Goal: Task Accomplishment & Management: Manage account settings

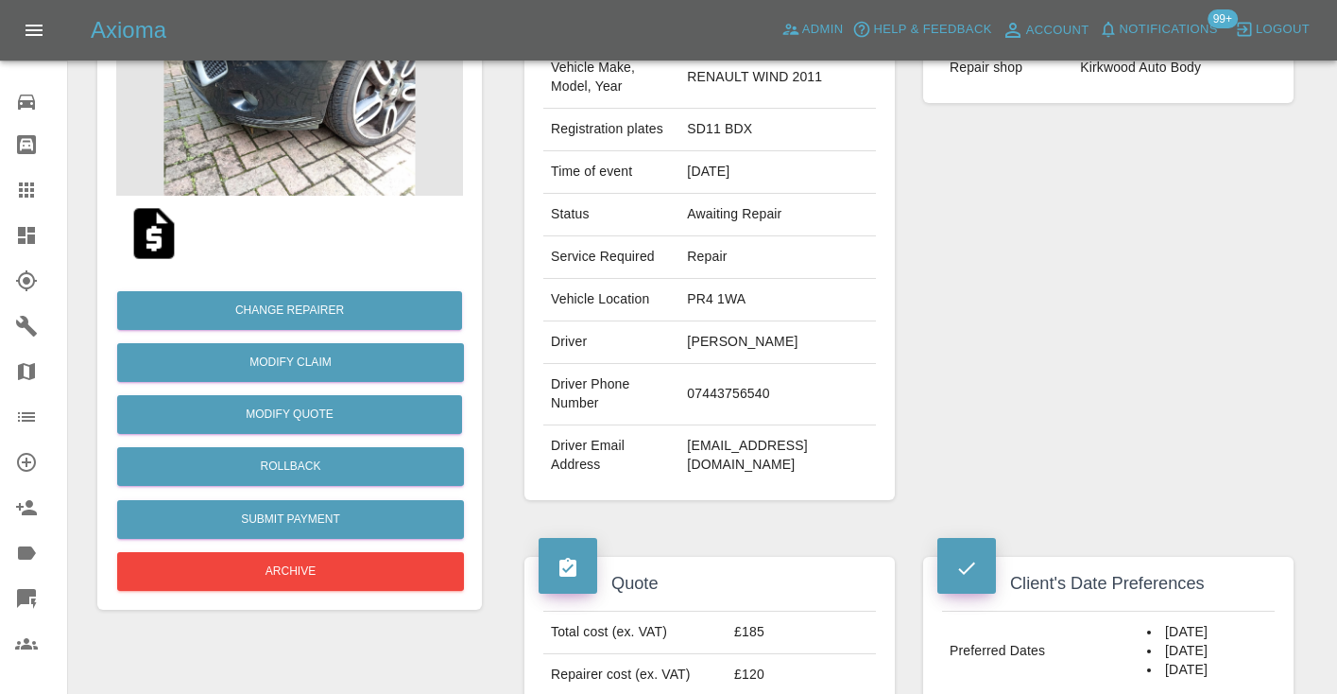
scroll to position [232, 0]
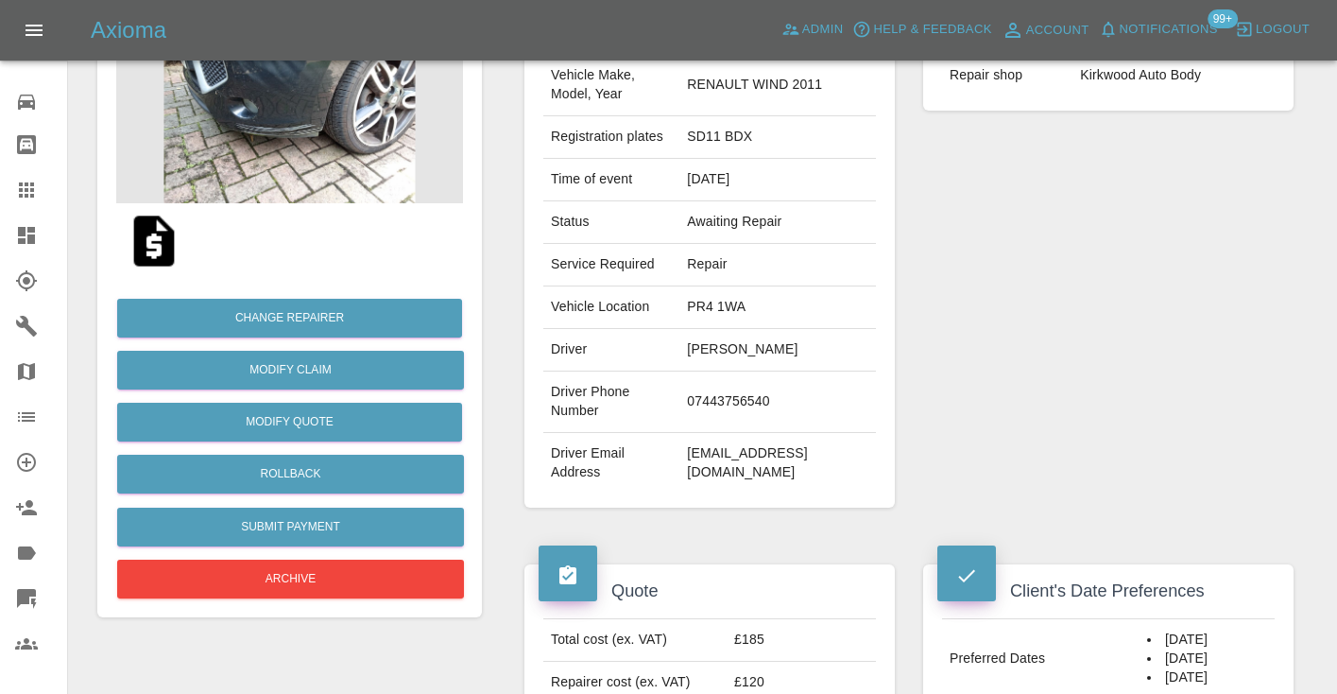
click at [781, 390] on td "07443756540" at bounding box center [777, 401] width 197 height 61
copy td "07443756540"
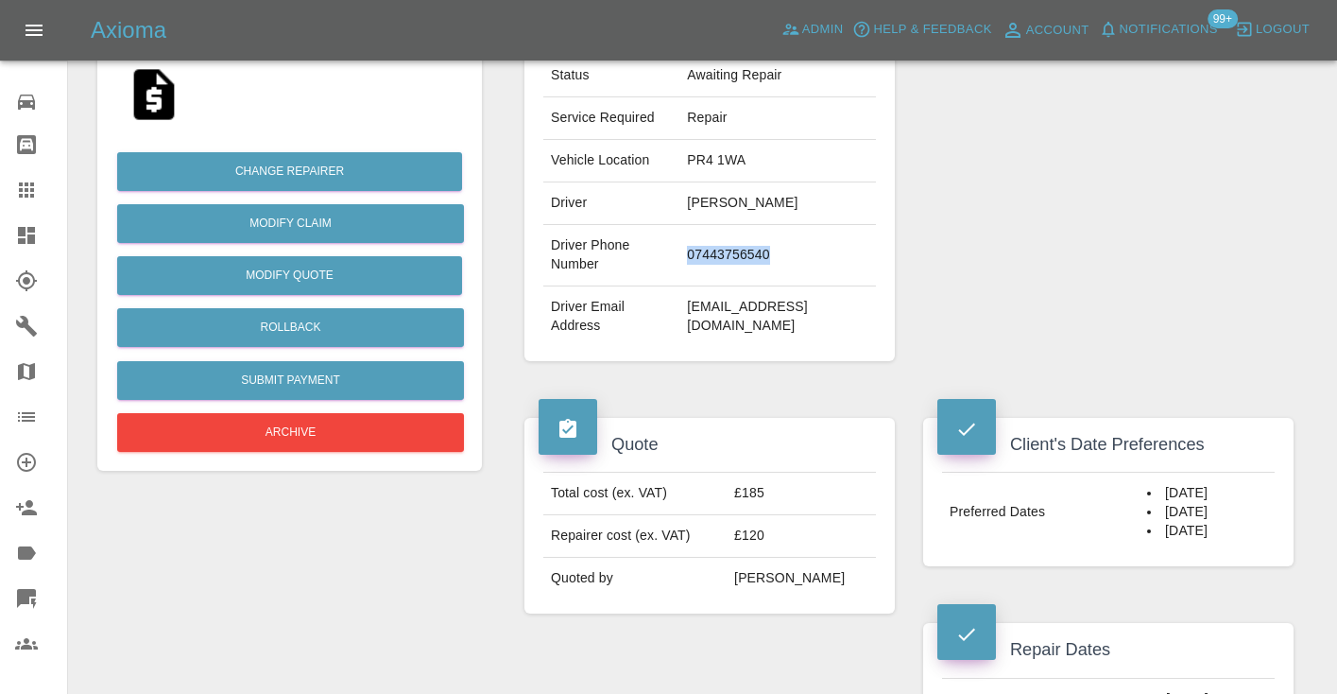
scroll to position [406, 0]
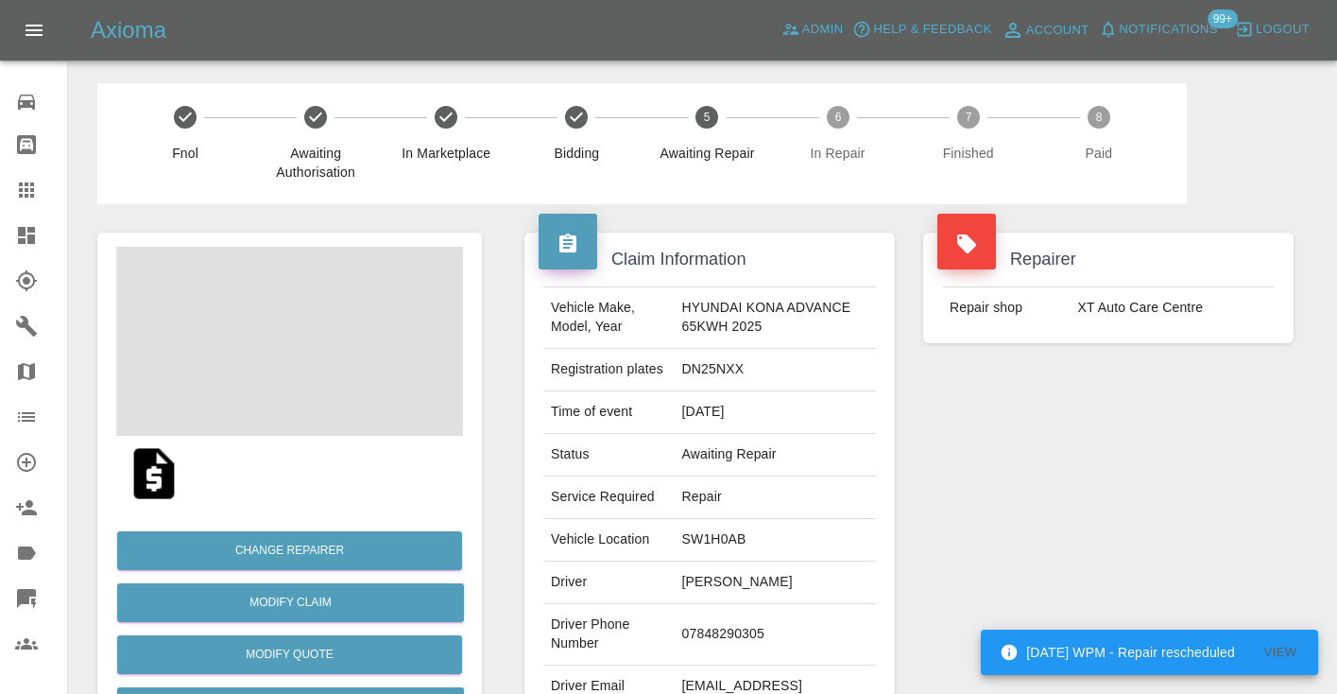
click at [711, 629] on td "07848290305" at bounding box center [775, 634] width 201 height 61
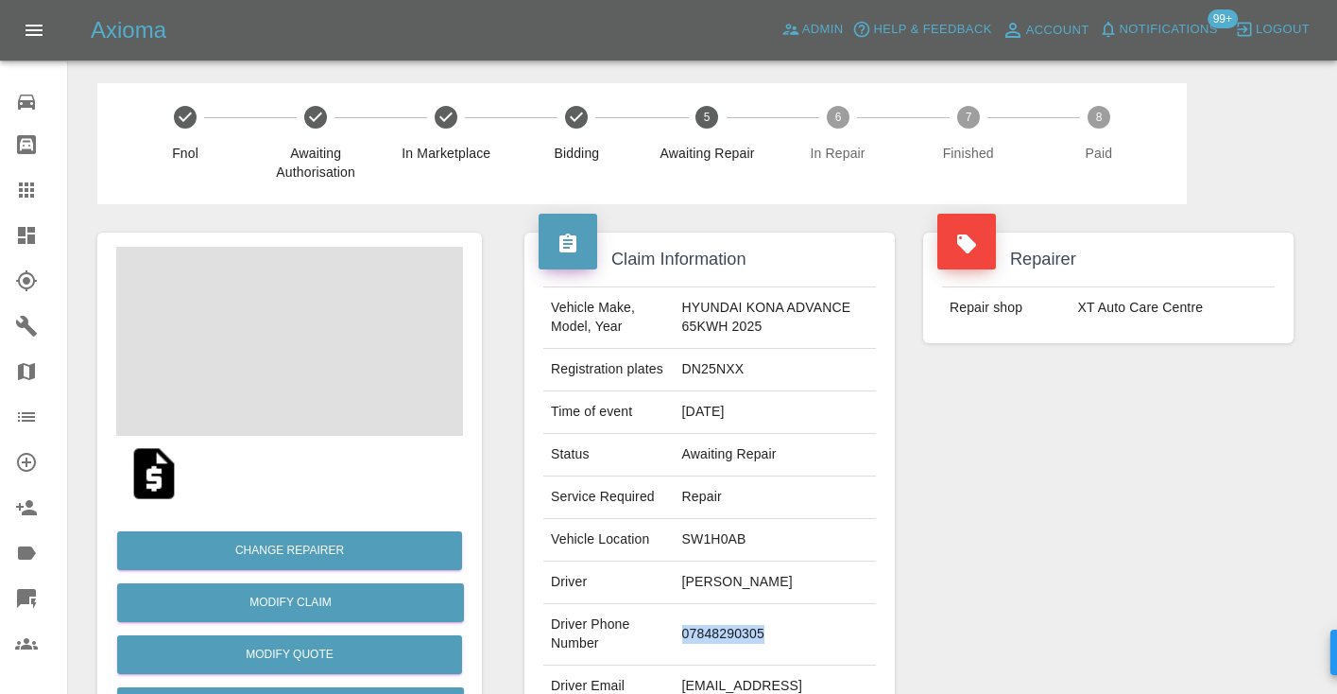
click at [711, 629] on td "07848290305" at bounding box center [775, 634] width 201 height 61
copy td "07848290305"
click at [1163, 455] on div "Repairer Repair shop XT Auto Care Centre" at bounding box center [1108, 486] width 399 height 564
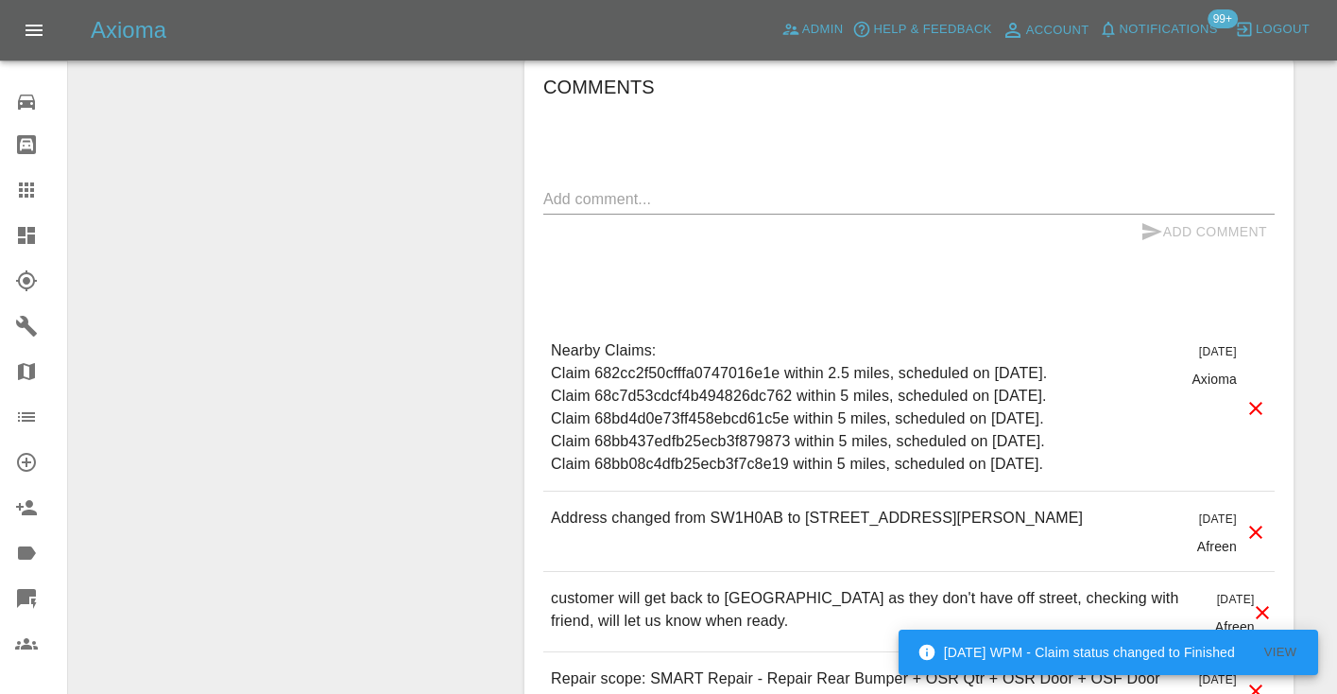
scroll to position [1485, 0]
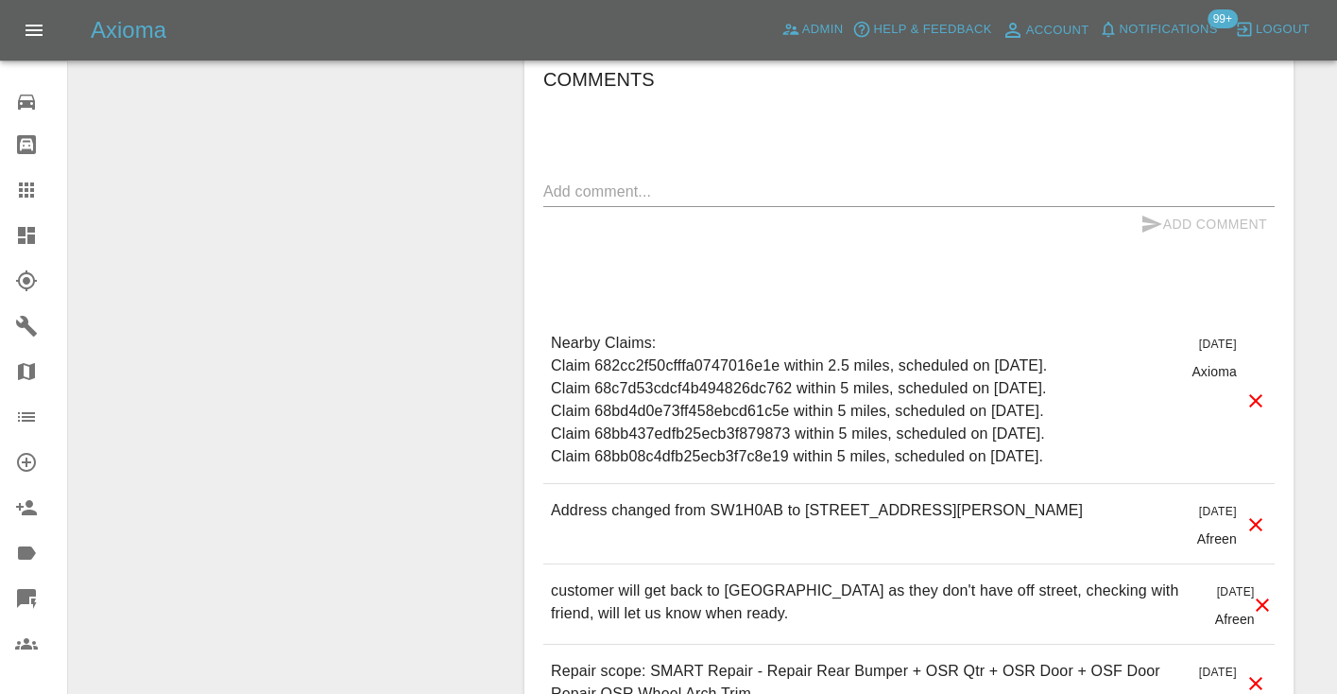
click at [664, 209] on div "Add Comment" at bounding box center [908, 224] width 731 height 35
drag, startPoint x: 663, startPoint y: 197, endPoint x: 675, endPoint y: 185, distance: 16.0
click at [663, 197] on textarea at bounding box center [908, 191] width 731 height 22
type textarea "straight to voicemail"
click at [1155, 211] on button "Add Comment" at bounding box center [1204, 224] width 142 height 35
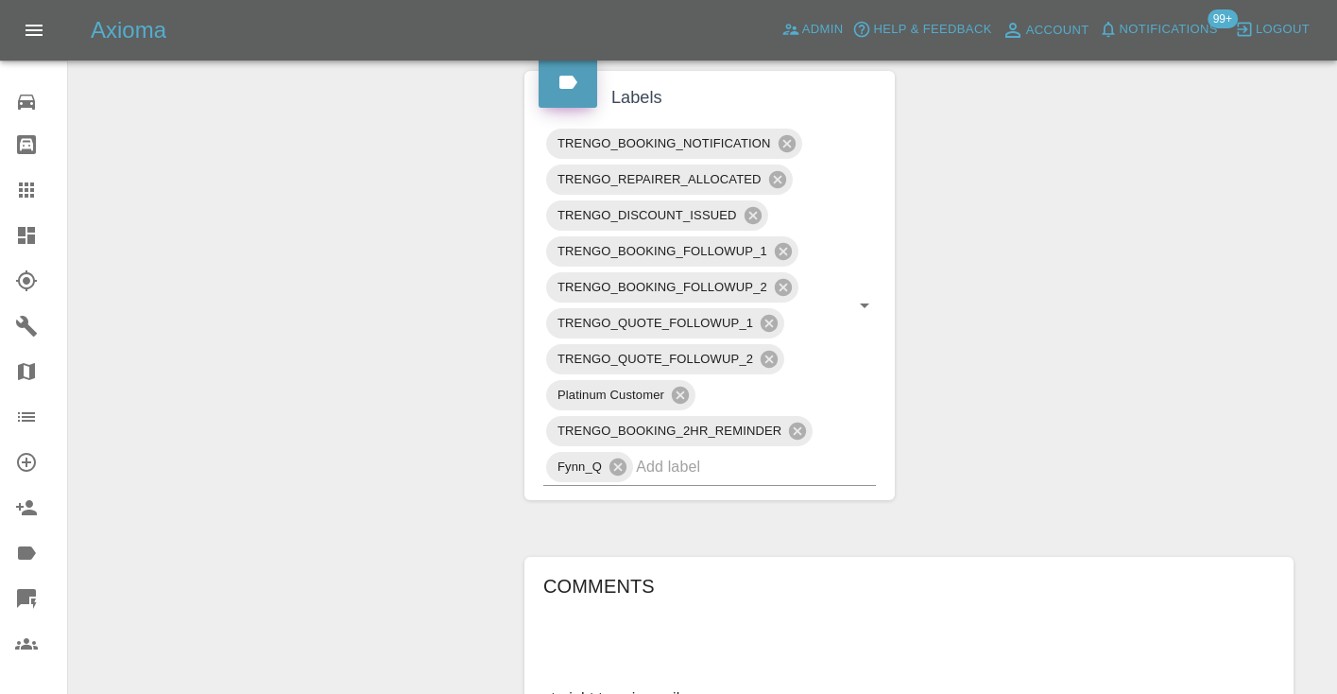
scroll to position [970, 0]
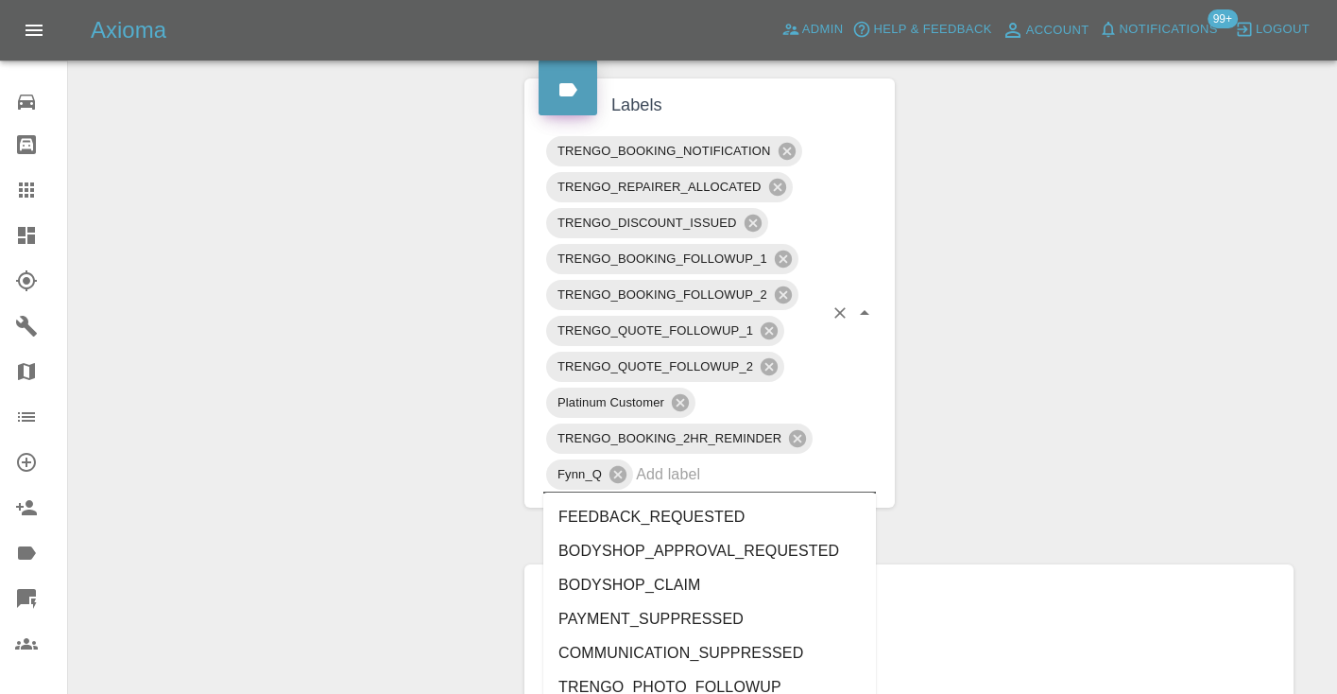
click at [654, 485] on input "text" at bounding box center [729, 473] width 187 height 29
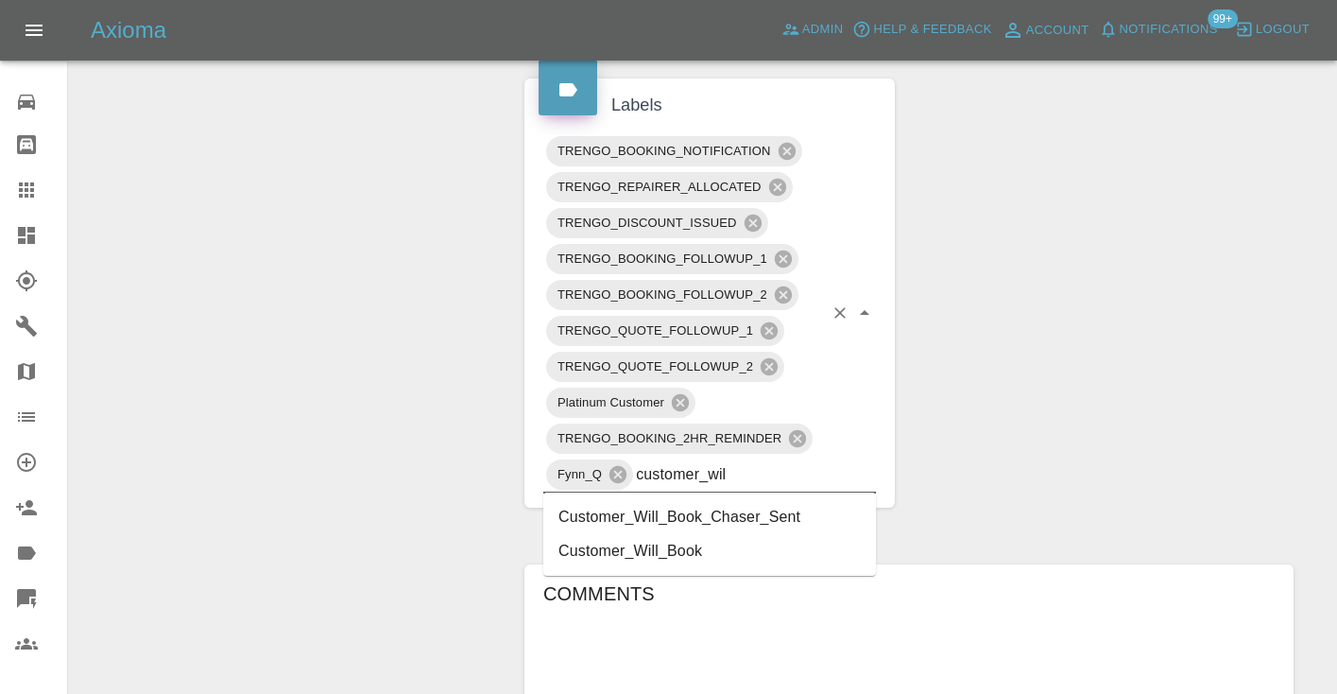
type input "customer_will"
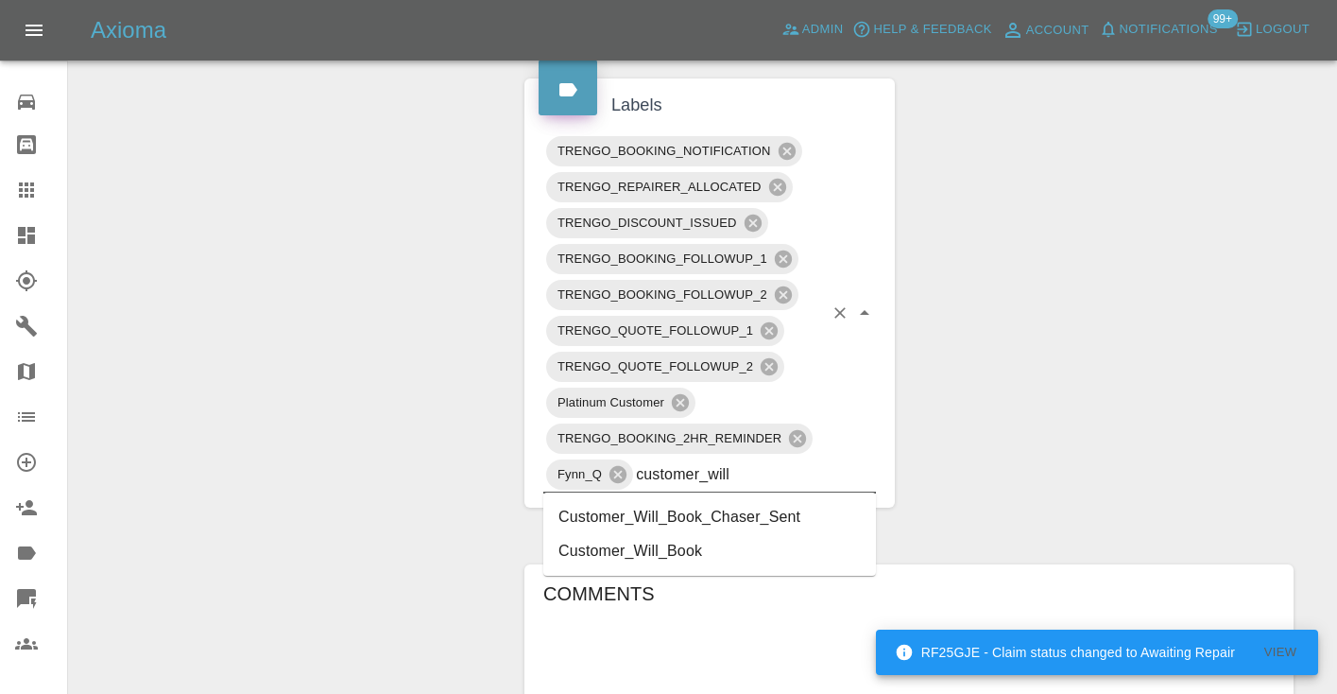
click at [665, 548] on li "Customer_Will_Book" at bounding box center [709, 551] width 333 height 34
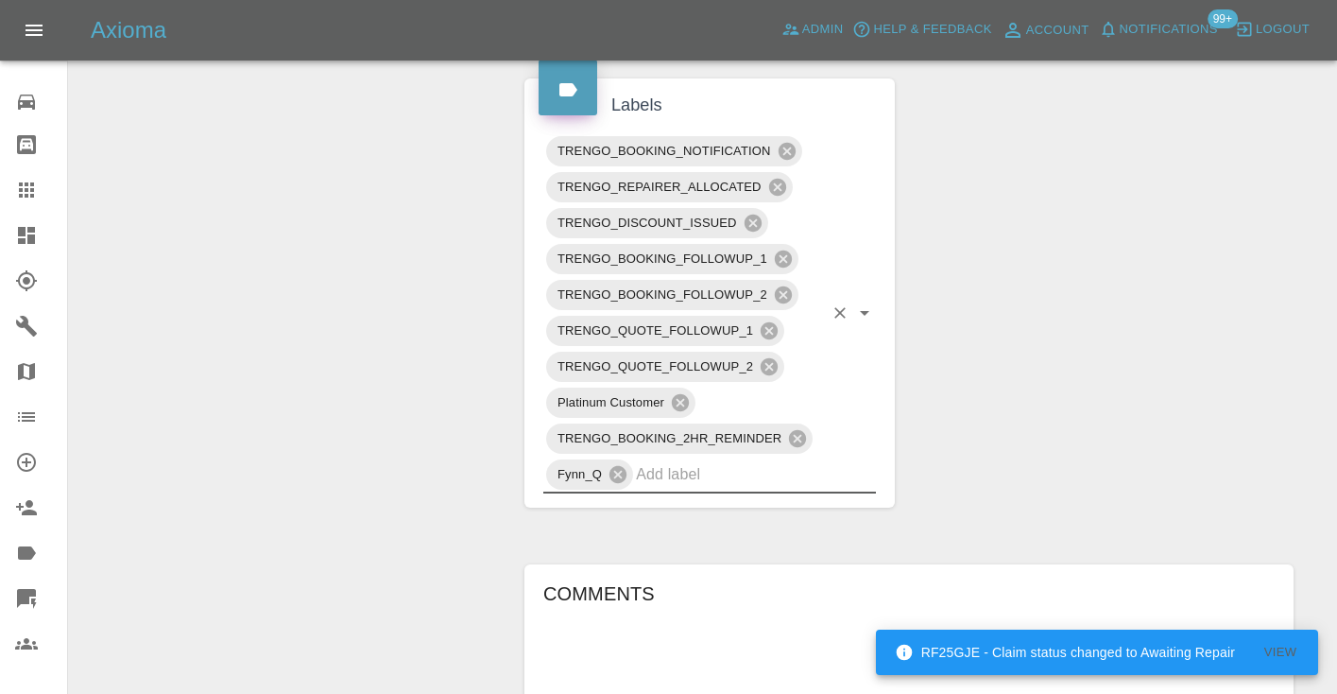
click at [1133, 318] on div "Claim Information Vehicle Make, Model, Year HYUNDAI KONA ADVANCE 65KWH 2025 Reg…" at bounding box center [909, 345] width 798 height 2223
click at [36, 201] on link "Claims" at bounding box center [33, 189] width 67 height 45
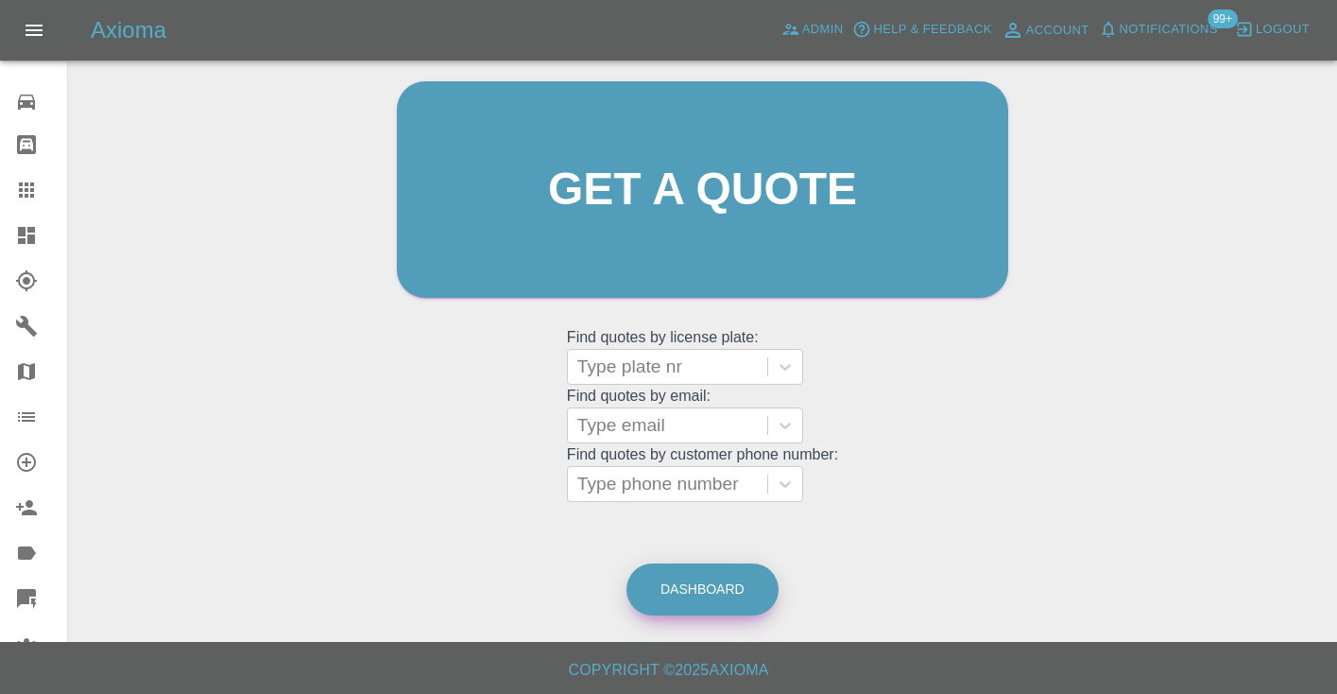
click at [735, 596] on link "Dashboard" at bounding box center [703, 589] width 152 height 52
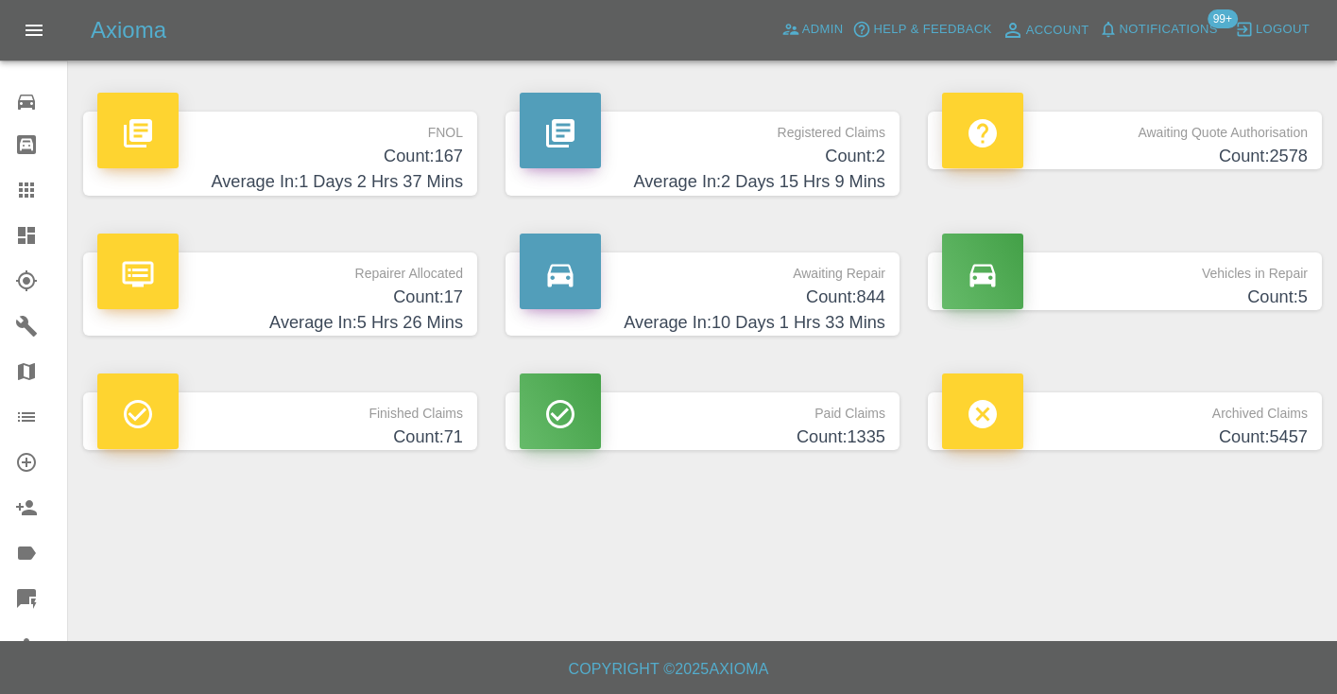
click at [870, 303] on h4 "Count: 844" at bounding box center [703, 297] width 366 height 26
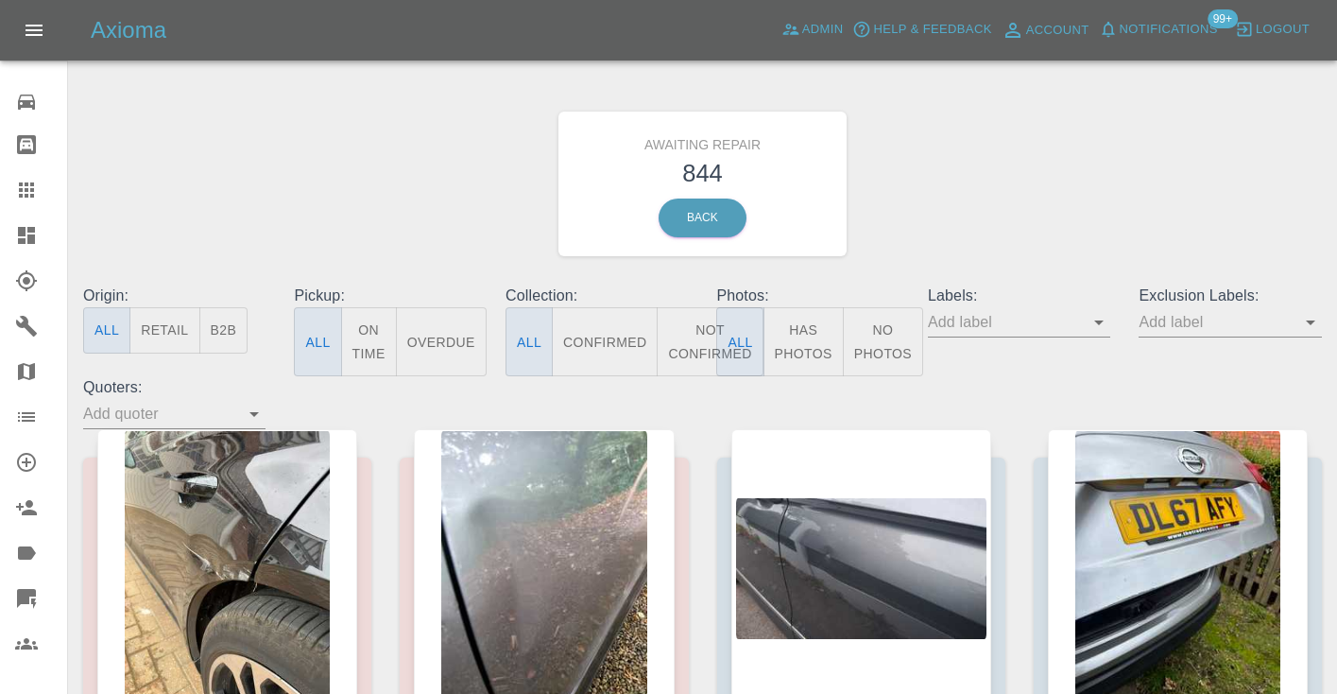
click at [707, 327] on button "Not Confirmed" at bounding box center [710, 341] width 106 height 69
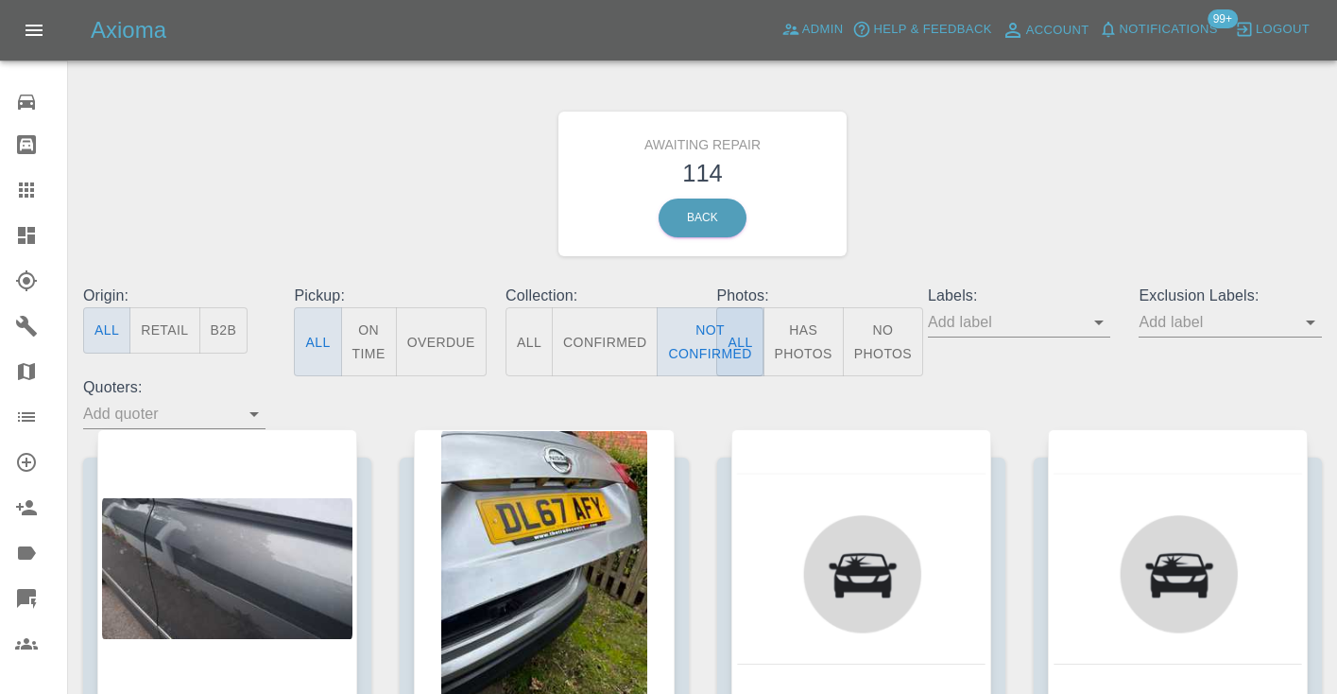
click at [1010, 193] on div "Awaiting Repair 114 Back" at bounding box center [702, 183] width 1267 height 201
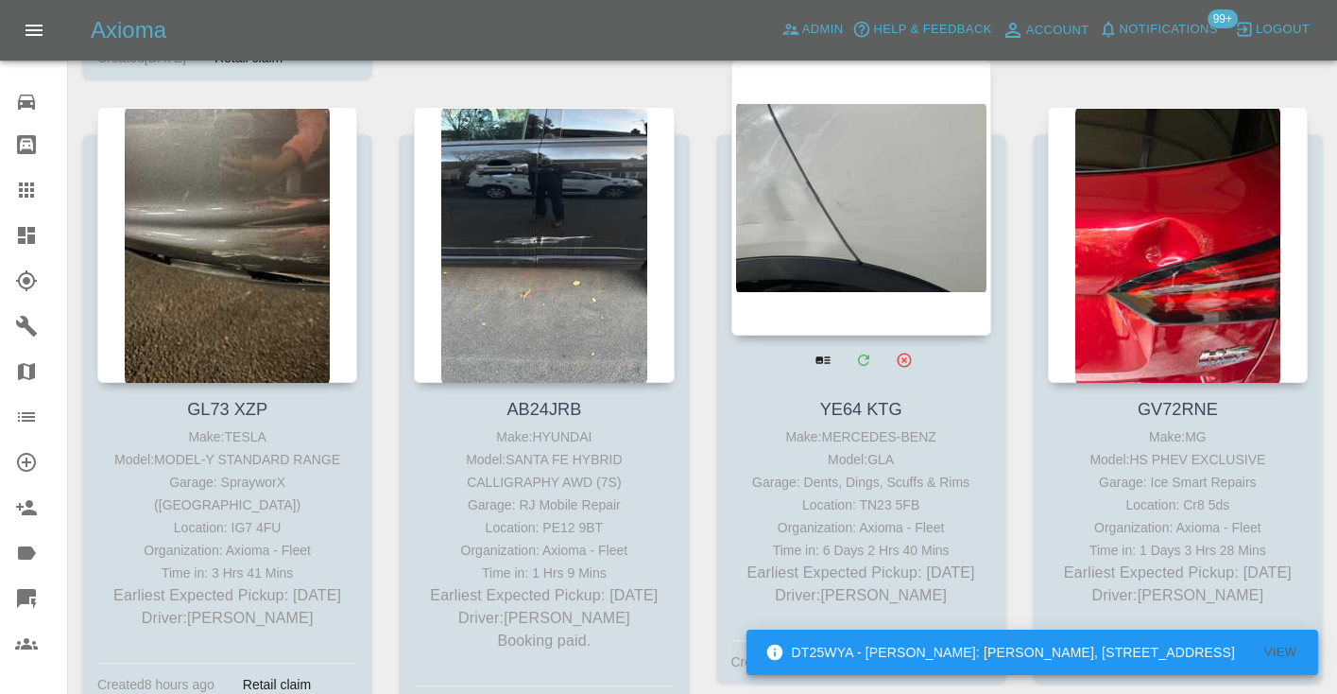
scroll to position [16617, 0]
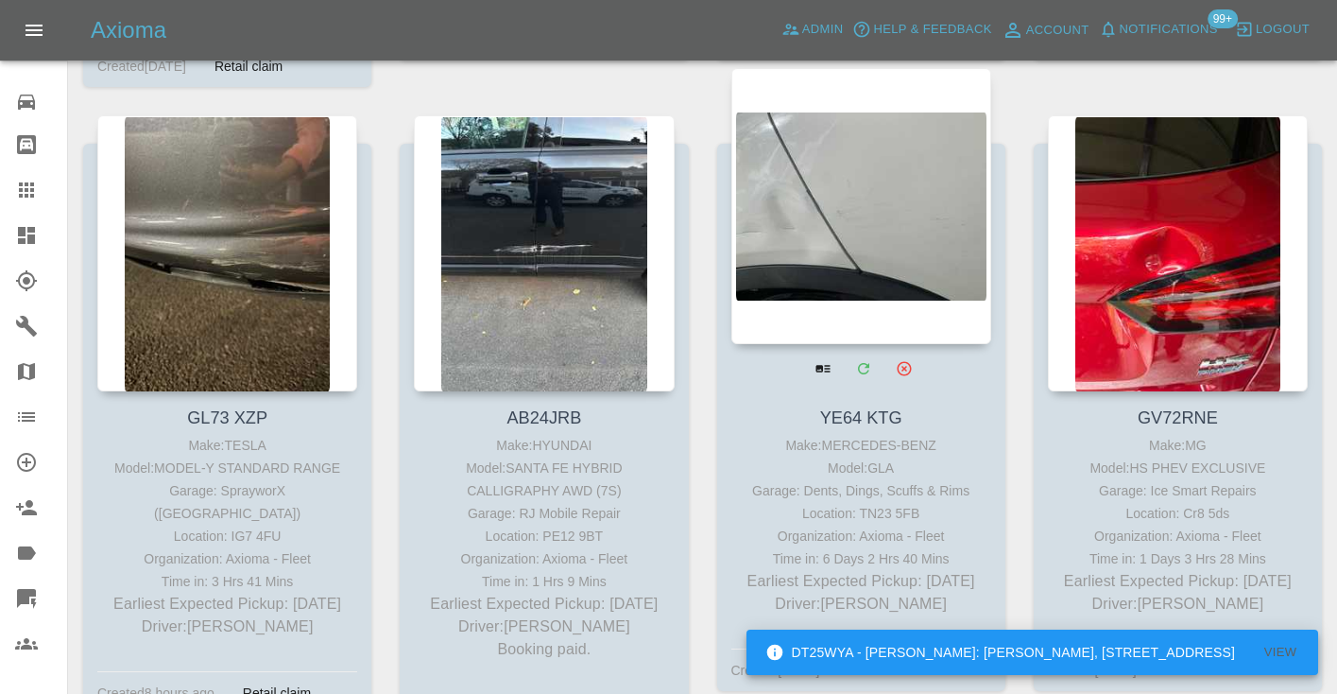
click at [858, 156] on div at bounding box center [861, 206] width 260 height 276
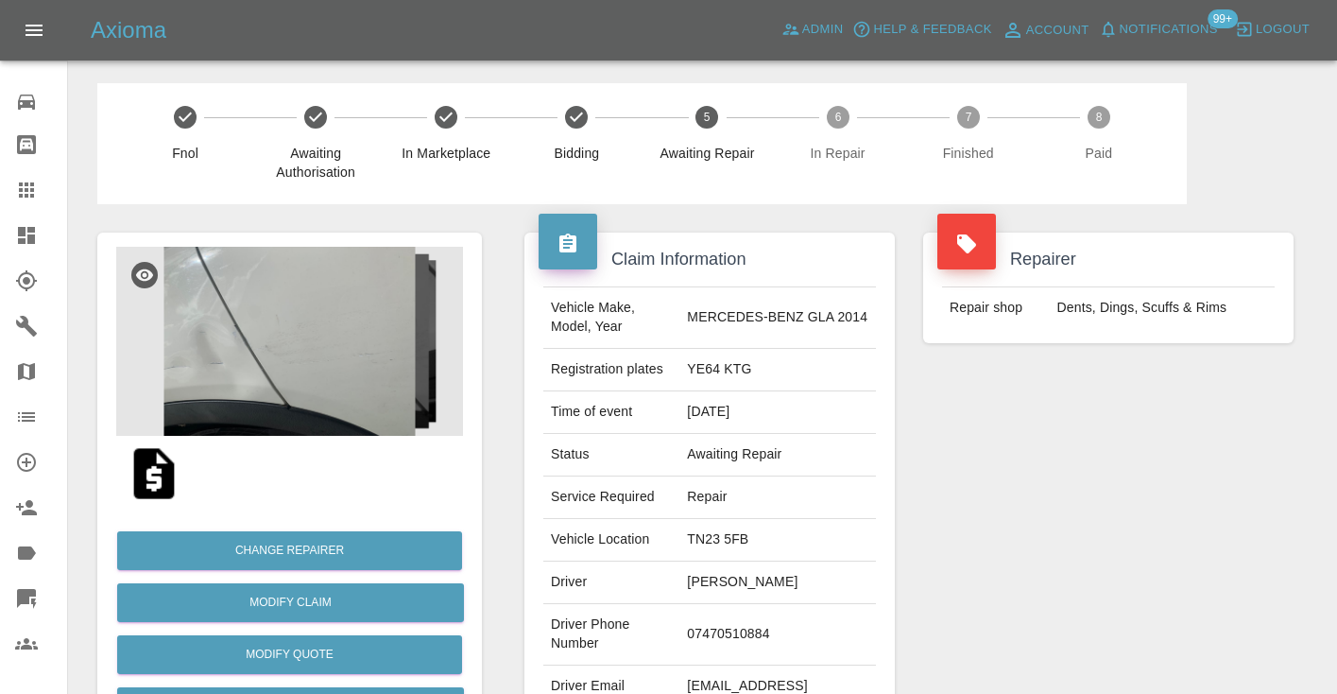
click at [730, 636] on td "07470510884" at bounding box center [777, 634] width 197 height 61
copy td "07470510884"
click at [987, 571] on div "Repairer Repair shop Dents, Dings, Scuffs & Rims" at bounding box center [1108, 486] width 399 height 564
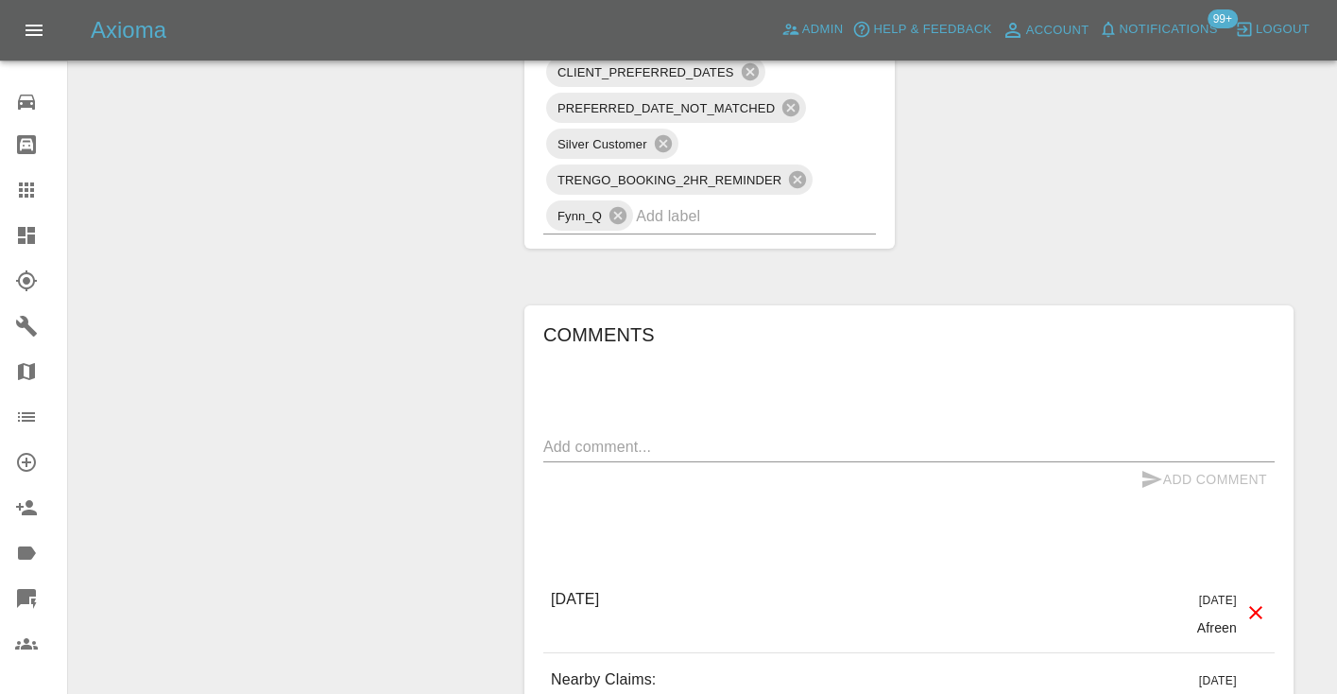
scroll to position [1296, 0]
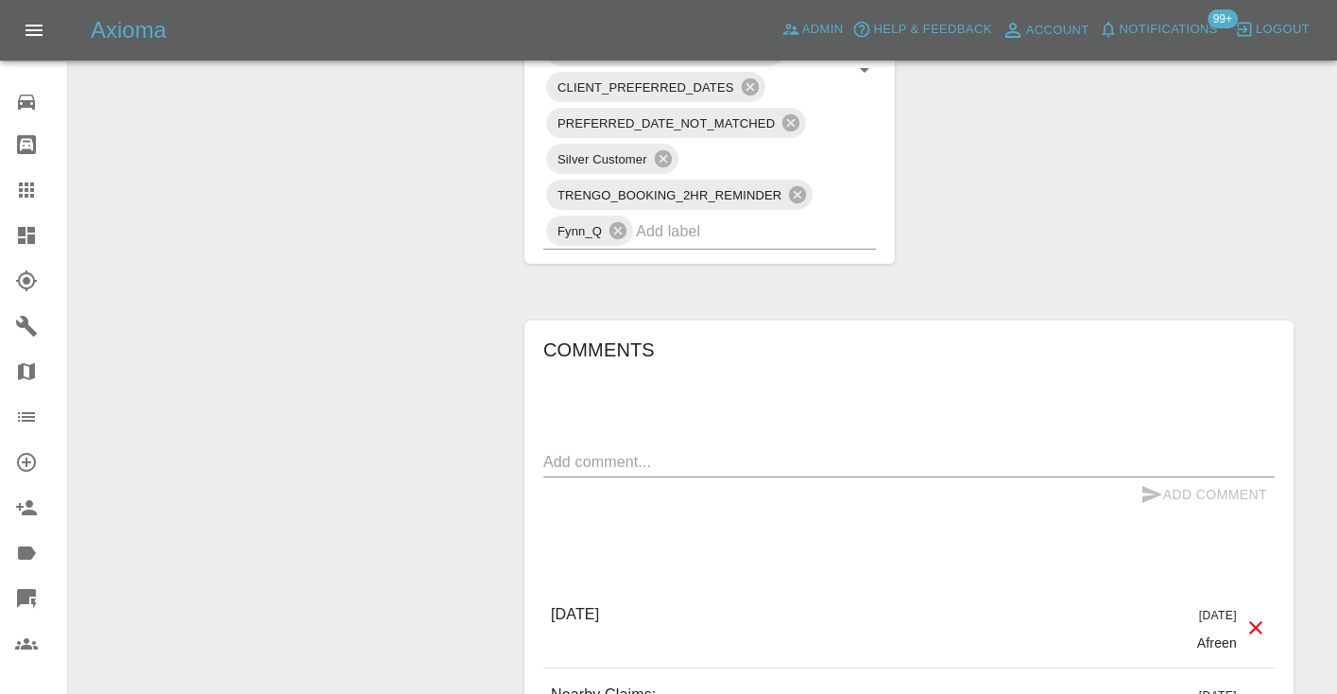
click at [625, 461] on textarea at bounding box center [908, 462] width 731 height 22
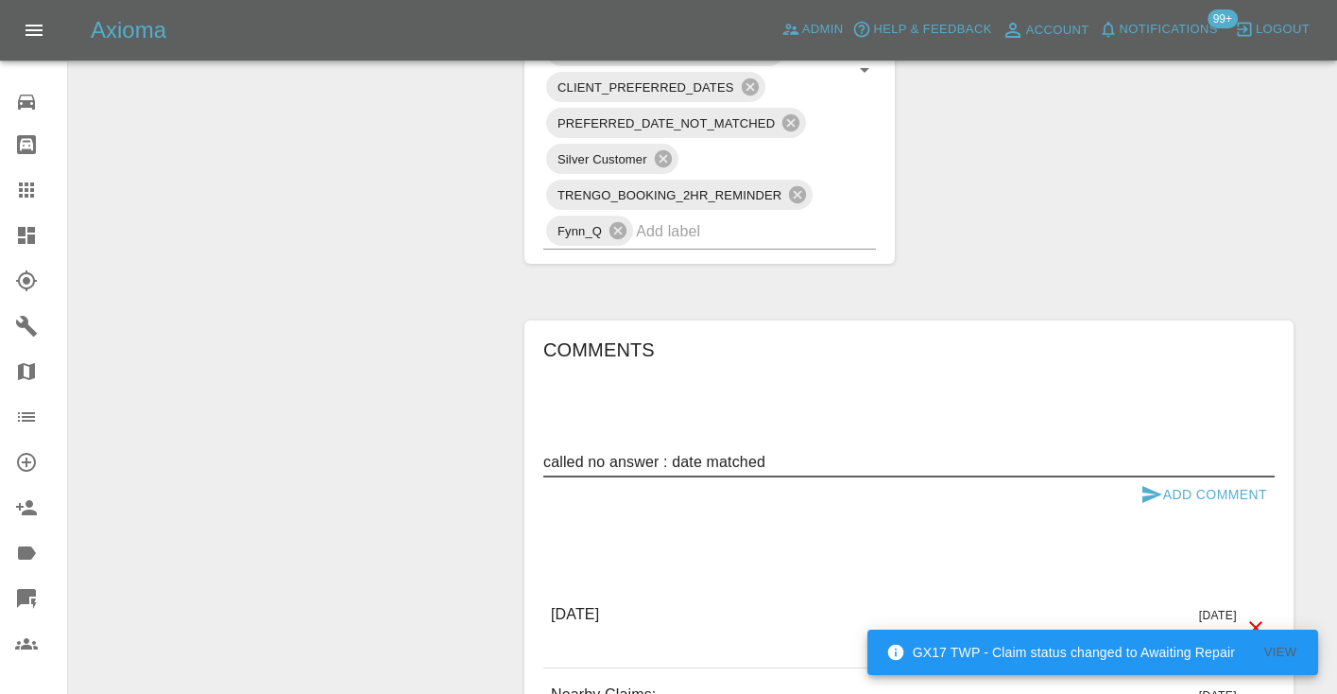
type textarea "called no answer : date matched"
click at [1152, 490] on icon "submit" at bounding box center [1152, 494] width 20 height 17
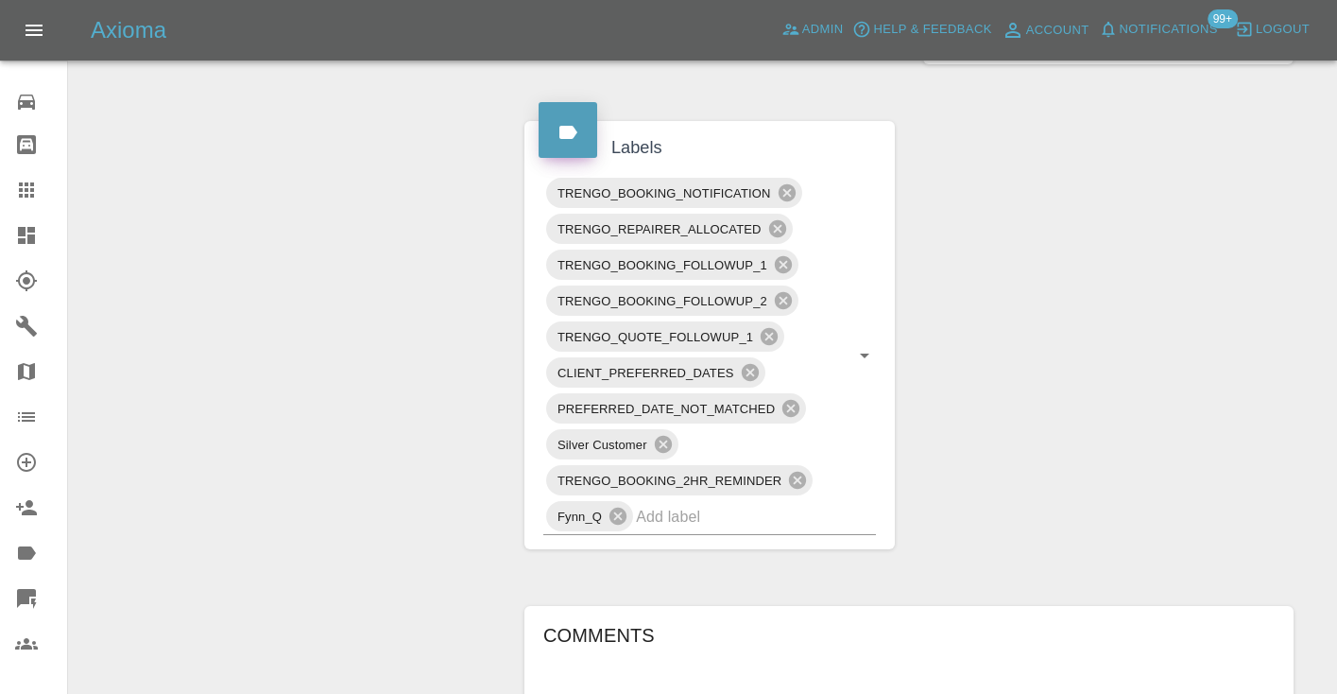
scroll to position [983, 0]
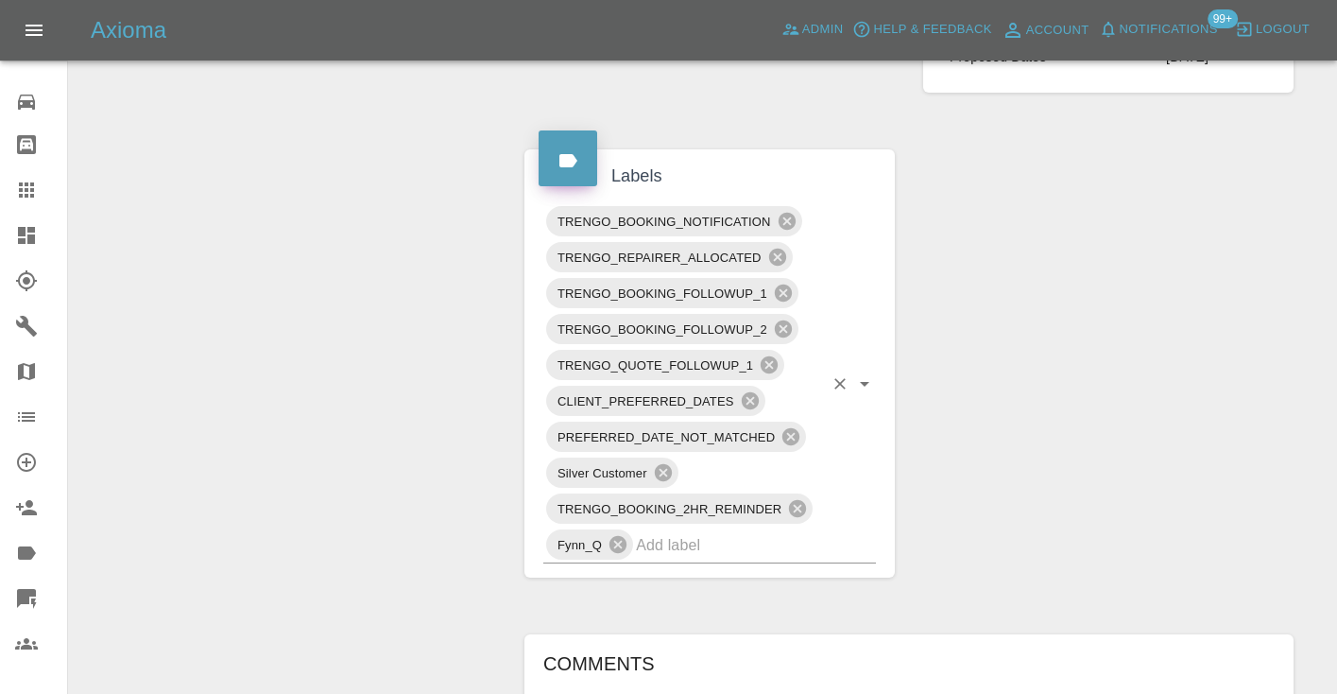
click at [719, 538] on input "text" at bounding box center [729, 544] width 187 height 29
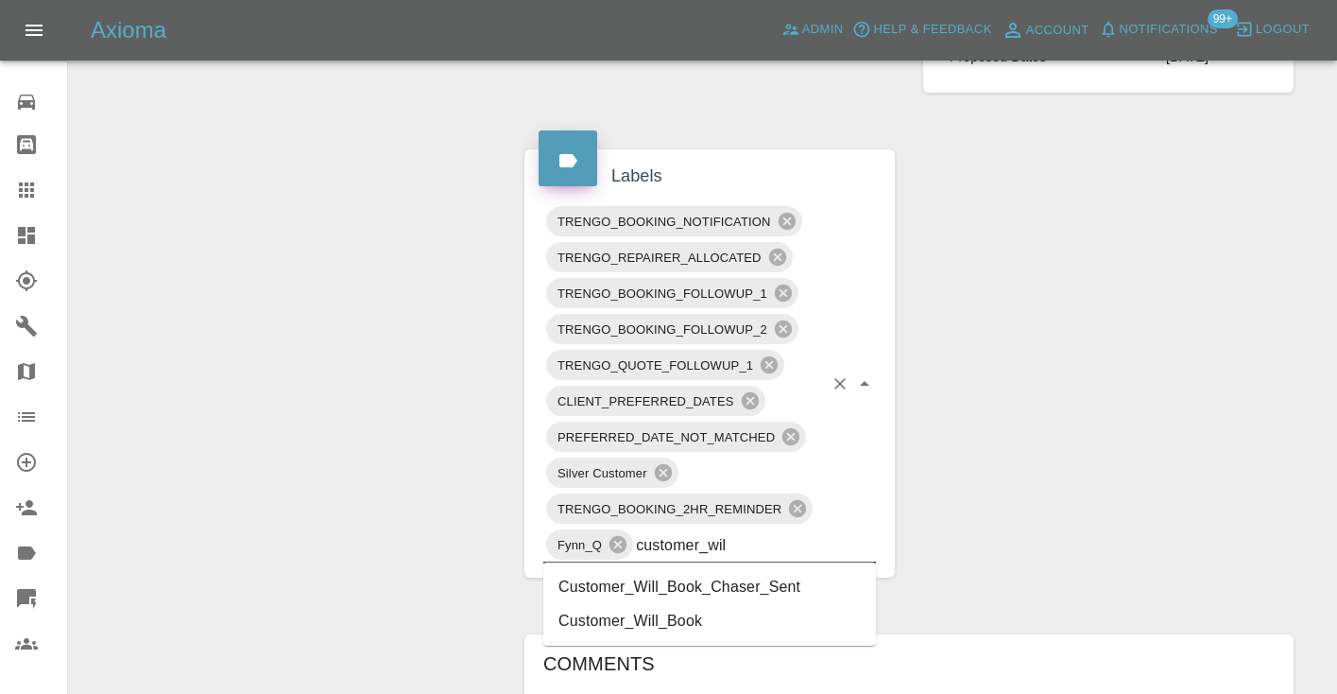
type input "customer_will"
click at [670, 619] on li "Customer_Will_Book" at bounding box center [709, 621] width 333 height 34
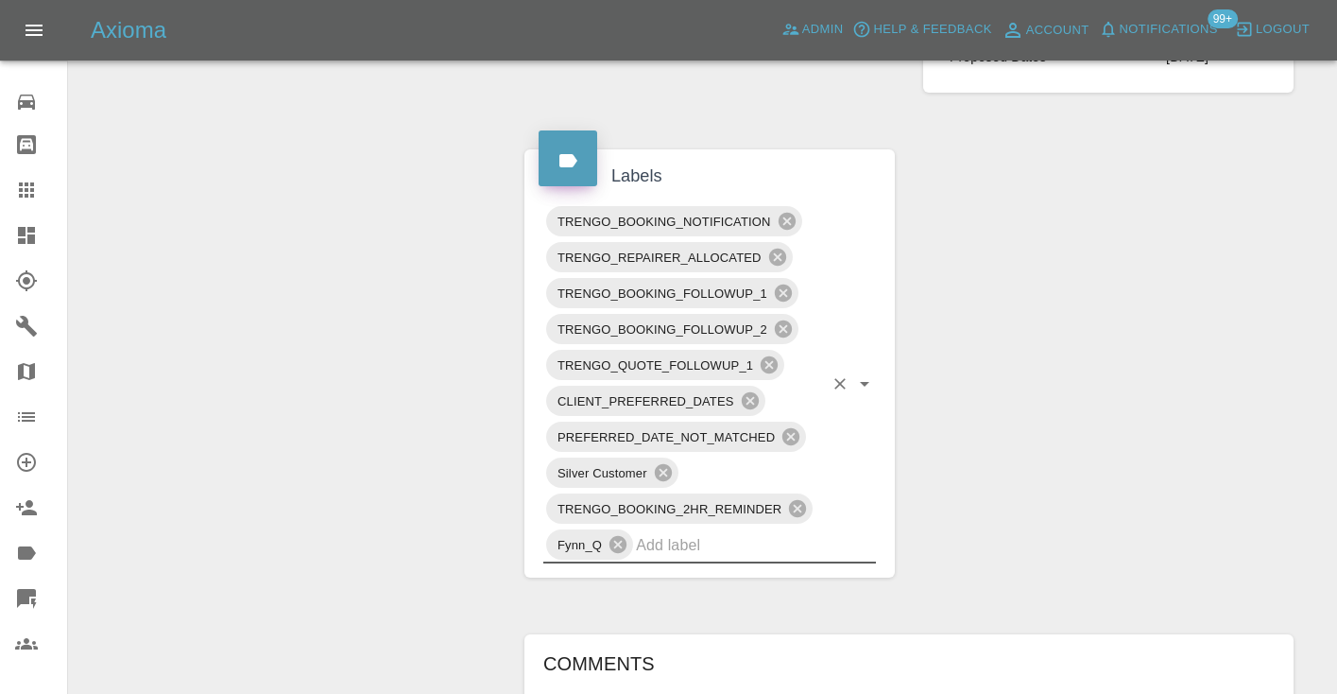
click at [344, 351] on div "Change Repairer Modify Claim Modify Quote Rollback Submit Payment Archive" at bounding box center [289, 300] width 413 height 2159
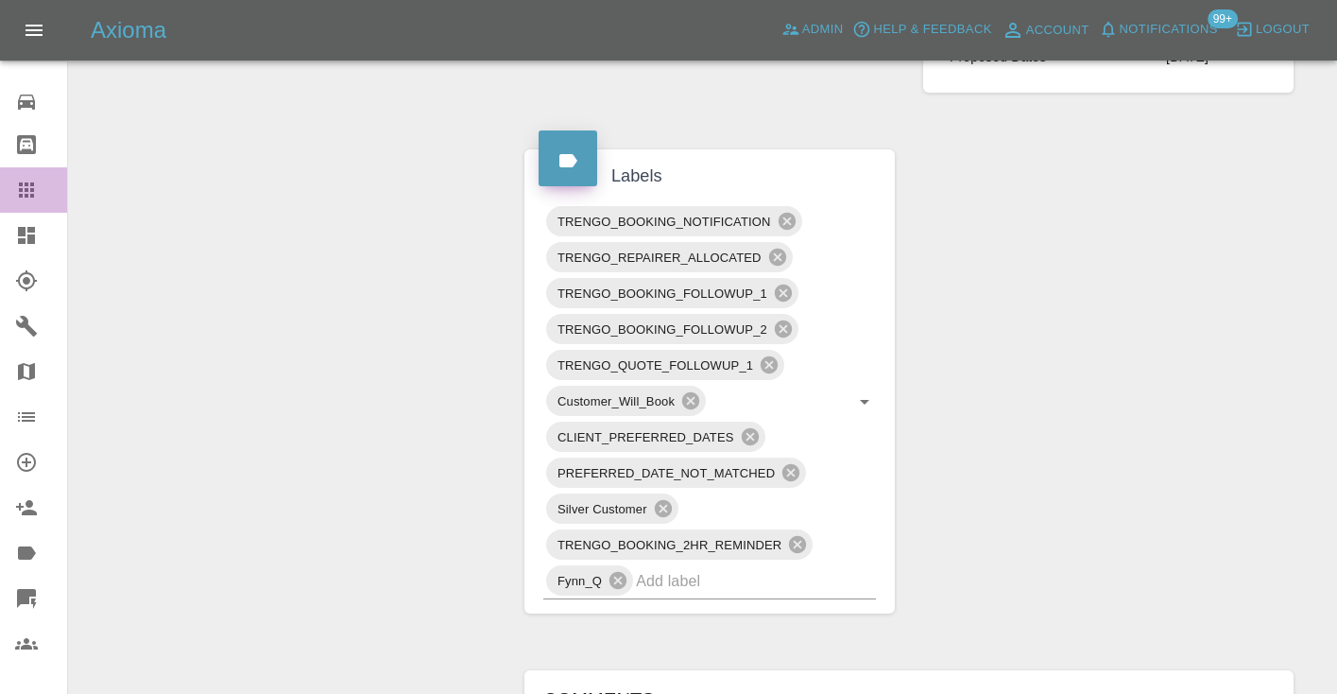
click at [27, 197] on icon at bounding box center [26, 189] width 15 height 15
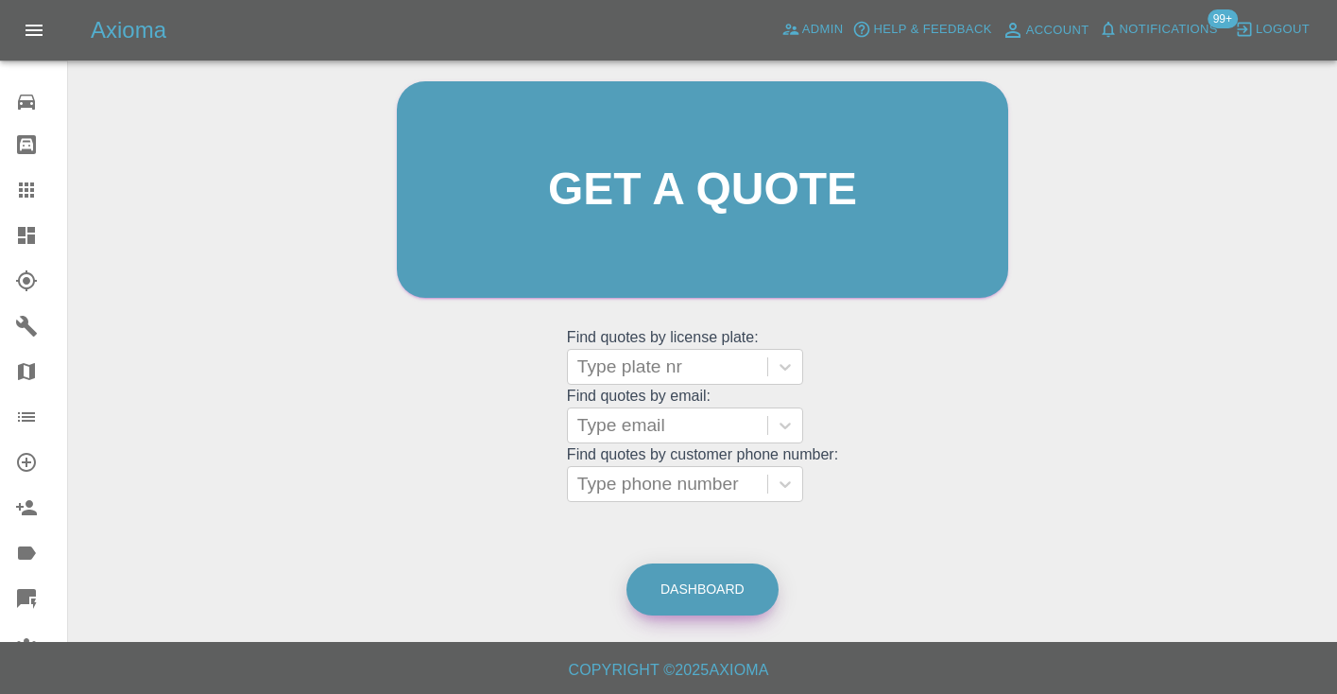
click at [697, 587] on link "Dashboard" at bounding box center [703, 589] width 152 height 52
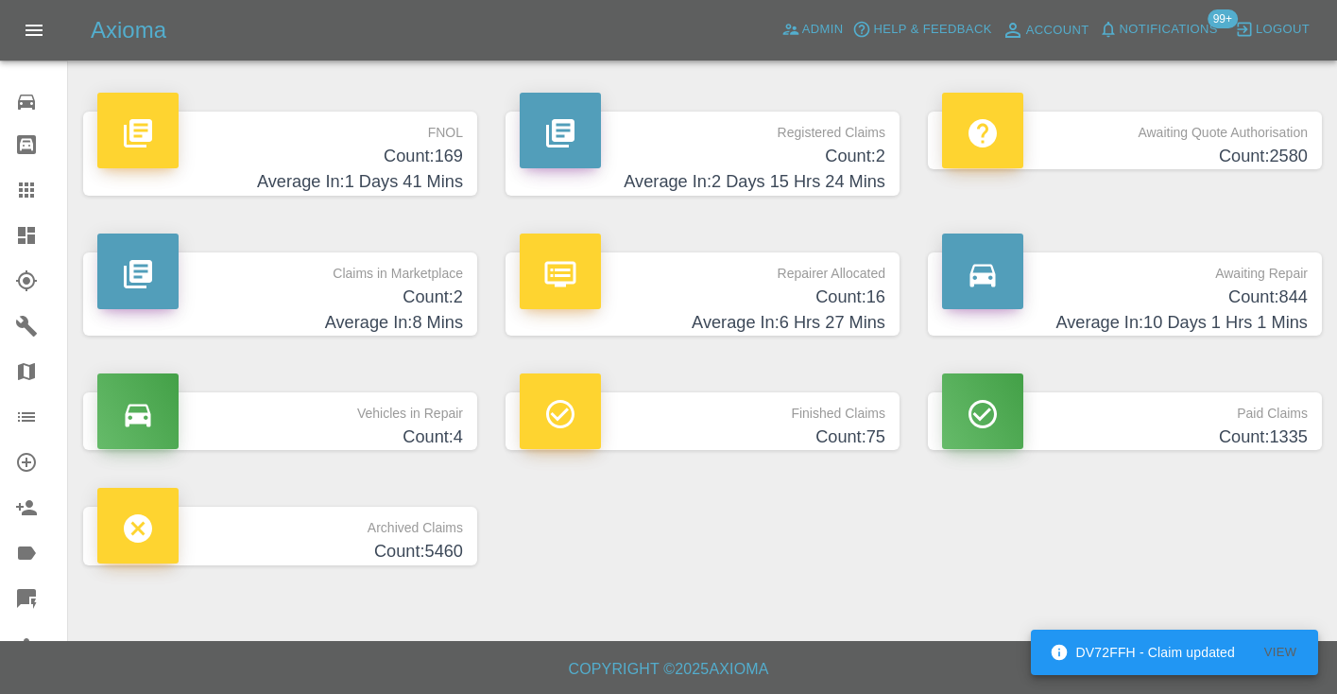
click at [1233, 317] on h4 "Average In: 10 Days 1 Hrs 1 Mins" at bounding box center [1125, 323] width 366 height 26
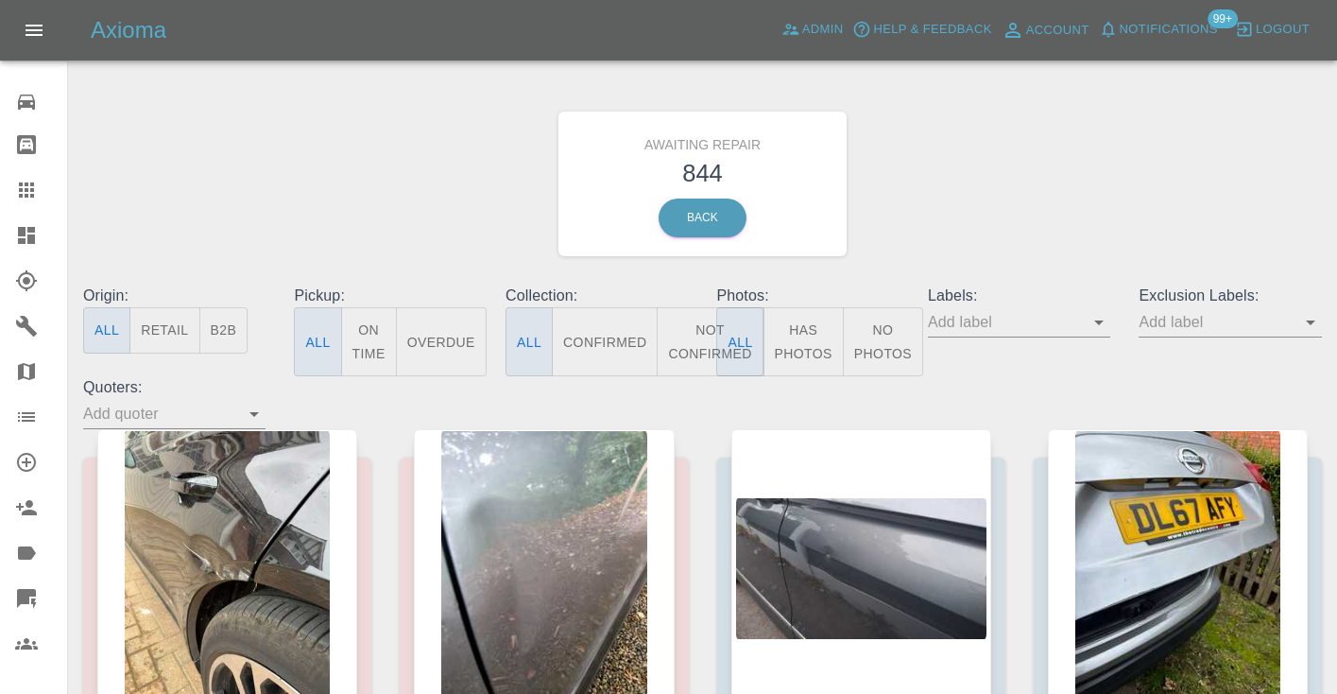
click at [683, 349] on button "Not Confirmed" at bounding box center [710, 341] width 106 height 69
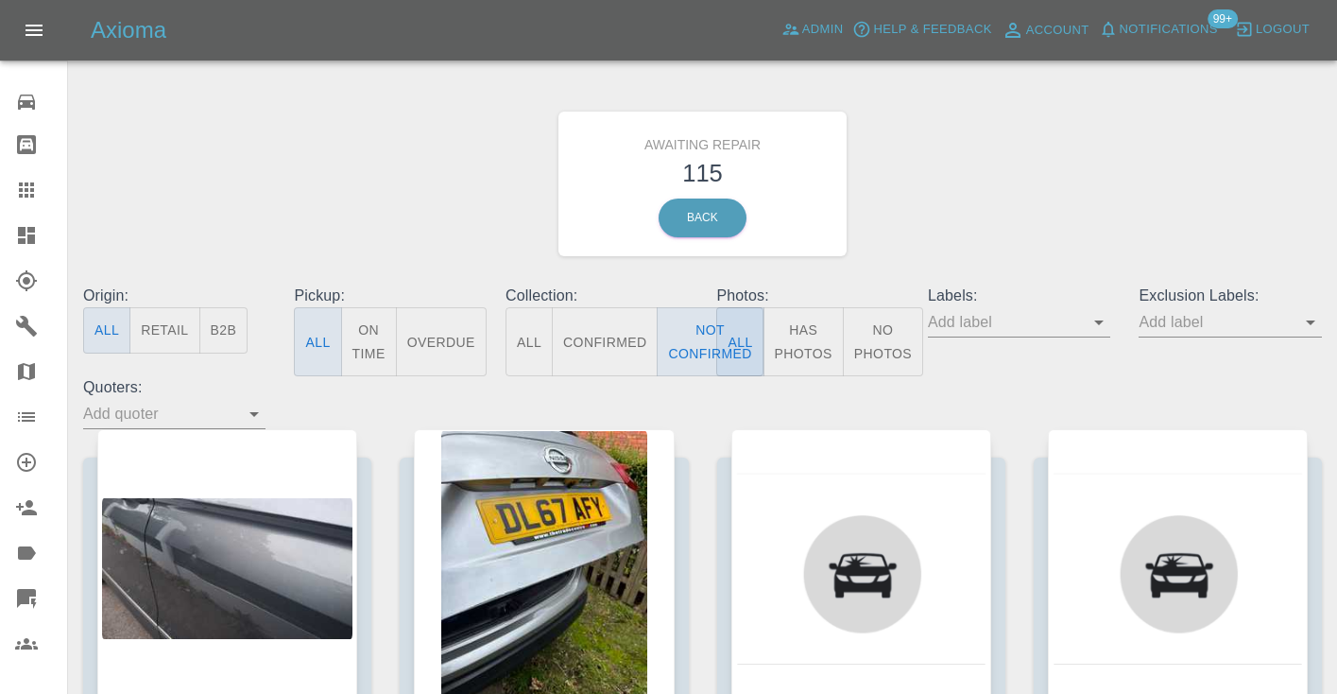
click at [1033, 165] on div "Awaiting Repair 115 Back" at bounding box center [702, 183] width 1267 height 201
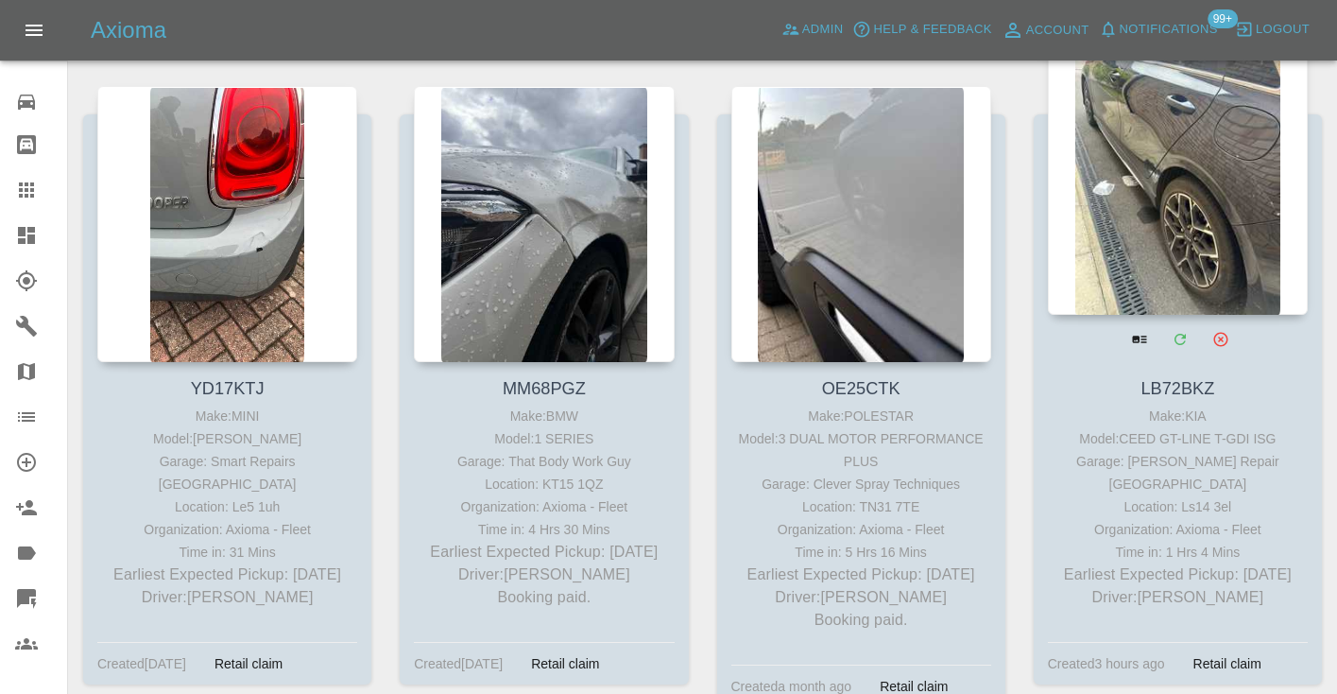
scroll to position [9182, 0]
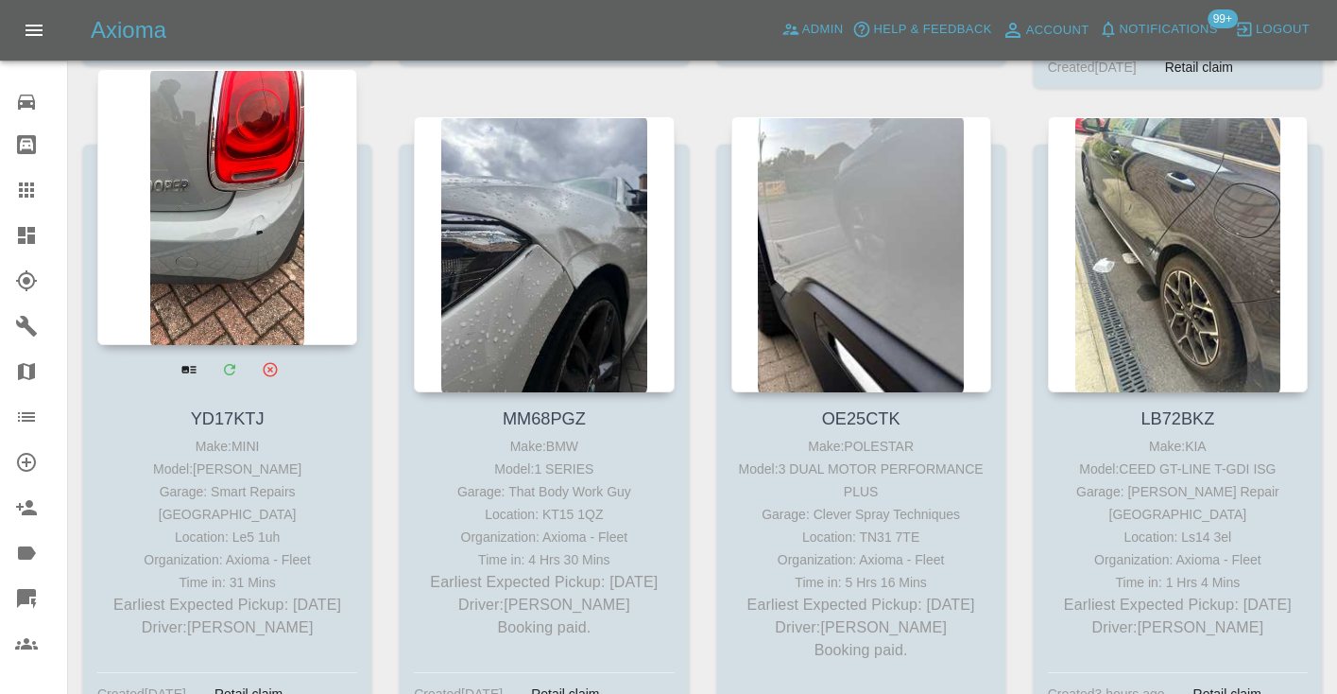
click at [215, 149] on div at bounding box center [227, 207] width 260 height 276
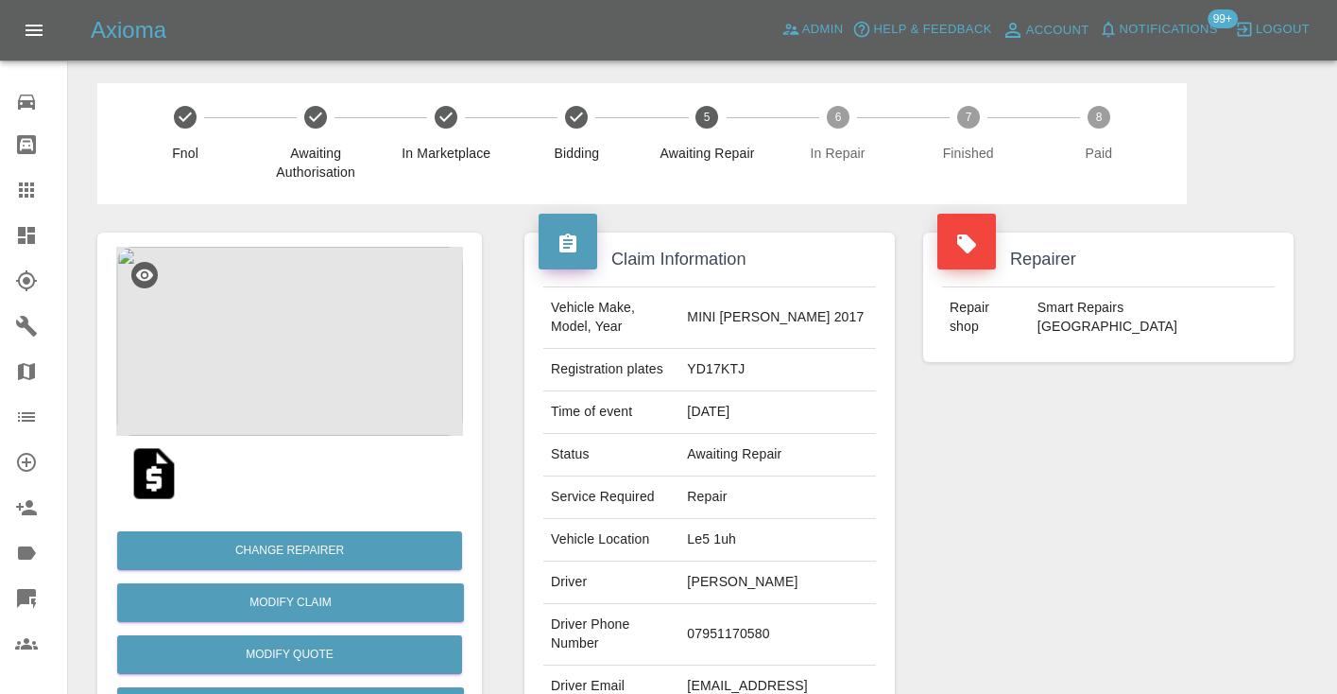
click at [791, 625] on td "07951170580" at bounding box center [777, 634] width 197 height 61
copy td "07951170580"
click at [976, 575] on div "Repairer Repair shop Smart Repairs Midlands" at bounding box center [1108, 486] width 399 height 564
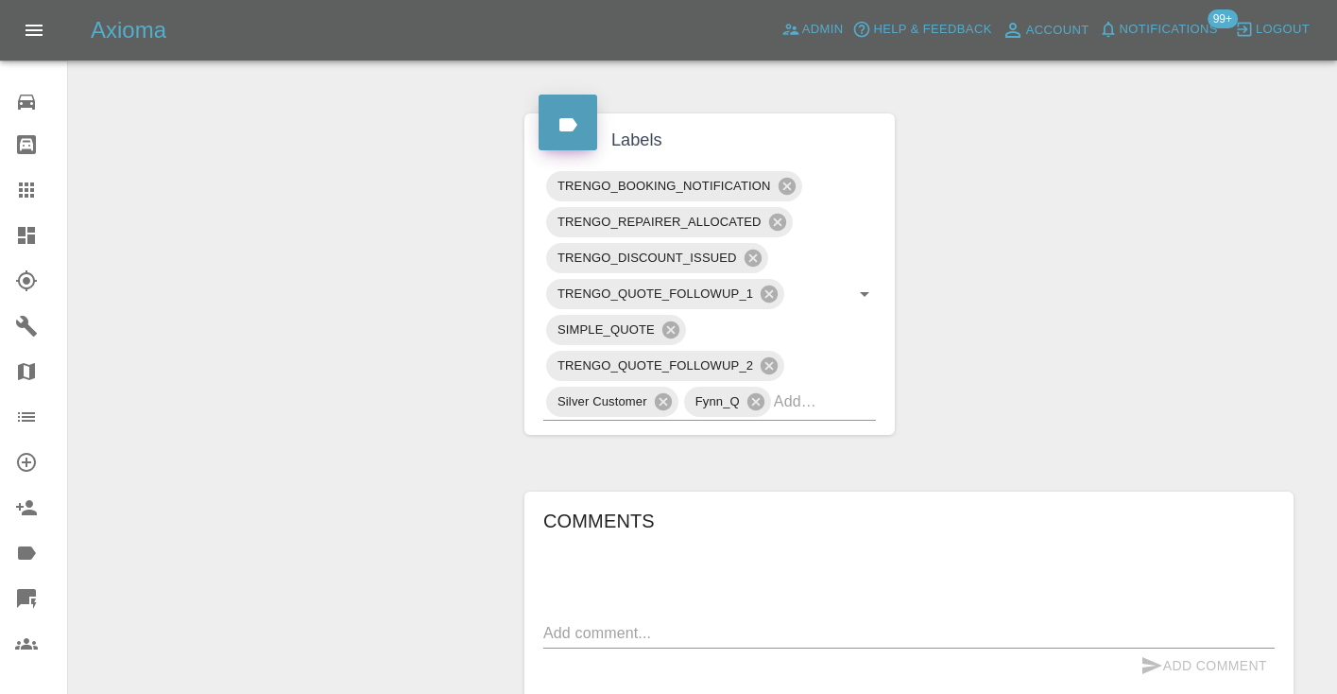
scroll to position [967, 0]
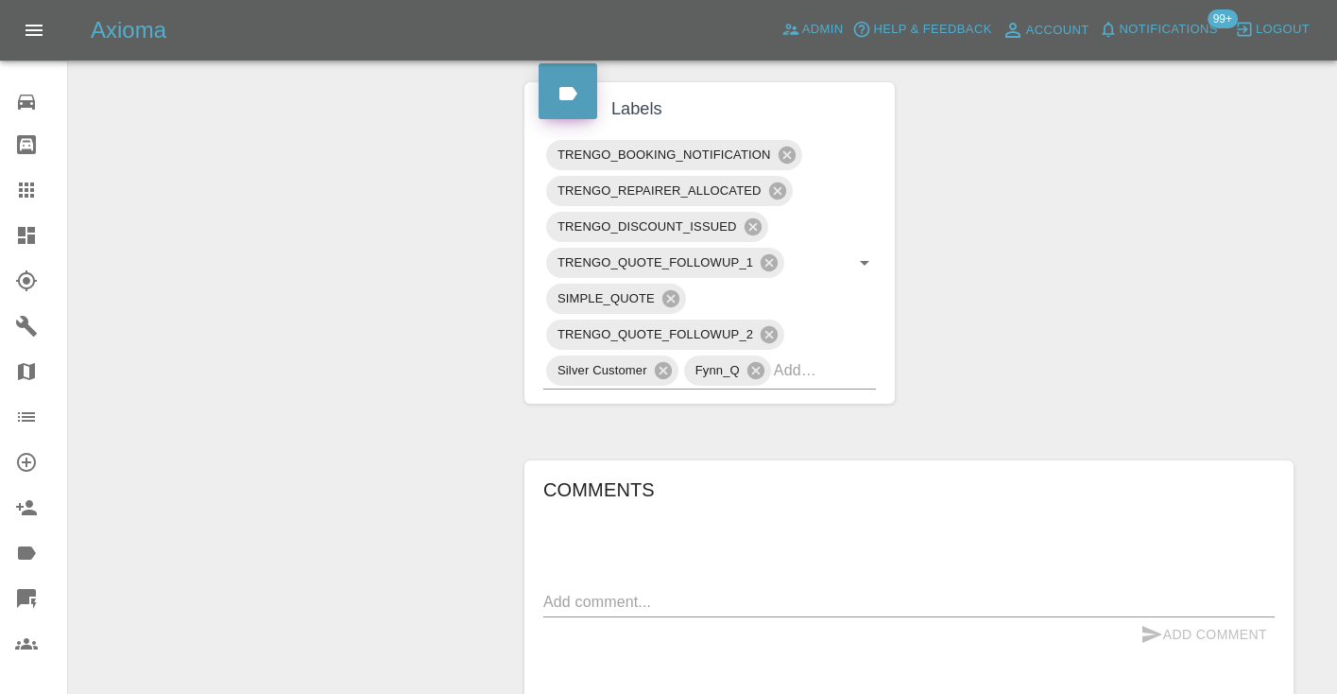
click at [579, 591] on textarea at bounding box center [908, 602] width 731 height 22
click at [1046, 287] on div "Claim Information Vehicle Make, Model, Year MINI COOPER 2017 Registration plate…" at bounding box center [909, 57] width 798 height 1641
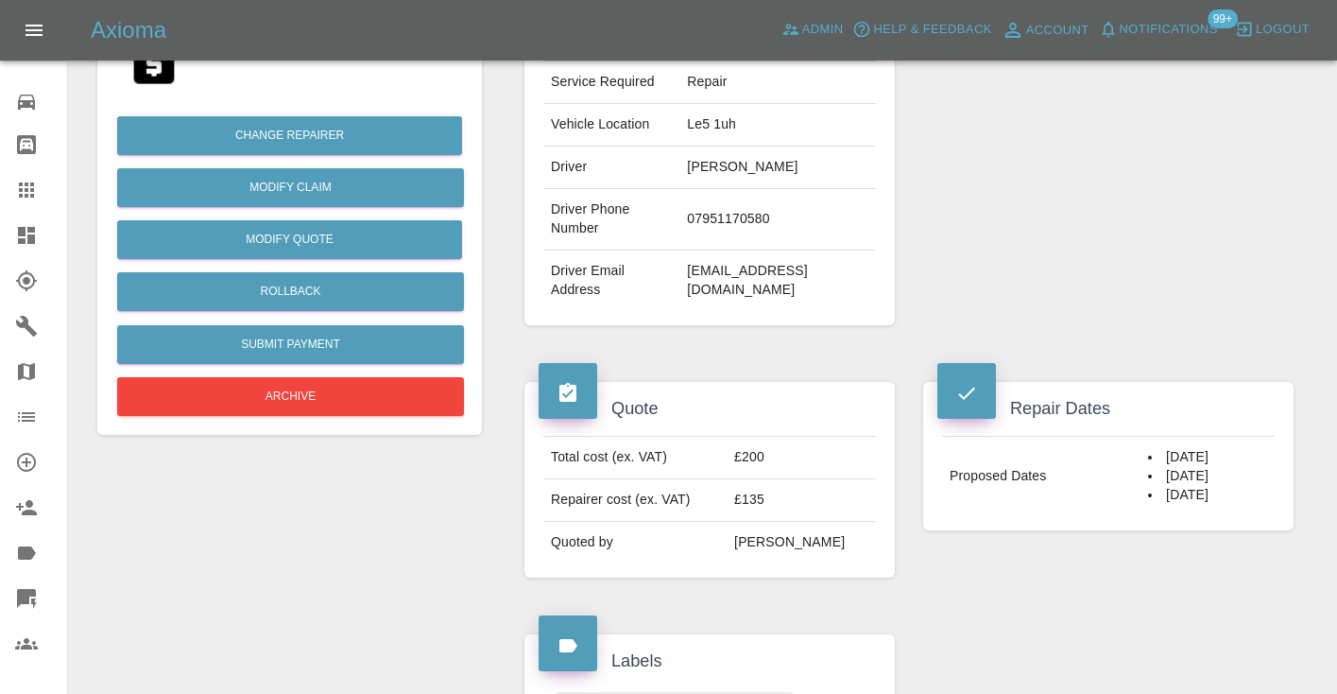
scroll to position [412, 0]
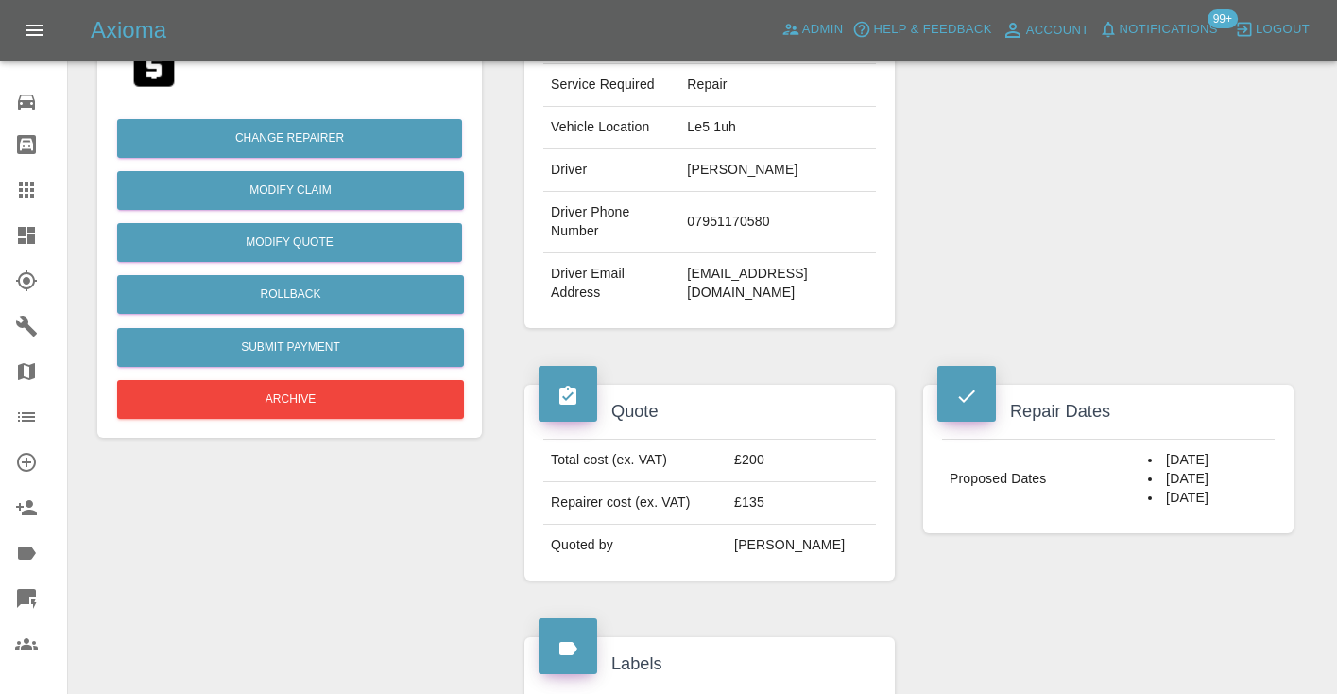
click at [1248, 217] on div "Repairer Repair shop Smart Repairs Midlands" at bounding box center [1108, 74] width 399 height 564
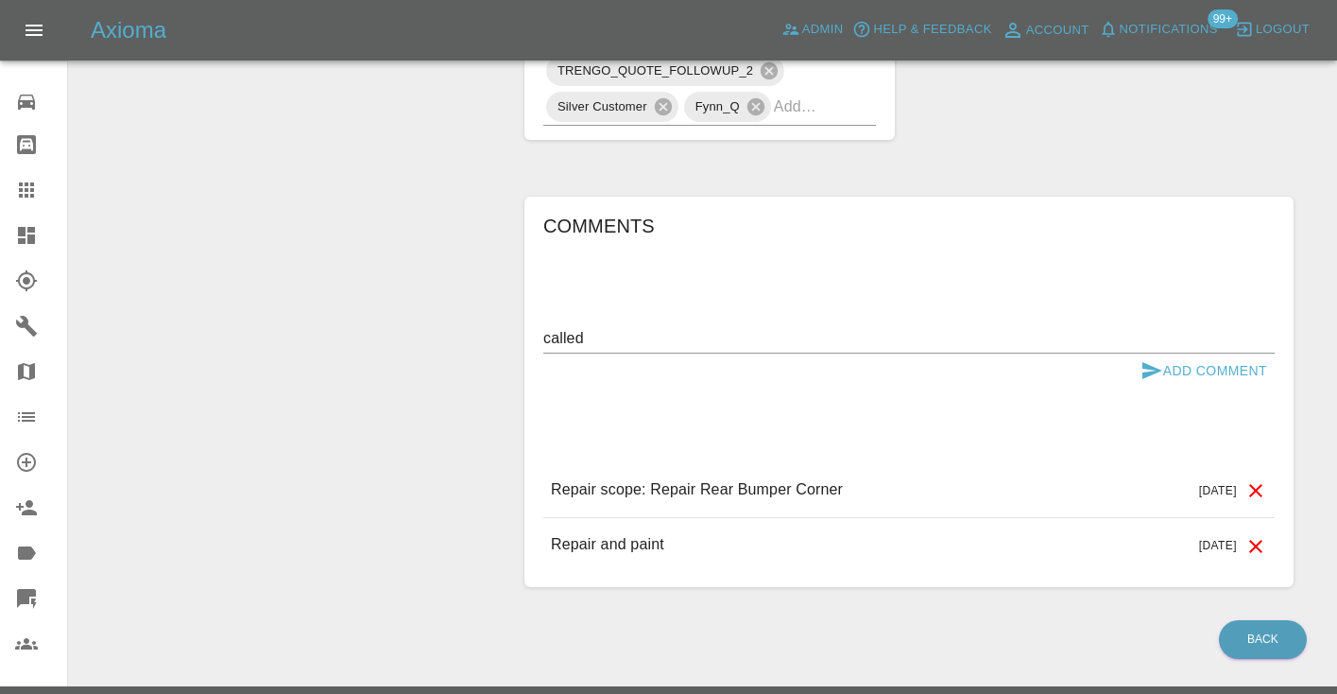
scroll to position [1242, 0]
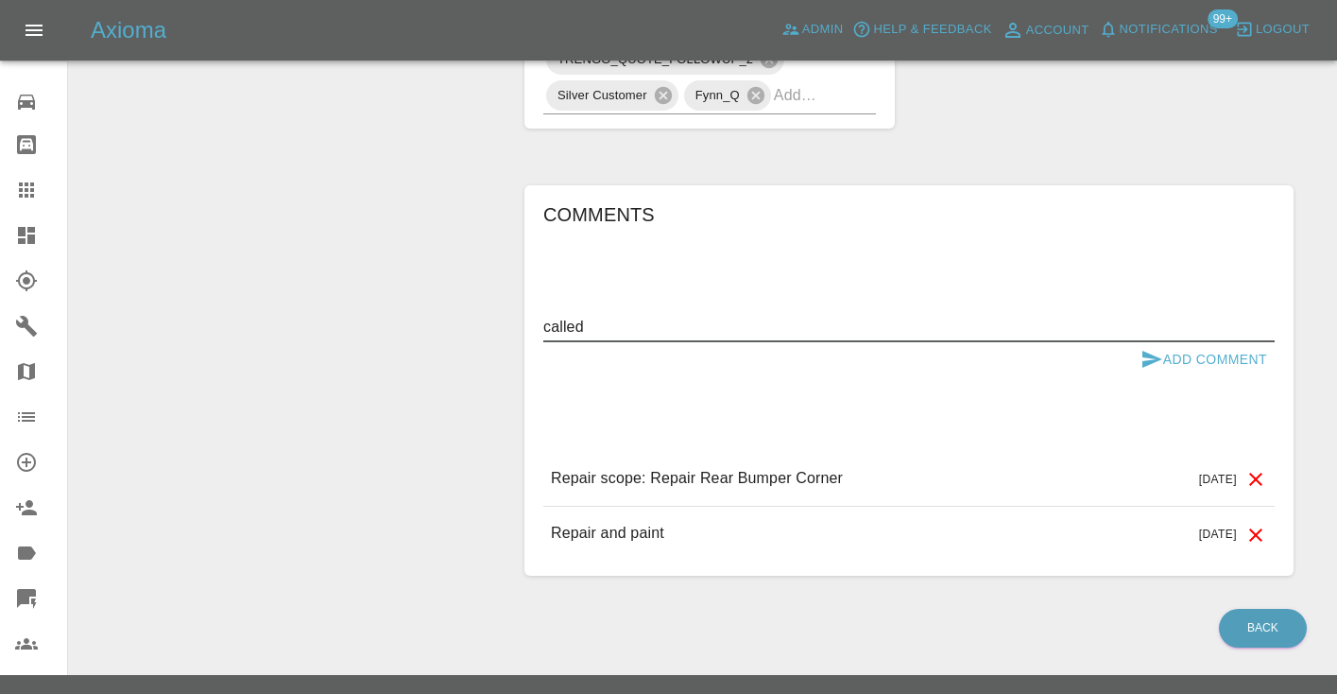
click at [609, 316] on textarea "called" at bounding box center [908, 327] width 731 height 22
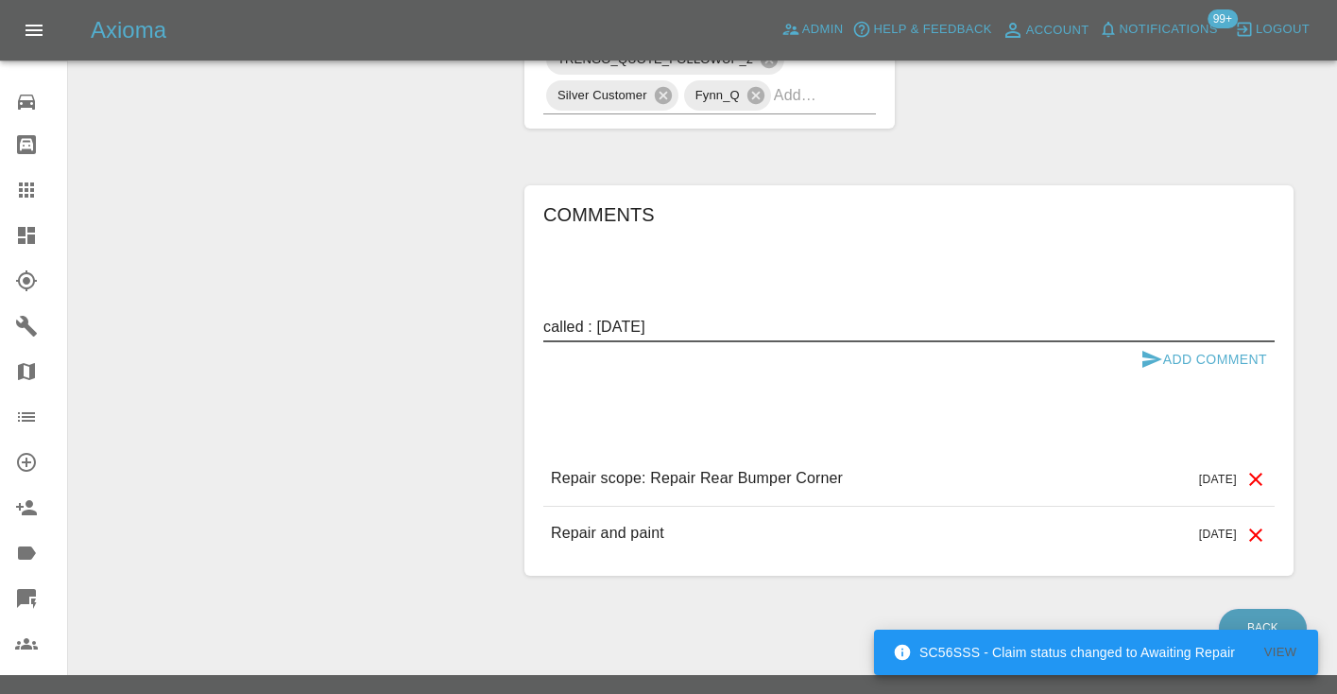
type textarea "called : 19th October"
click at [1156, 351] on icon "submit" at bounding box center [1152, 359] width 20 height 17
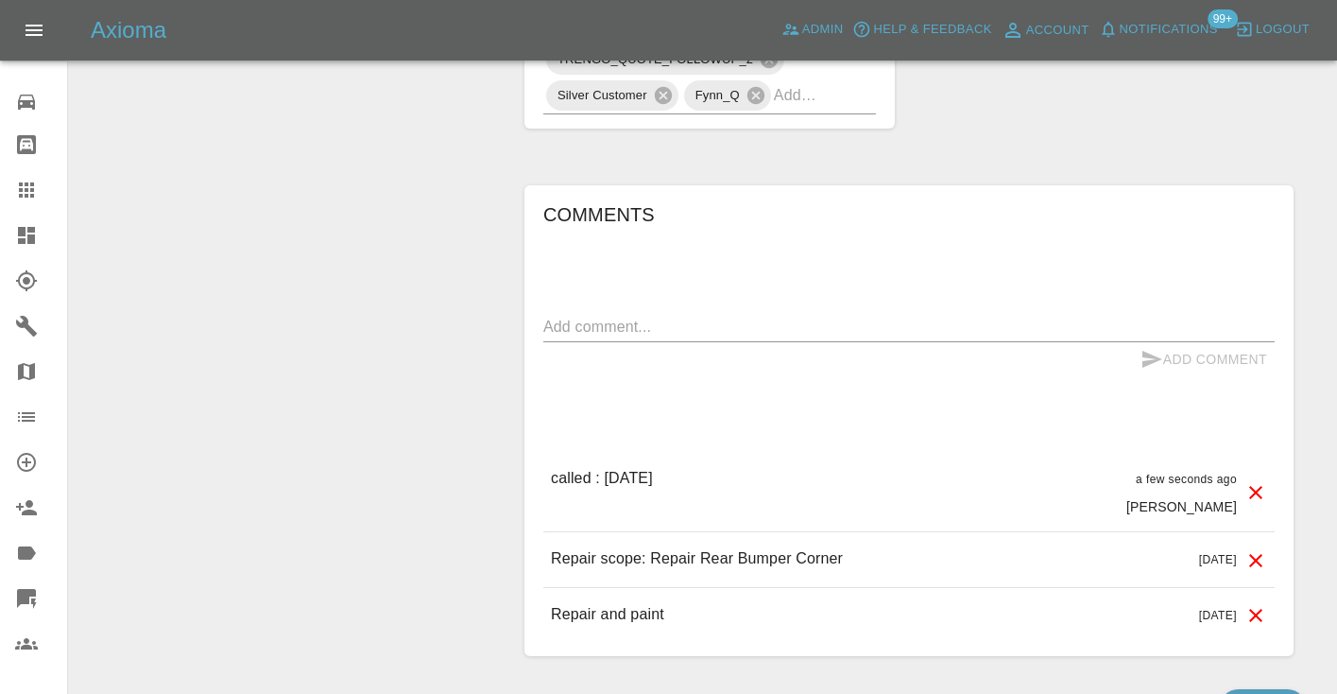
click at [1066, 199] on h6 "Comments" at bounding box center [908, 214] width 731 height 30
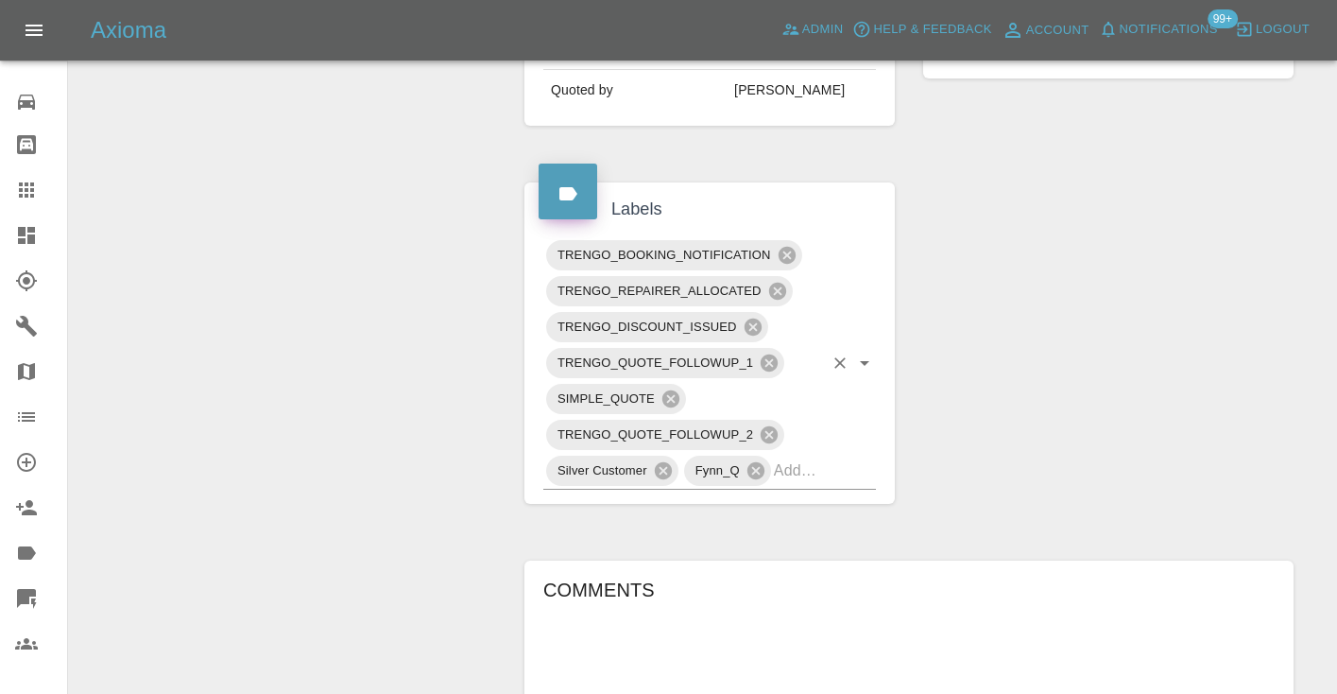
scroll to position [851, 0]
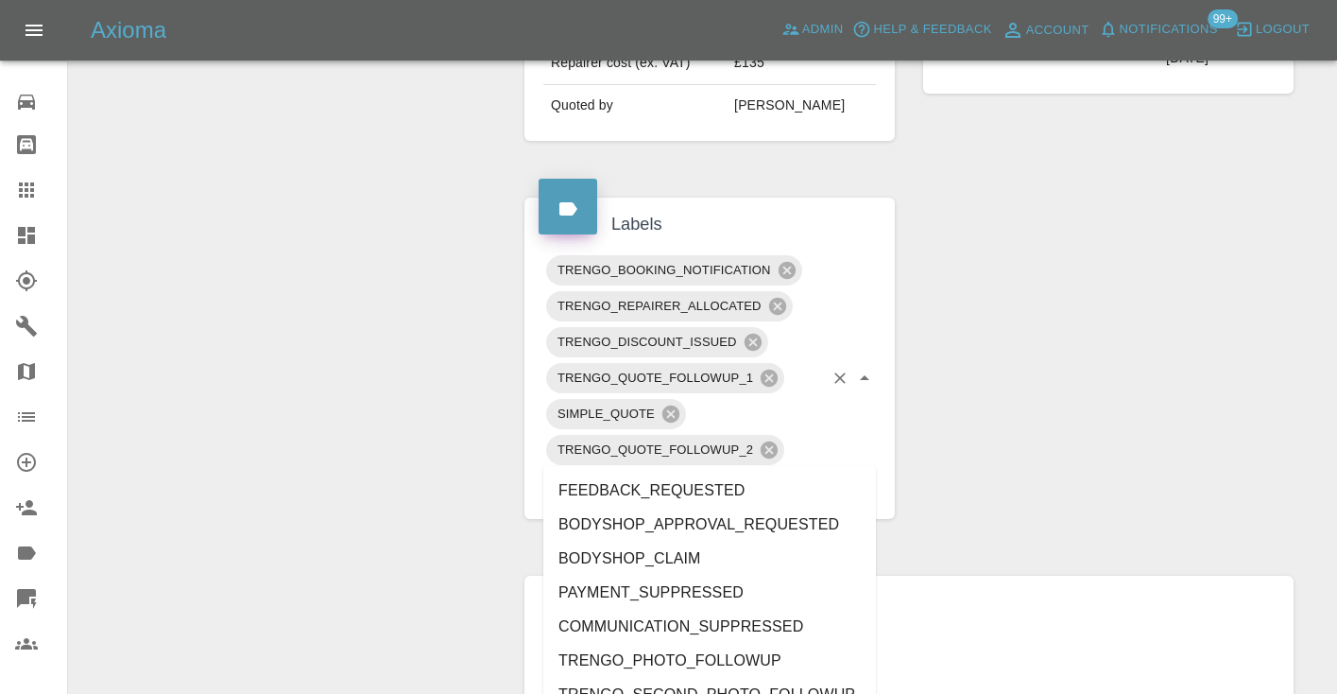
click at [855, 452] on div "TRENGO_BOOKING_NOTIFICATION TRENGO_REPAIRER_ALLOCATED TRENGO_DISCOUNT_ISSUED TR…" at bounding box center [709, 378] width 333 height 252
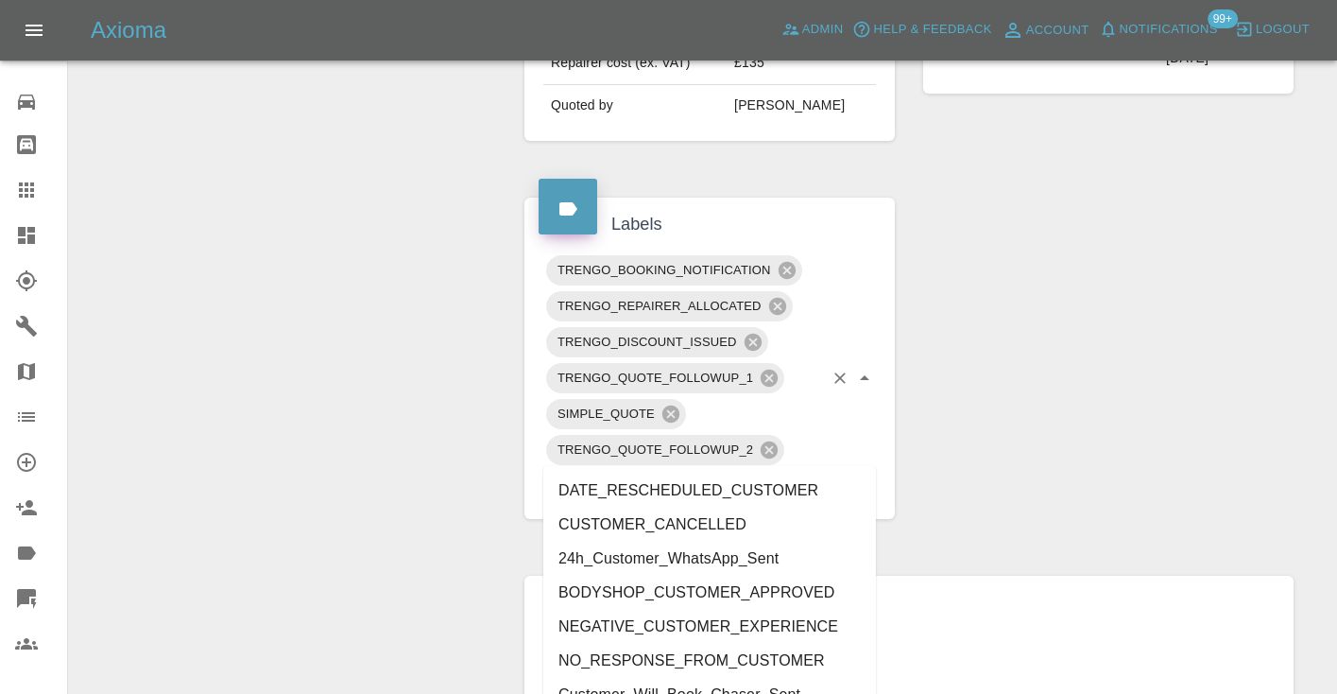
type input "customer_"
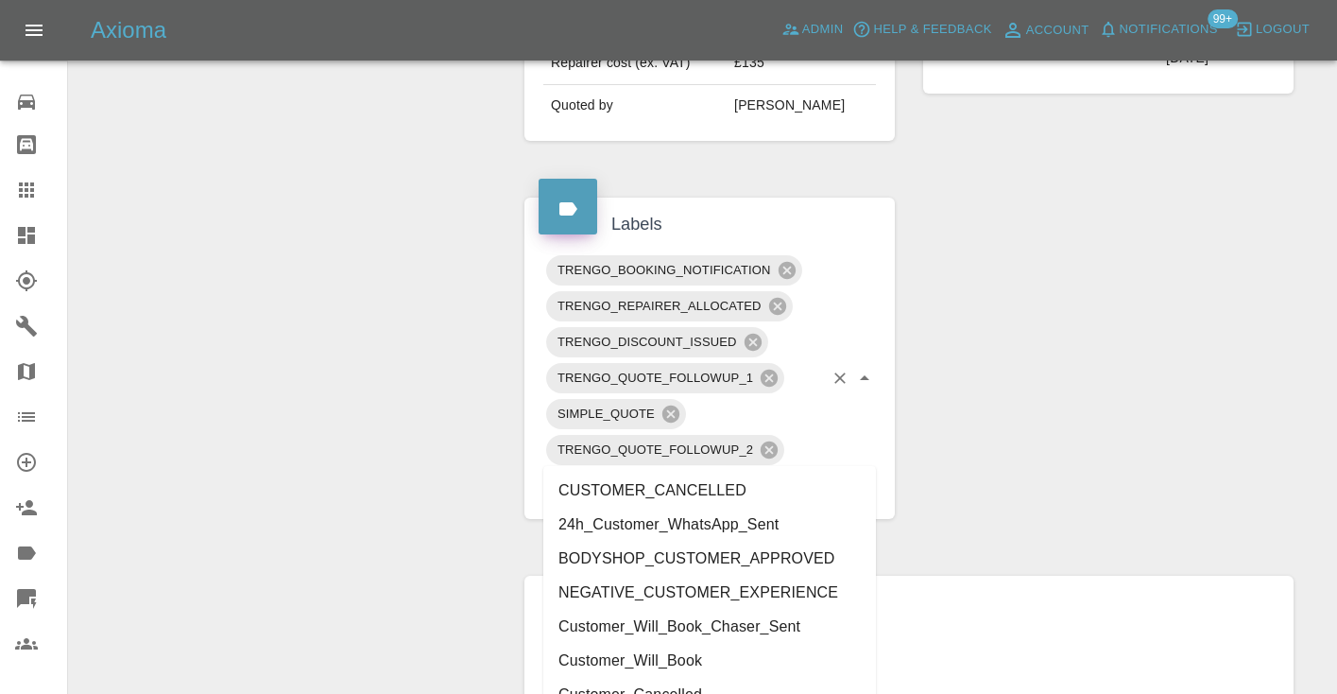
click at [760, 657] on li "Customer_Will_Book" at bounding box center [709, 661] width 333 height 34
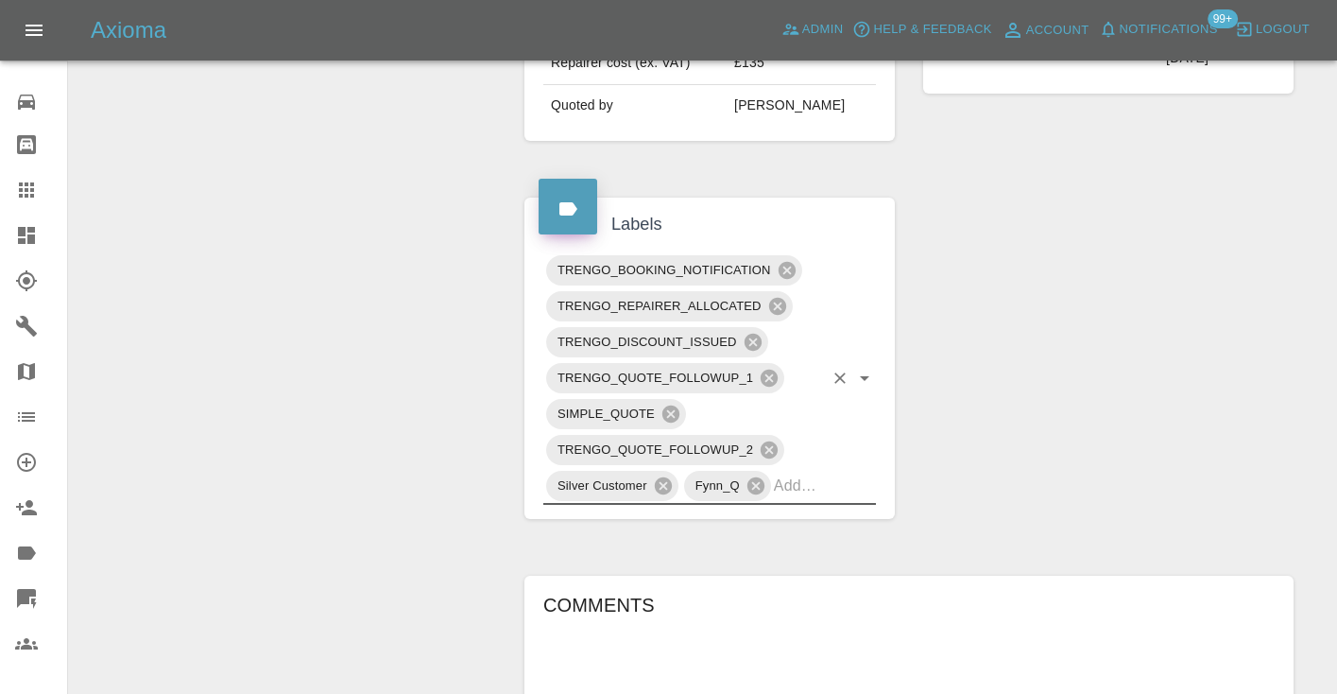
click at [361, 342] on div "Change Repairer Modify Claim Modify Quote Rollback Submit Payment Archive" at bounding box center [289, 214] width 413 height 1722
click at [26, 197] on icon at bounding box center [26, 189] width 15 height 15
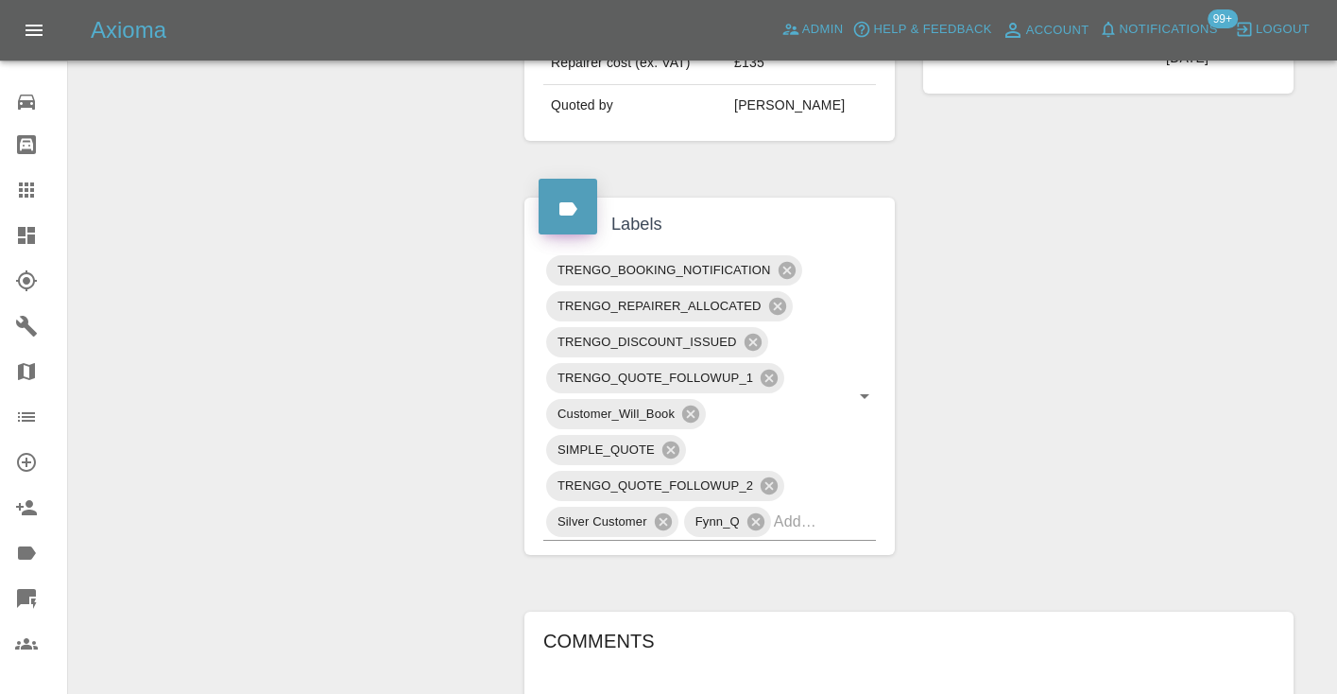
scroll to position [190, 0]
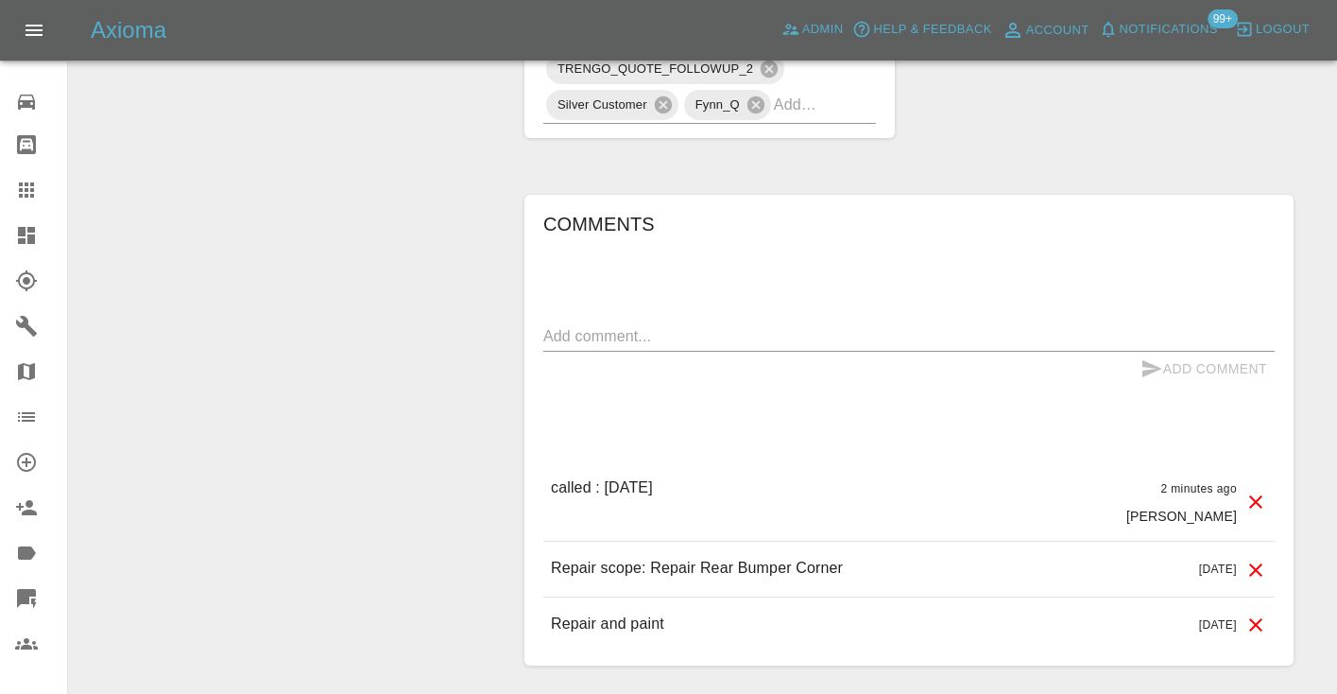
scroll to position [1276, 0]
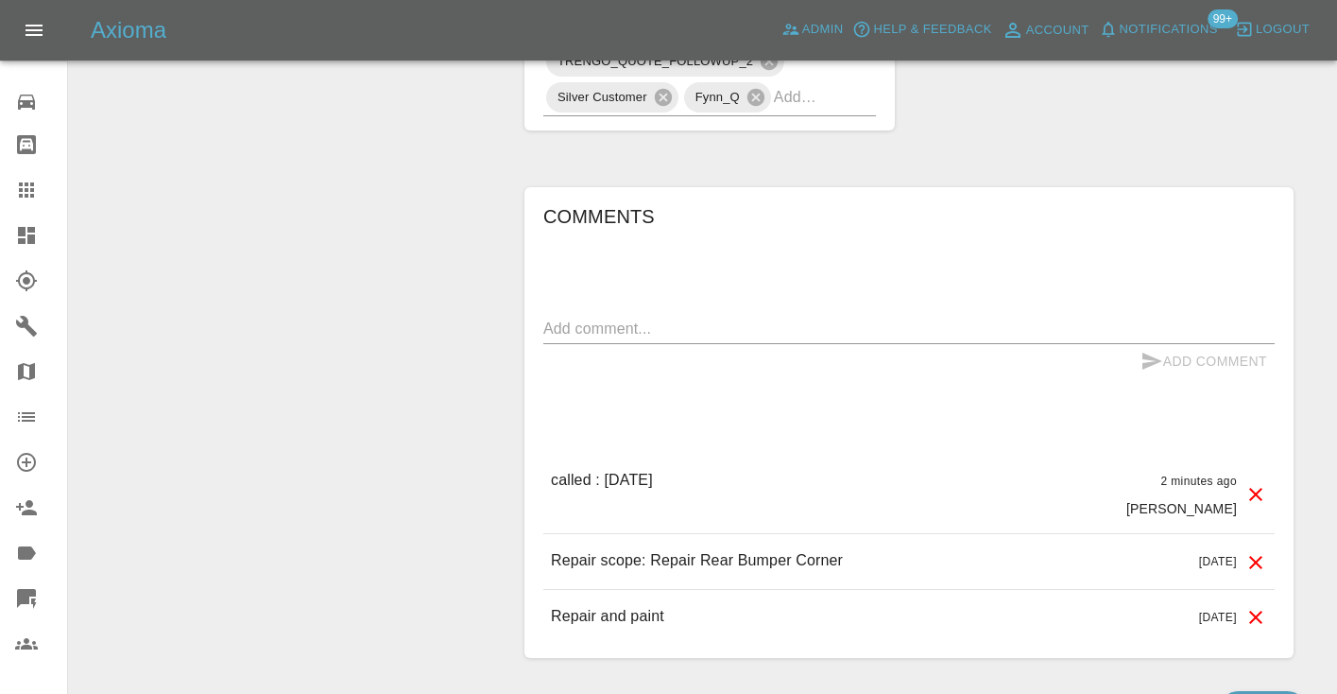
click at [609, 318] on textarea at bounding box center [908, 329] width 731 height 22
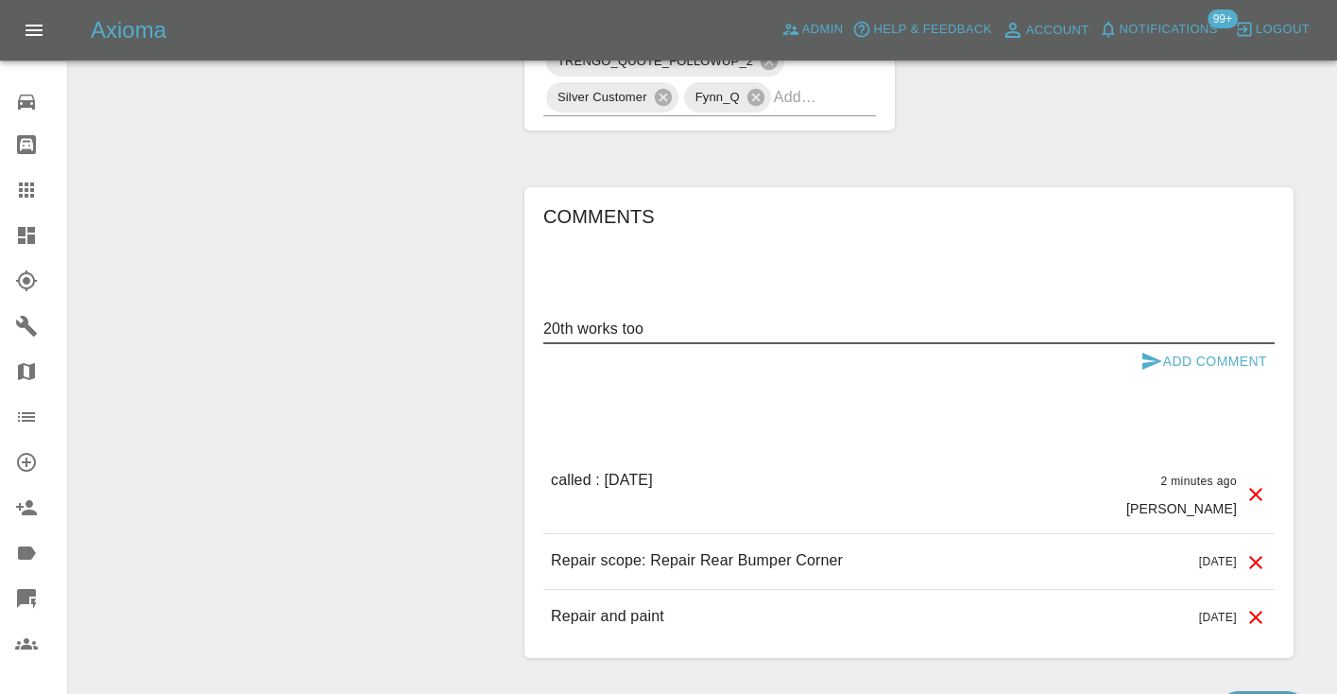
type textarea "20th works too"
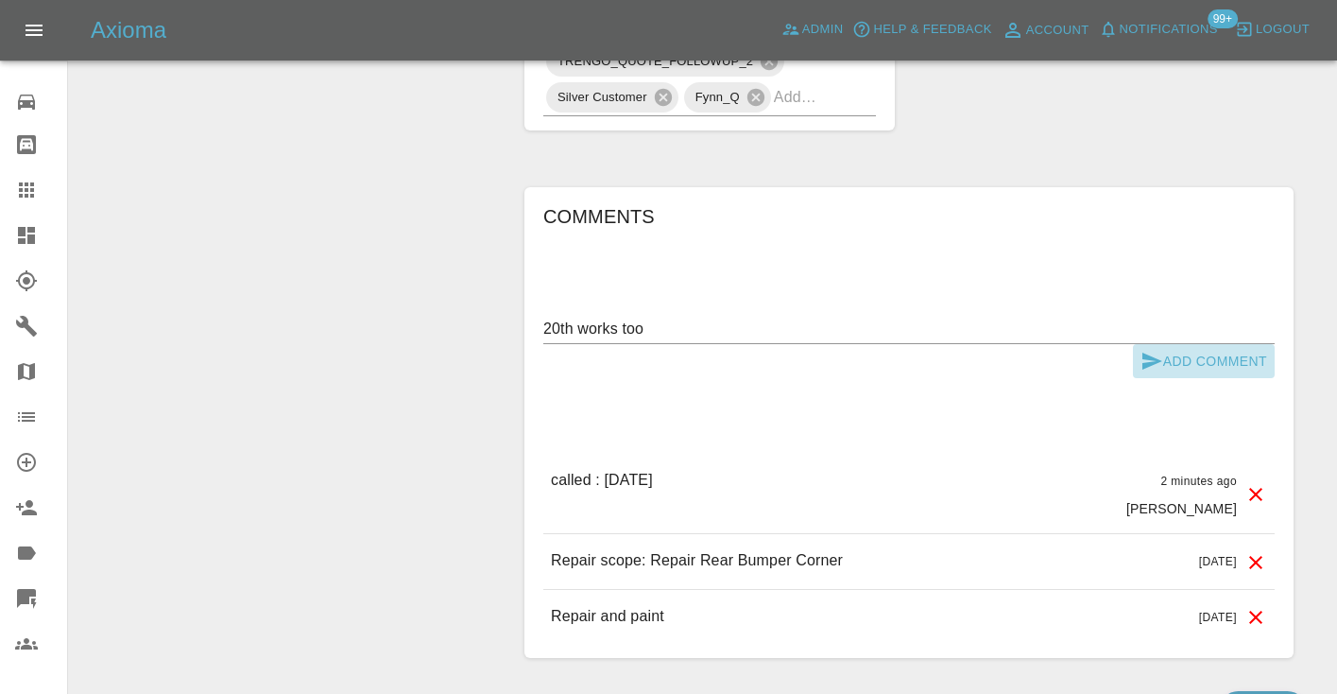
click at [1151, 352] on icon "submit" at bounding box center [1152, 360] width 20 height 17
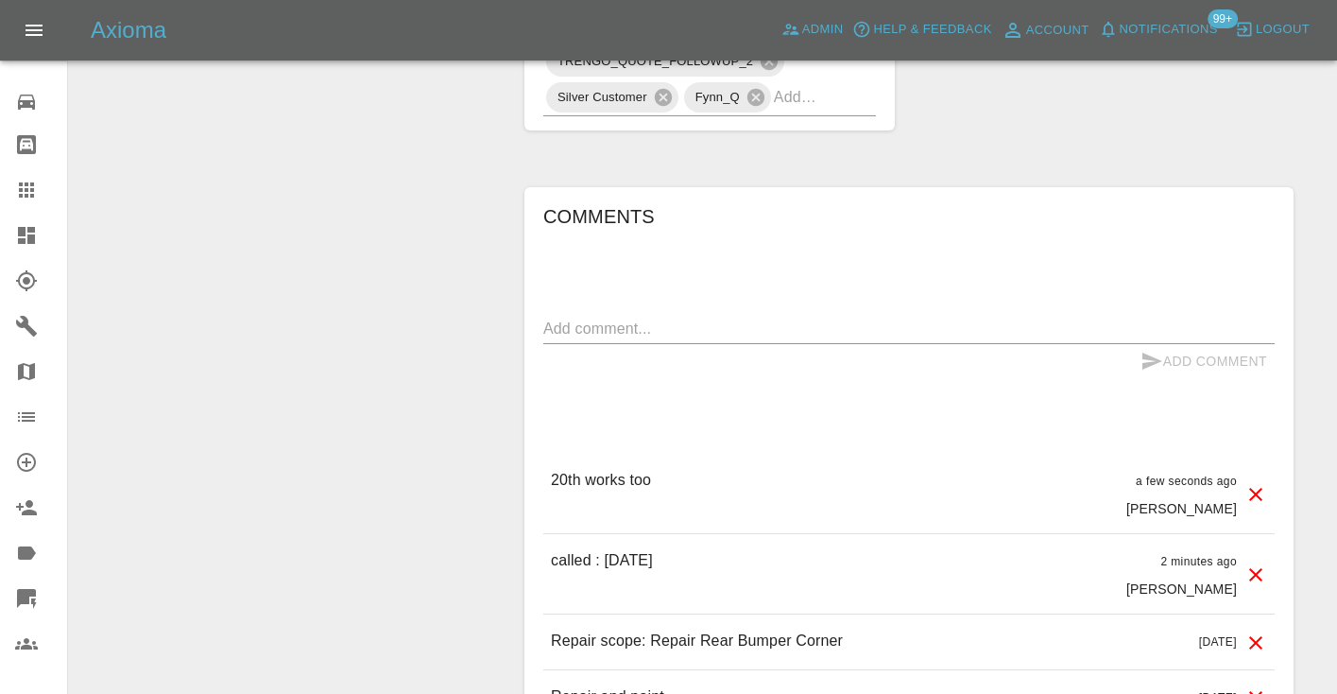
click at [23, 192] on icon at bounding box center [26, 189] width 15 height 15
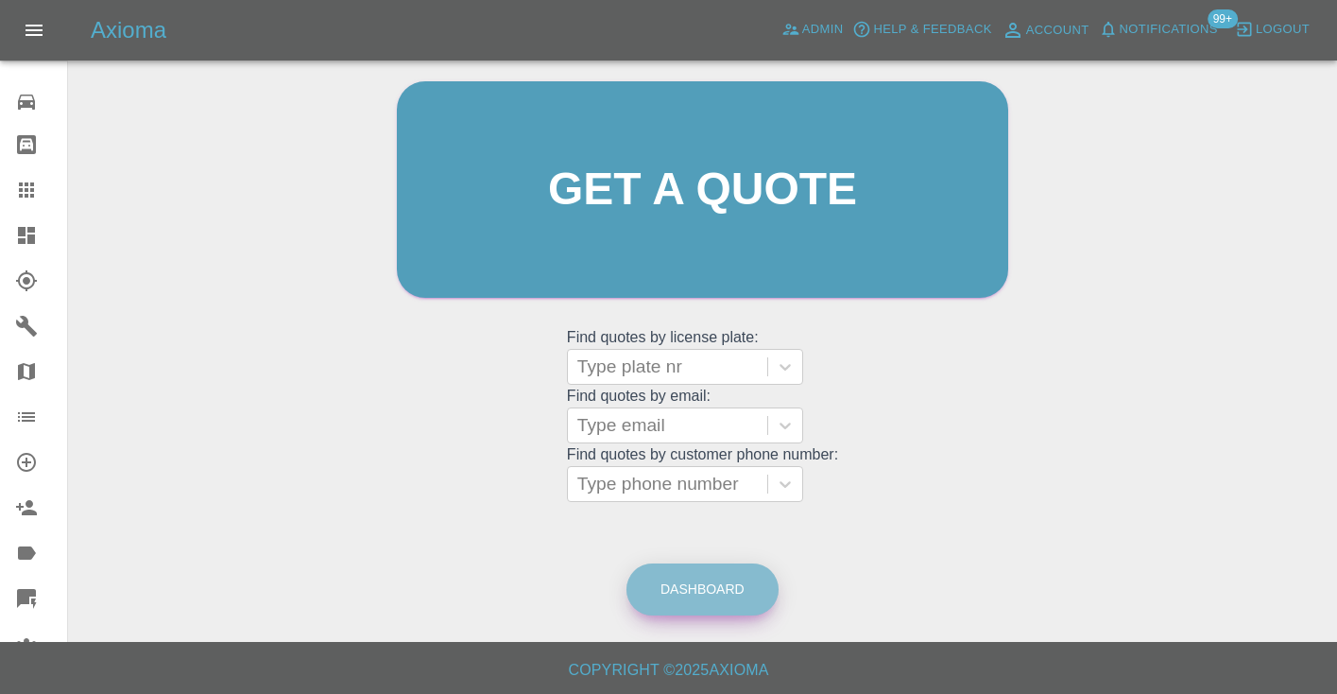
click at [707, 581] on link "Dashboard" at bounding box center [703, 589] width 152 height 52
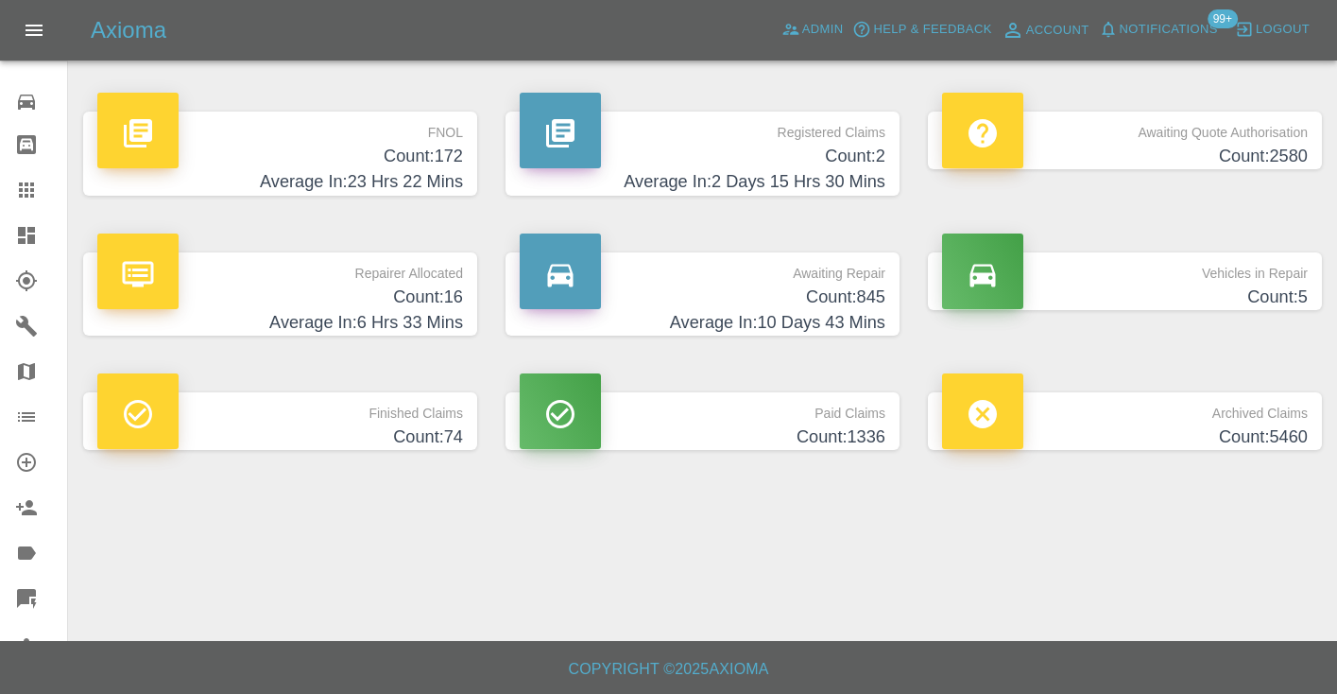
click at [816, 286] on h4 "Count: 845" at bounding box center [703, 297] width 366 height 26
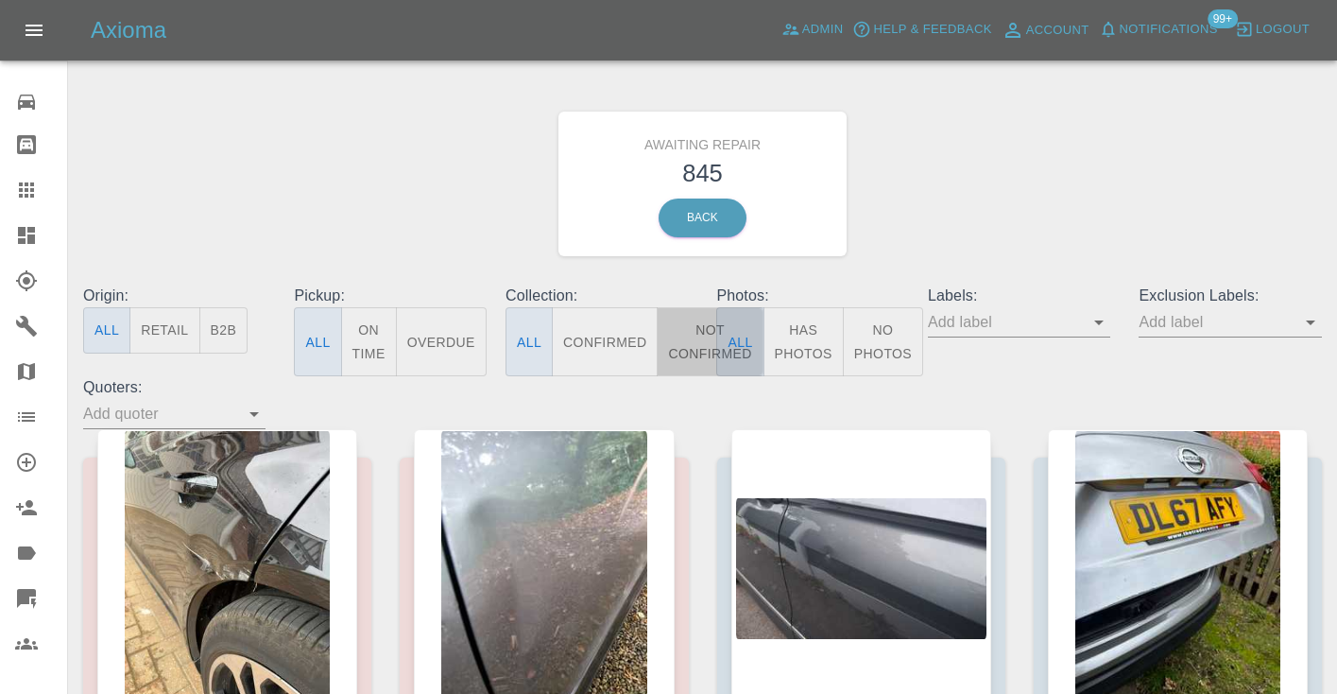
click at [694, 337] on button "Not Confirmed" at bounding box center [710, 341] width 106 height 69
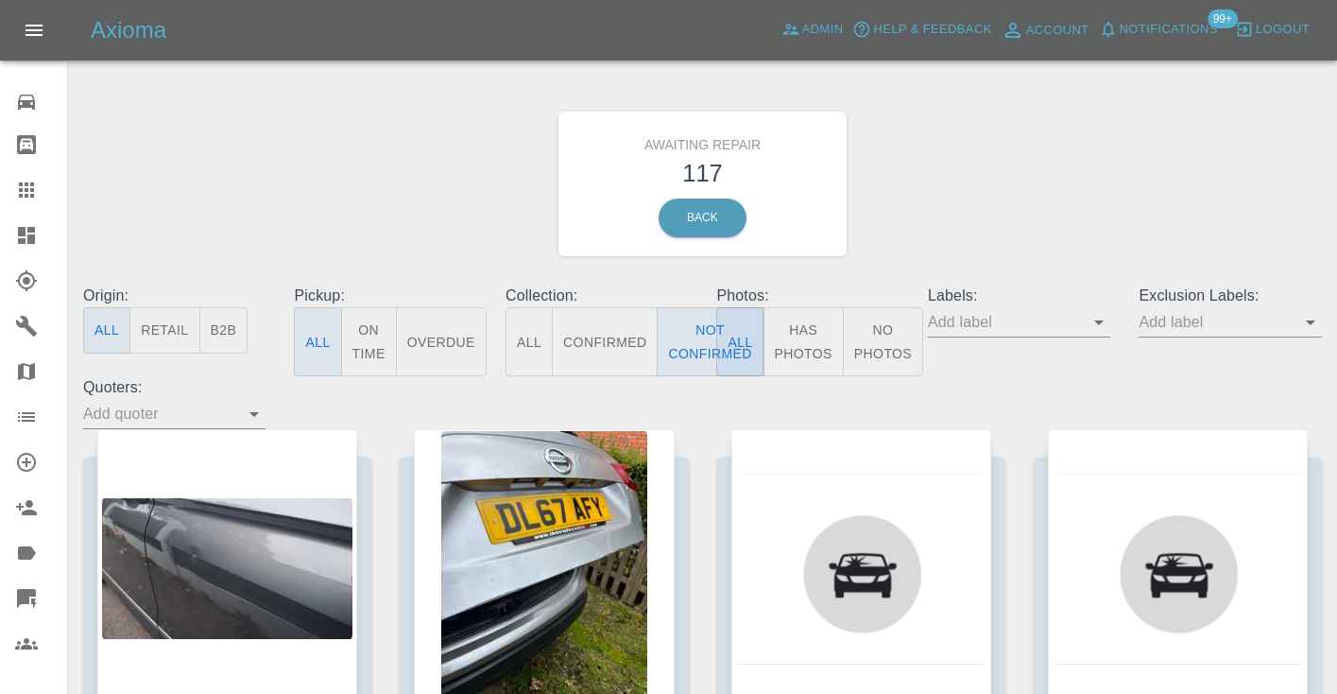
click at [1004, 182] on div "Awaiting Repair 117 Back" at bounding box center [702, 183] width 1267 height 201
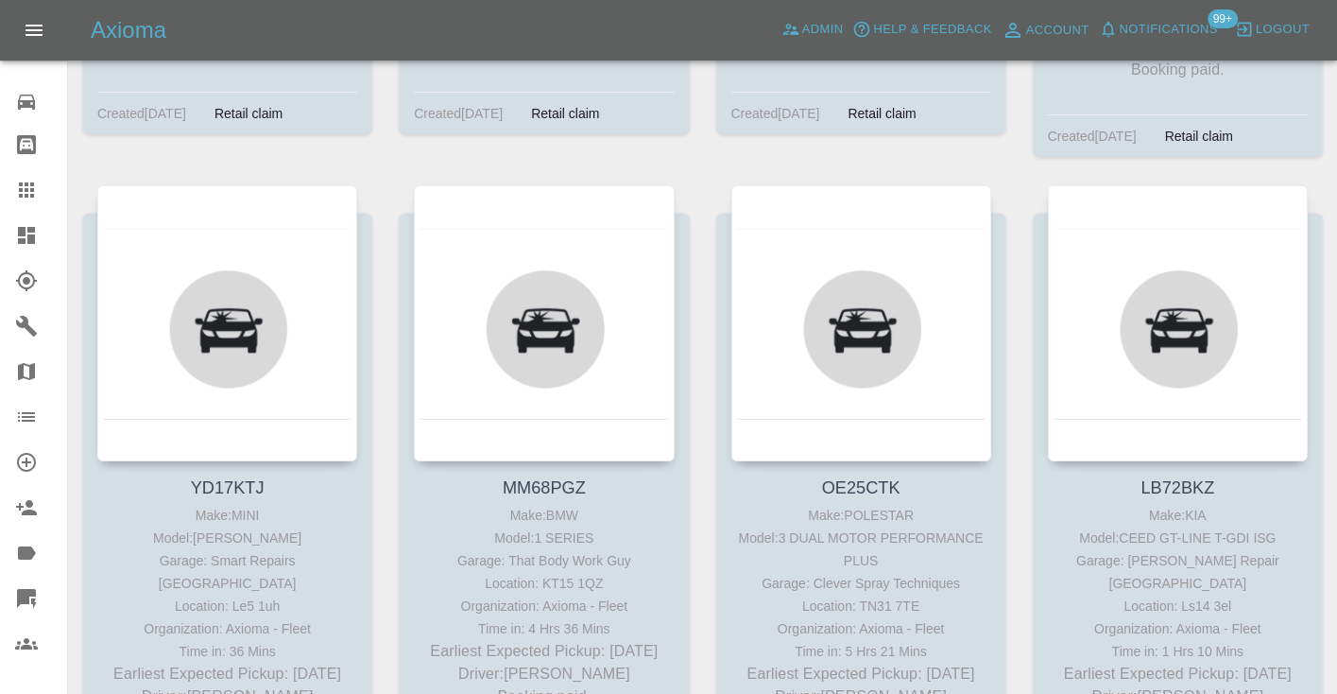
scroll to position [9279, 0]
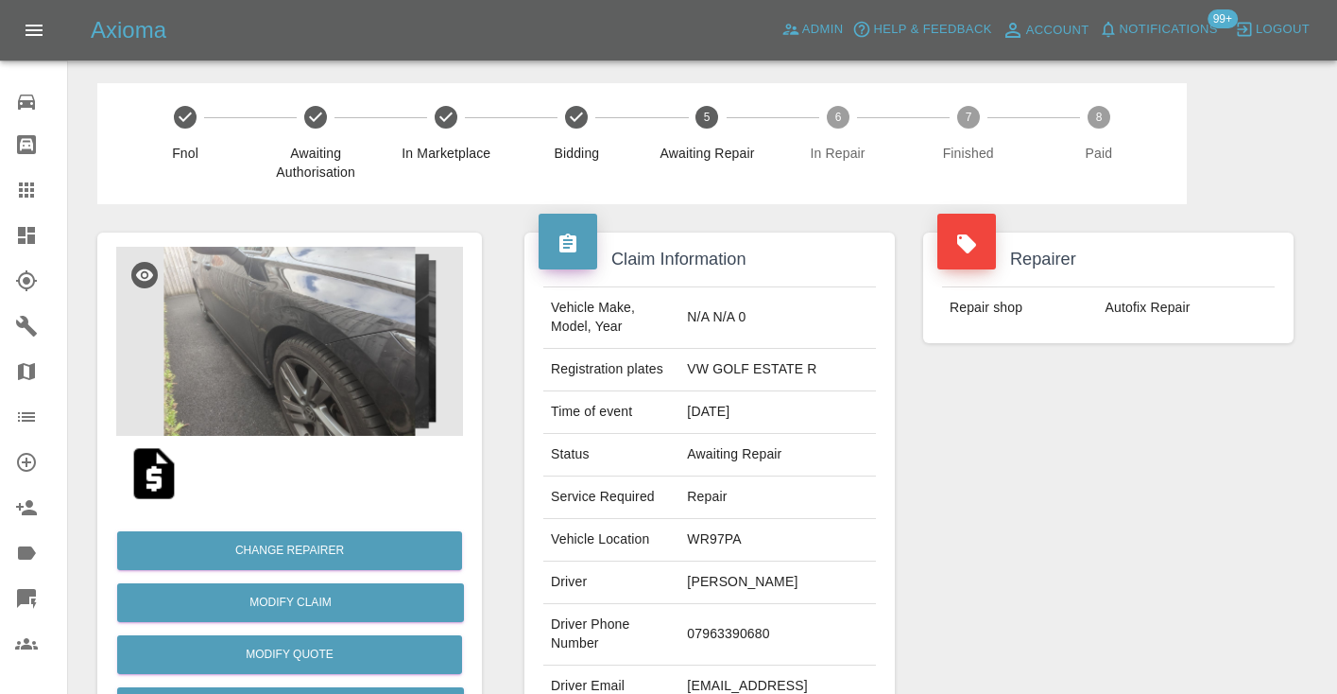
click at [727, 629] on td "07963390680" at bounding box center [777, 634] width 197 height 61
copy td "07963390680"
click at [1041, 515] on div "Repairer Repair shop Autofix Repair" at bounding box center [1108, 486] width 399 height 564
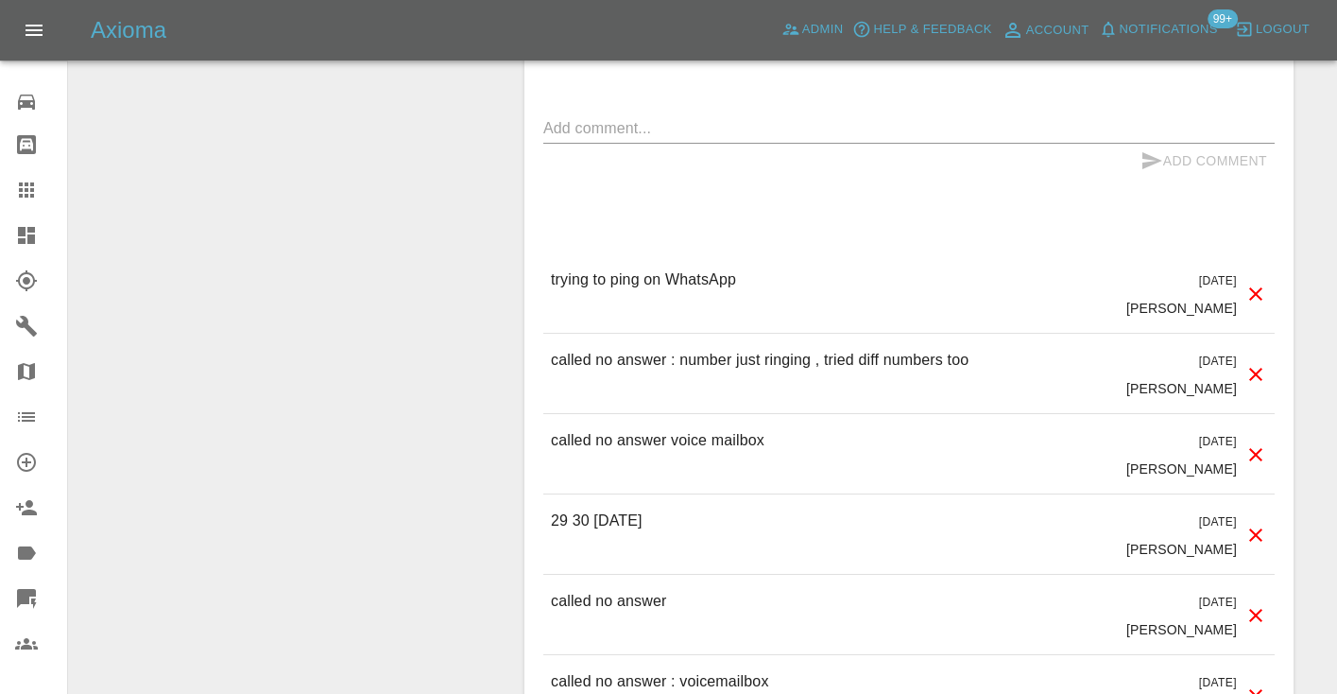
scroll to position [1764, 0]
click at [592, 113] on div "x" at bounding box center [908, 127] width 731 height 30
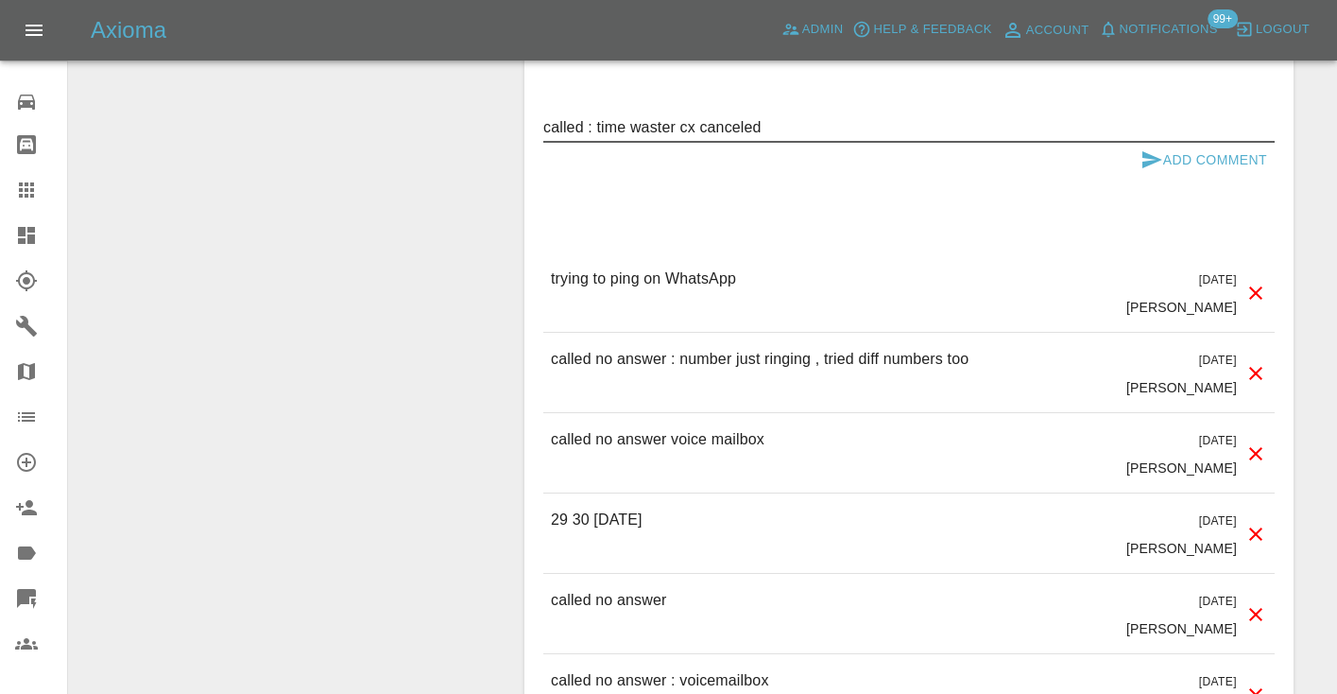
type textarea "called : time waster cx canceled"
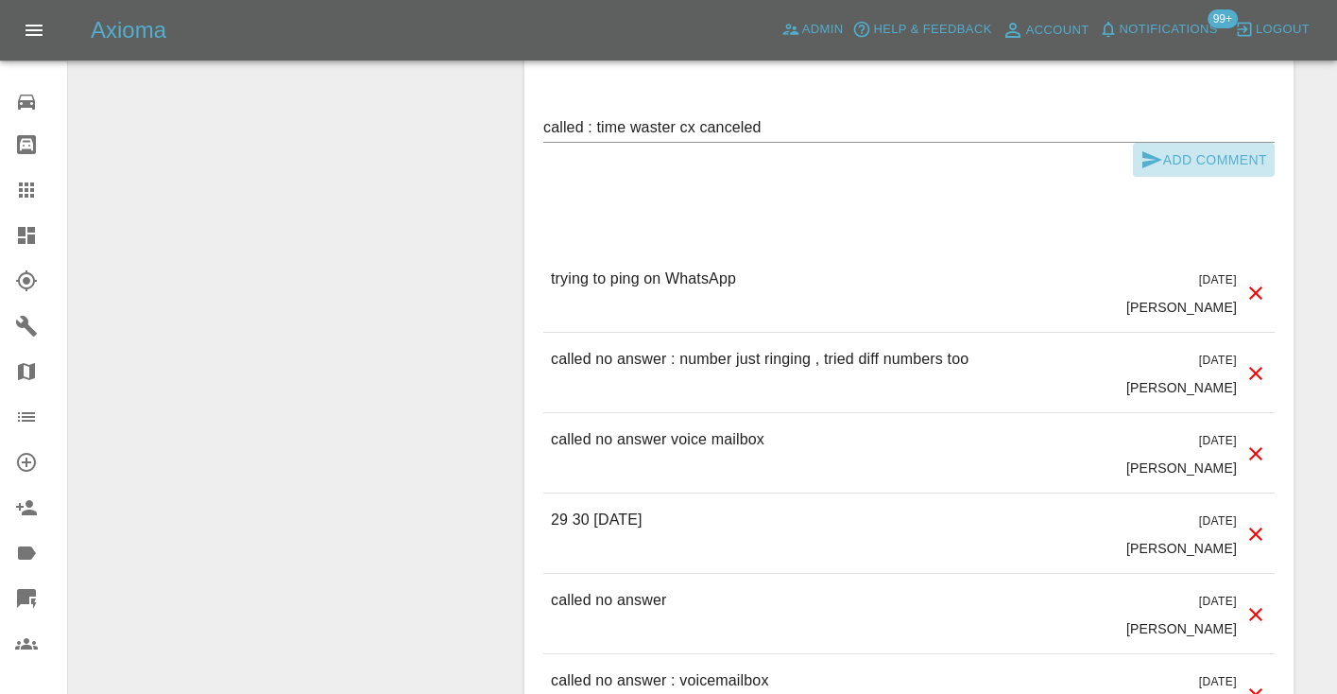
click at [1141, 152] on icon "submit" at bounding box center [1152, 159] width 23 height 23
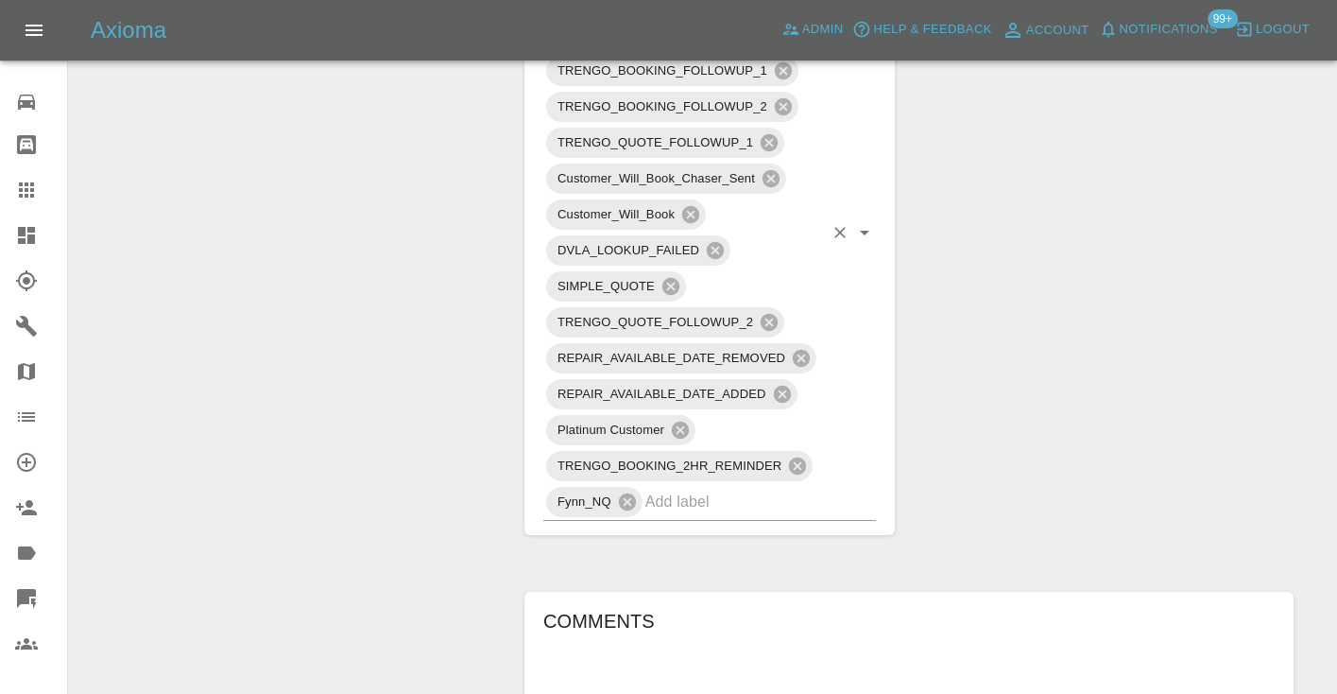
scroll to position [1142, 0]
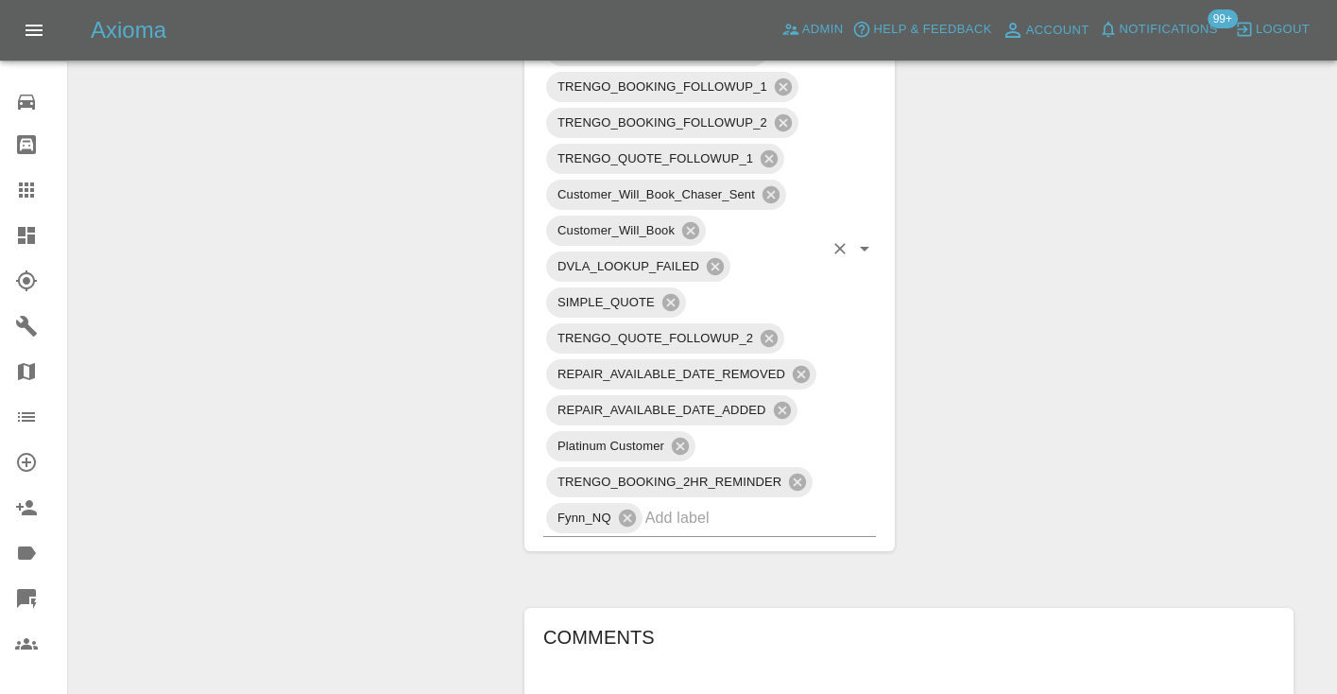
click at [757, 520] on input "text" at bounding box center [734, 517] width 178 height 29
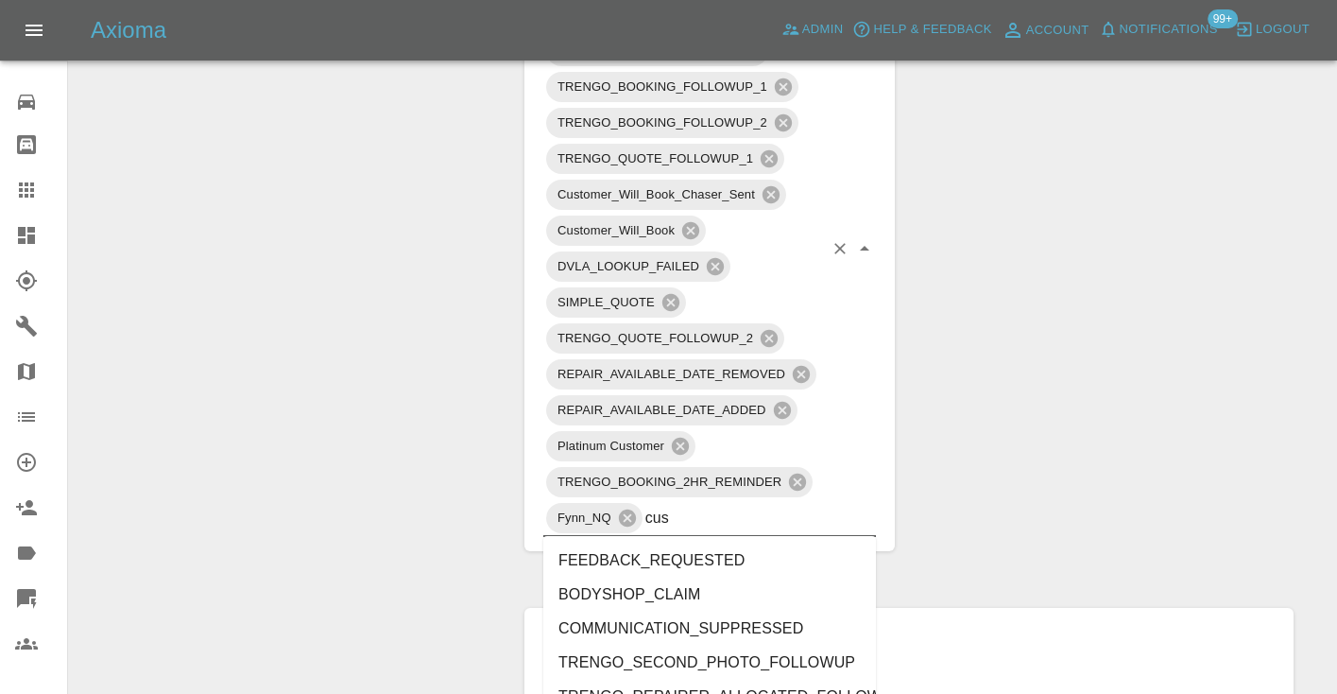
type input "cust"
click at [730, 600] on li "CUSTOMER_CANCELLED" at bounding box center [709, 594] width 333 height 34
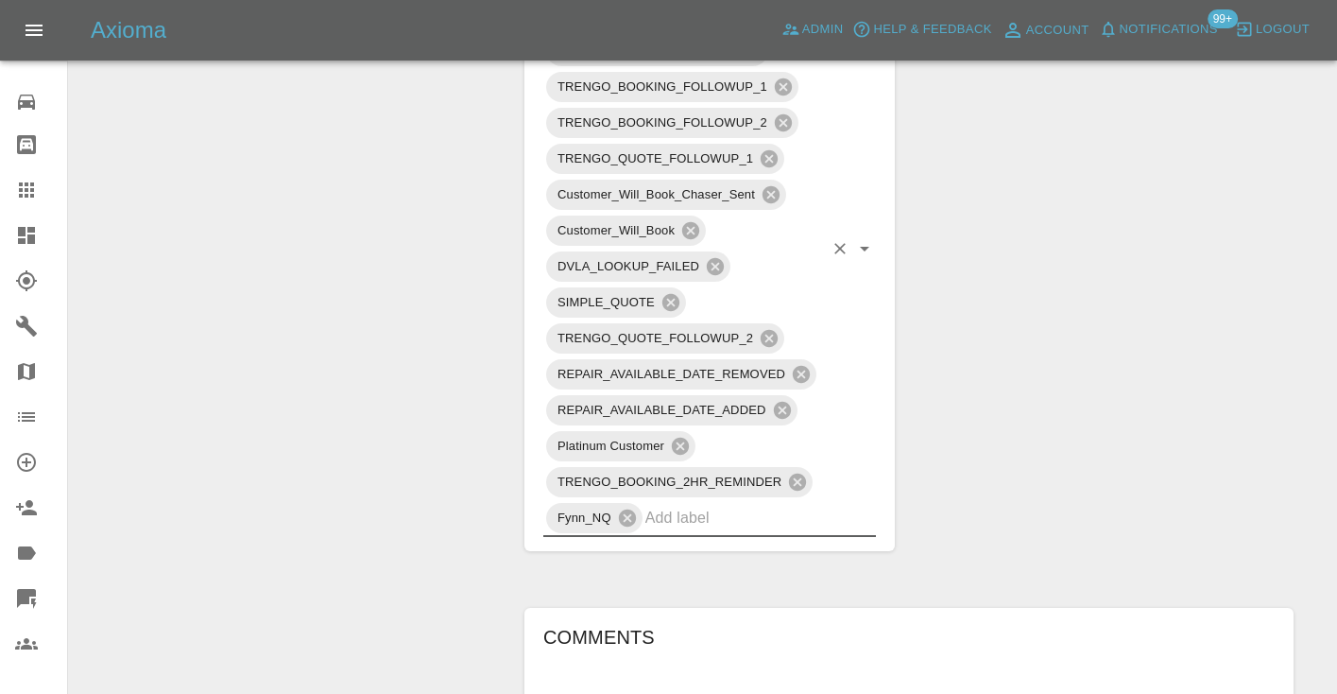
click at [413, 301] on div "Change Repairer Modify Claim Modify Quote Rollback Submit Payment Archive" at bounding box center [289, 386] width 413 height 2648
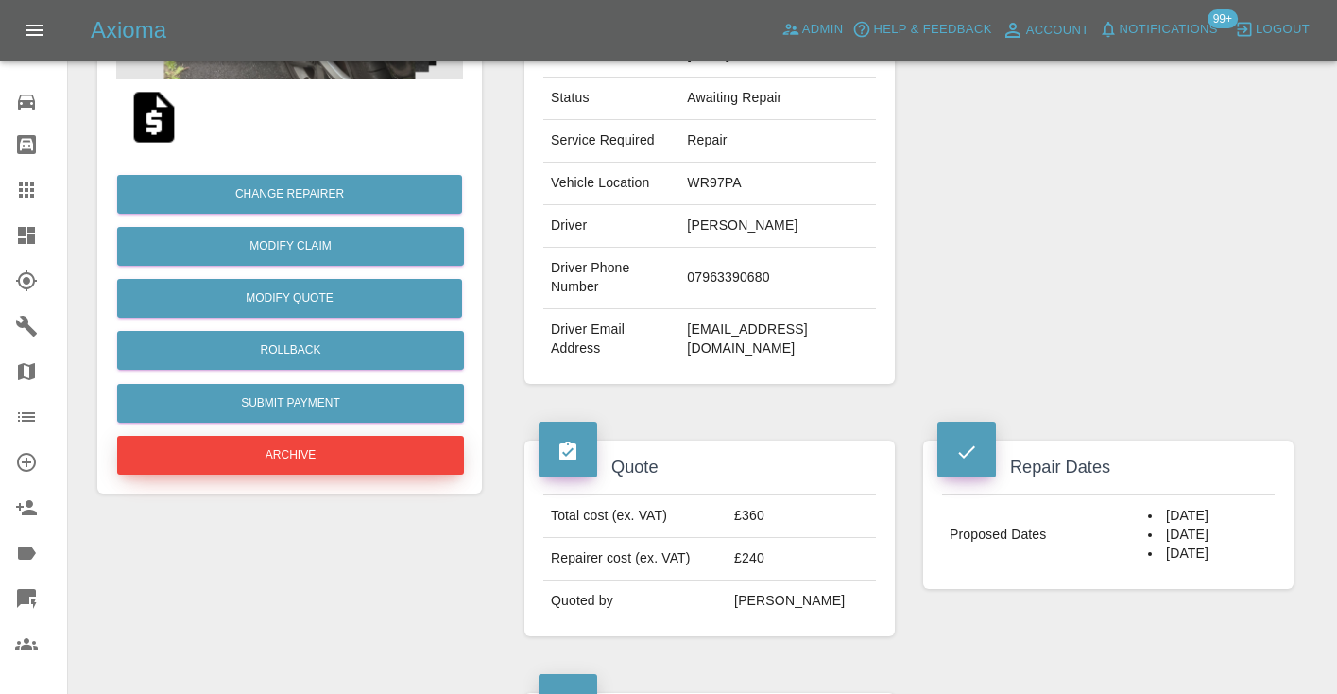
scroll to position [352, 0]
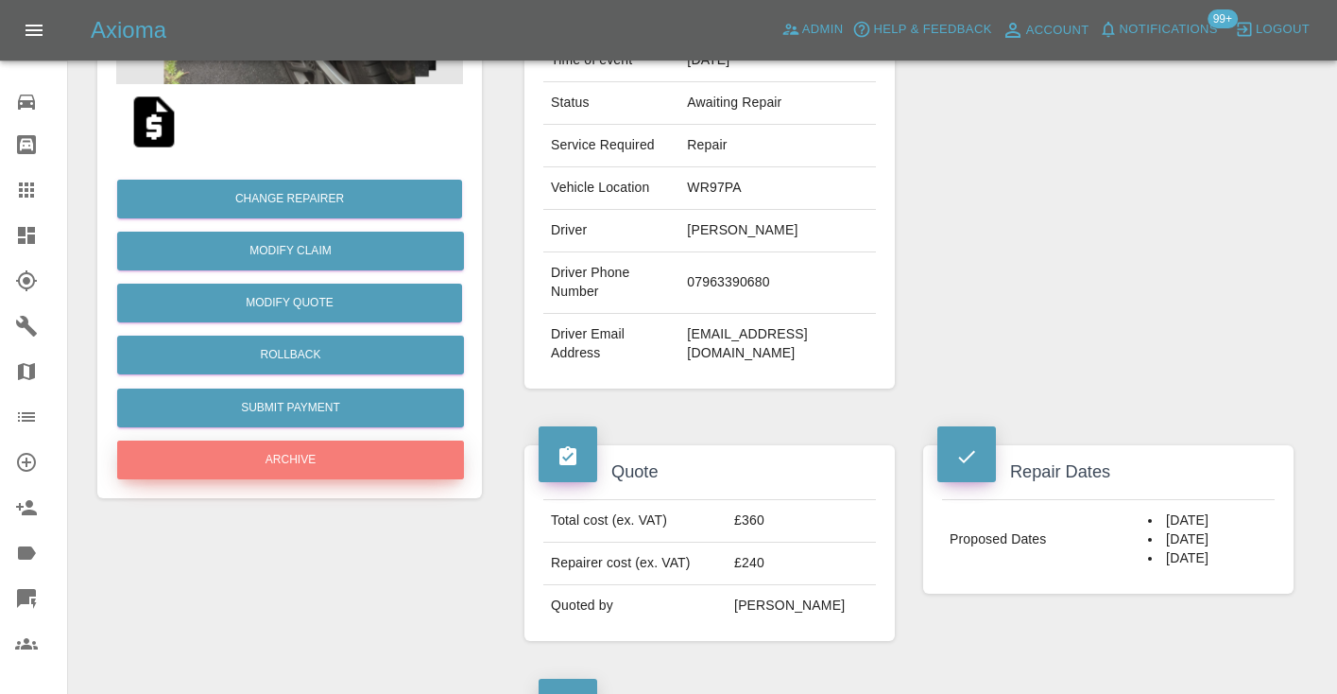
click at [300, 463] on button "Archive" at bounding box center [290, 459] width 347 height 39
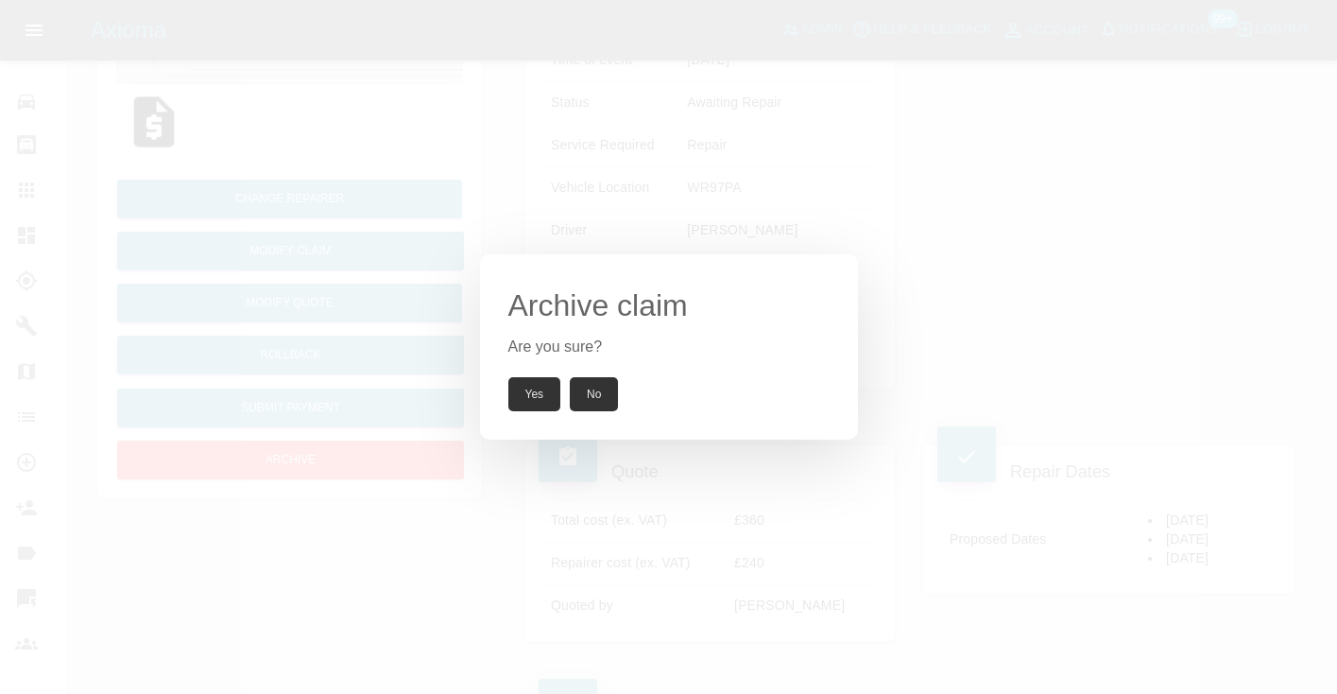
click at [538, 402] on button "Yes" at bounding box center [534, 394] width 53 height 34
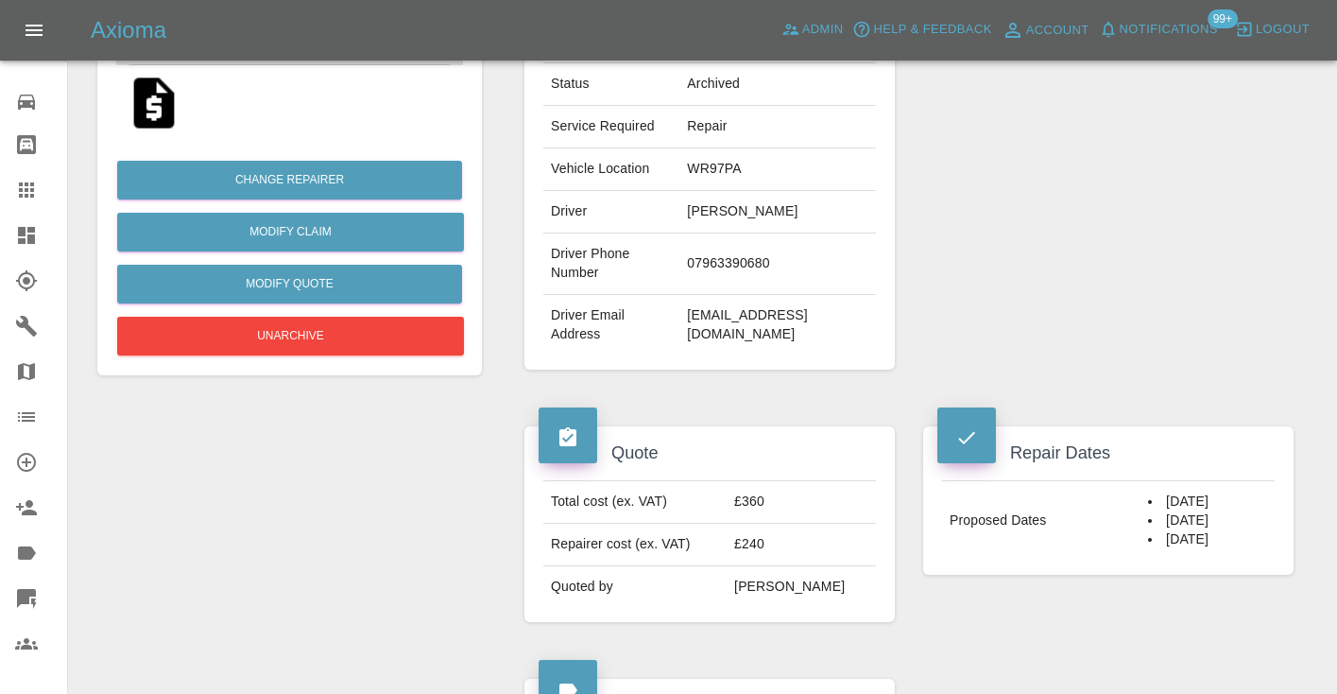
click at [27, 189] on icon at bounding box center [26, 189] width 15 height 15
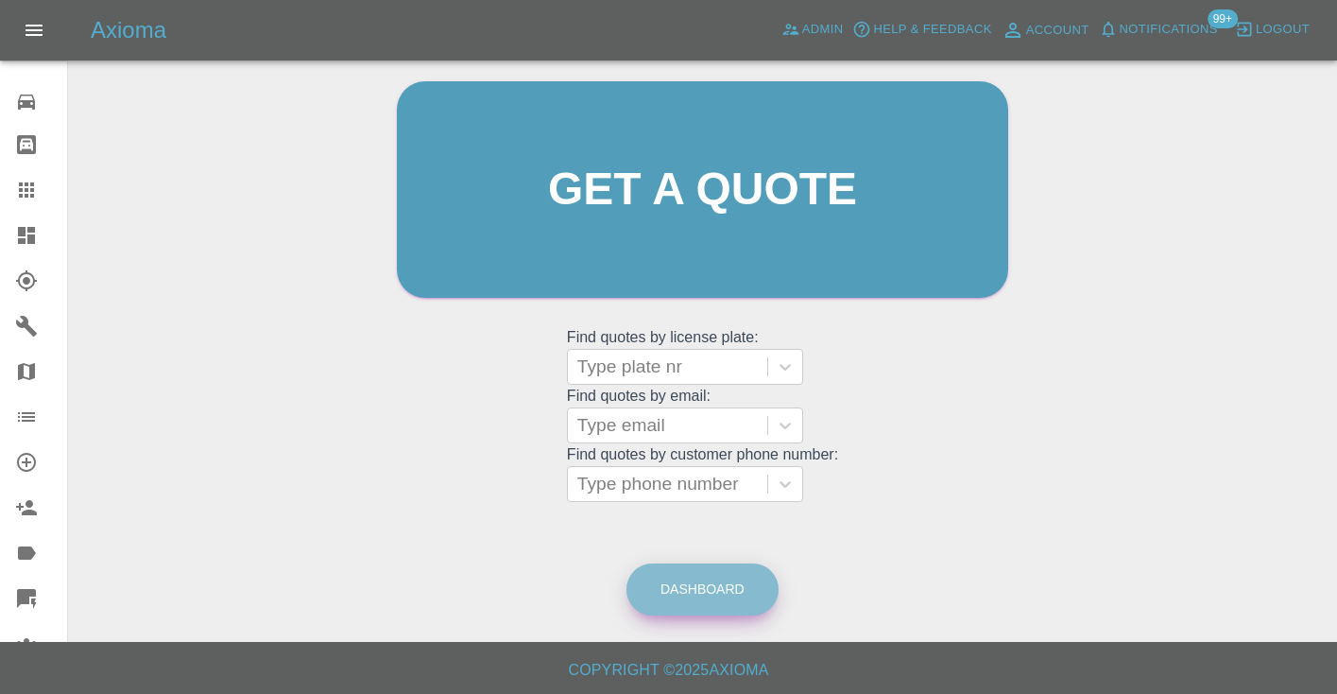
click at [705, 604] on link "Dashboard" at bounding box center [703, 589] width 152 height 52
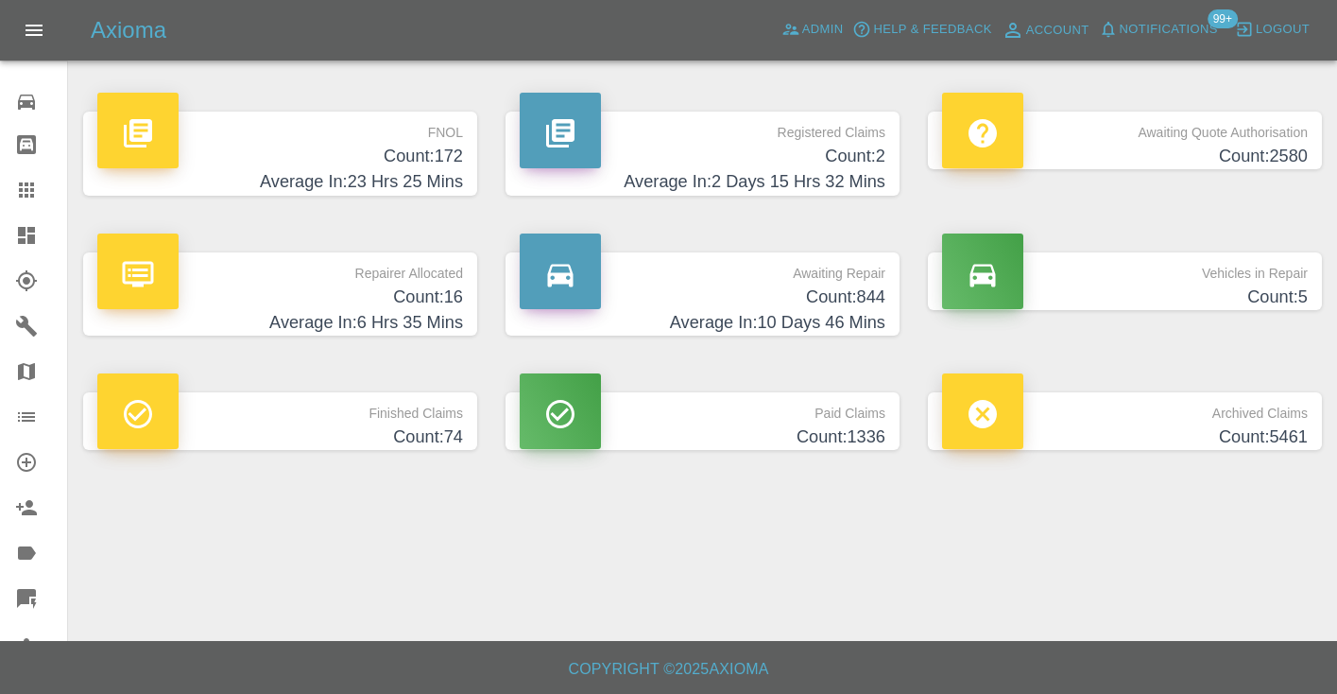
click at [837, 290] on h4 "Count: 844" at bounding box center [703, 297] width 366 height 26
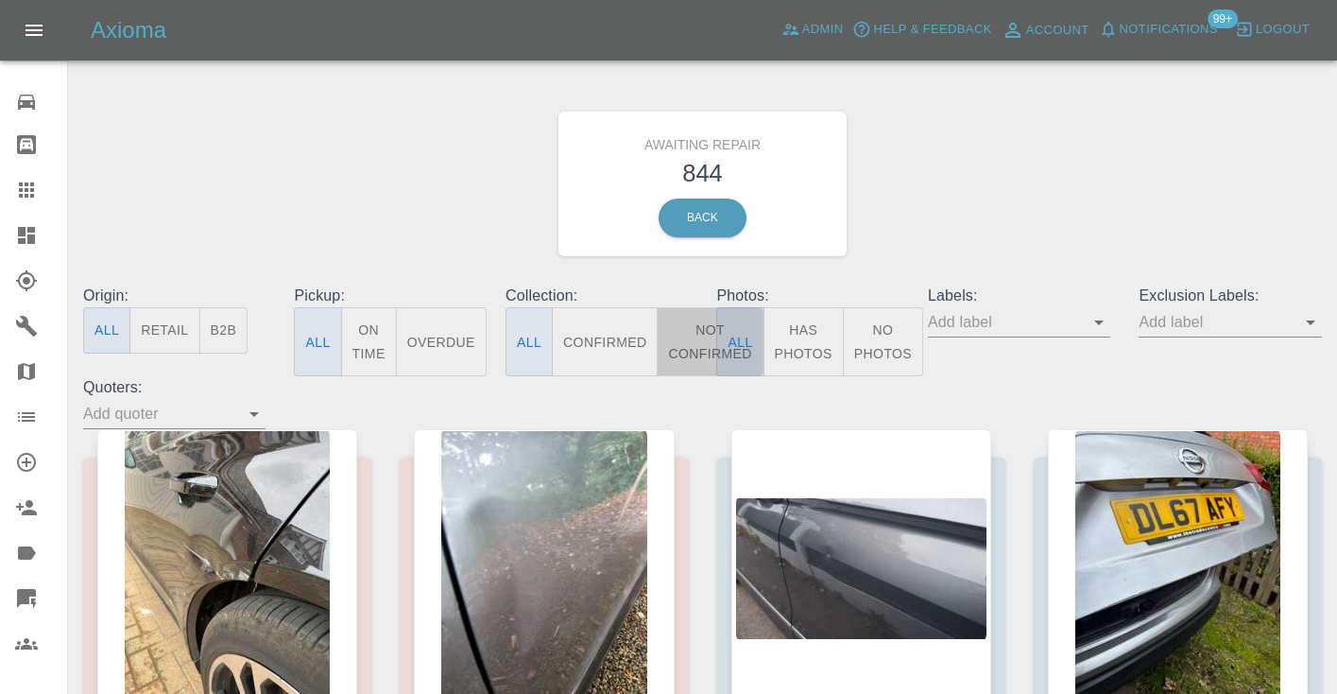
click at [703, 338] on button "Not Confirmed" at bounding box center [710, 341] width 106 height 69
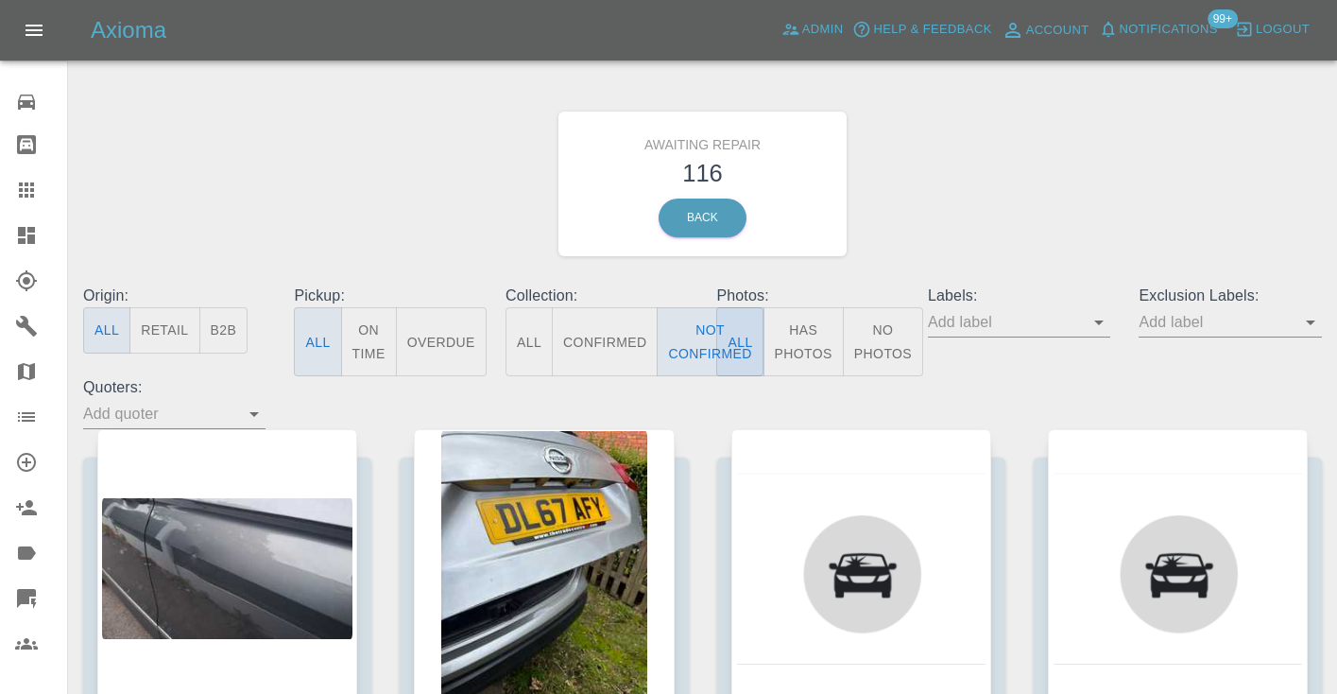
click at [1009, 204] on div "Awaiting Repair 116 Back" at bounding box center [702, 183] width 1267 height 201
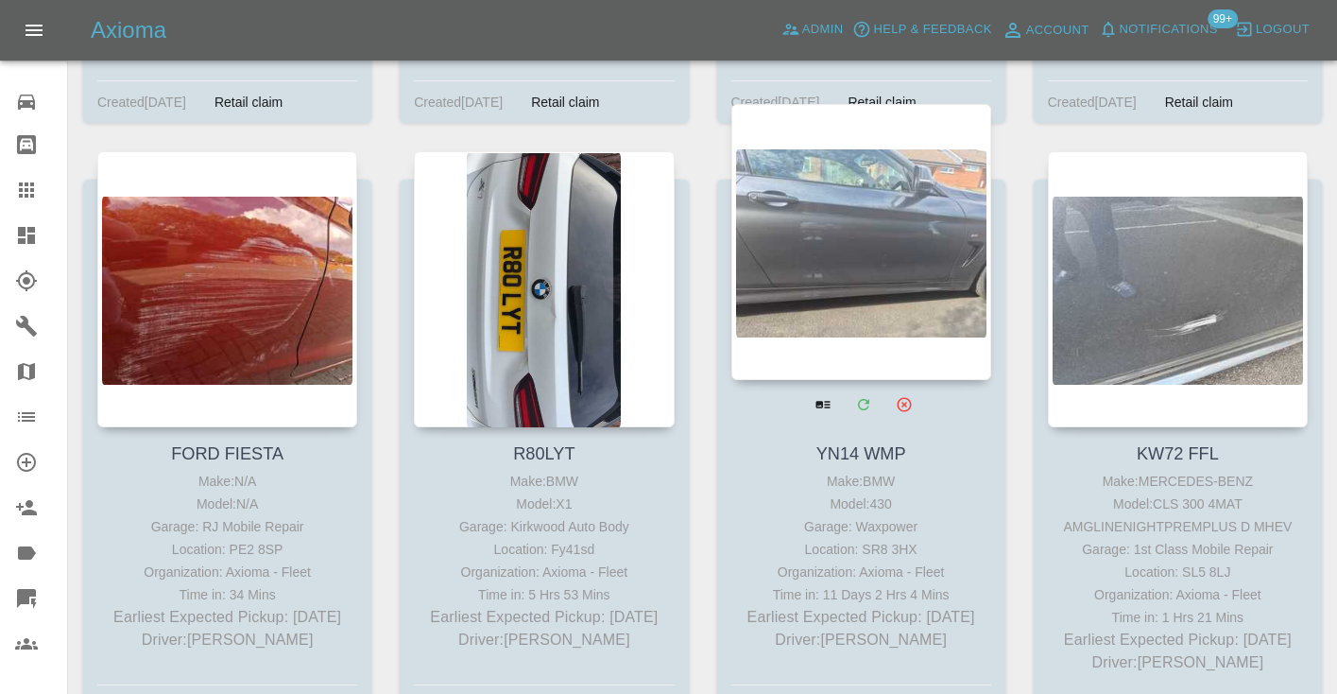
scroll to position [11668, 0]
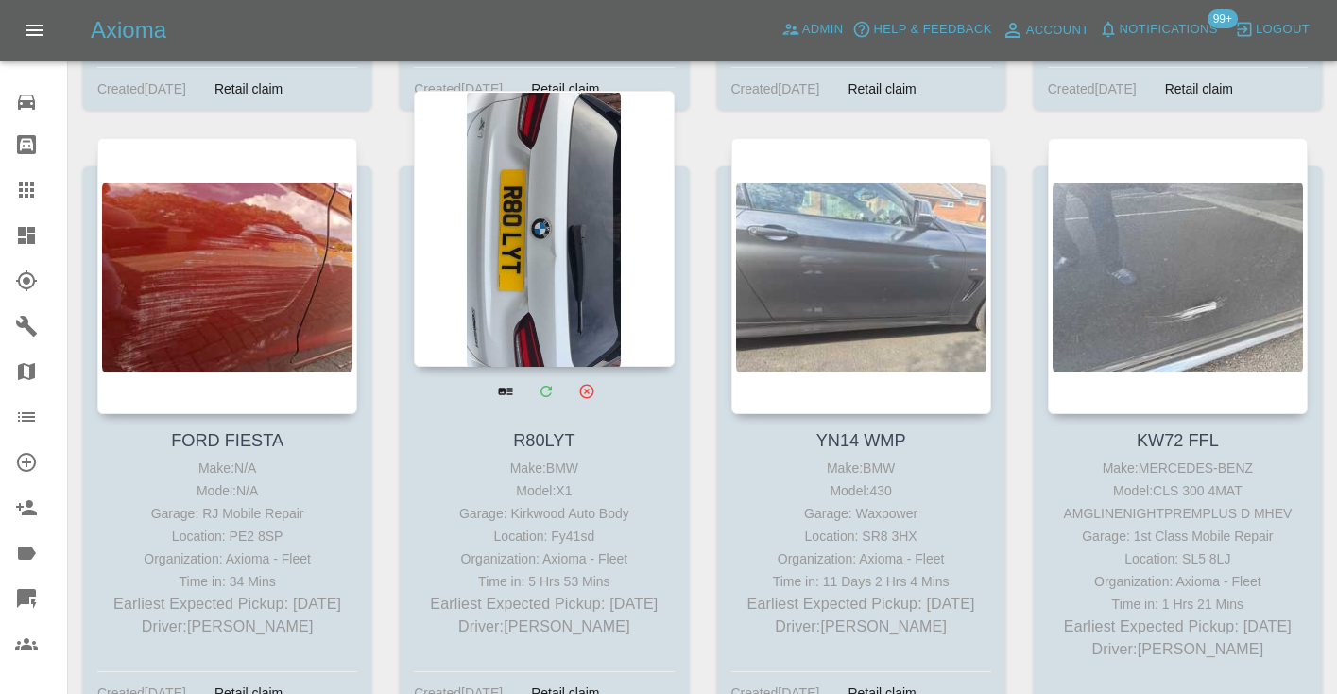
click at [542, 223] on div at bounding box center [544, 229] width 260 height 276
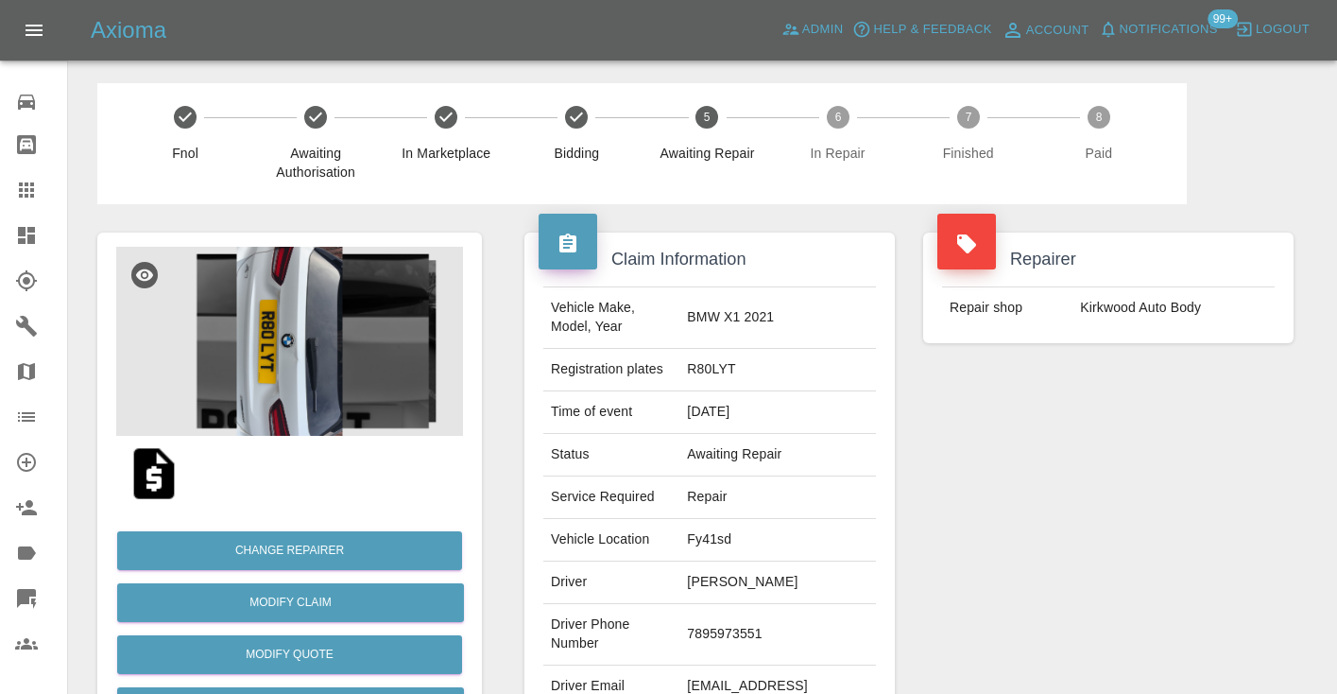
click at [760, 620] on td "7895973551" at bounding box center [777, 634] width 197 height 61
copy td "7895973551"
click at [1037, 485] on div "Repairer Repair shop Kirkwood Auto Body" at bounding box center [1108, 486] width 399 height 564
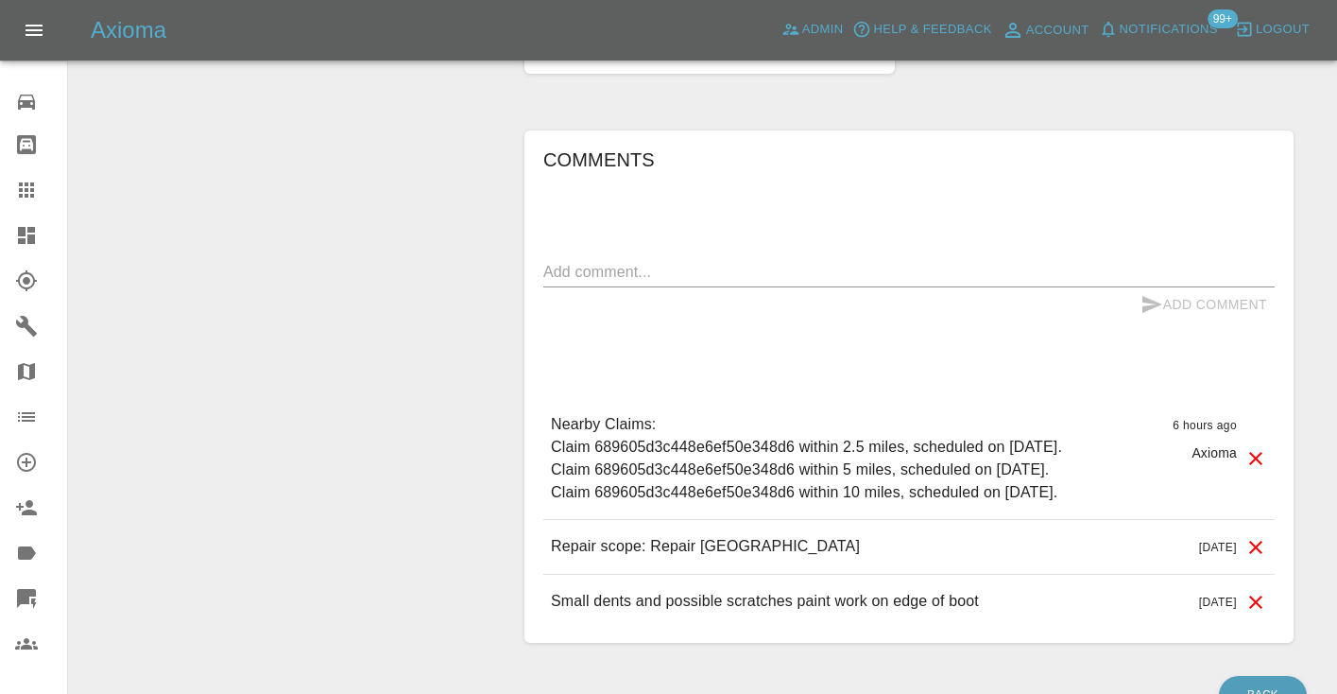
scroll to position [1550, 0]
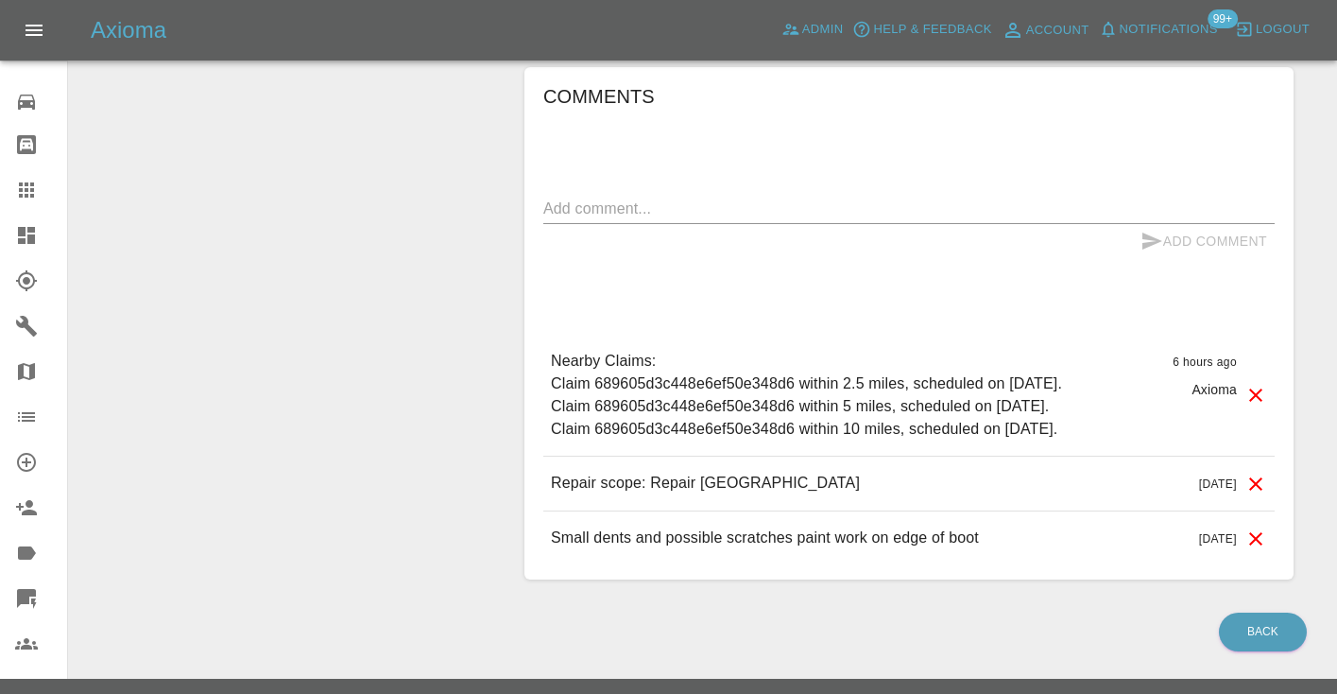
click at [583, 197] on textarea at bounding box center [908, 208] width 731 height 22
type textarea "called no answer : voice mailbox"
click at [1147, 230] on icon "submit" at bounding box center [1152, 241] width 23 height 23
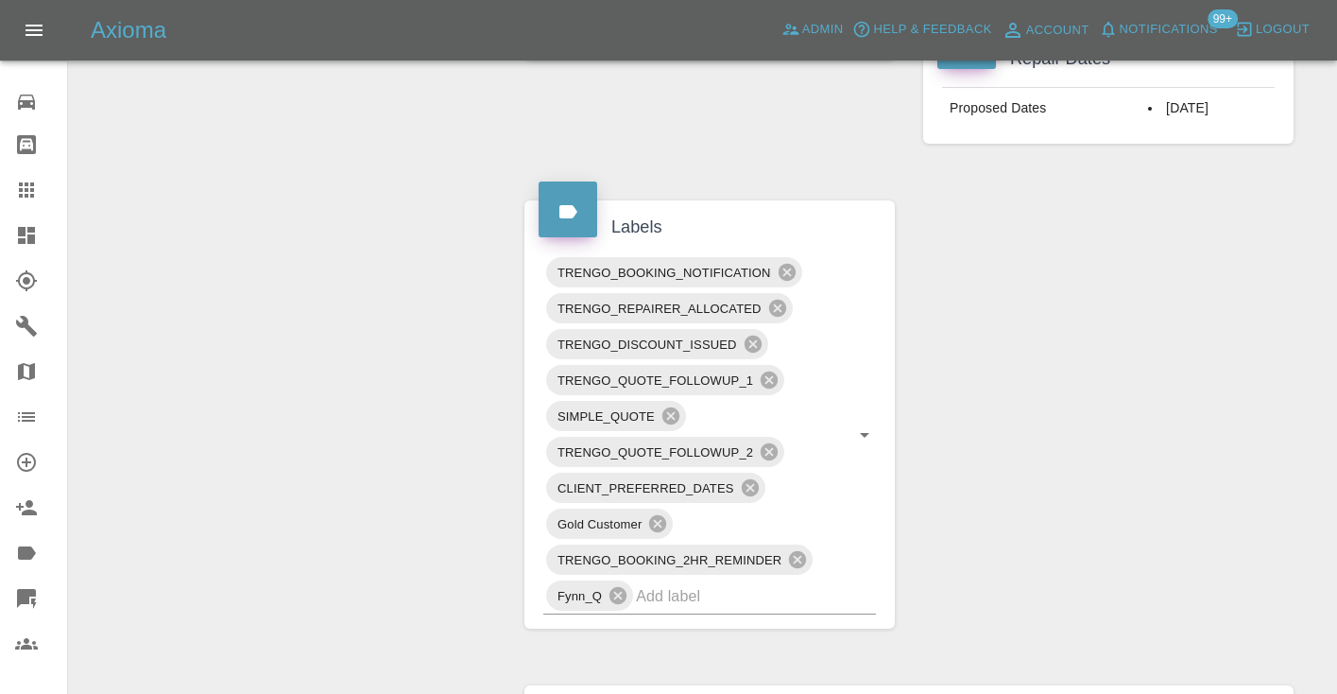
scroll to position [920, 0]
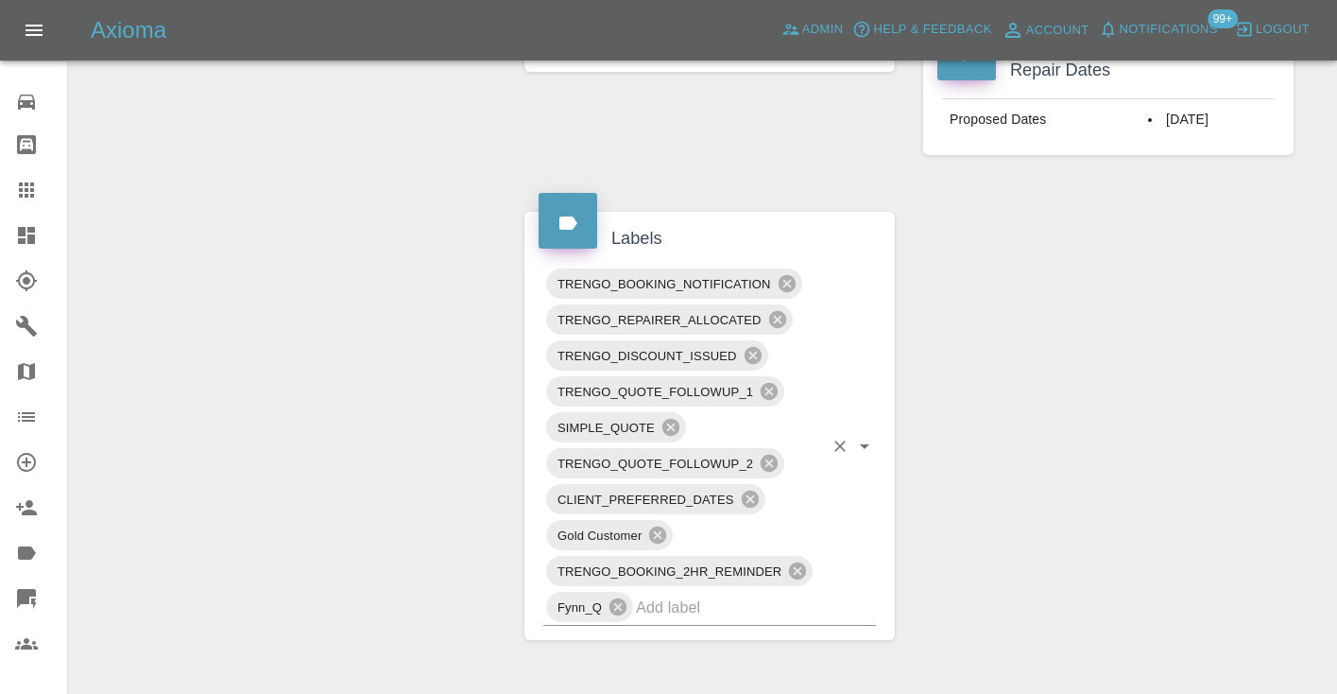
click at [713, 592] on input "text" at bounding box center [729, 606] width 187 height 29
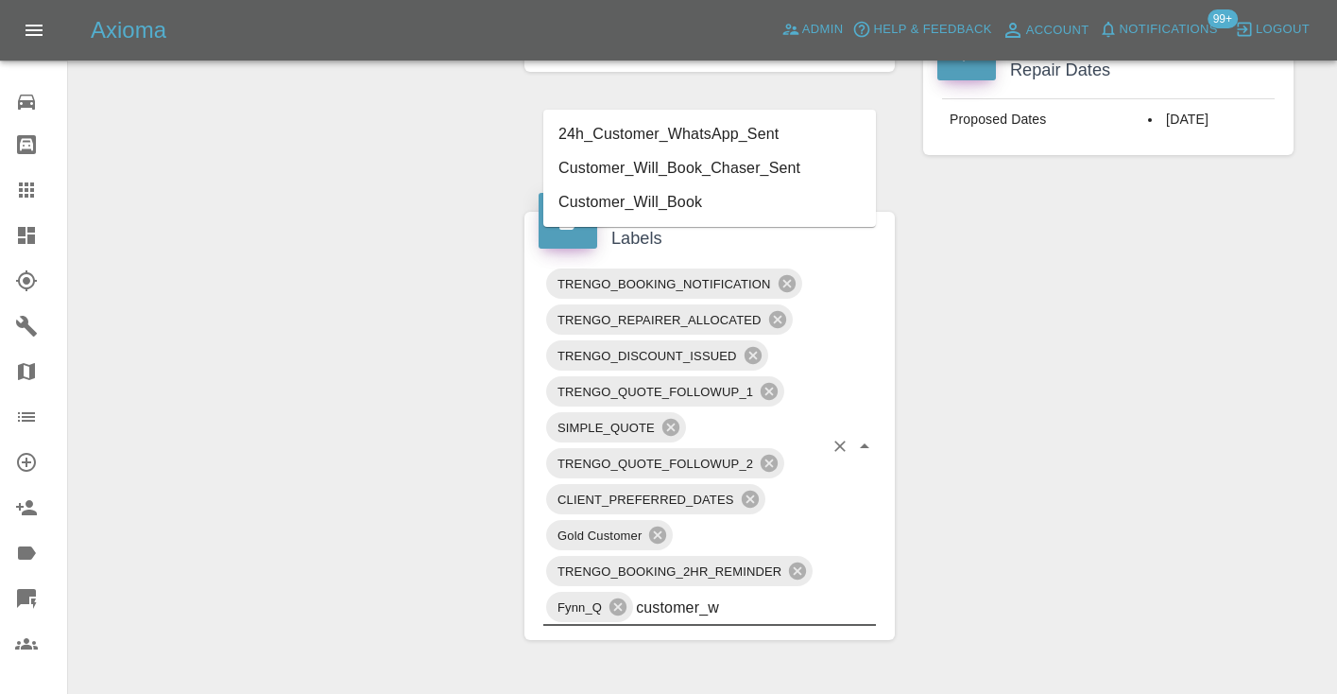
type input "customer_wi"
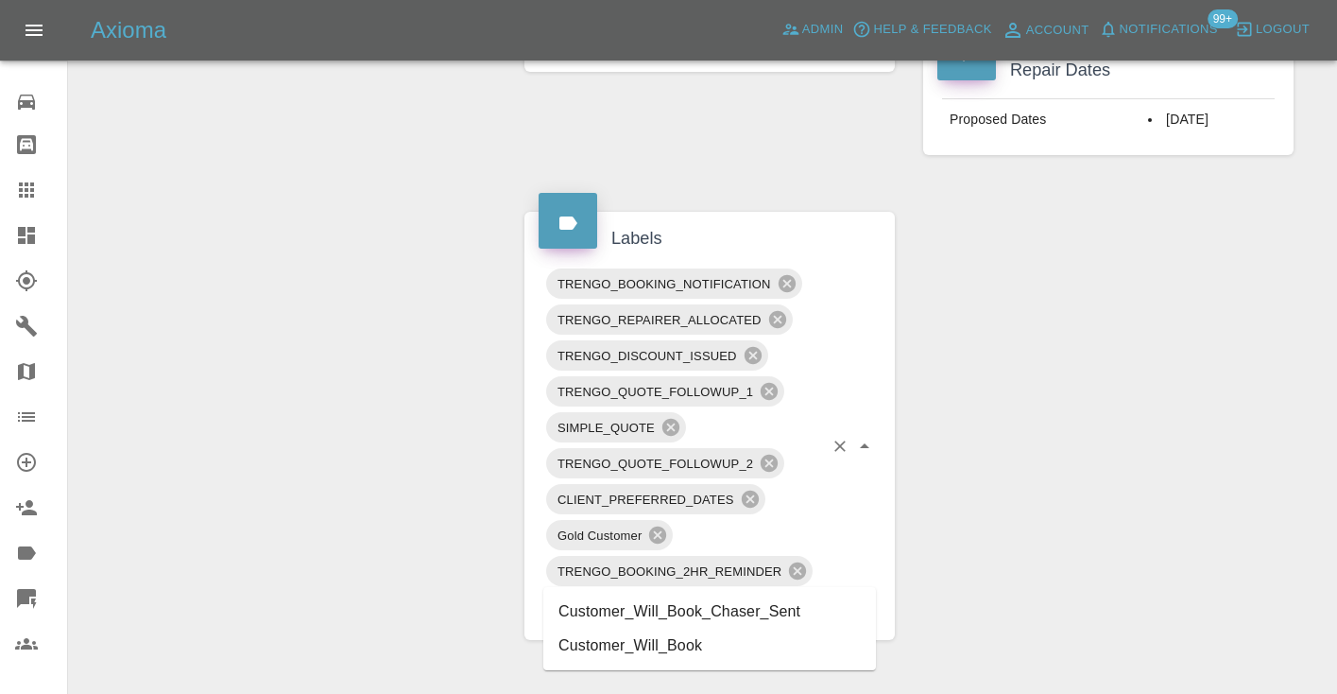
click at [657, 636] on li "Customer_Will_Book" at bounding box center [709, 645] width 333 height 34
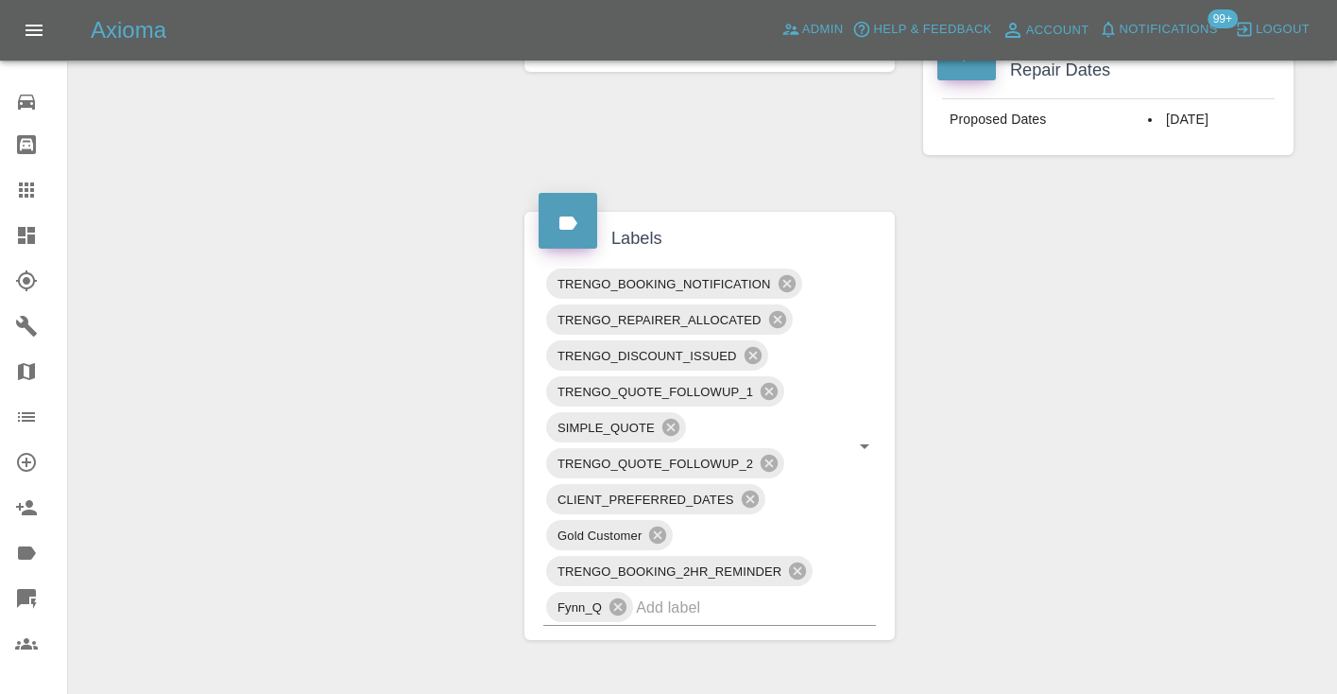
click at [395, 364] on div "Change Repairer Modify Claim Modify Quote Rollback Submit Payment Archive" at bounding box center [289, 301] width 413 height 2034
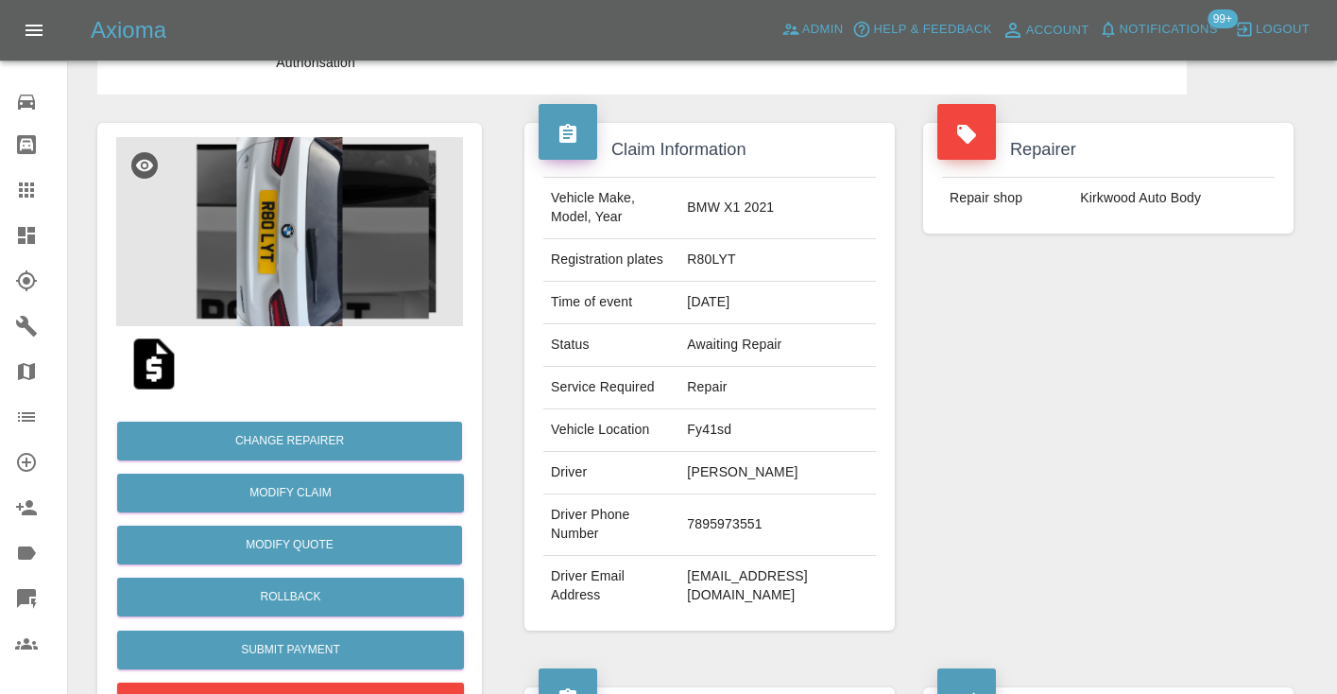
scroll to position [107, 0]
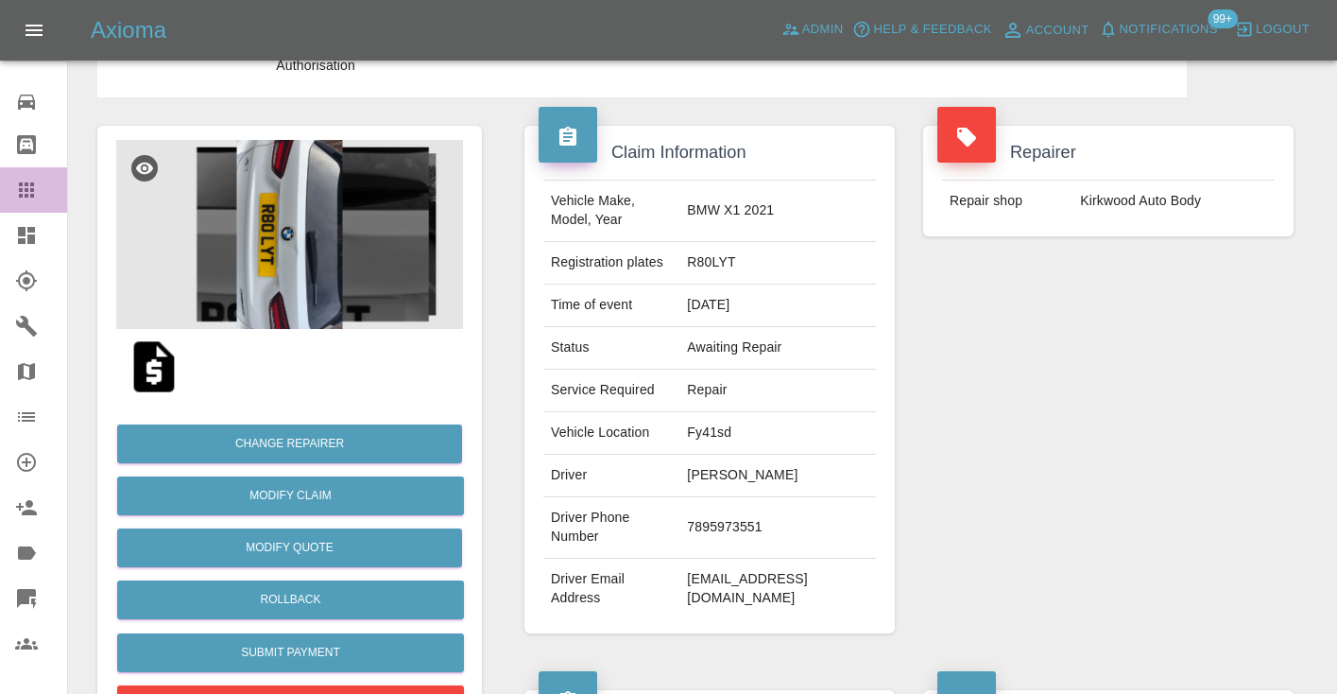
click at [12, 175] on link "Claims" at bounding box center [33, 189] width 67 height 45
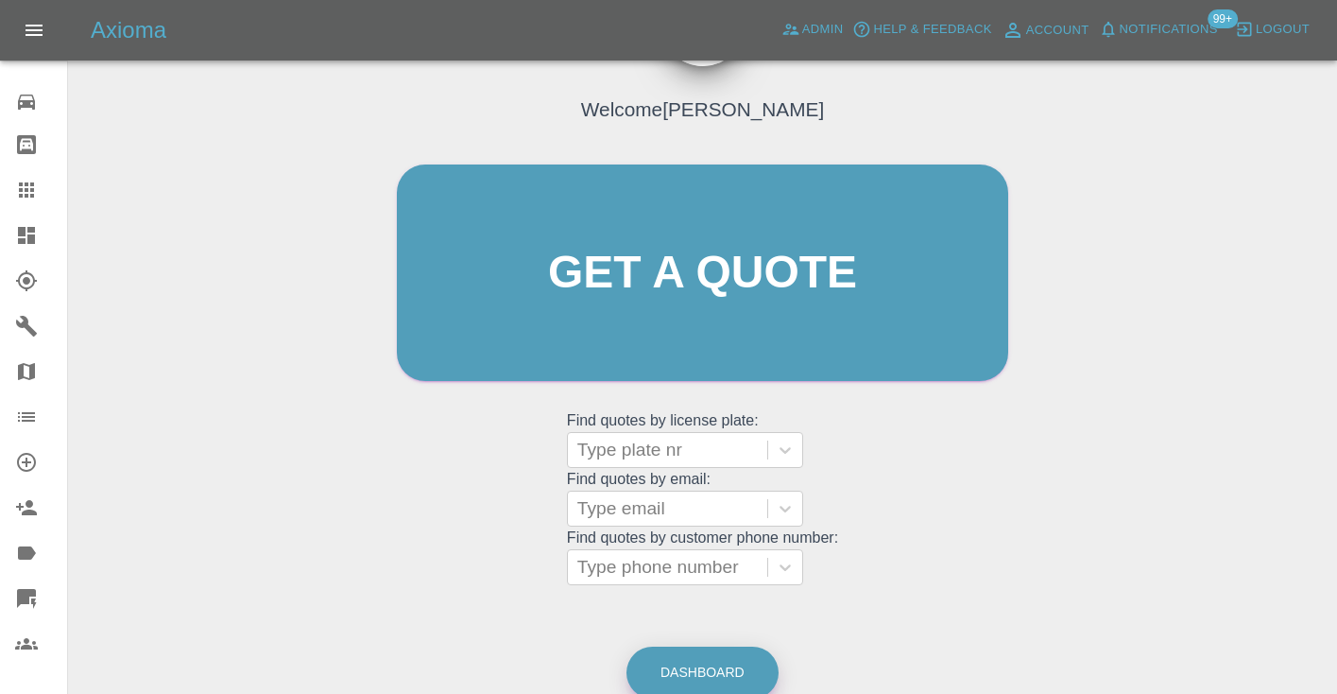
click at [713, 662] on link "Dashboard" at bounding box center [703, 672] width 152 height 52
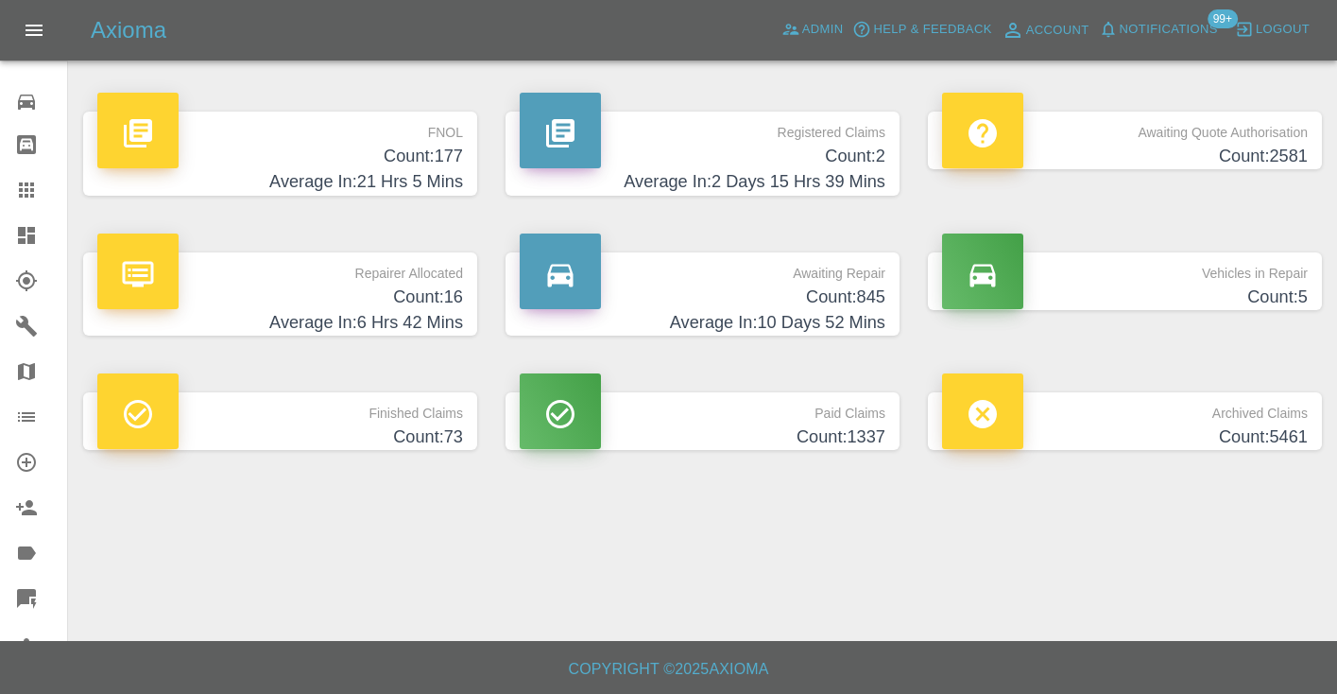
click at [823, 304] on h4 "Count: 845" at bounding box center [703, 297] width 366 height 26
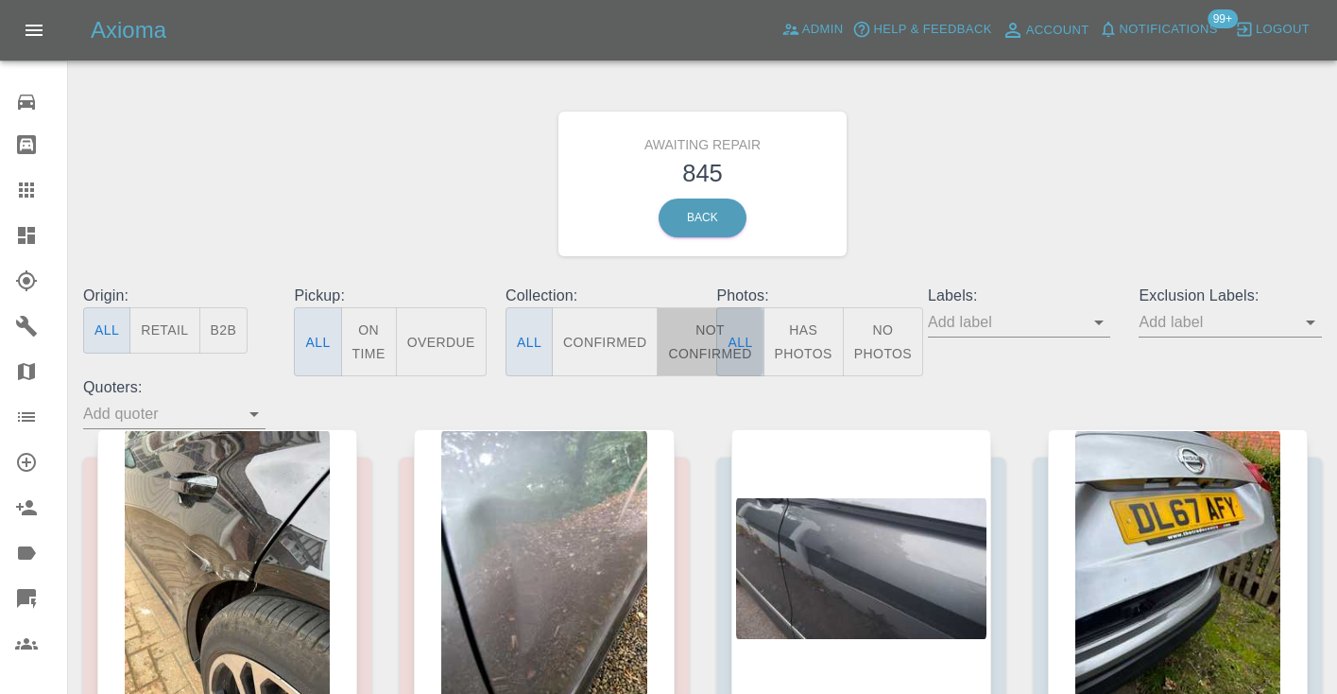
click at [682, 350] on button "Not Confirmed" at bounding box center [710, 341] width 106 height 69
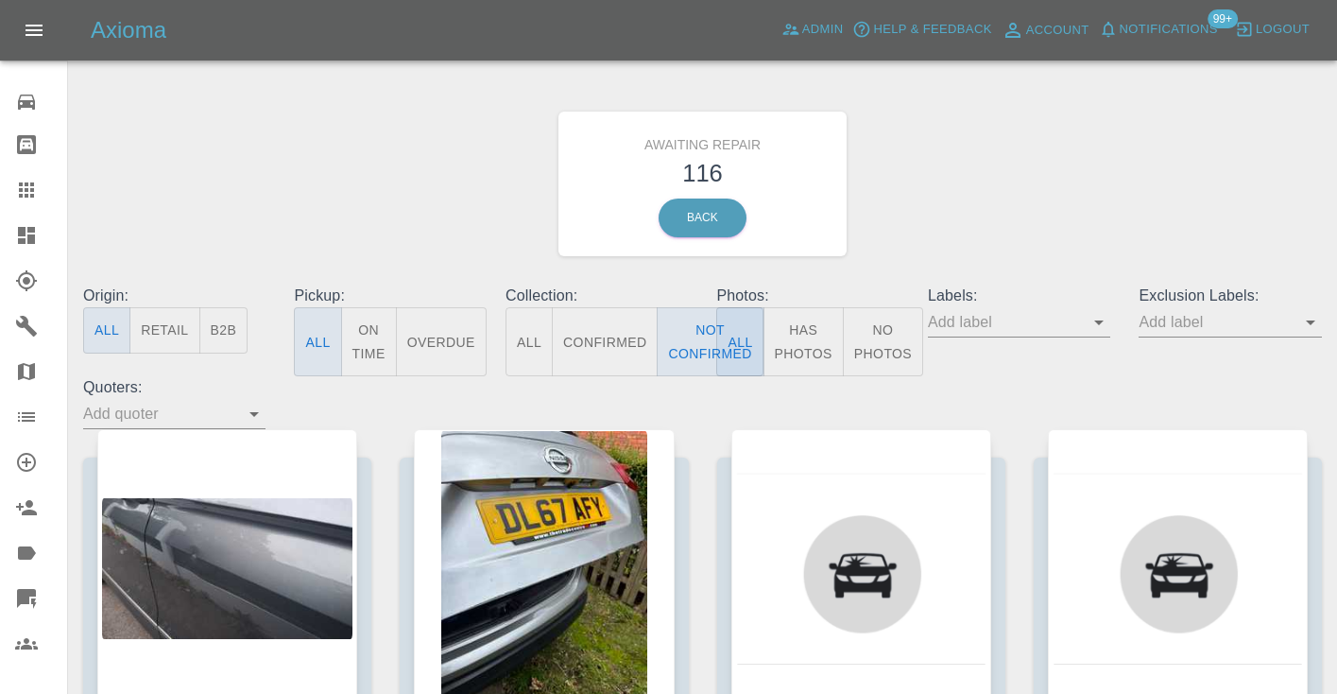
click at [953, 228] on div "Awaiting Repair 116 Back" at bounding box center [702, 183] width 1267 height 201
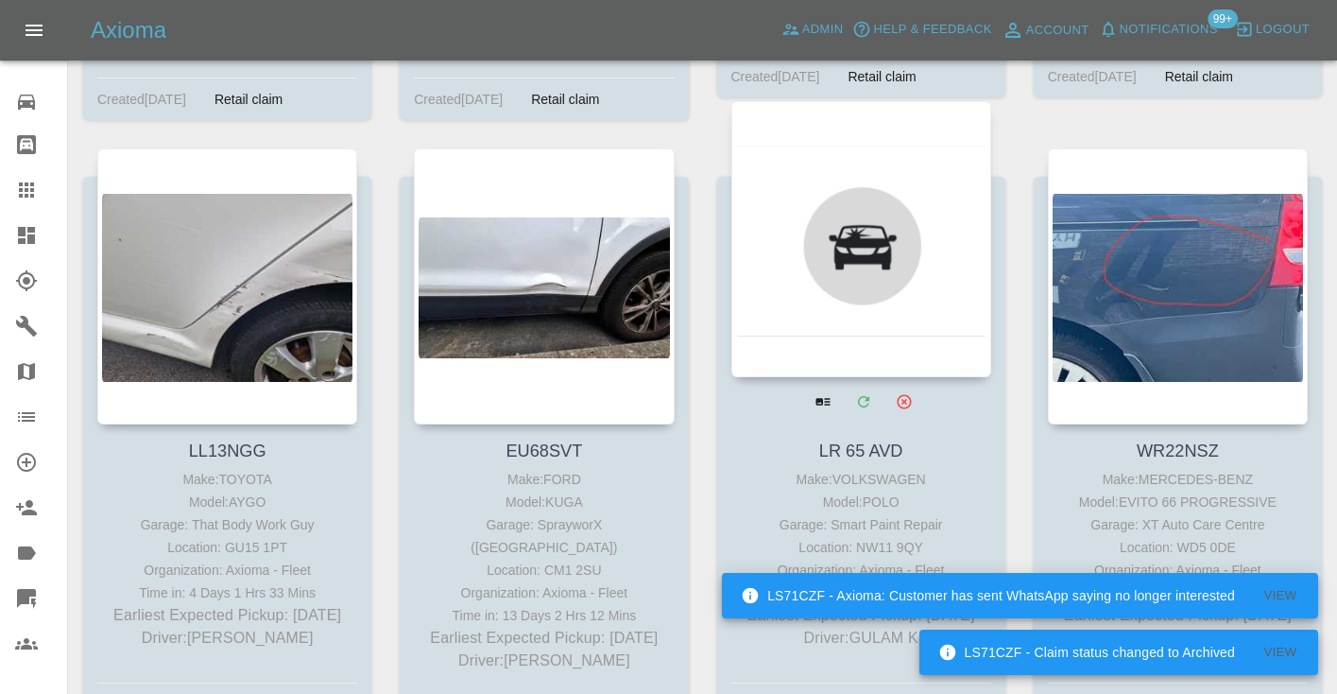
scroll to position [14129, 0]
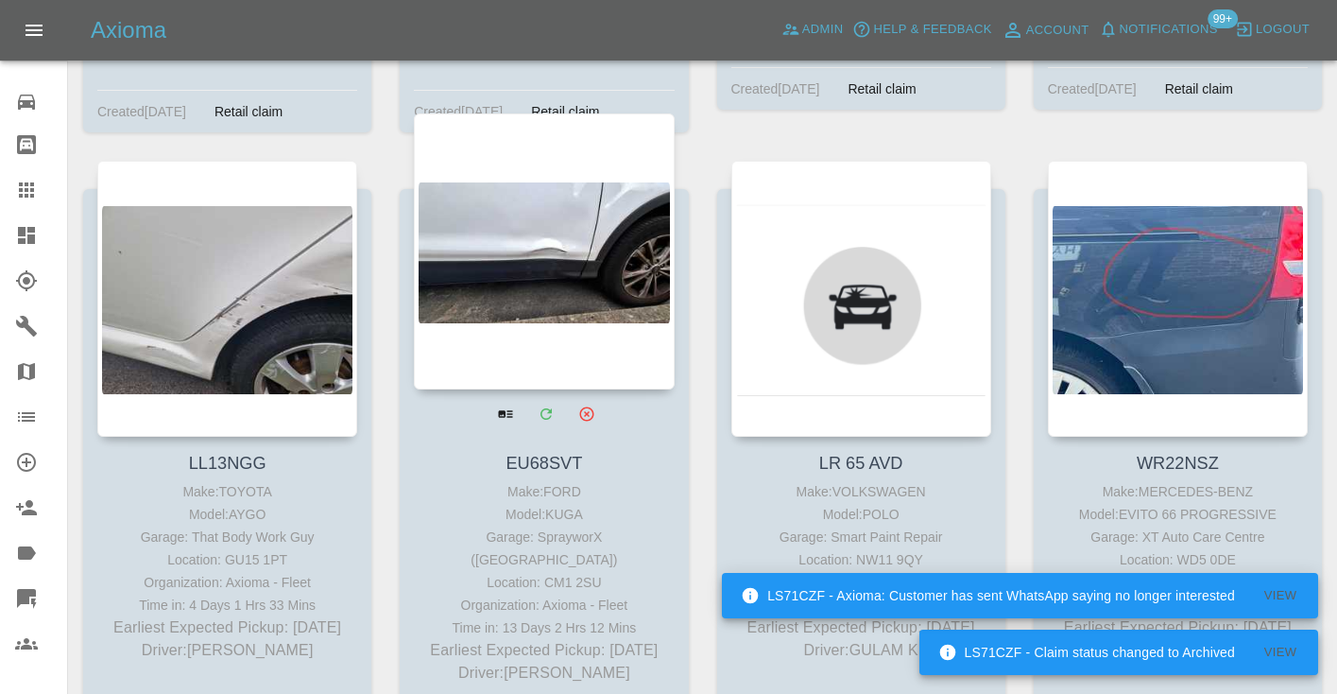
click at [560, 215] on div at bounding box center [544, 251] width 260 height 276
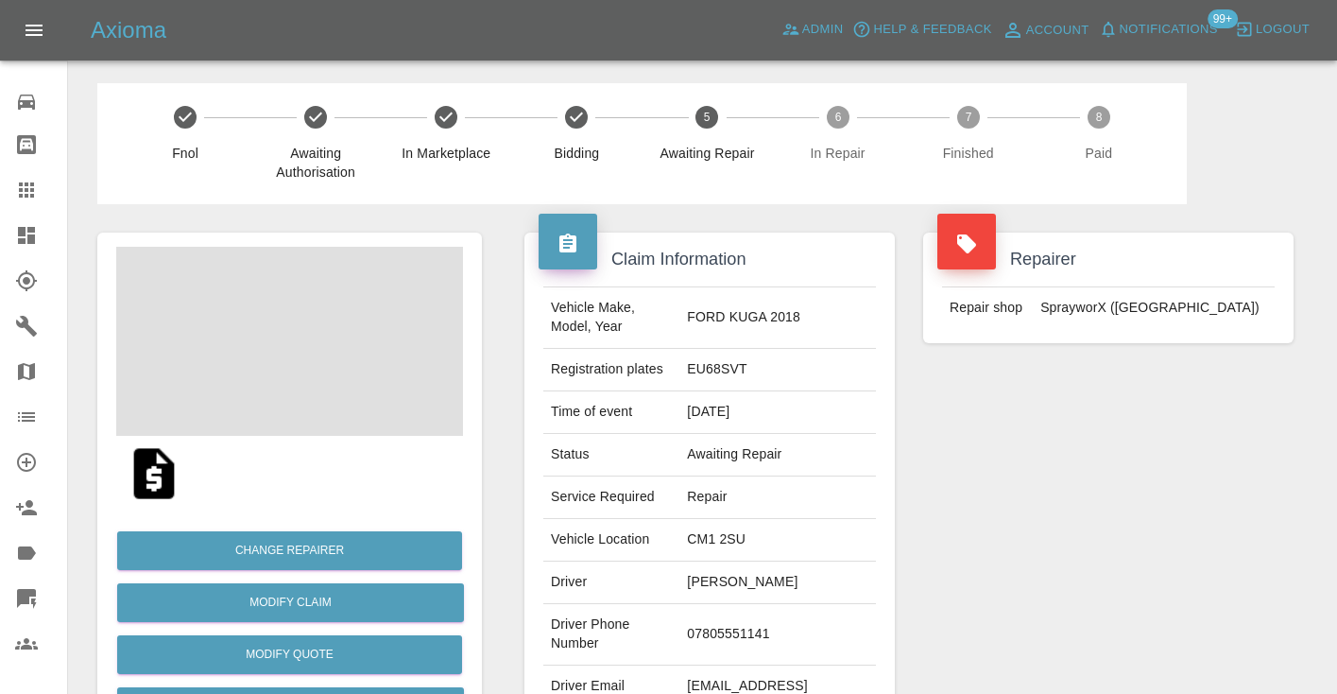
click at [763, 625] on td "07805551141" at bounding box center [777, 634] width 197 height 61
copy td "07805551141"
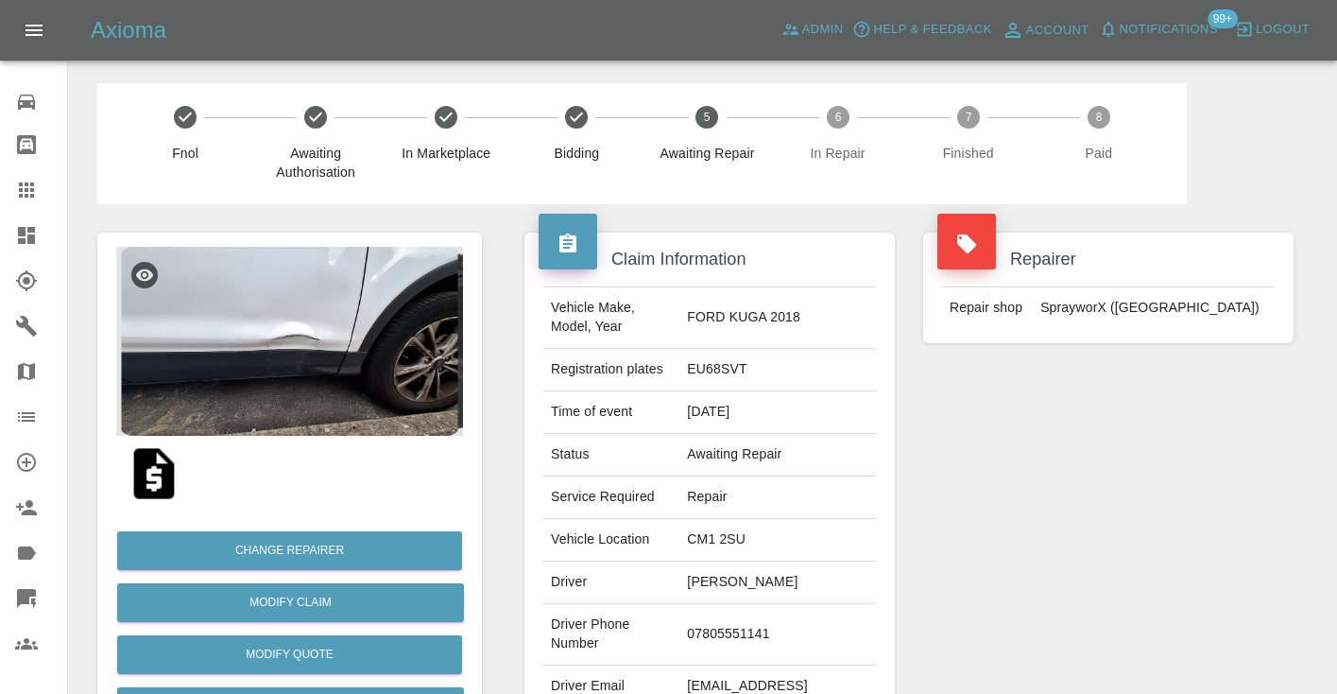
click at [1163, 503] on div "Repairer Repair shop SprayworX (Kent)" at bounding box center [1108, 486] width 399 height 564
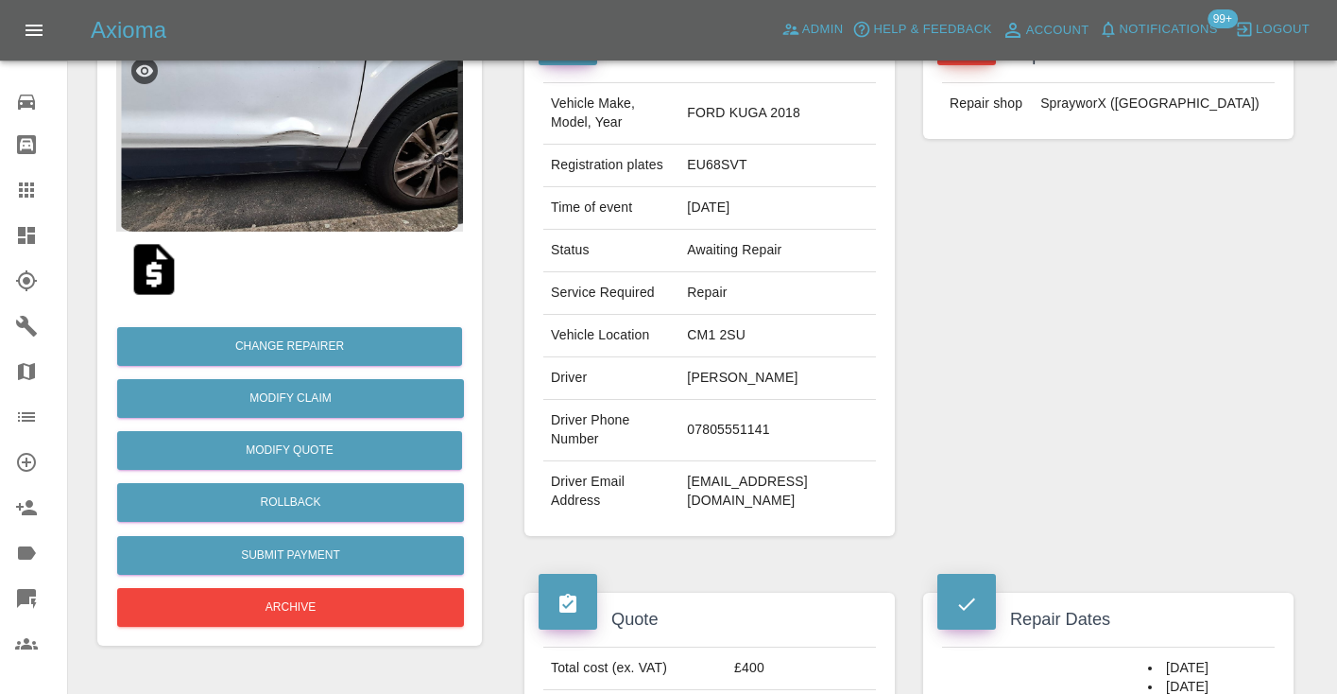
scroll to position [175, 0]
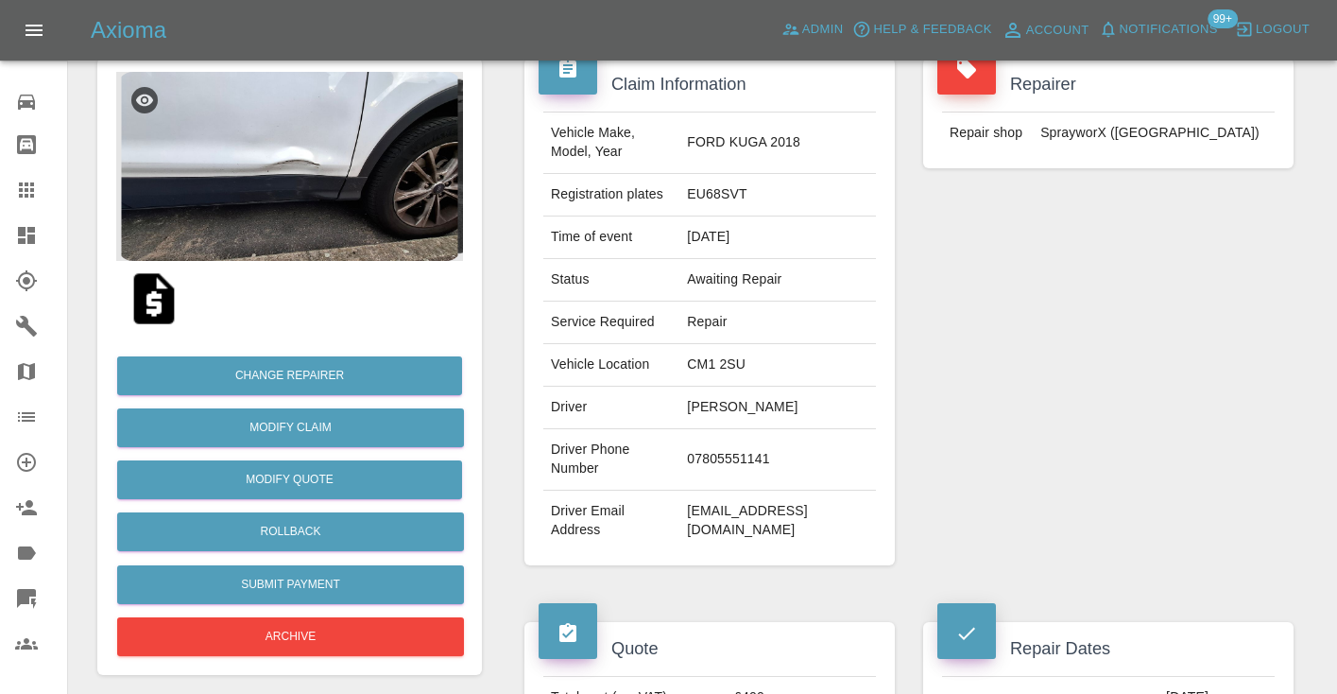
click at [740, 445] on td "07805551141" at bounding box center [777, 459] width 197 height 61
copy td "07805551141"
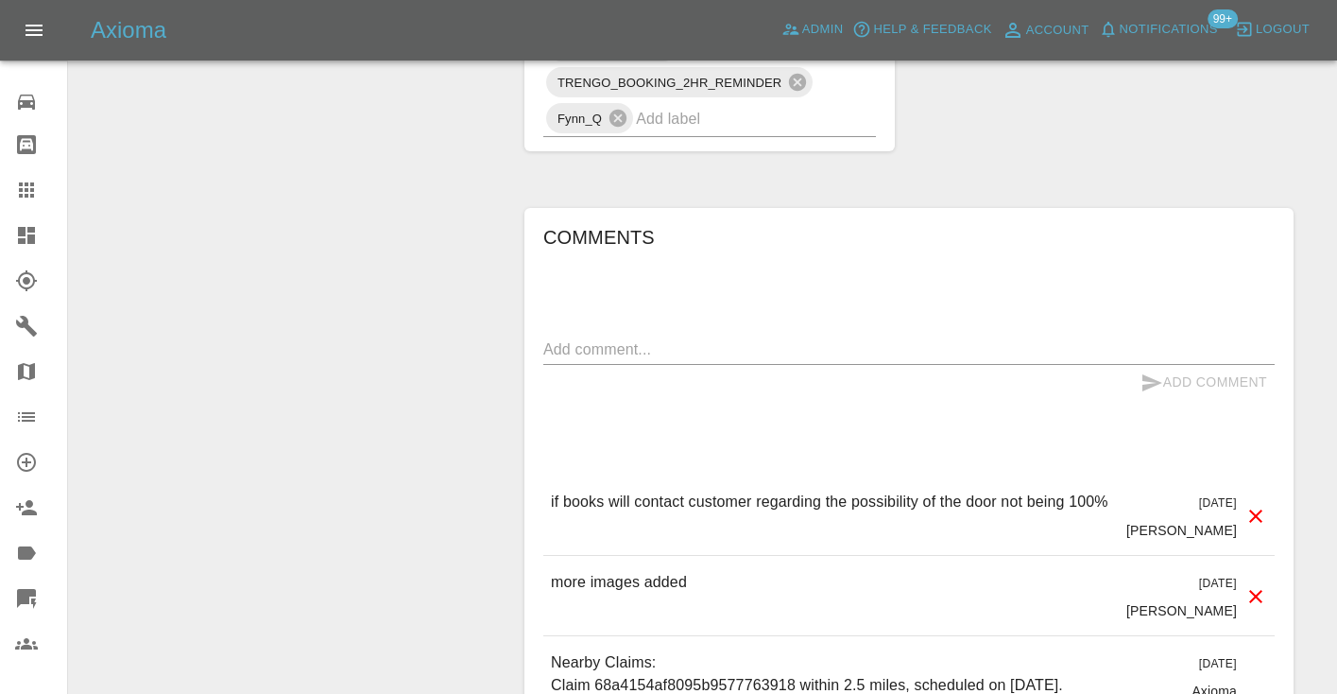
scroll to position [1480, 0]
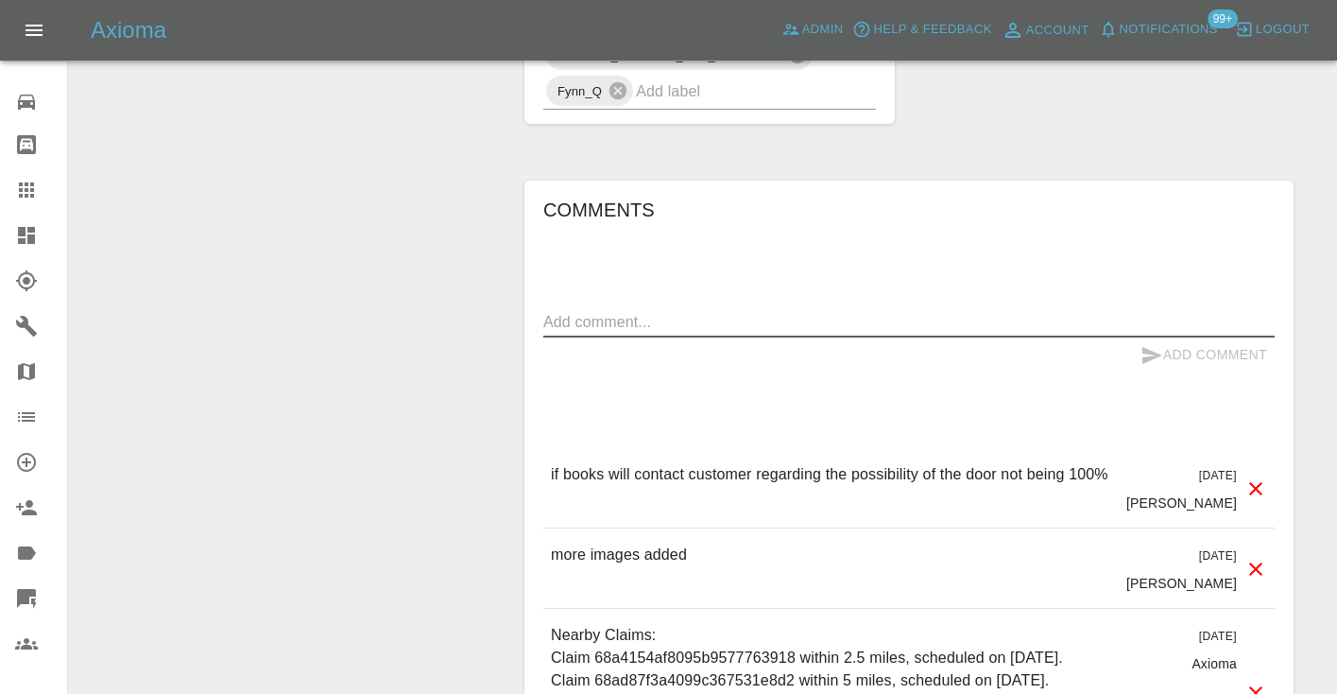
drag, startPoint x: 577, startPoint y: 282, endPoint x: 583, endPoint y: 273, distance: 10.2
click at [577, 311] on textarea at bounding box center [908, 322] width 731 height 22
type textarea "called : booking in using the link"
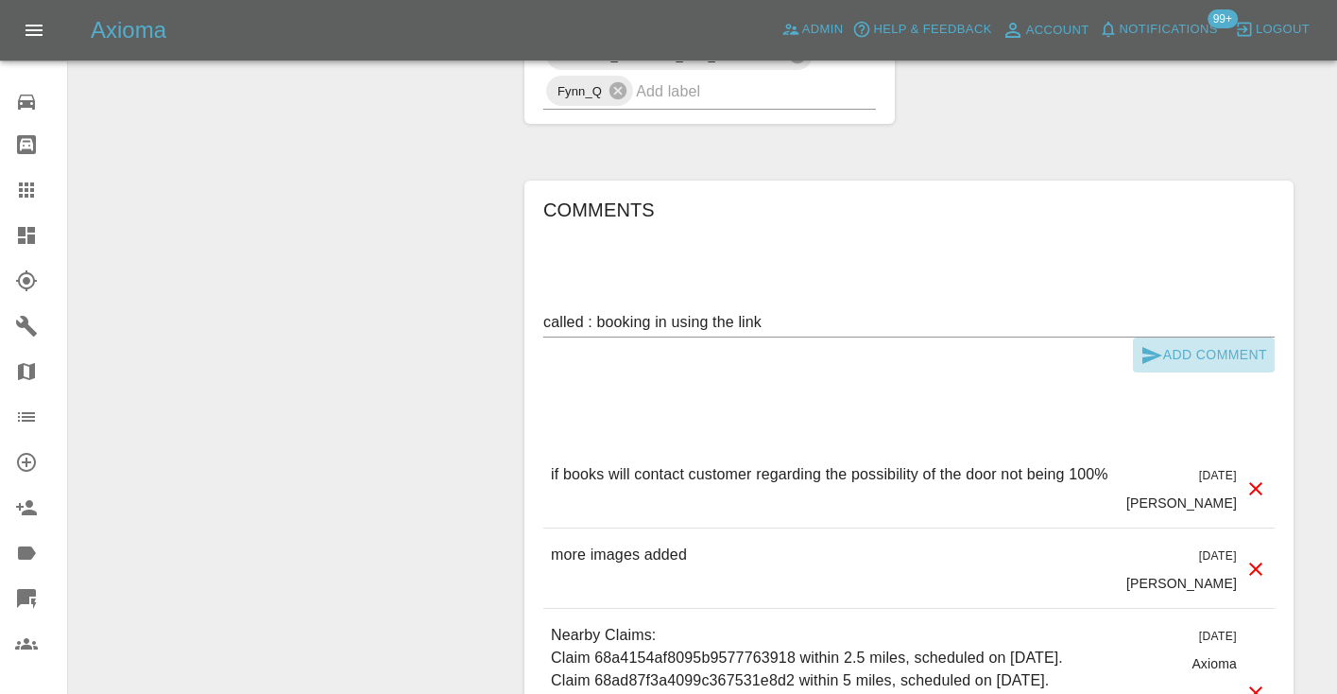
click at [1151, 344] on icon "submit" at bounding box center [1152, 355] width 23 height 23
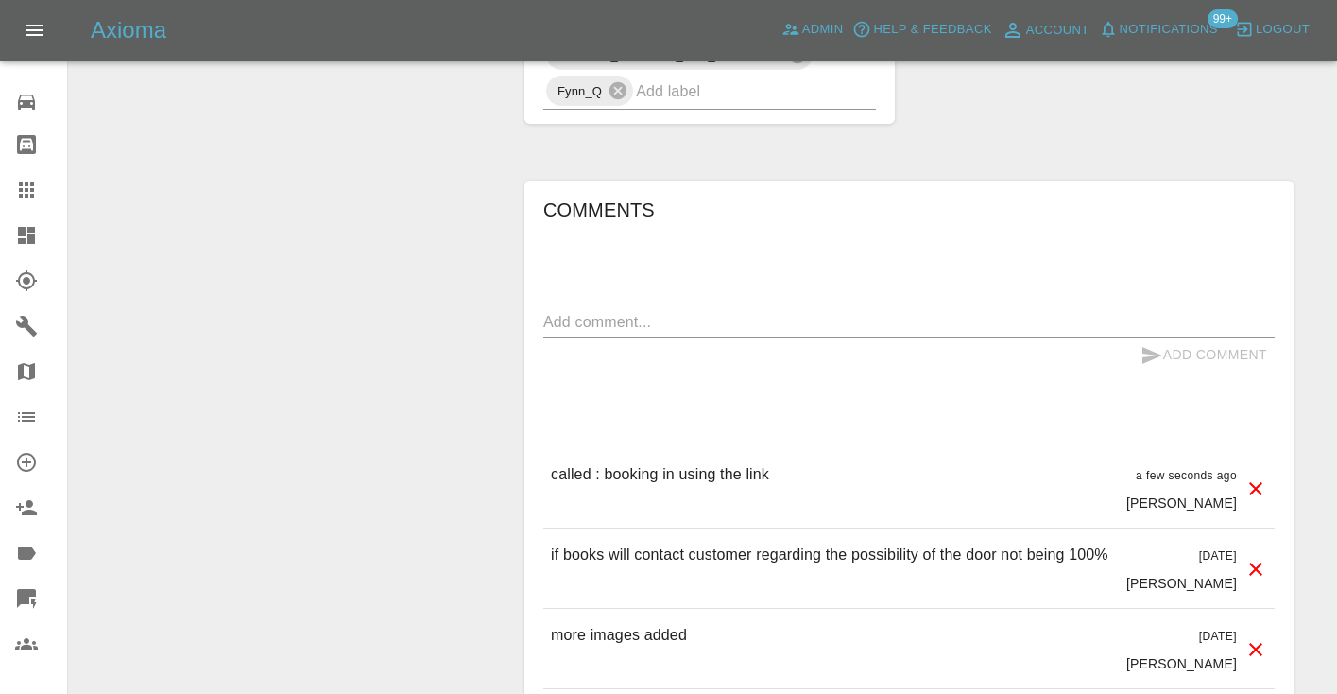
drag, startPoint x: 236, startPoint y: 225, endPoint x: 246, endPoint y: 213, distance: 15.5
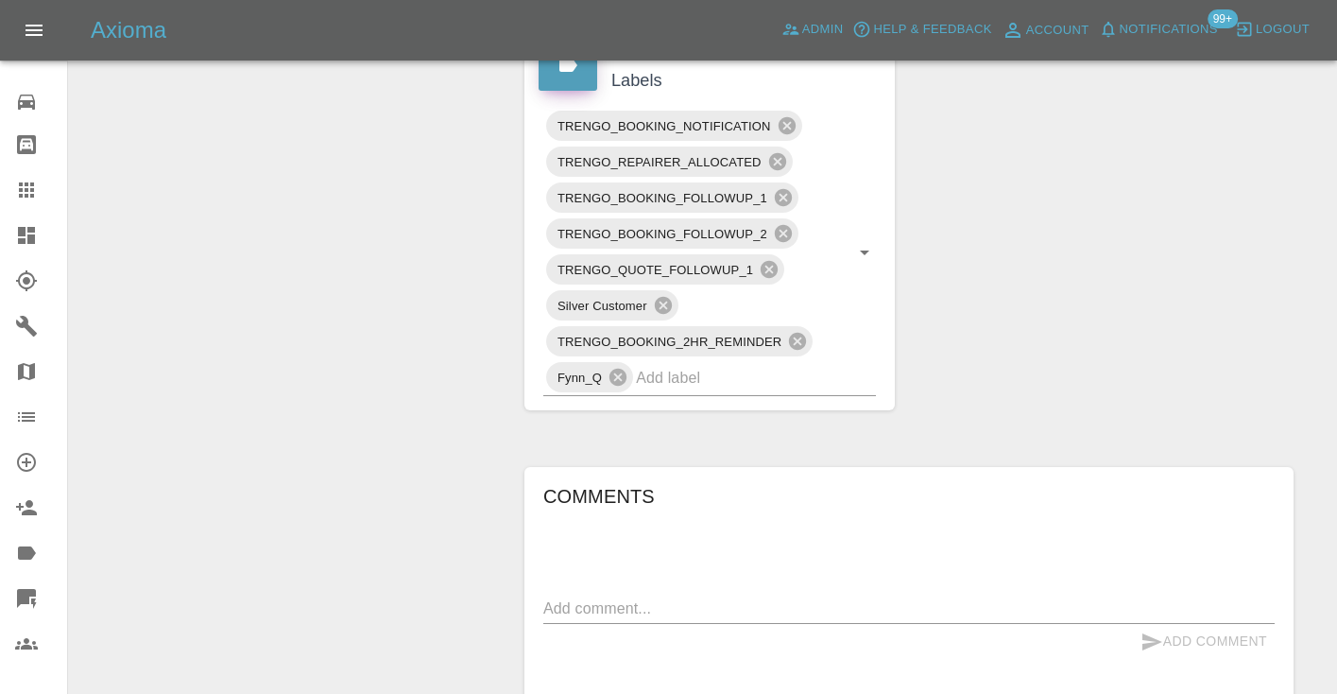
scroll to position [1186, 0]
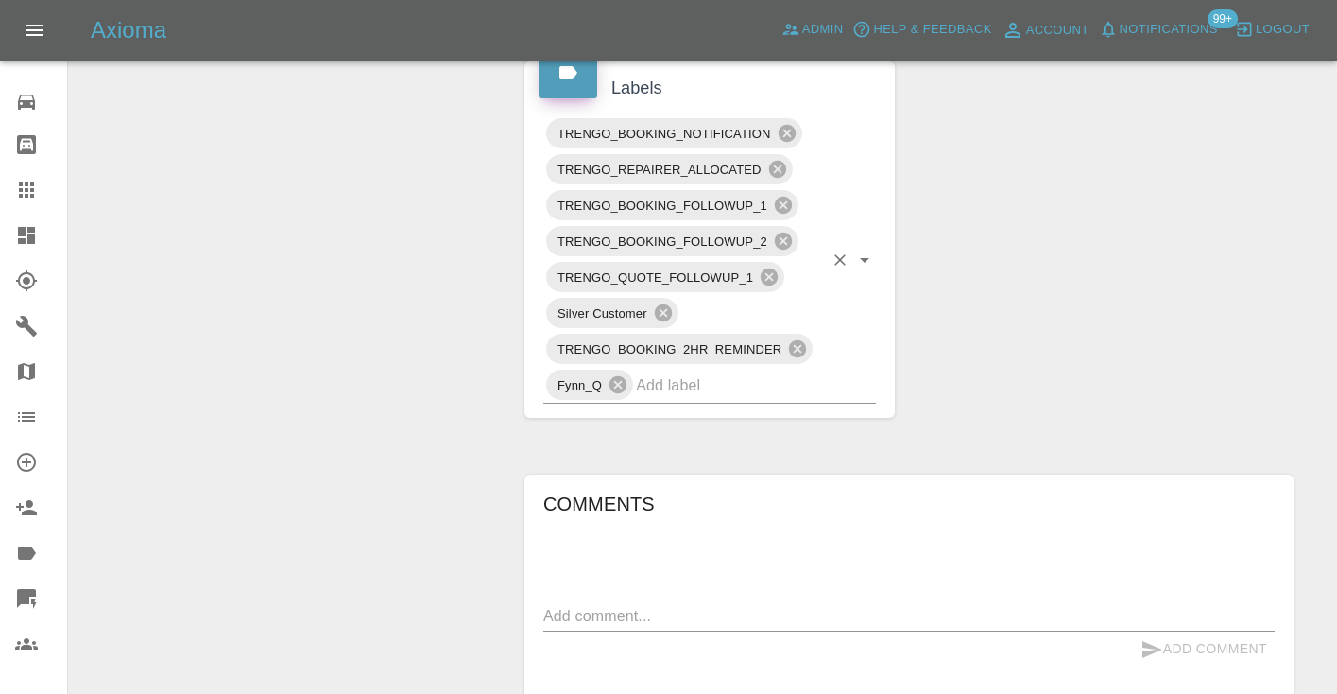
click at [720, 370] on input "text" at bounding box center [729, 384] width 187 height 29
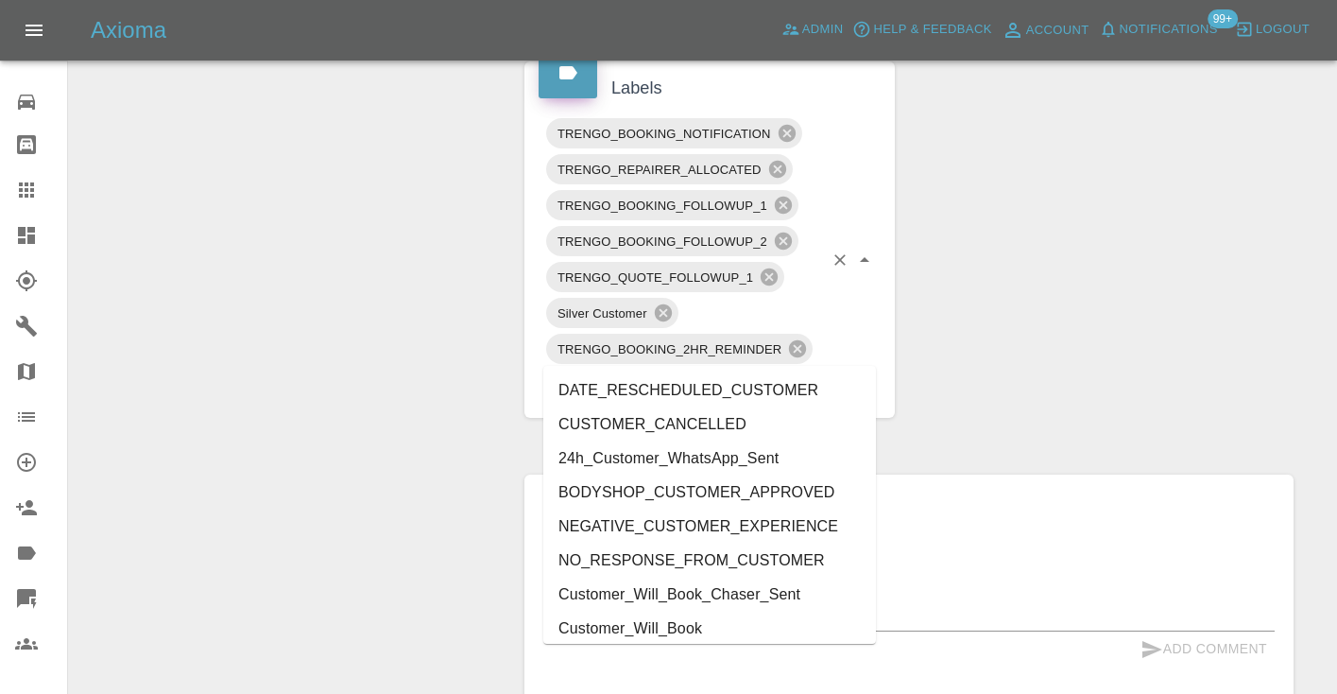
type input "cust"
click at [711, 619] on li "Customer_Will_Book" at bounding box center [709, 628] width 333 height 34
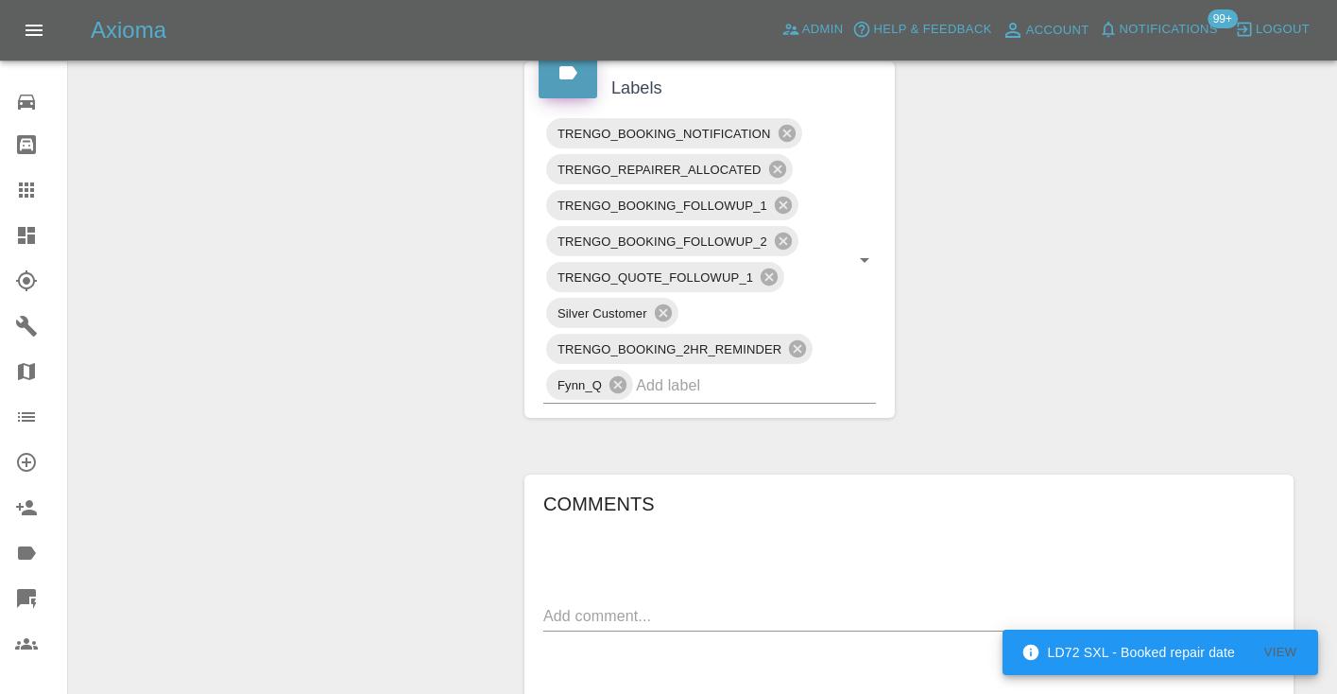
click at [363, 399] on div "Change Repairer Modify Claim Modify Quote Rollback Submit Payment Archive" at bounding box center [289, 170] width 413 height 2305
click at [36, 188] on icon at bounding box center [26, 190] width 23 height 23
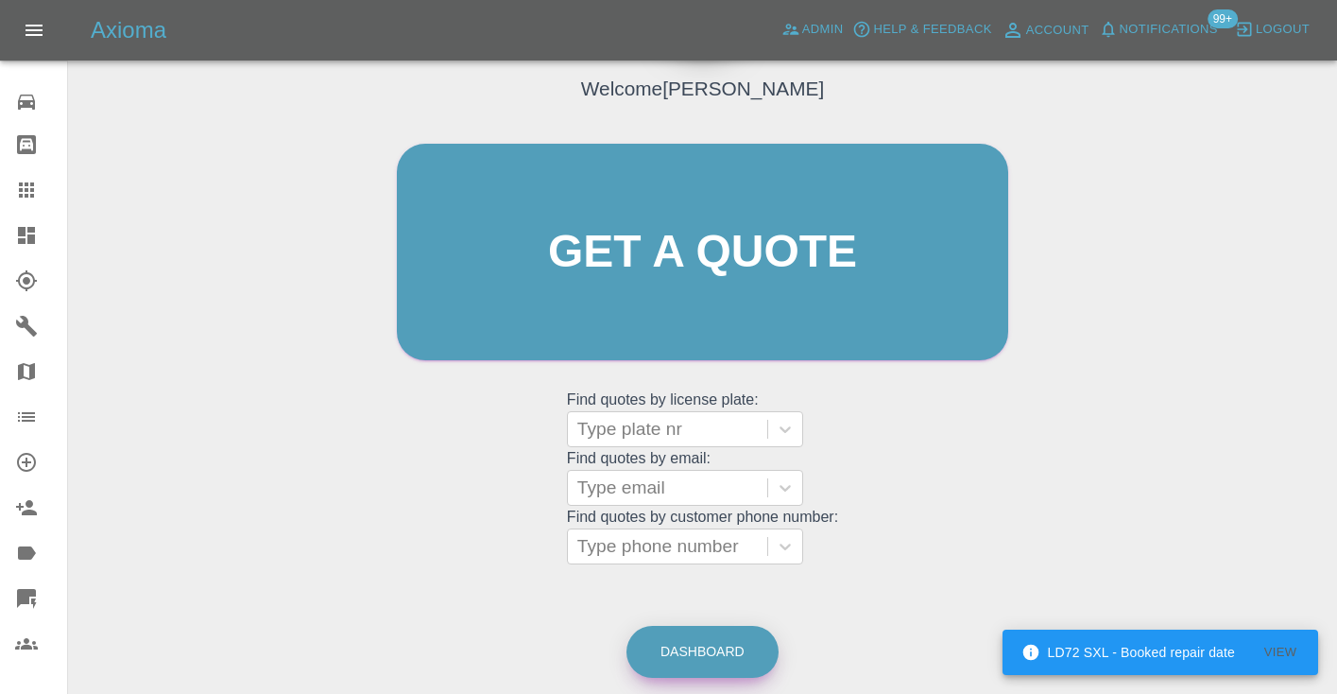
click at [707, 641] on link "Dashboard" at bounding box center [703, 652] width 152 height 52
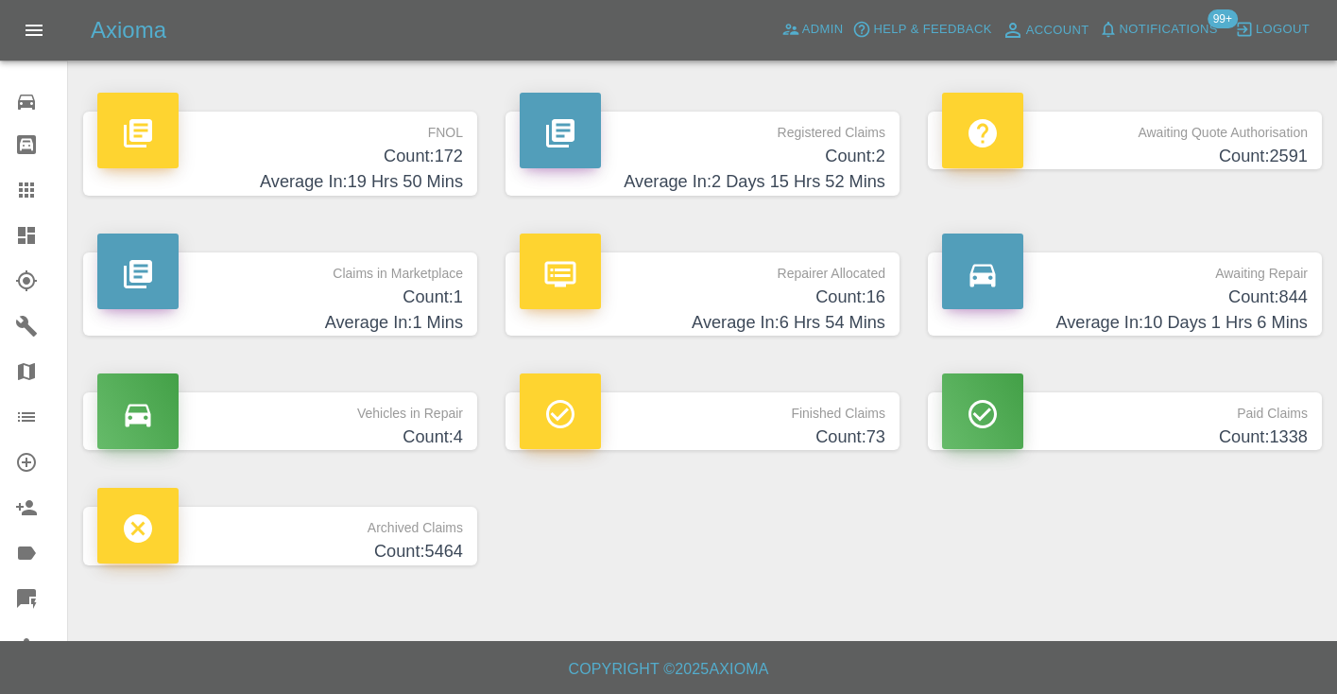
click at [1247, 289] on h4 "Count: 844" at bounding box center [1125, 297] width 366 height 26
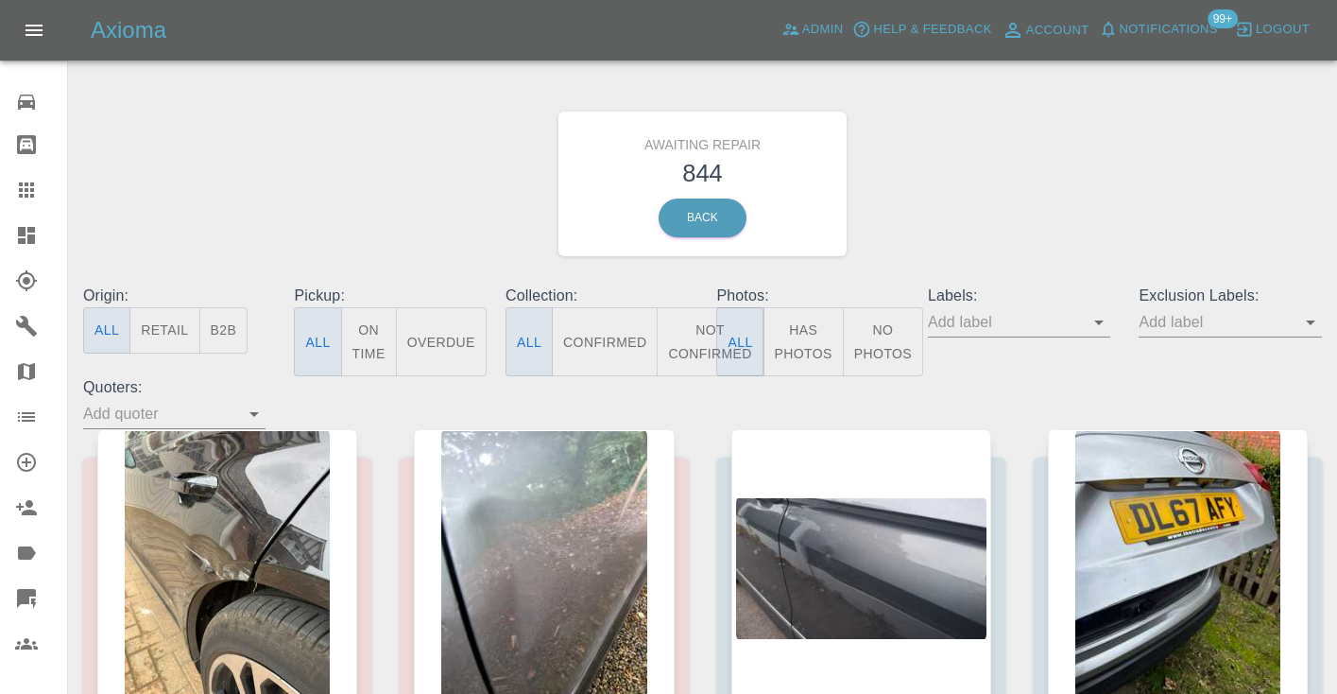
click at [692, 332] on button "Not Confirmed" at bounding box center [710, 341] width 106 height 69
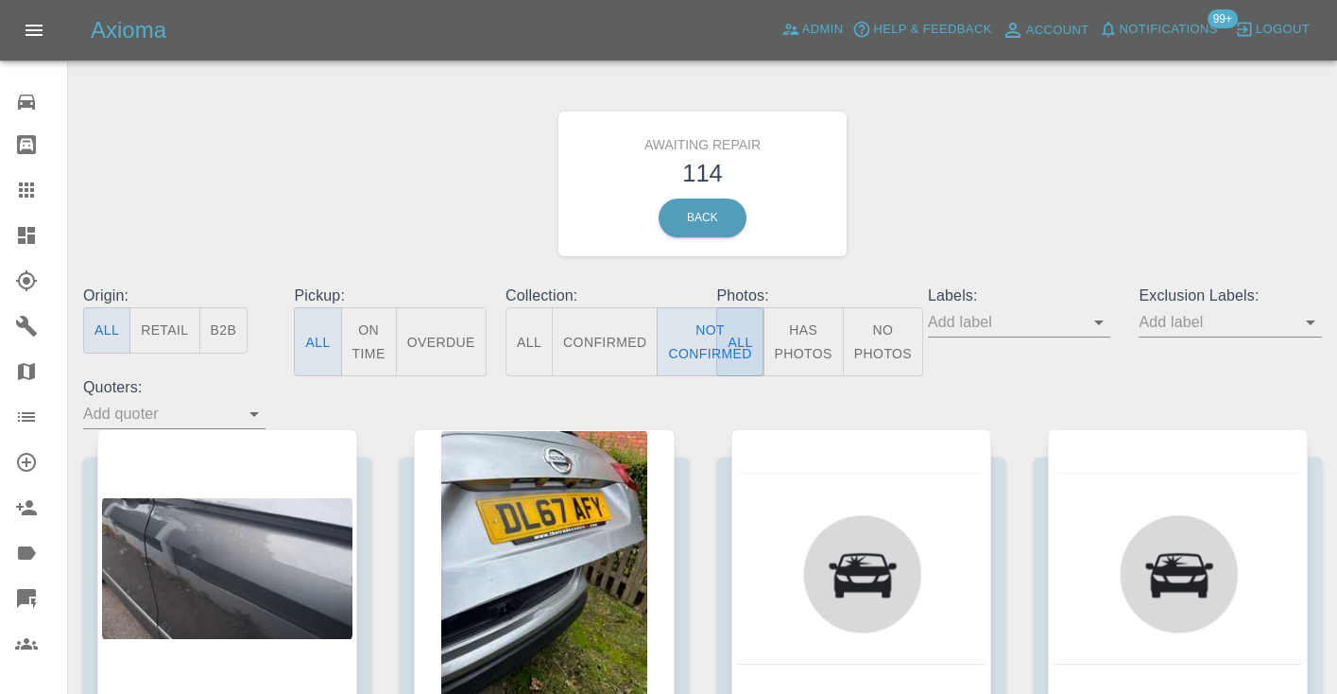
click at [979, 164] on div "Awaiting Repair 114 Back" at bounding box center [702, 183] width 1267 height 201
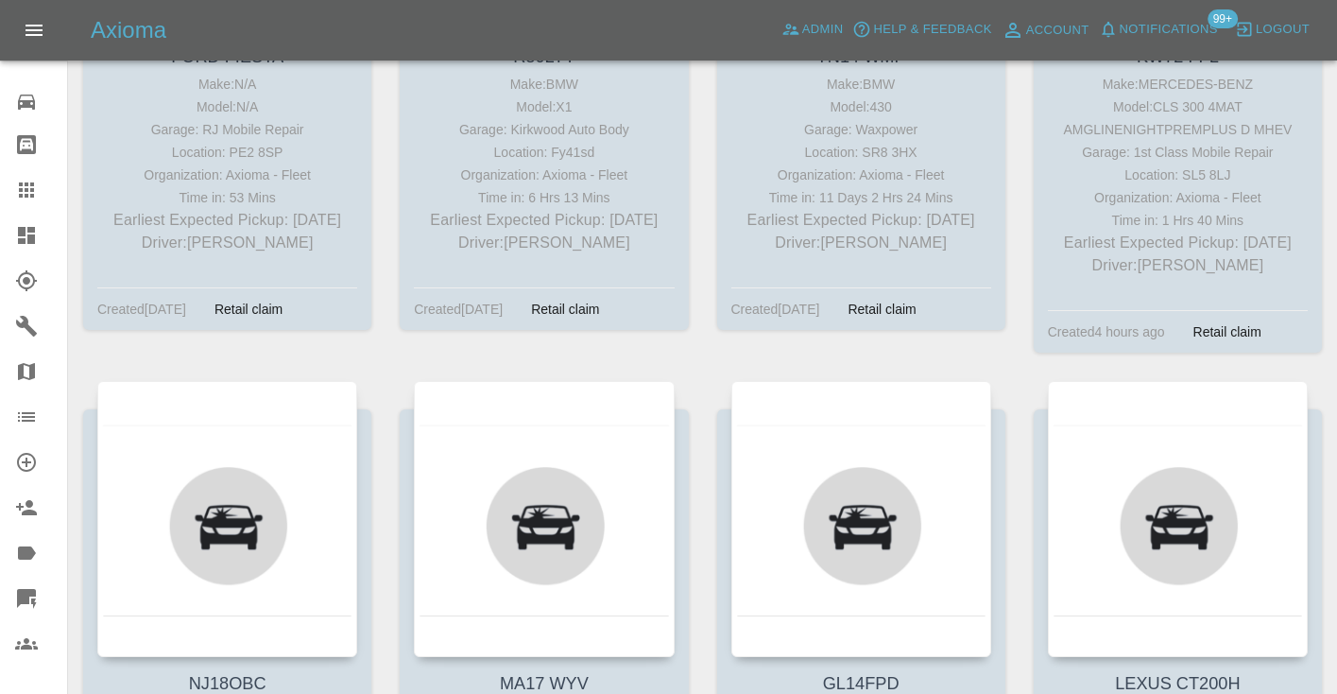
scroll to position [12236, 0]
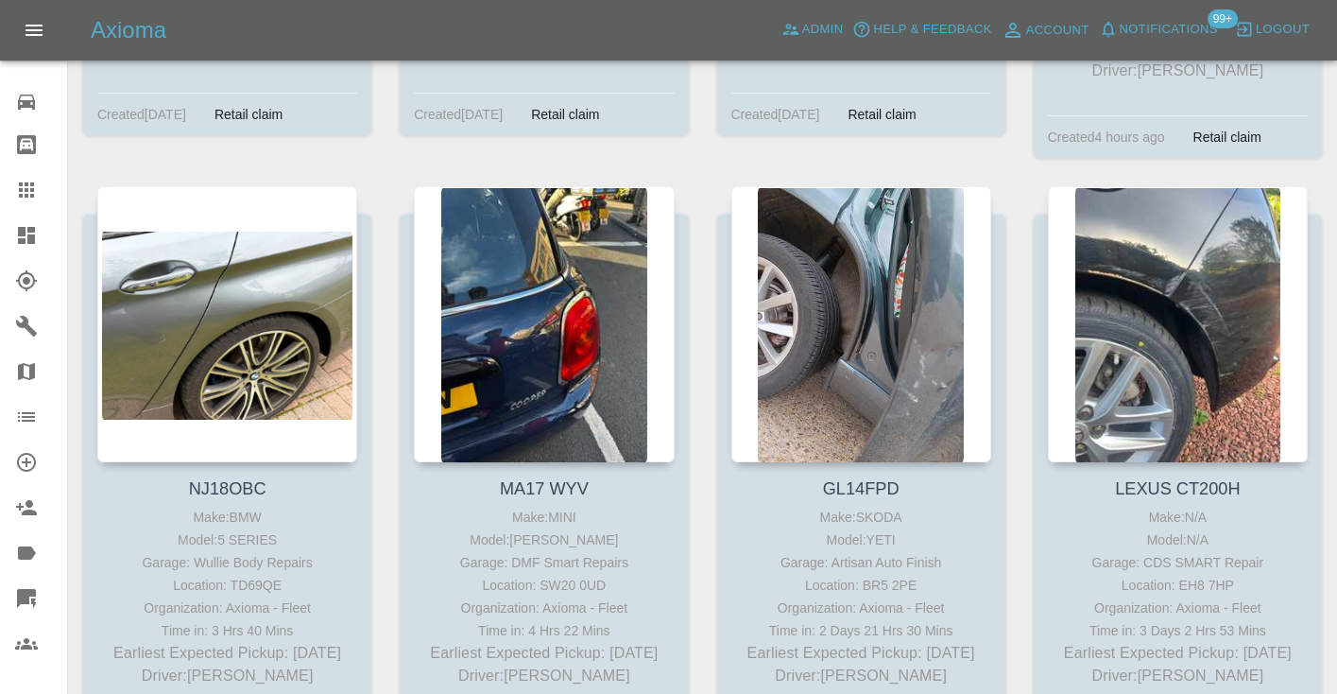
scroll to position [12275, 0]
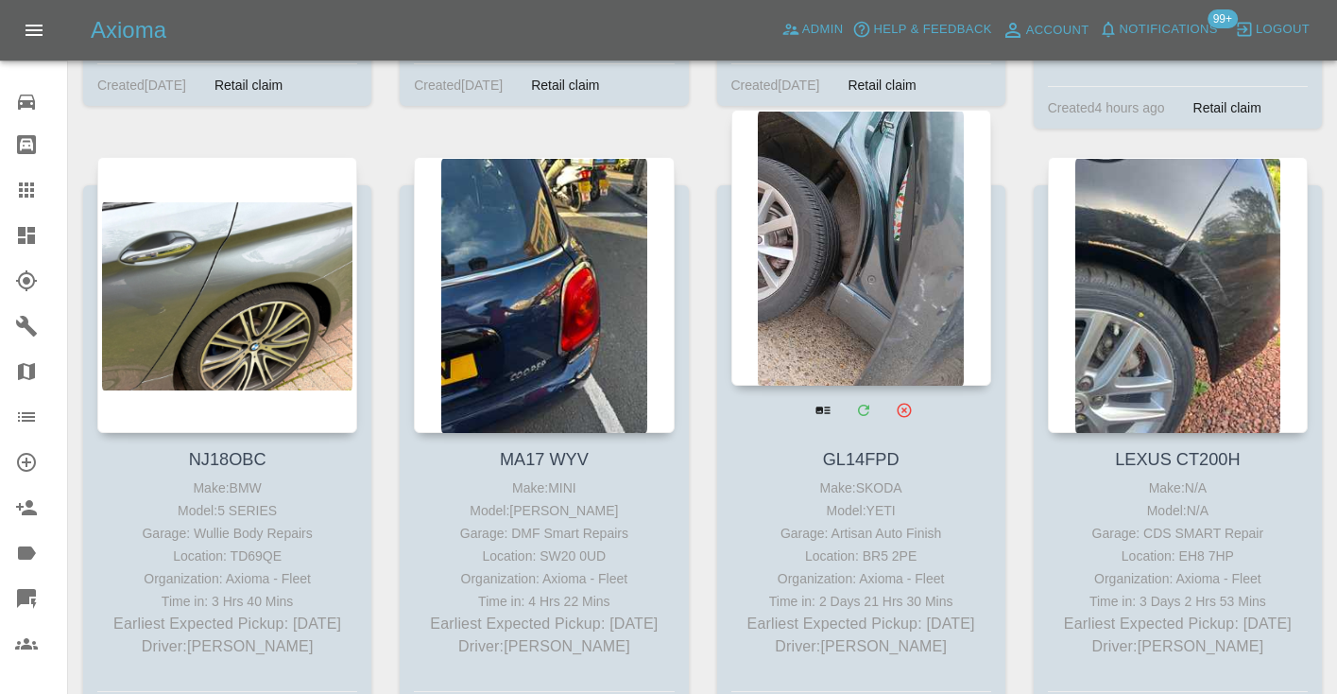
click at [829, 178] on div at bounding box center [861, 248] width 260 height 276
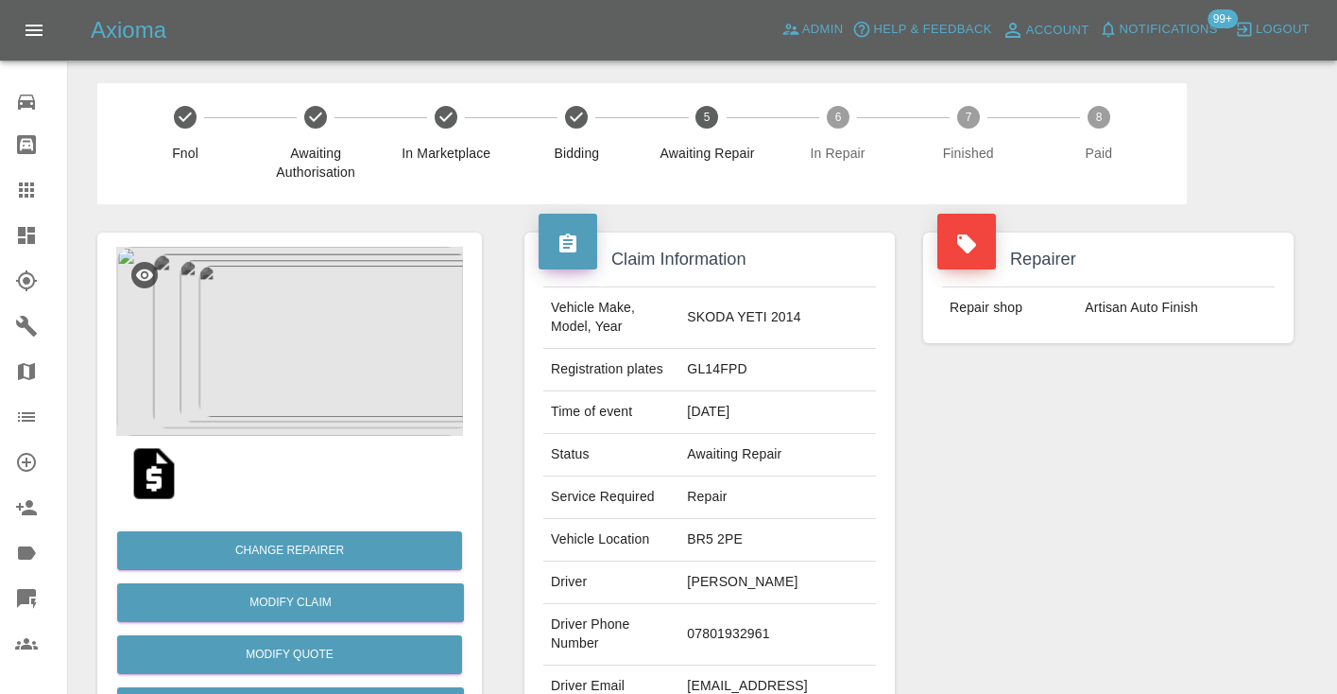
click at [692, 665] on td "07801932961" at bounding box center [777, 634] width 197 height 61
copy td "07801932961"
click at [1073, 549] on div "Repairer Repair shop Artisan Auto Finish" at bounding box center [1108, 486] width 399 height 564
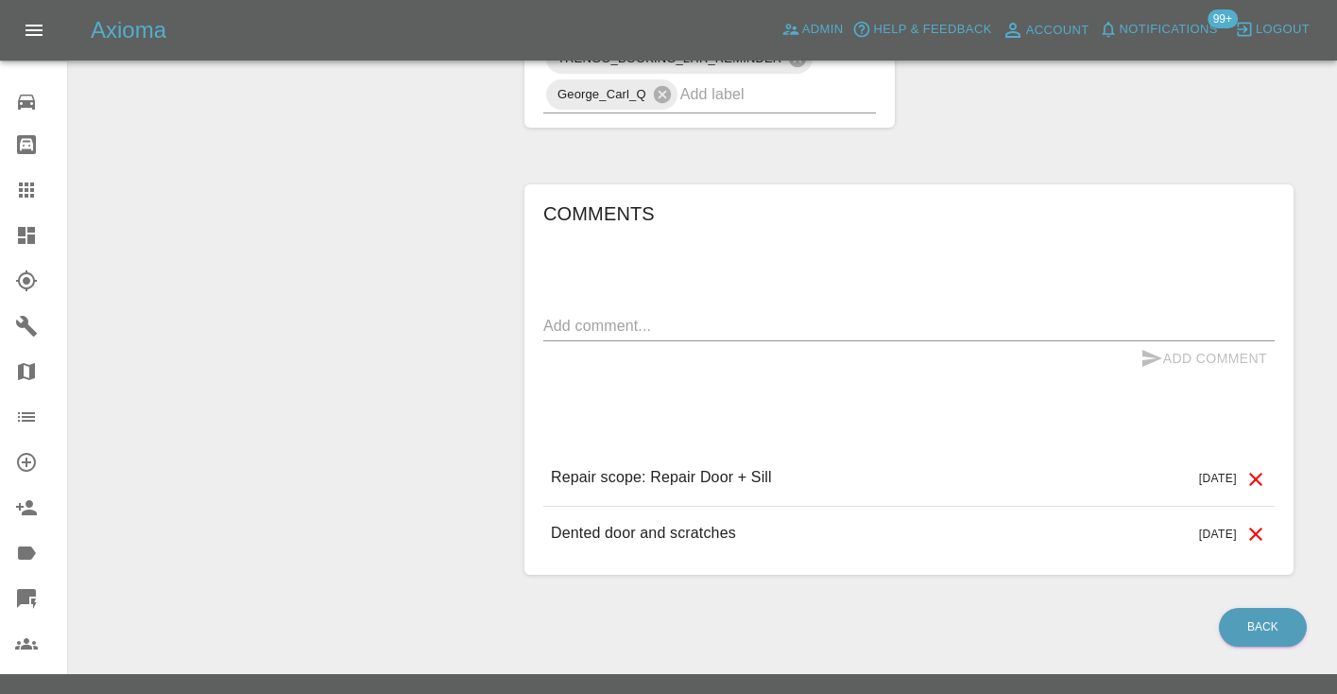
scroll to position [1406, 0]
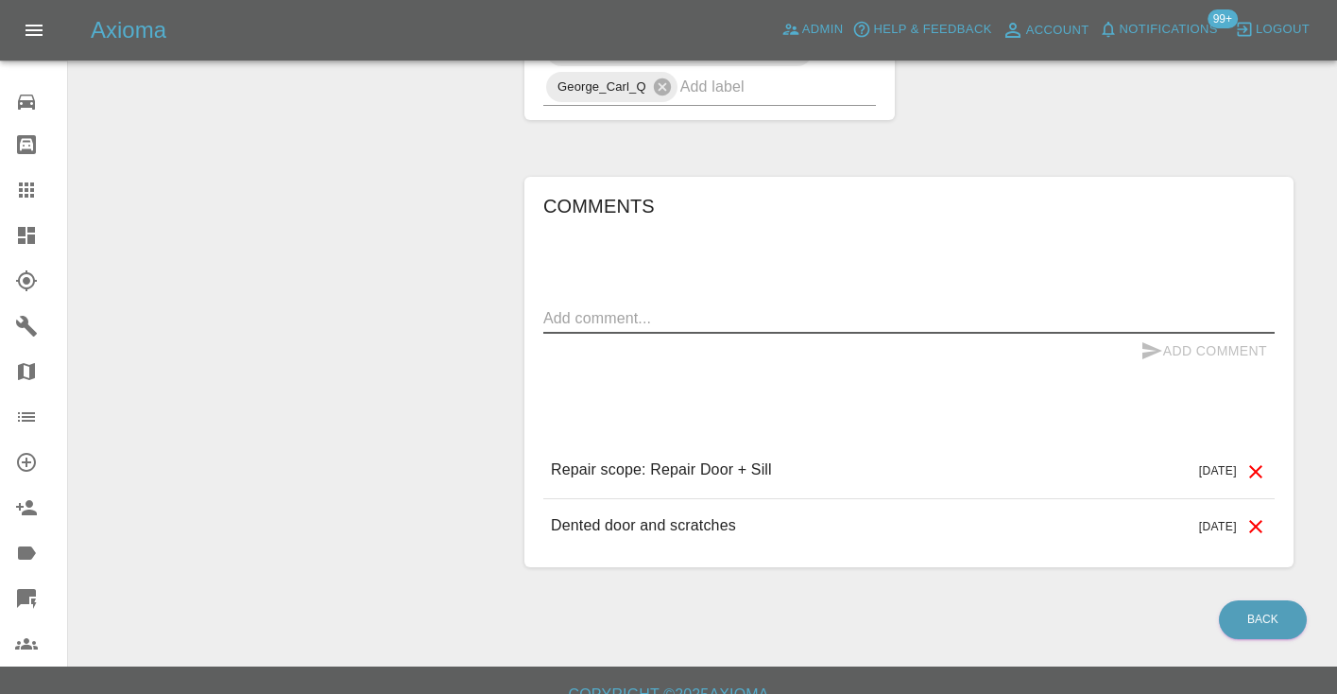
click at [562, 329] on textarea at bounding box center [908, 318] width 731 height 22
type textarea "called no answer : voice mailbox"
click at [1156, 359] on icon "submit" at bounding box center [1152, 350] width 20 height 17
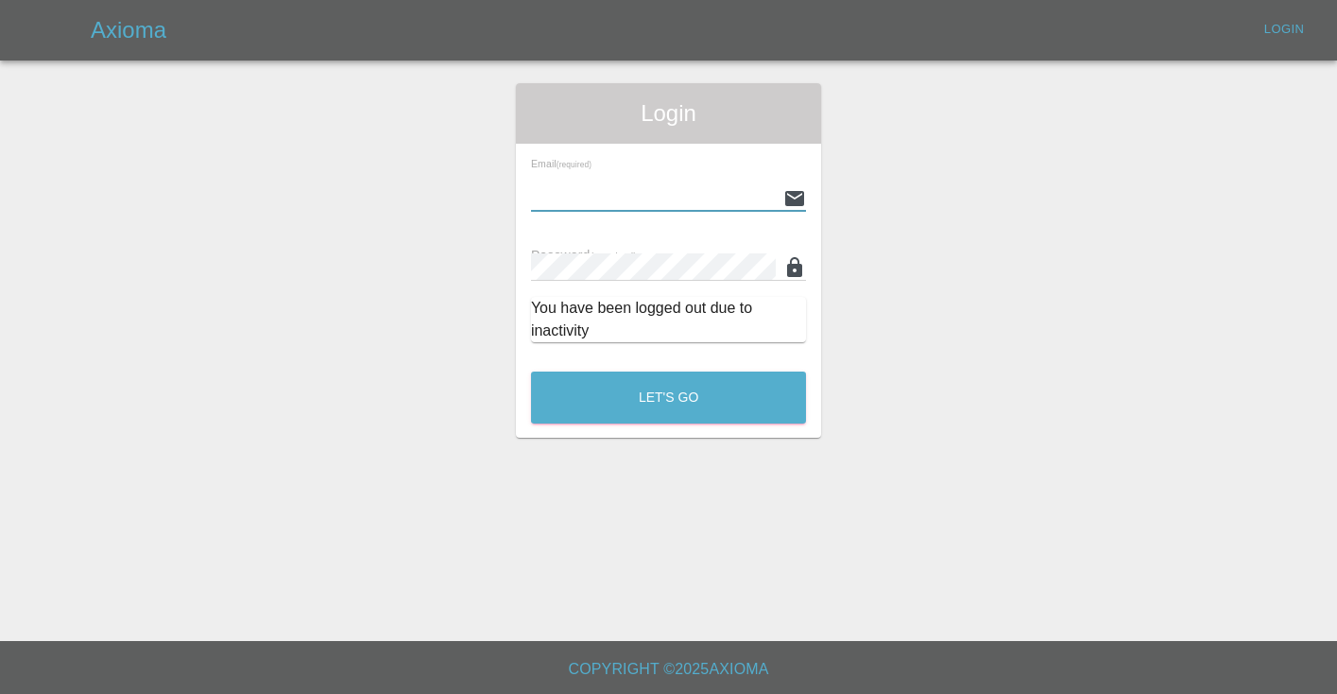
type input "Castrokhonqwana@gmail.com"
click at [668, 397] on button "Let's Go" at bounding box center [668, 397] width 275 height 52
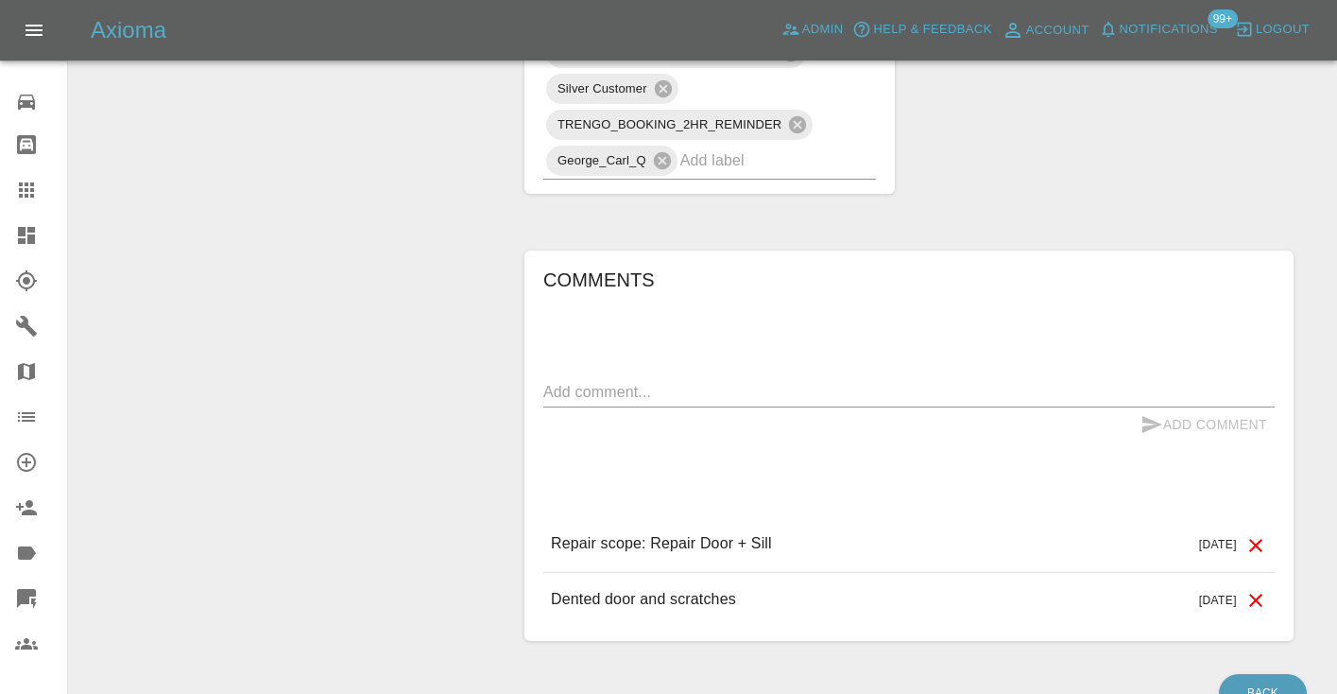
scroll to position [1335, 0]
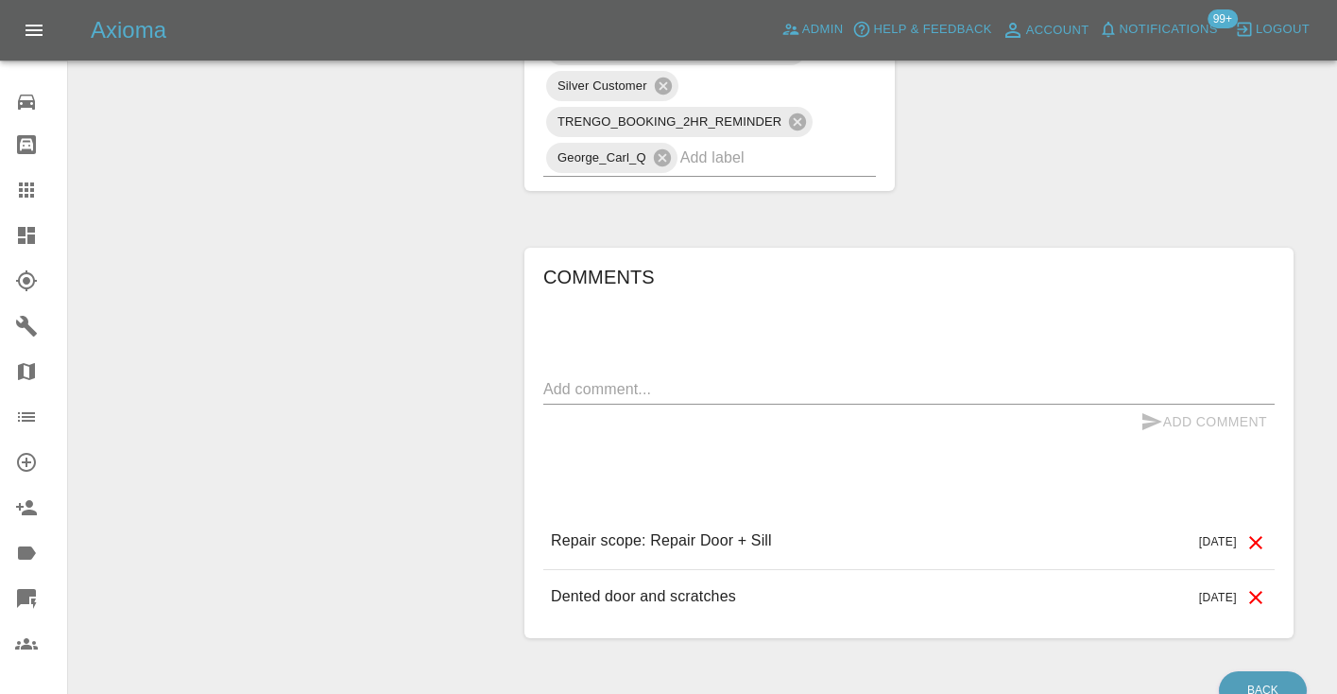
click at [598, 400] on textarea at bounding box center [908, 389] width 731 height 22
type textarea "called no answer : voice mailbox"
click at [1184, 439] on button "Add Comment" at bounding box center [1204, 421] width 142 height 35
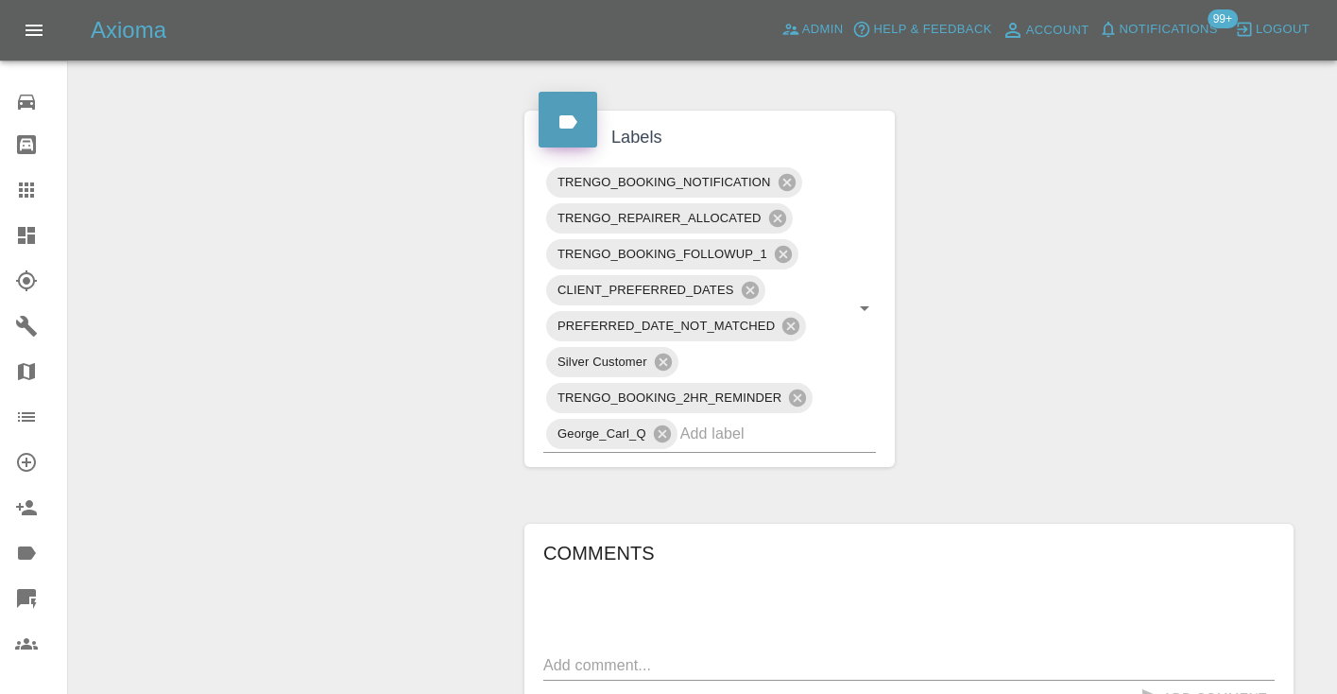
scroll to position [1052, 0]
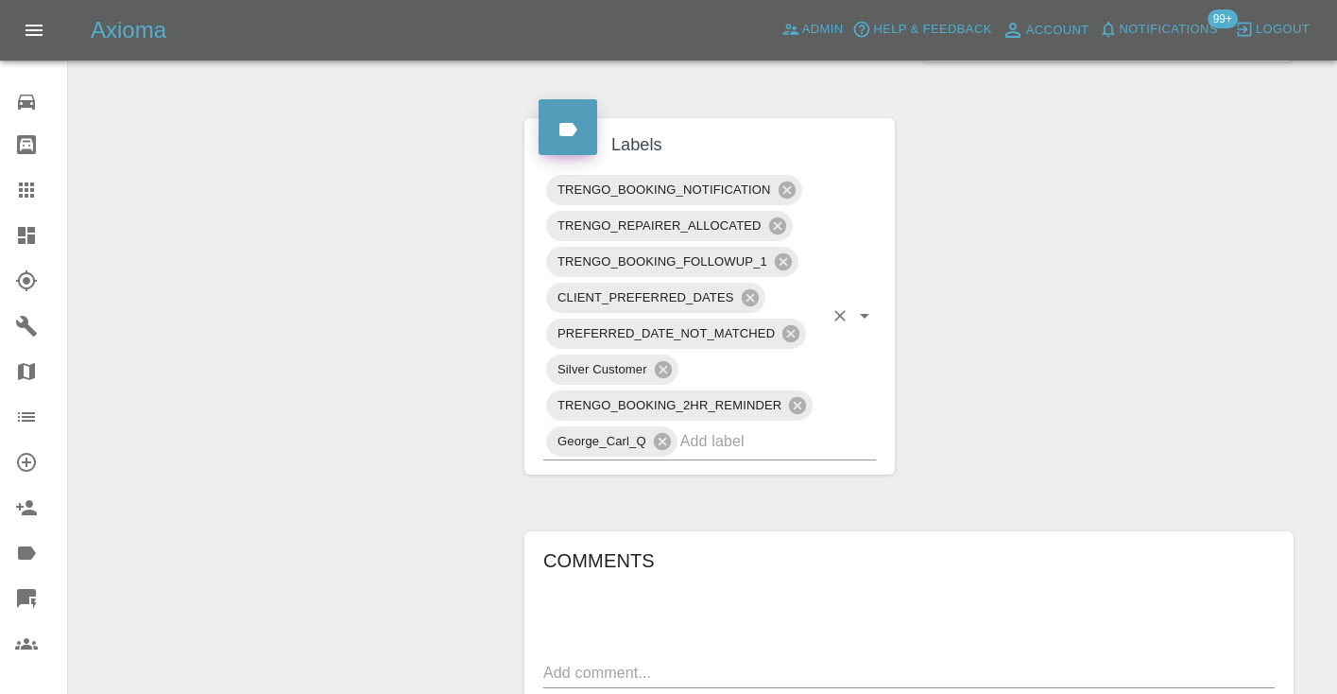
click at [749, 455] on input "text" at bounding box center [751, 440] width 143 height 29
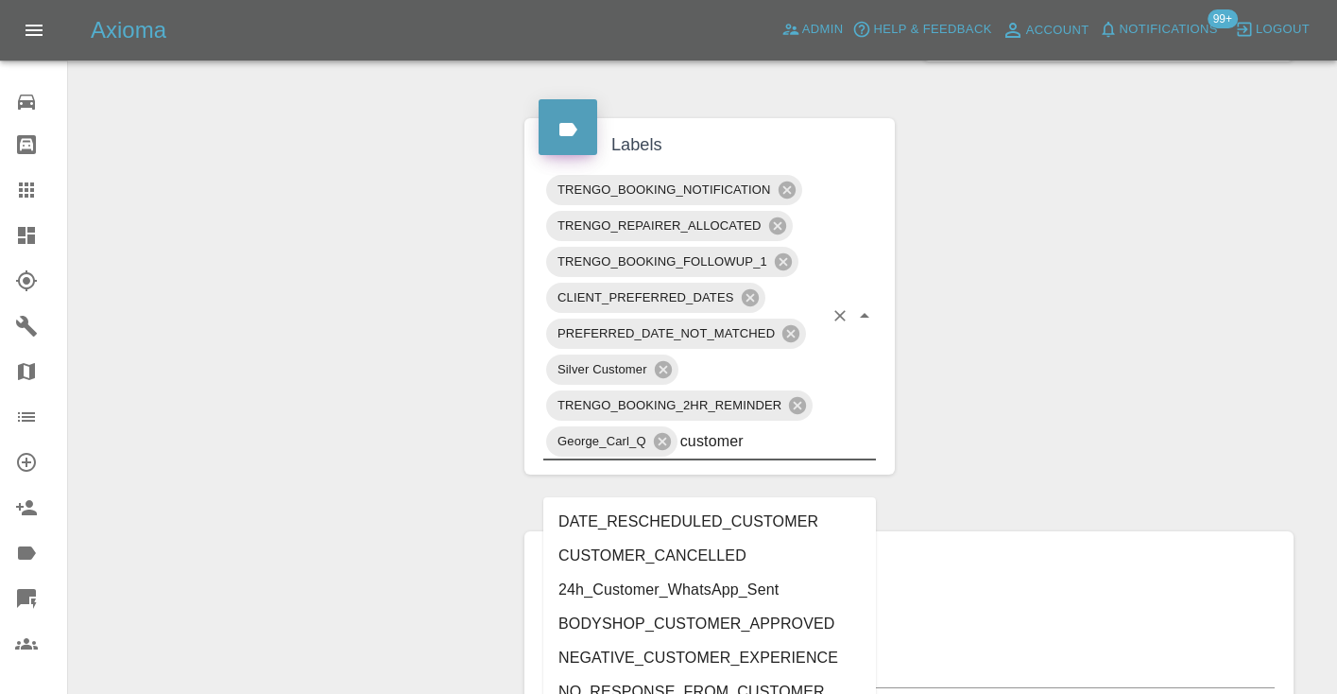
type input "customer_"
click at [650, 678] on li "Customer_Will_Book" at bounding box center [709, 692] width 333 height 34
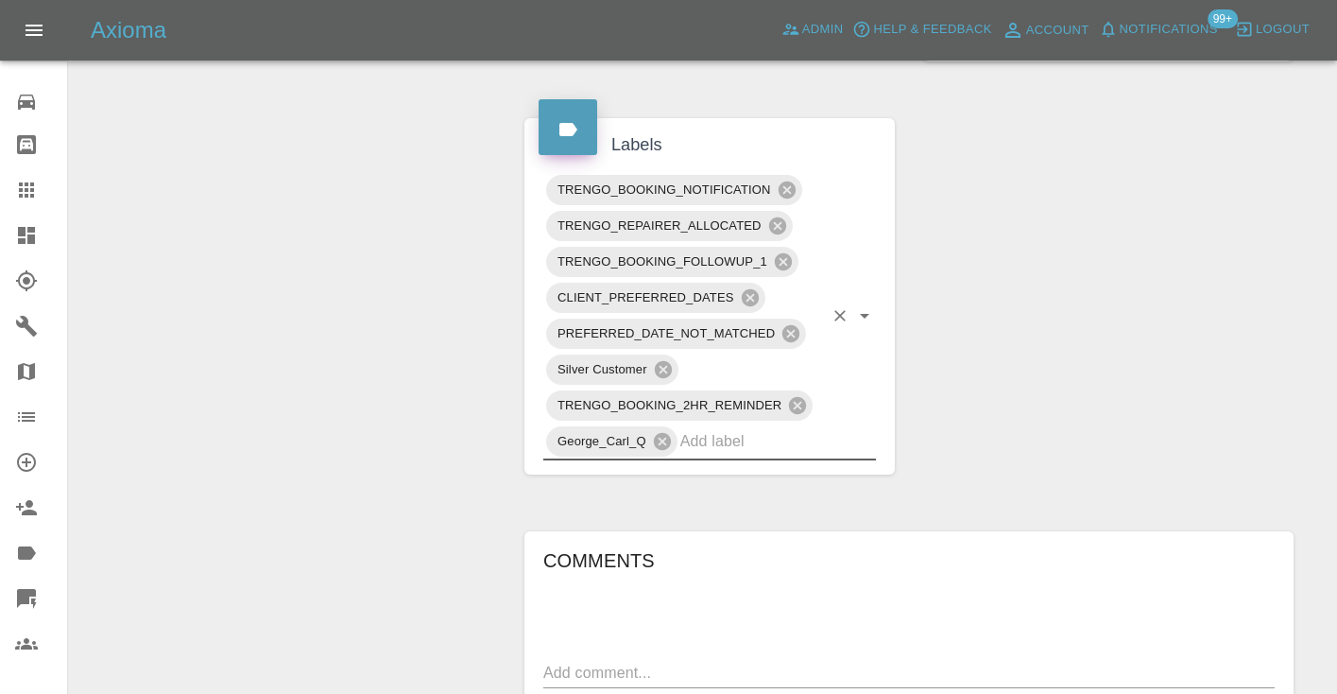
click at [382, 428] on div "Change Repairer Modify Claim Modify Quote Rollback Submit Payment Archive" at bounding box center [289, 91] width 413 height 1878
click at [30, 185] on icon at bounding box center [26, 189] width 15 height 15
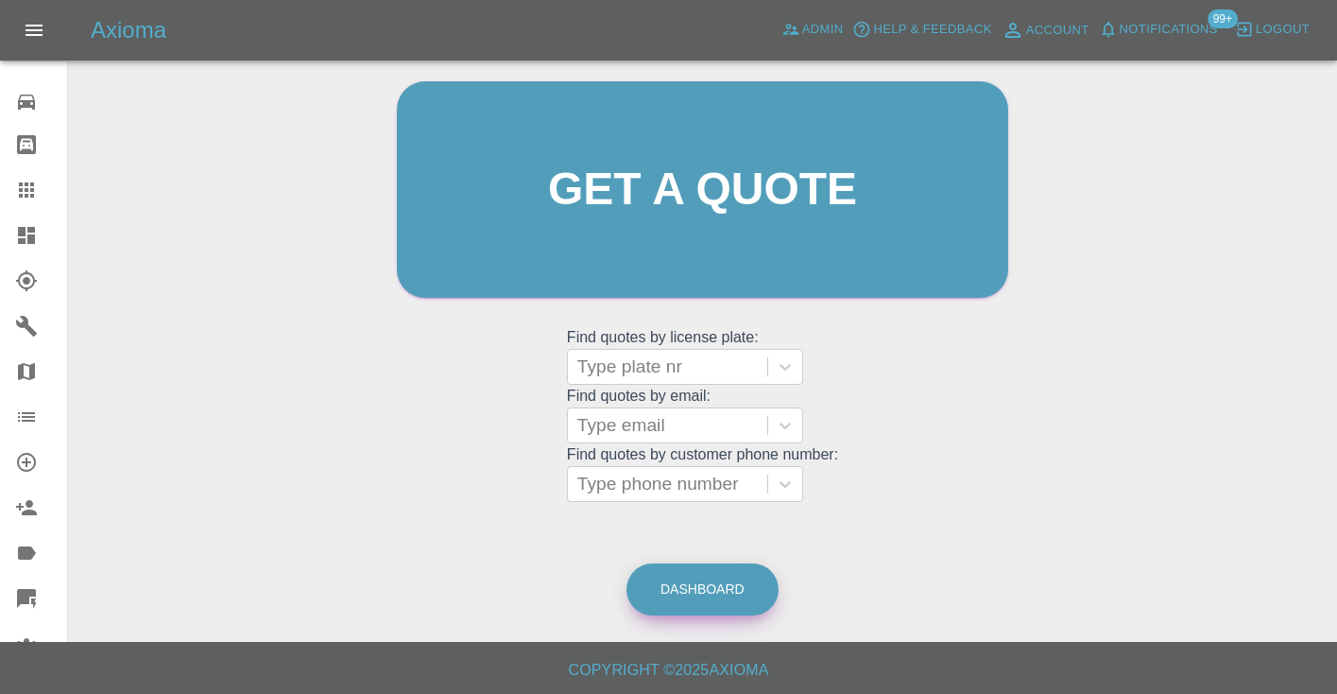
click at [690, 605] on link "Dashboard" at bounding box center [703, 589] width 152 height 52
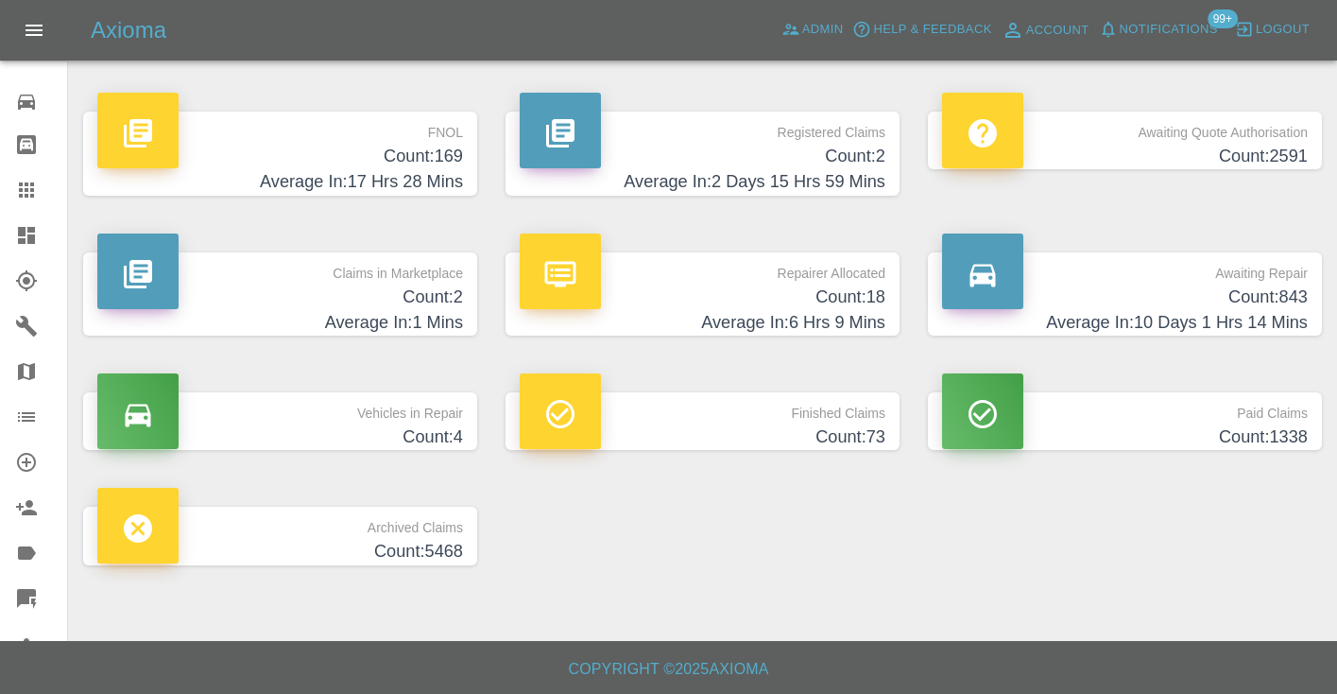
click at [1274, 290] on h4 "Count: 843" at bounding box center [1125, 297] width 366 height 26
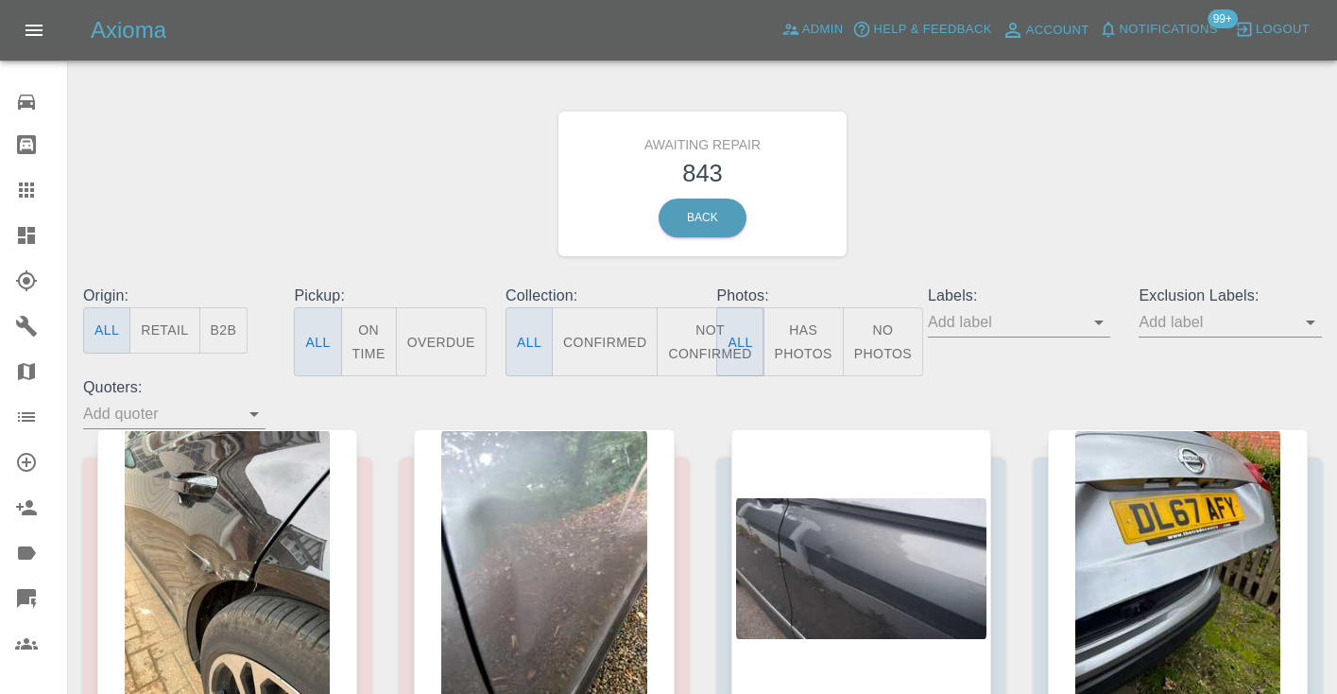
click at [699, 337] on button "Not Confirmed" at bounding box center [710, 341] width 106 height 69
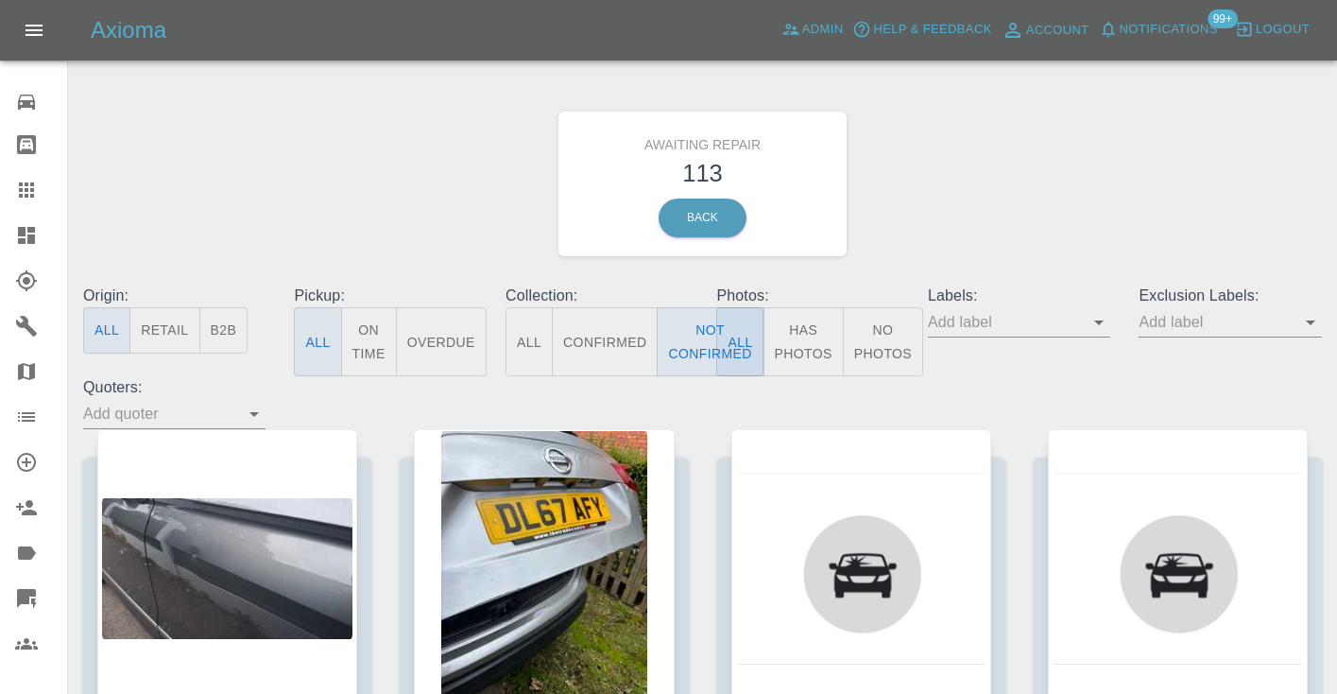
click at [945, 208] on div "Awaiting Repair 113 Back" at bounding box center [702, 183] width 1267 height 201
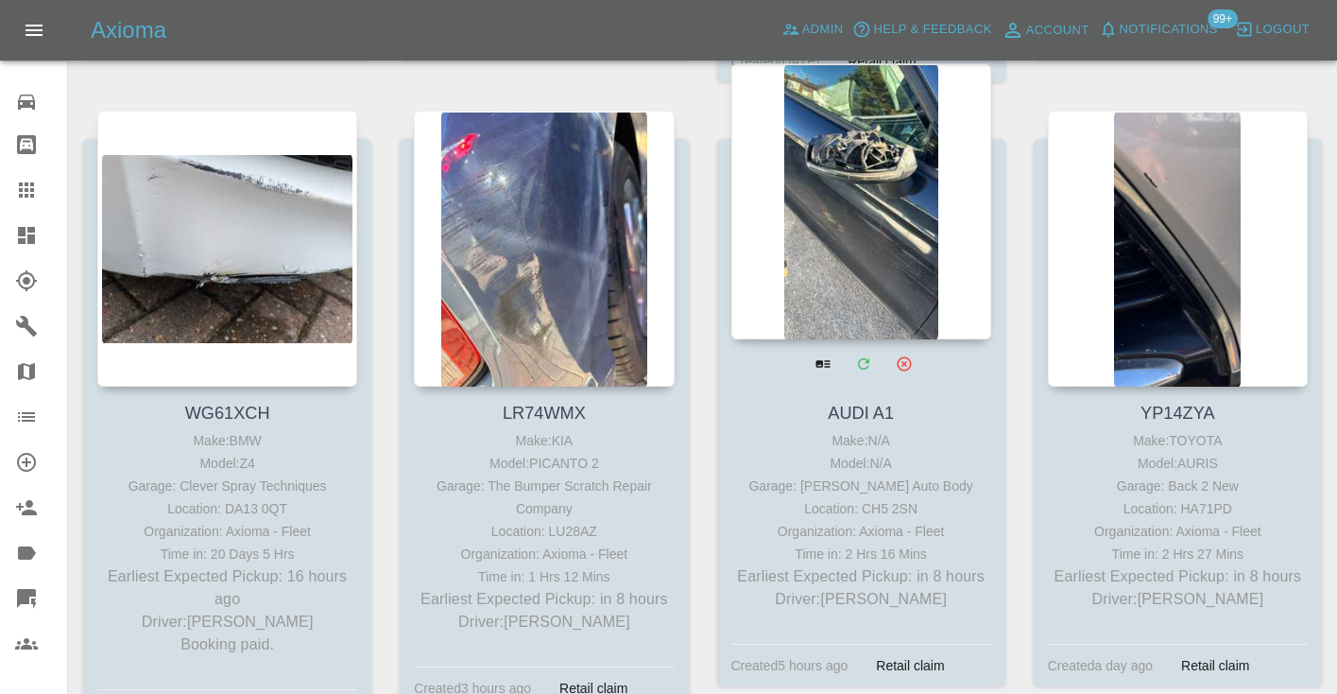
scroll to position [968, 0]
click at [859, 205] on div at bounding box center [861, 202] width 260 height 276
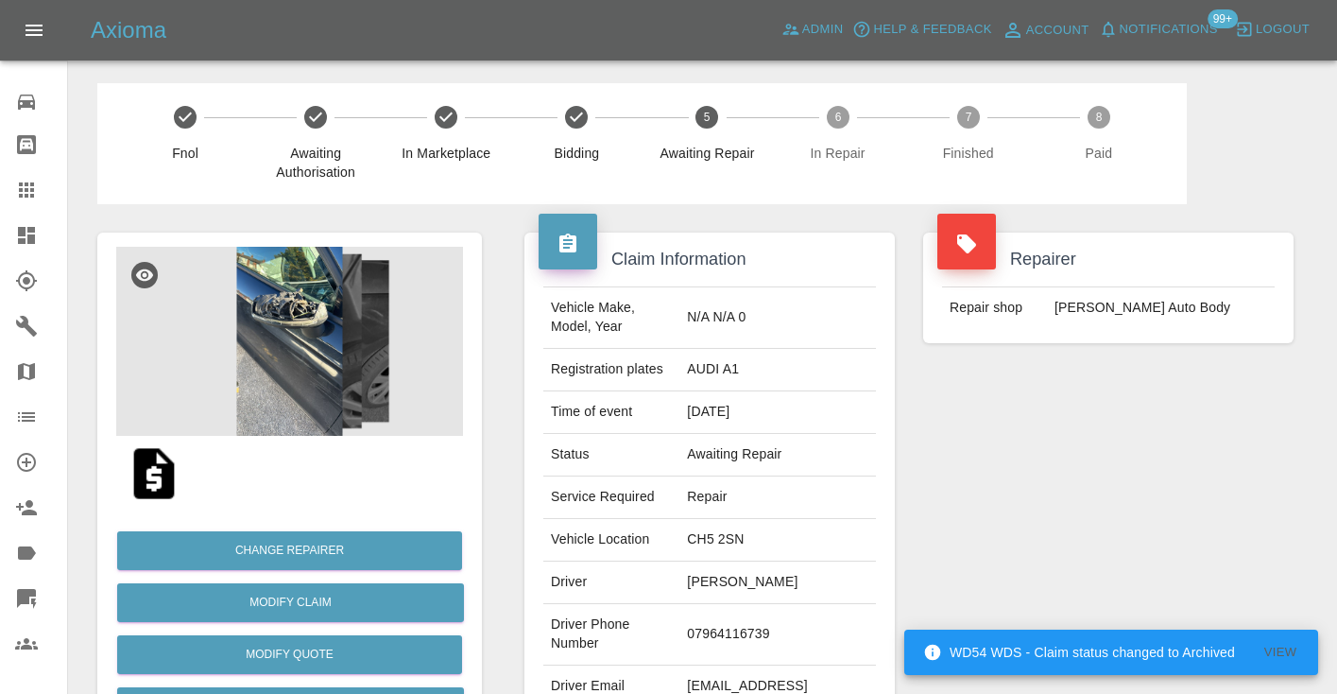
click at [752, 609] on td "07964116739" at bounding box center [777, 634] width 197 height 61
click at [742, 618] on td "07964116739" at bounding box center [777, 634] width 197 height 61
copy td "07964116739"
click at [945, 547] on div "Repairer Repair shop Mike Murray Auto Body" at bounding box center [1108, 486] width 399 height 564
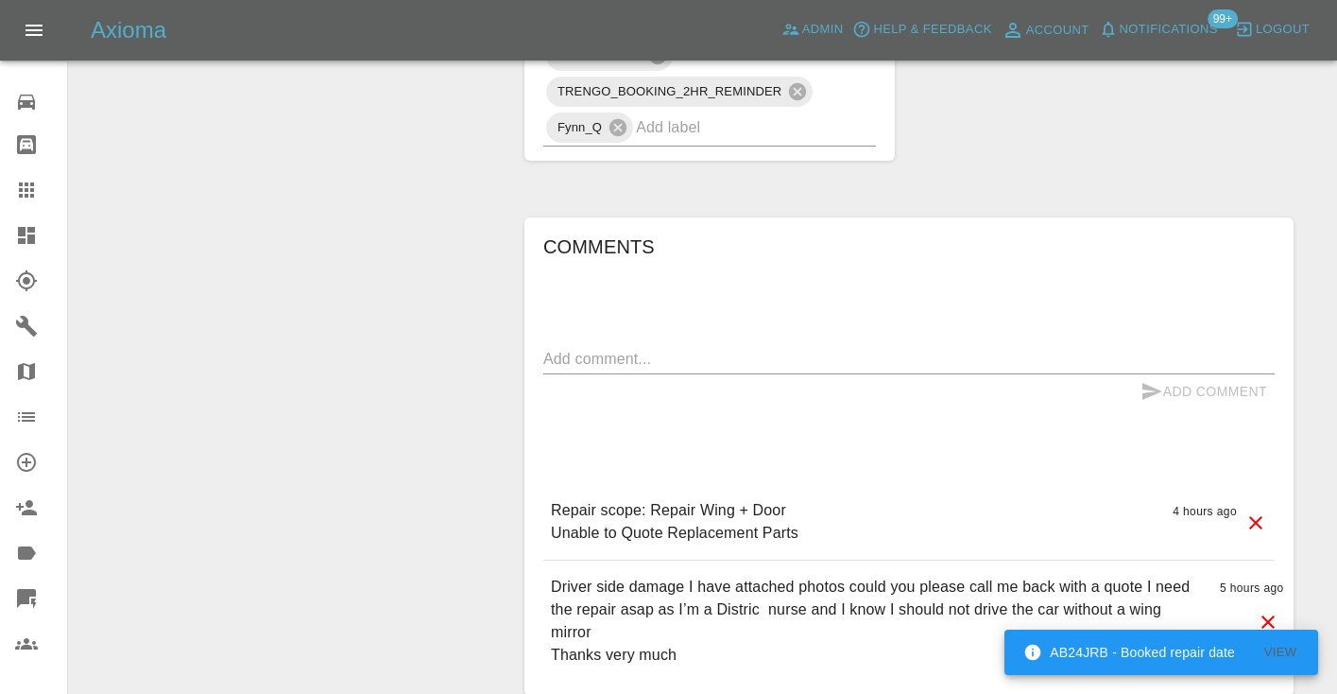
scroll to position [1252, 0]
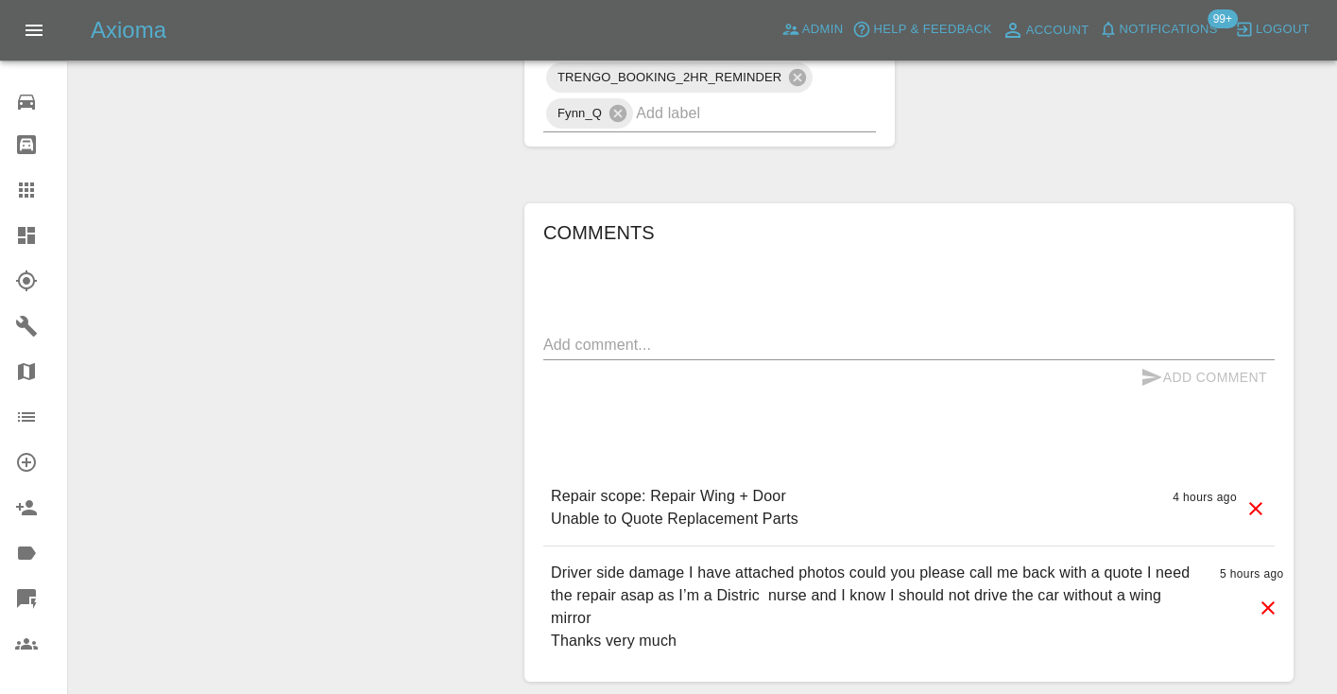
click at [573, 334] on textarea at bounding box center [908, 345] width 731 height 22
type textarea "called no answer"
click at [1142, 369] on icon "submit" at bounding box center [1152, 377] width 20 height 17
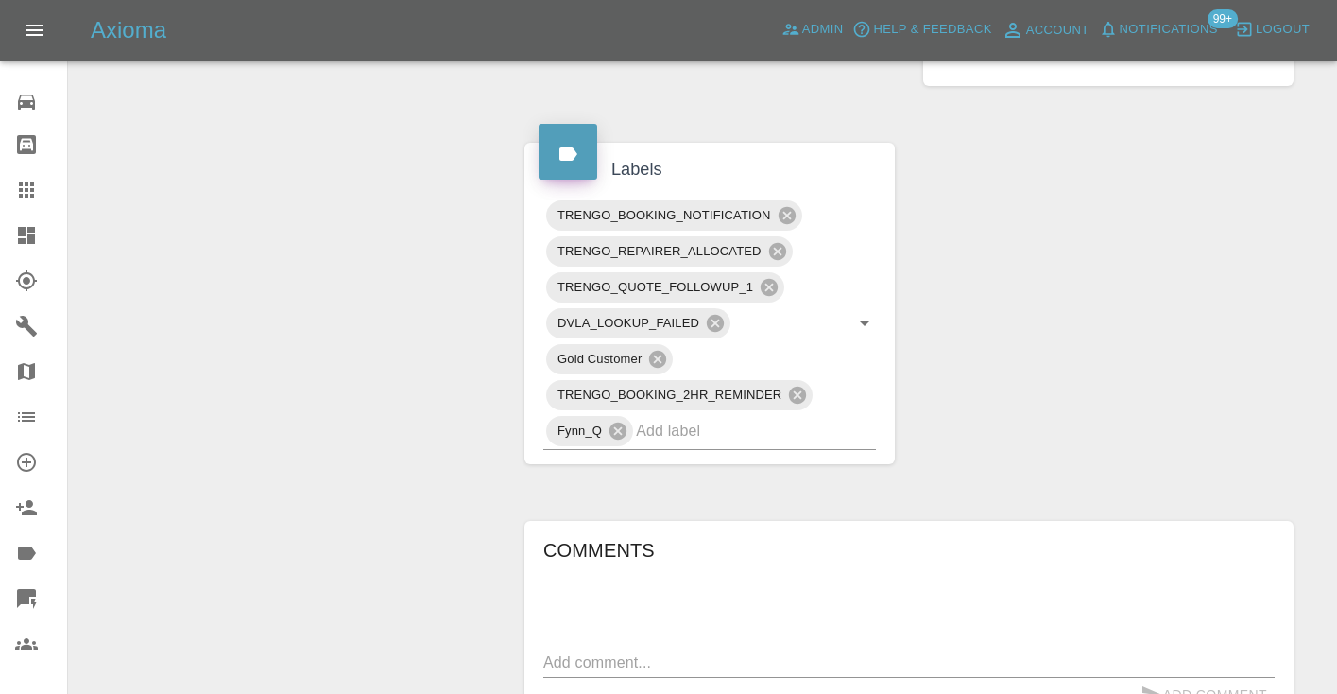
scroll to position [904, 0]
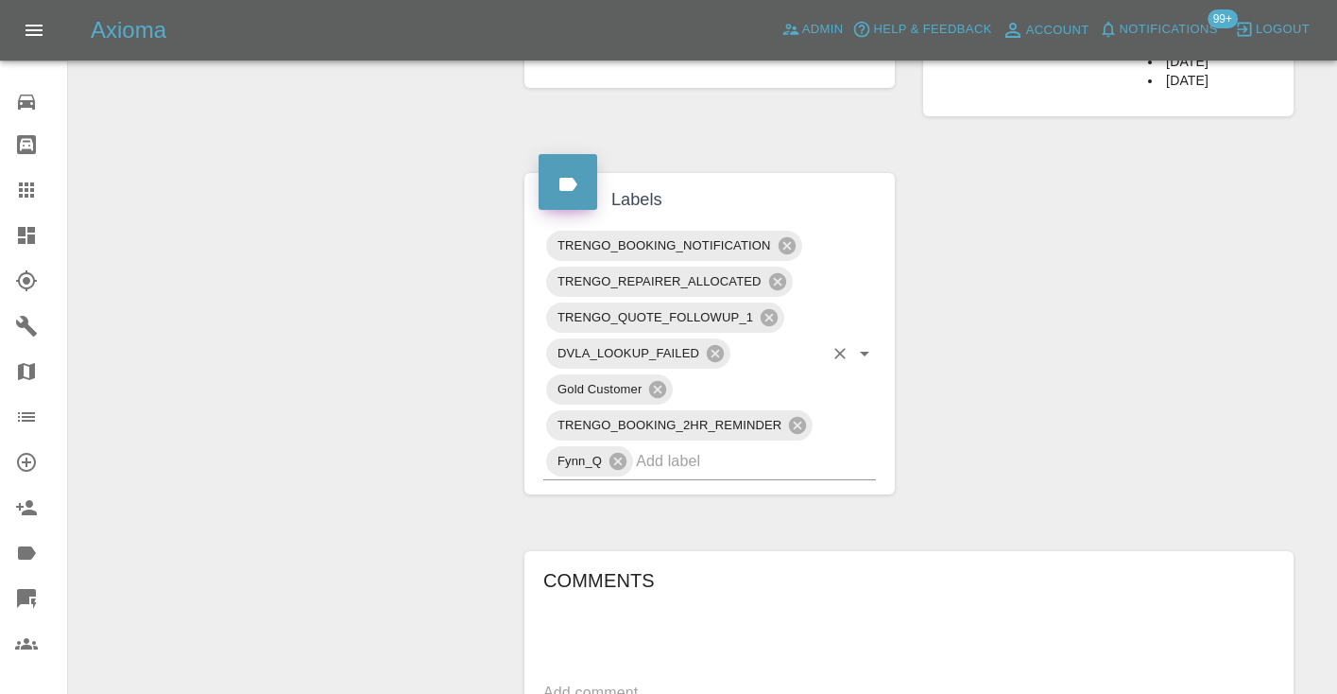
click at [772, 446] on input "text" at bounding box center [729, 460] width 187 height 29
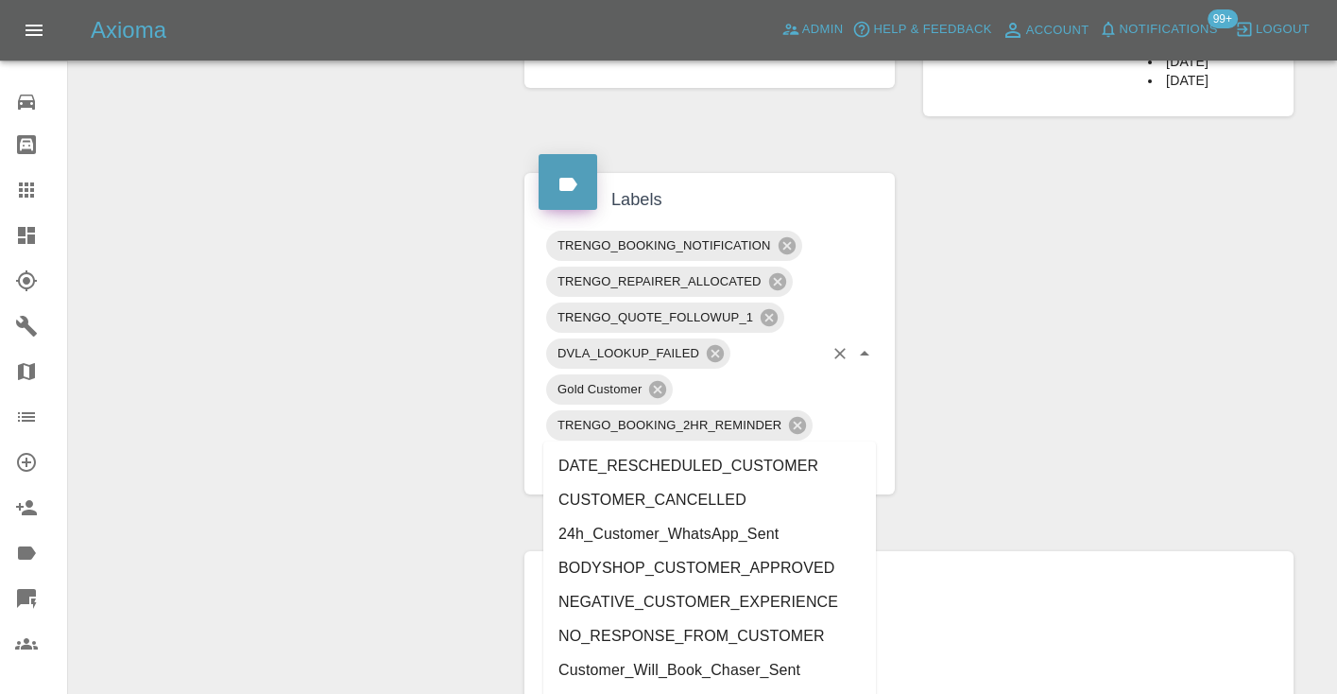
type input "customer_"
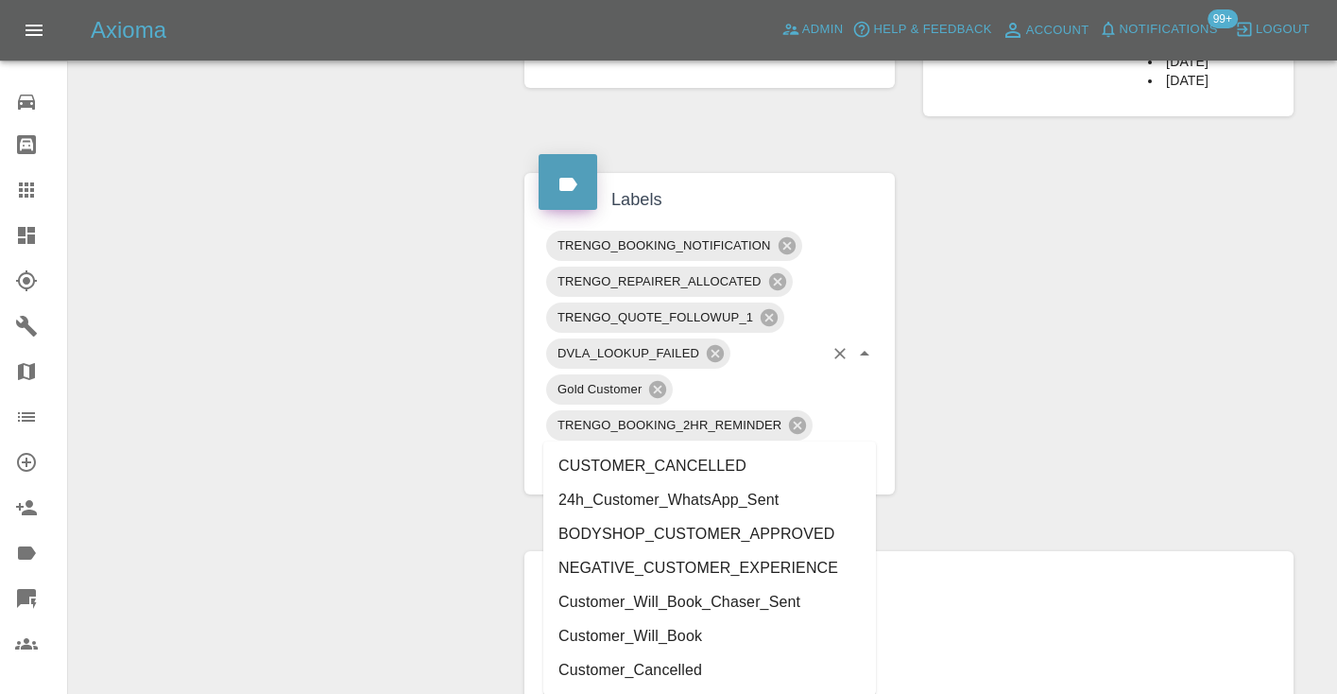
click at [726, 640] on li "Customer_Will_Book" at bounding box center [709, 636] width 333 height 34
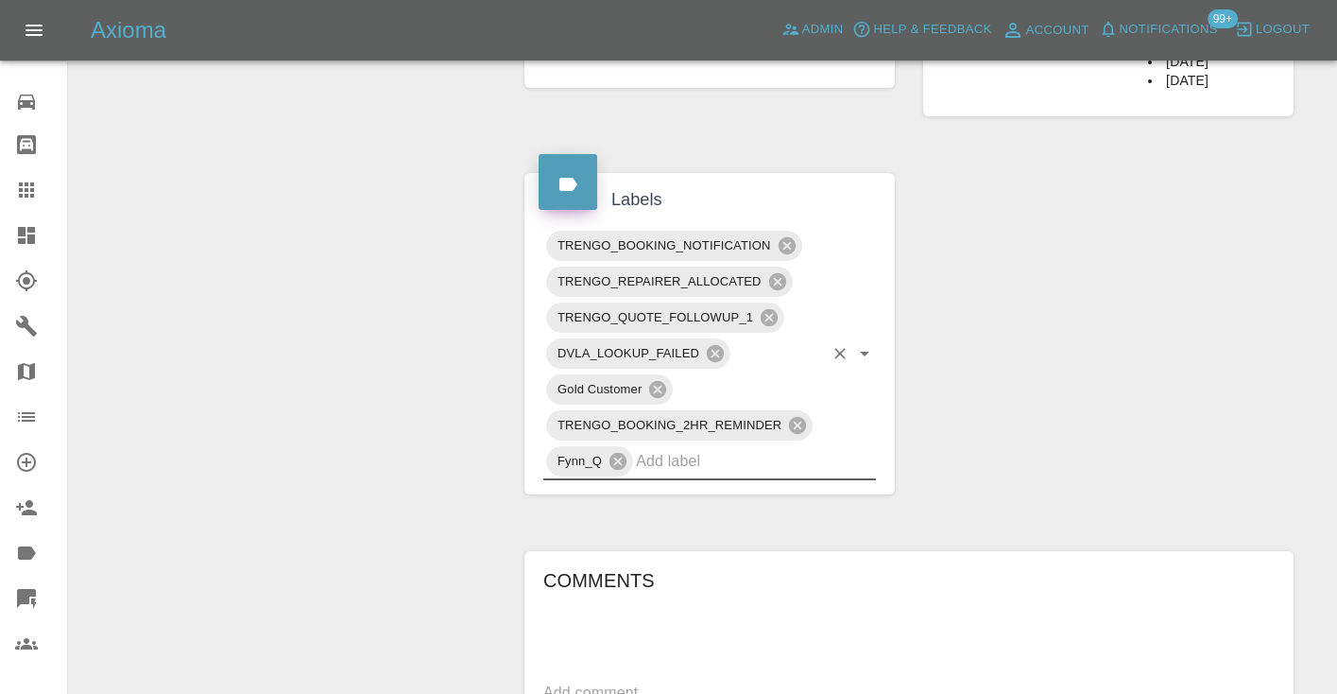
click at [1039, 319] on div "Claim Information Vehicle Make, Model, Year N/A N/A 0 Registration plates AUDI …" at bounding box center [909, 219] width 798 height 1838
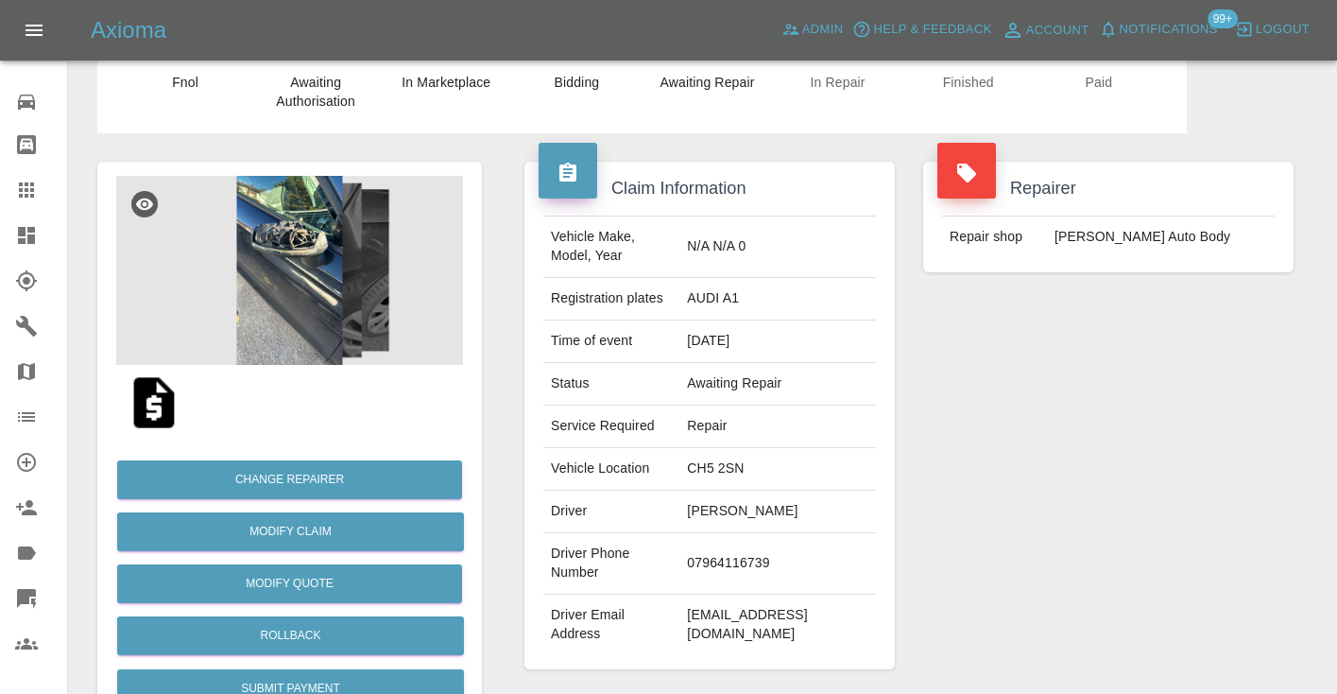
scroll to position [78, 0]
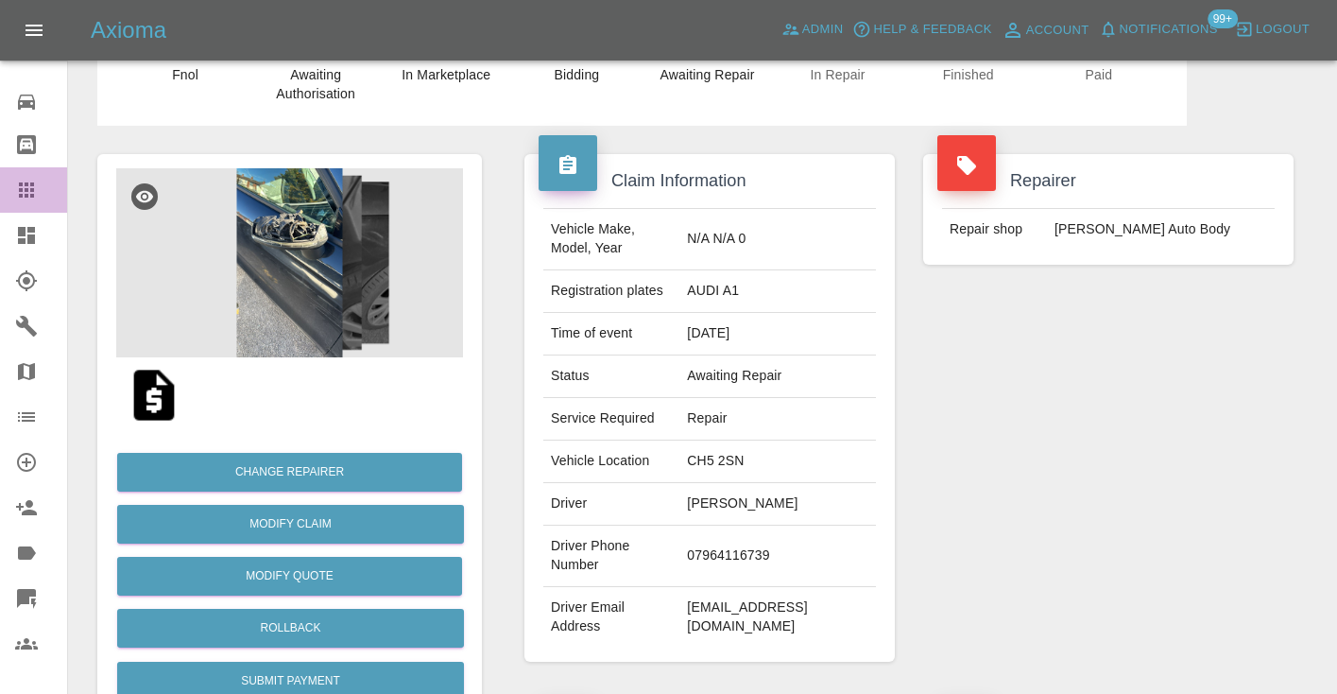
click at [26, 199] on icon at bounding box center [26, 190] width 23 height 23
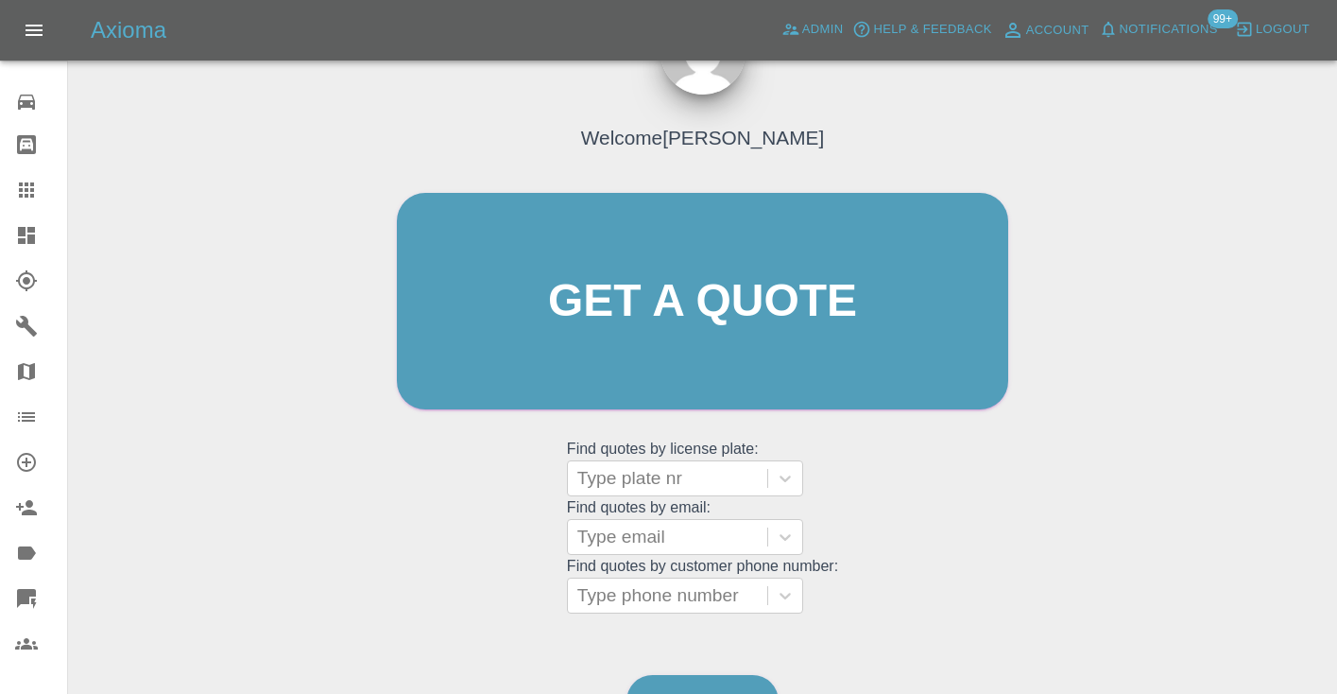
click at [1025, 548] on div "Welcome Castro Get a quote Get a quote Find quotes by license plate: Type plate…" at bounding box center [702, 337] width 651 height 571
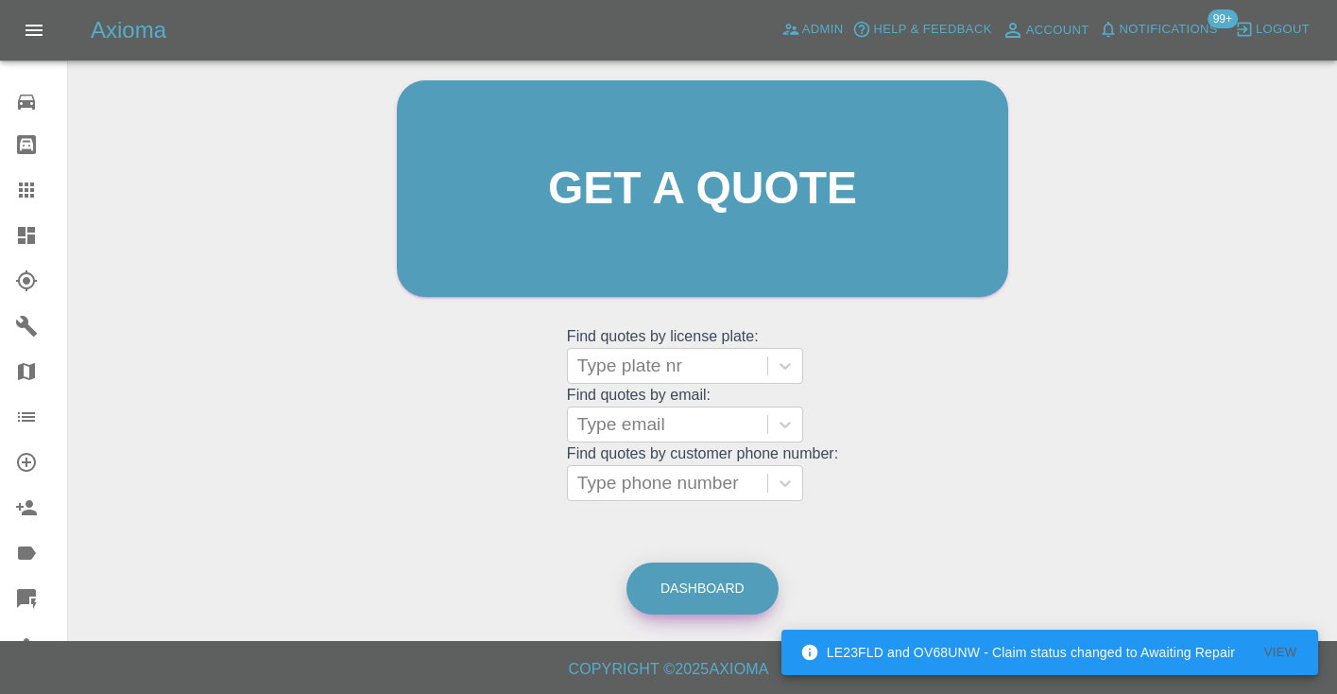
scroll to position [190, 0]
click at [744, 585] on link "Dashboard" at bounding box center [703, 589] width 152 height 52
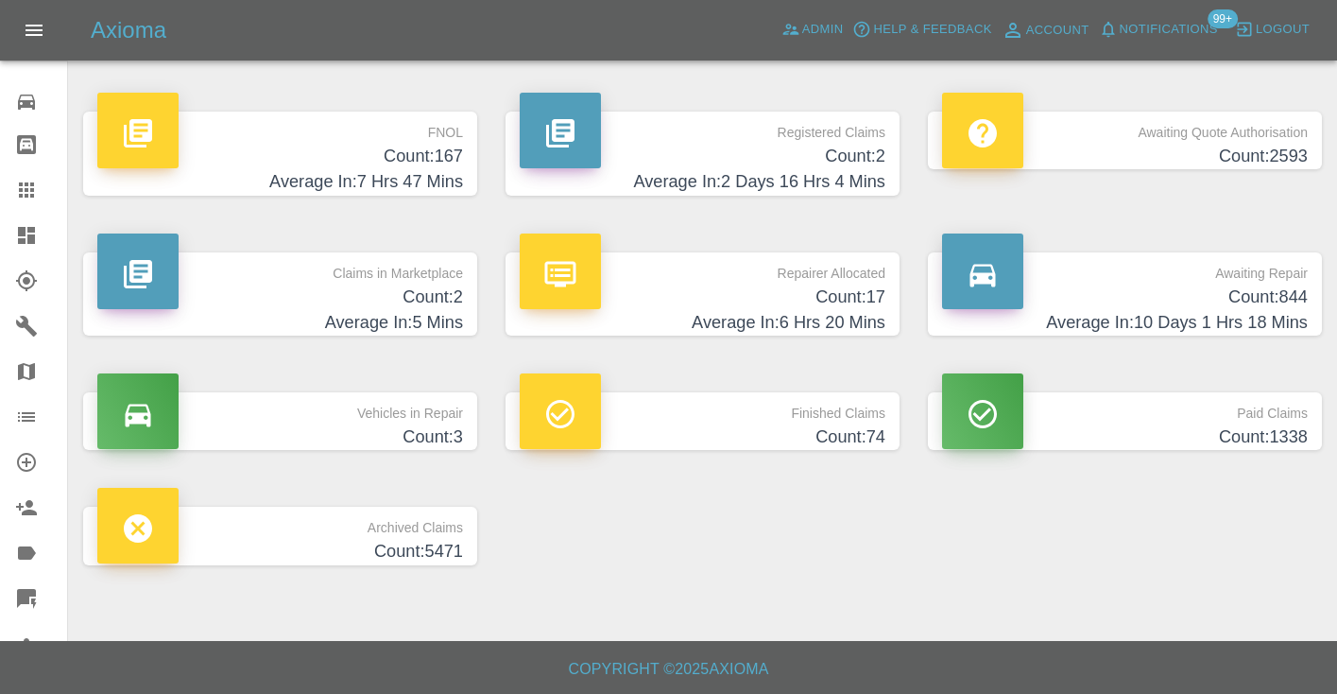
click at [1240, 310] on h4 "Average In: 10 Days 1 Hrs 18 Mins" at bounding box center [1125, 323] width 366 height 26
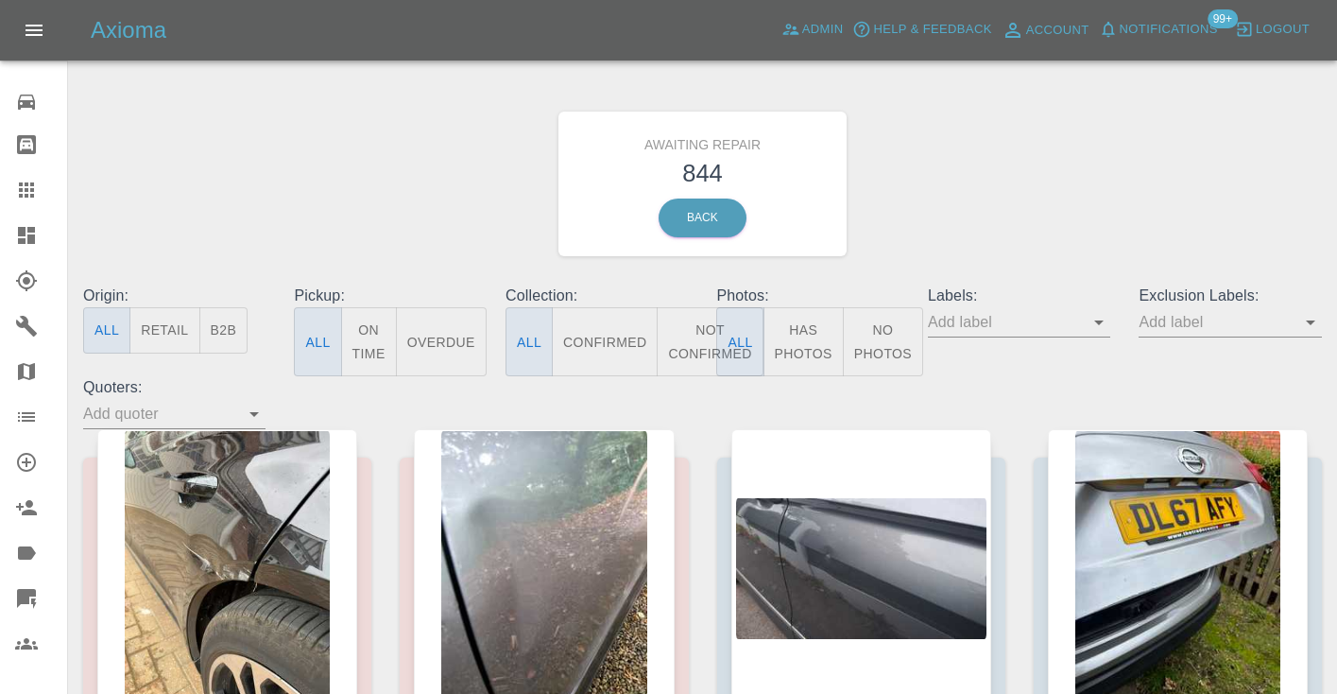
click at [693, 342] on button "Not Confirmed" at bounding box center [710, 341] width 106 height 69
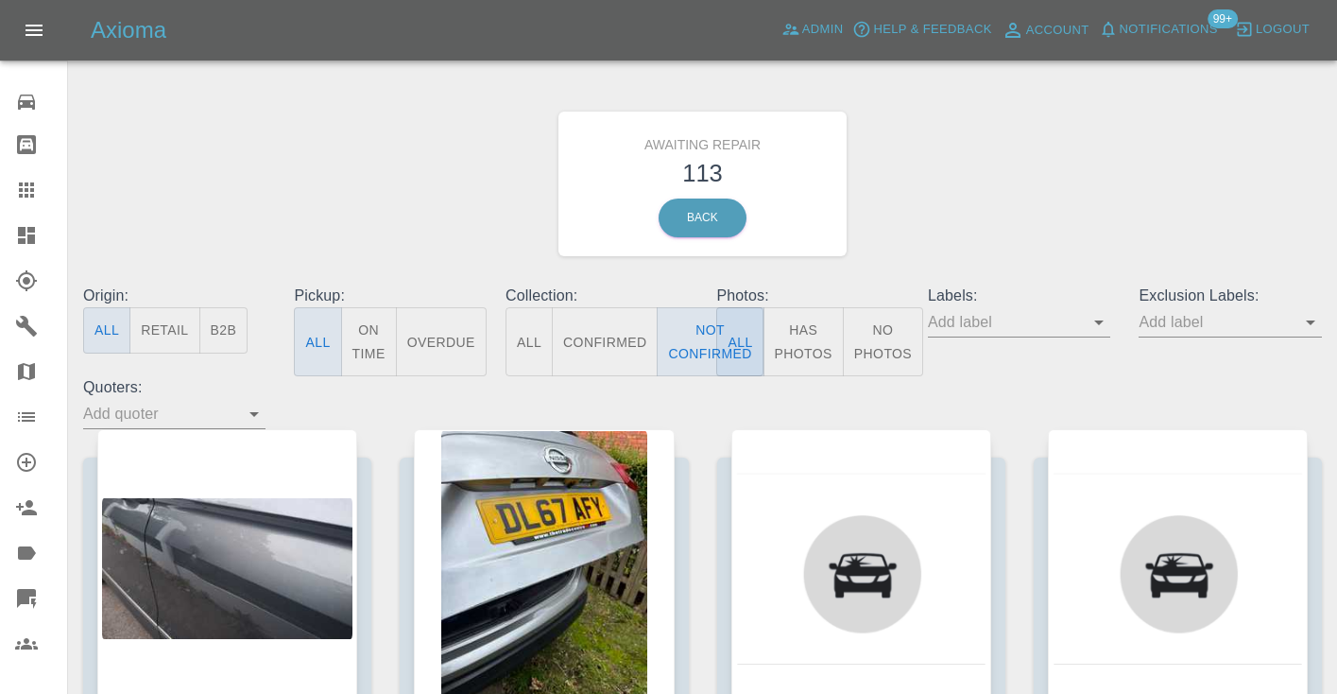
click at [982, 190] on div "Awaiting Repair 113 Back" at bounding box center [702, 183] width 1267 height 201
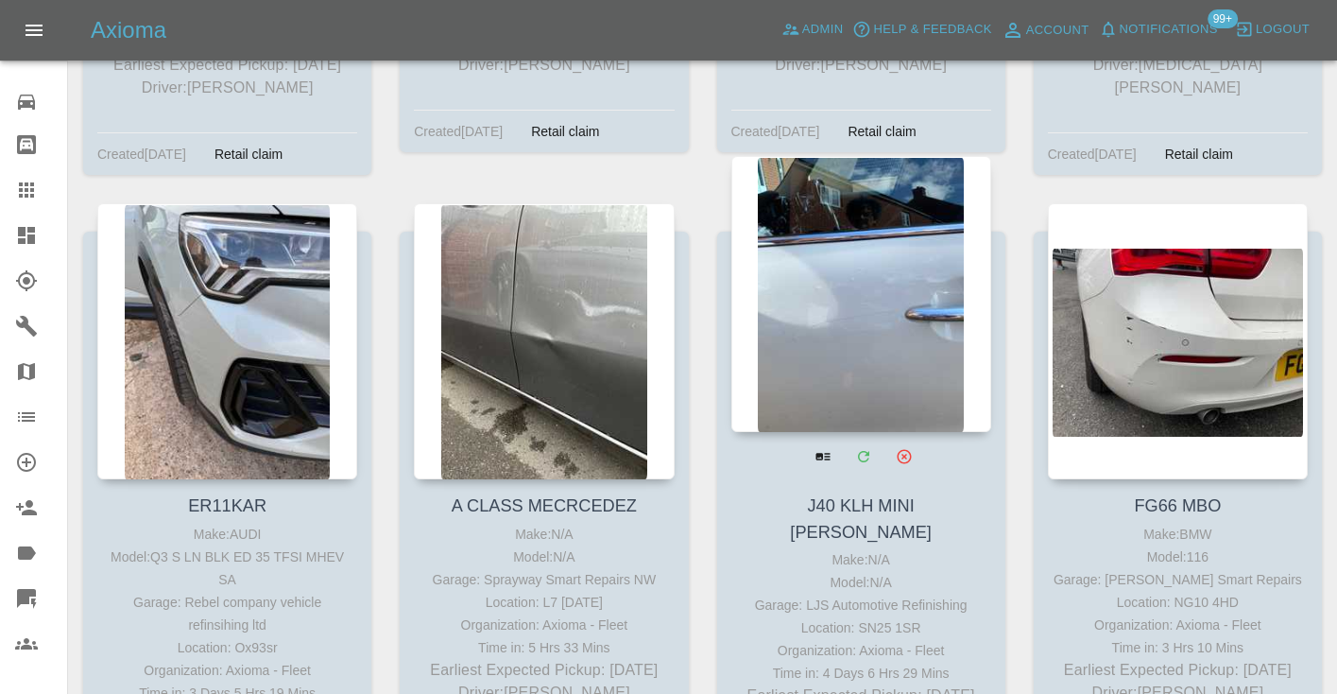
scroll to position [7811, 0]
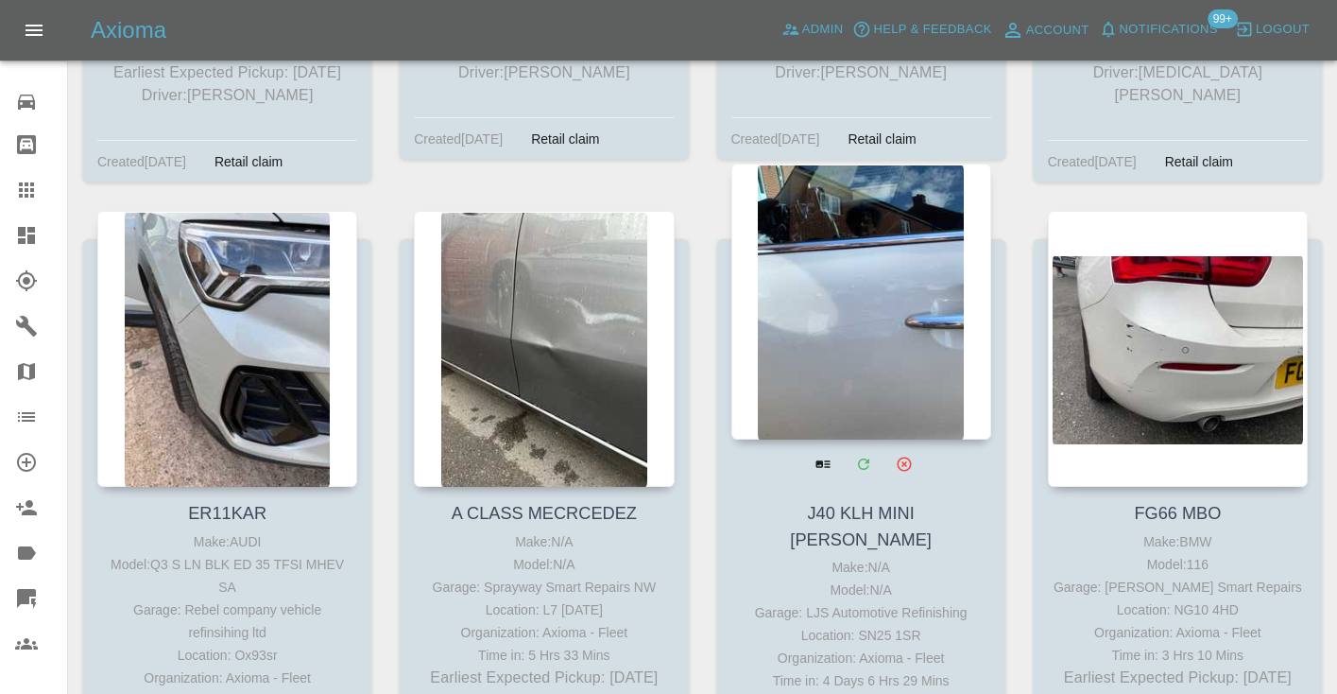
click at [884, 247] on div at bounding box center [861, 301] width 260 height 276
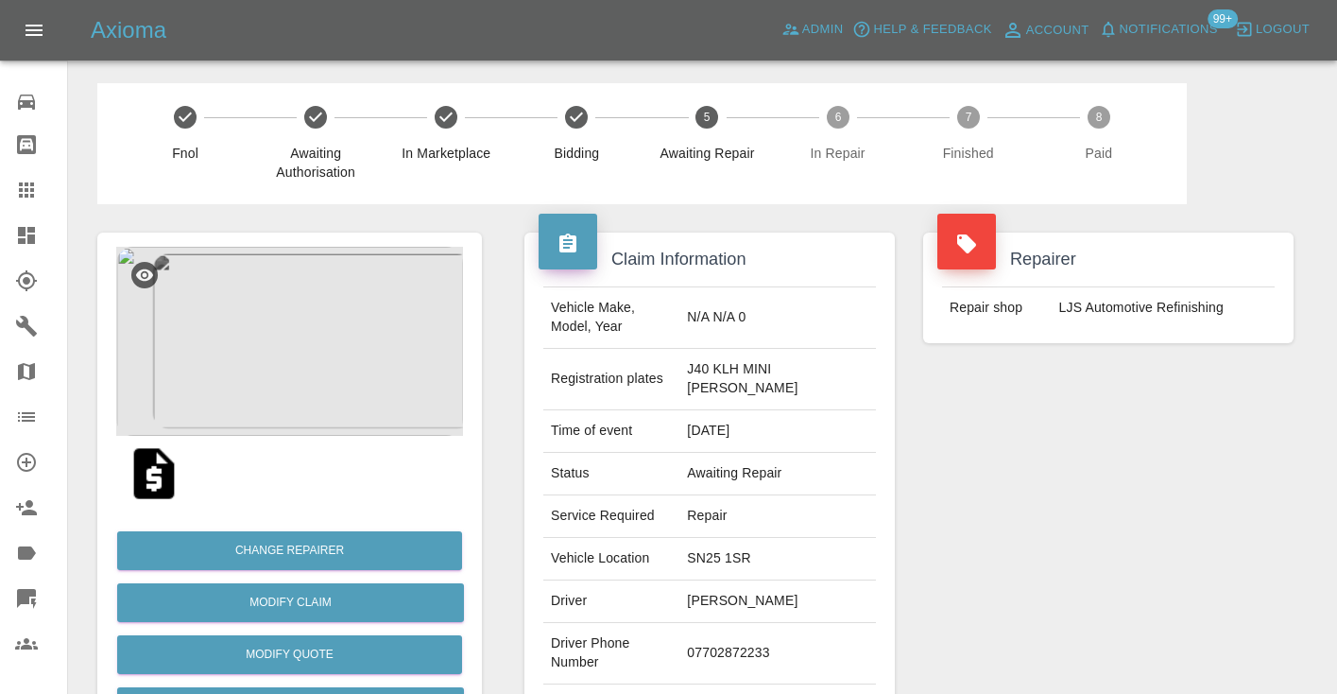
click at [764, 623] on td "07702872233" at bounding box center [777, 653] width 197 height 61
copy td "07702872233"
click at [1062, 545] on div "Repairer Repair shop LJS Automotive Refinishing" at bounding box center [1108, 495] width 399 height 583
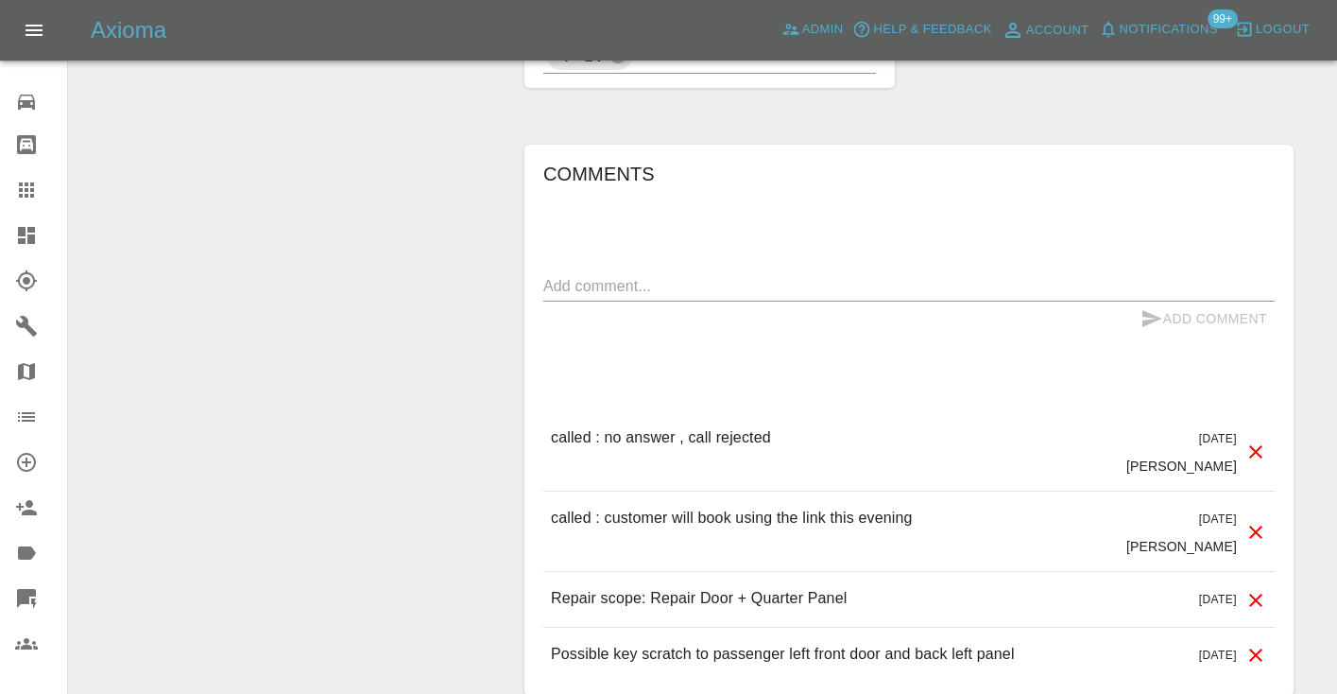
scroll to position [1938, 0]
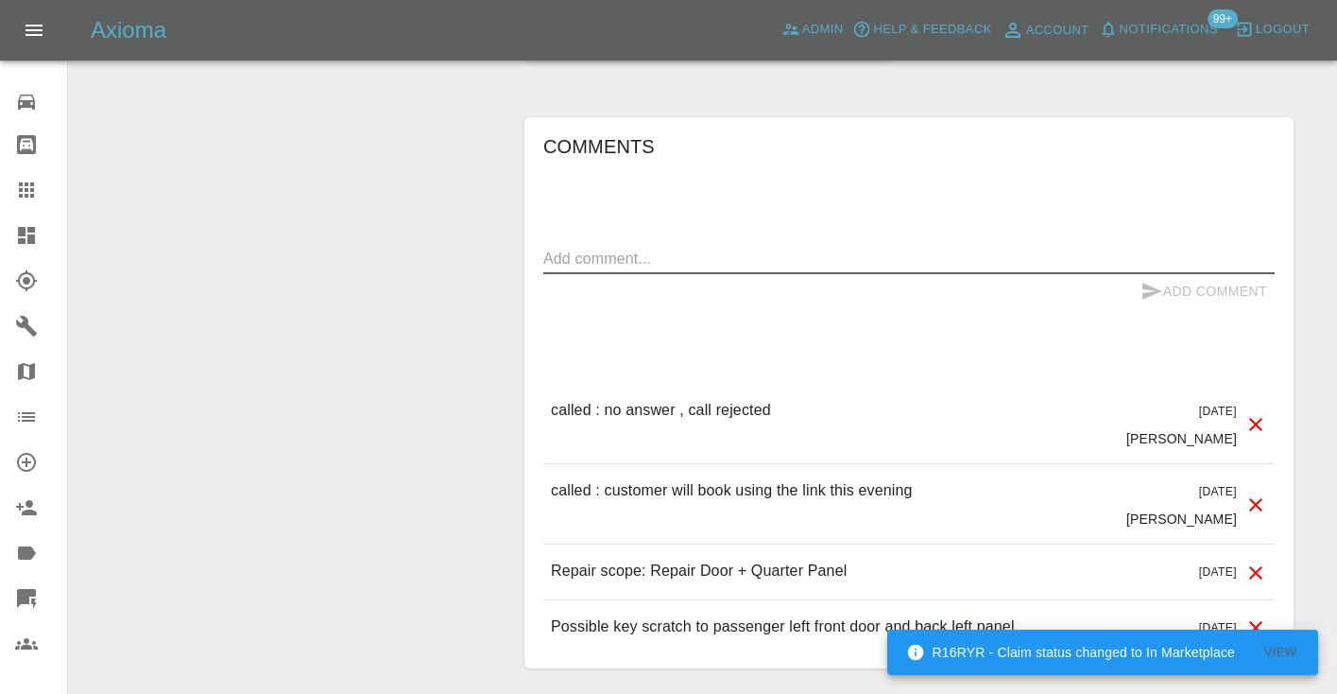
click at [597, 248] on textarea at bounding box center [908, 259] width 731 height 22
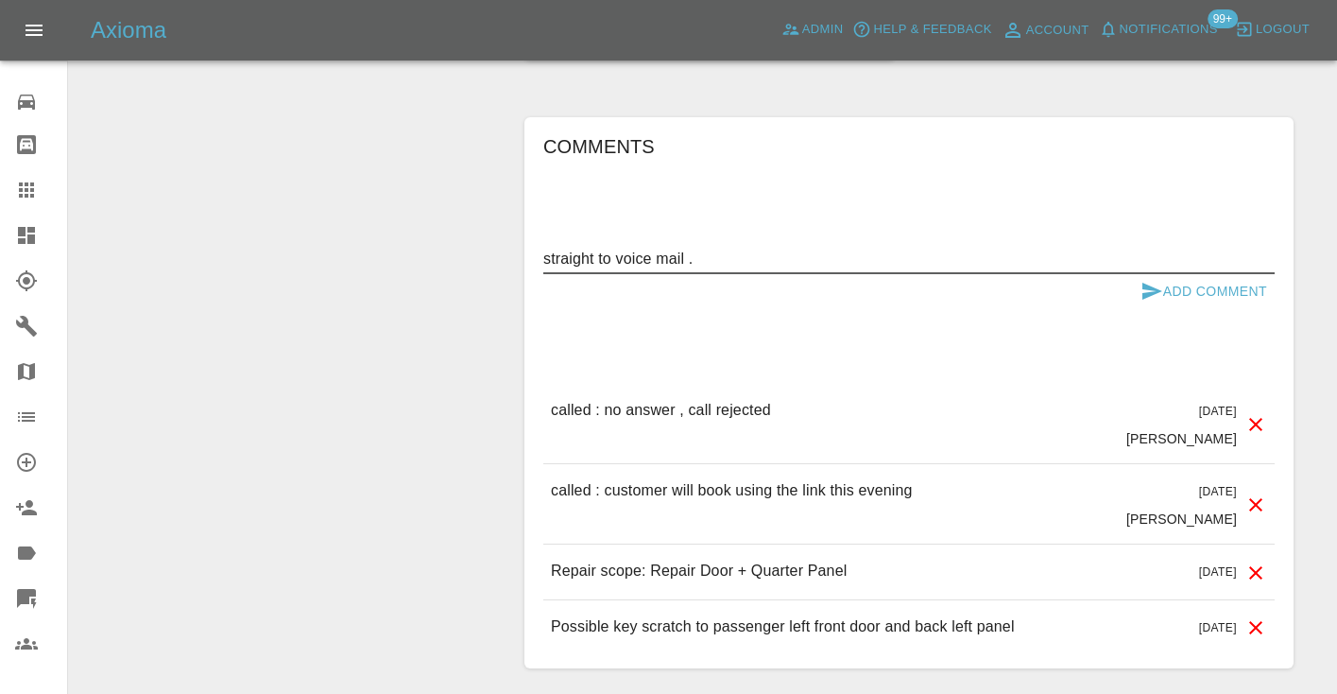
type textarea "straight to voice mail ."
click at [1153, 280] on icon "submit" at bounding box center [1152, 291] width 23 height 23
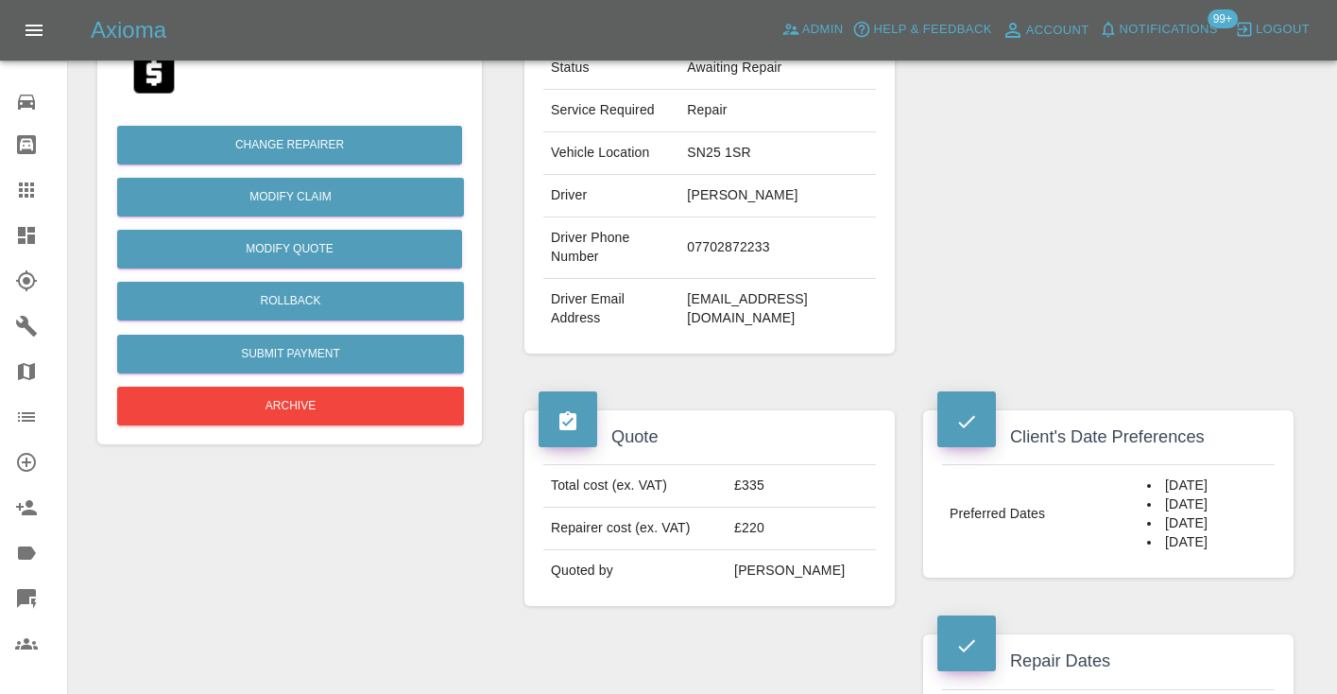
scroll to position [403, 0]
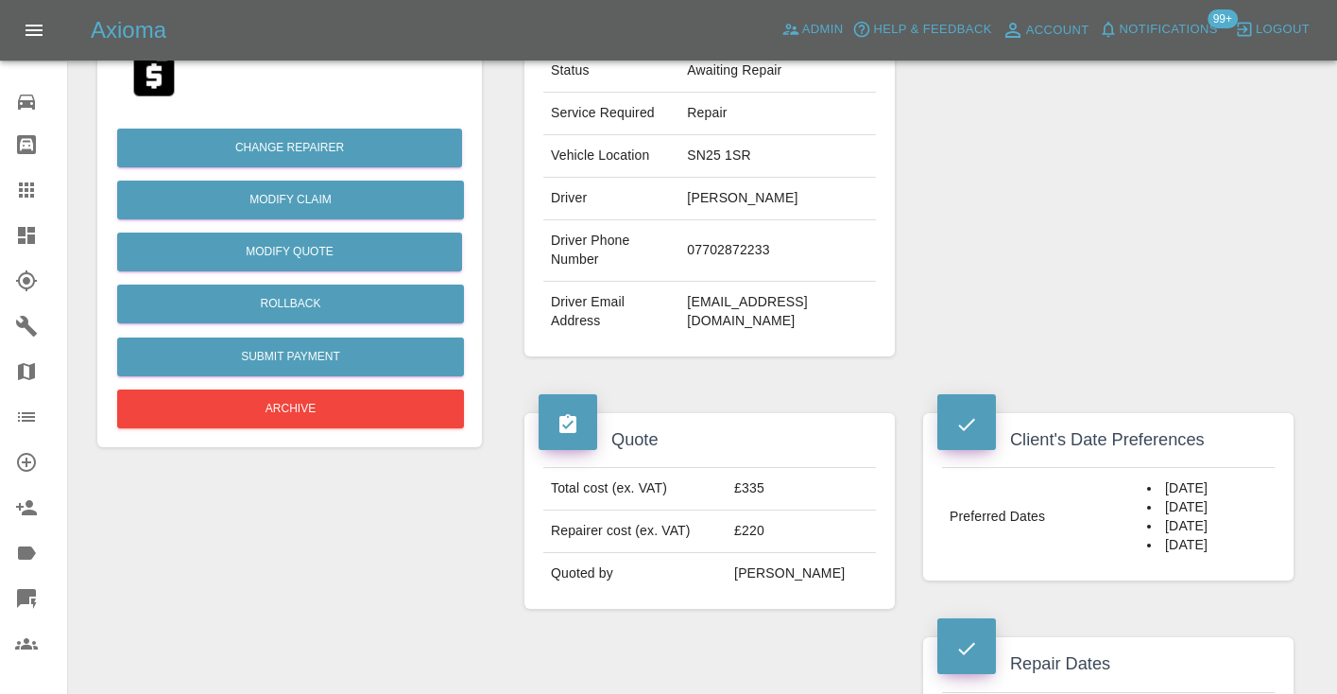
click at [43, 185] on div at bounding box center [41, 190] width 53 height 23
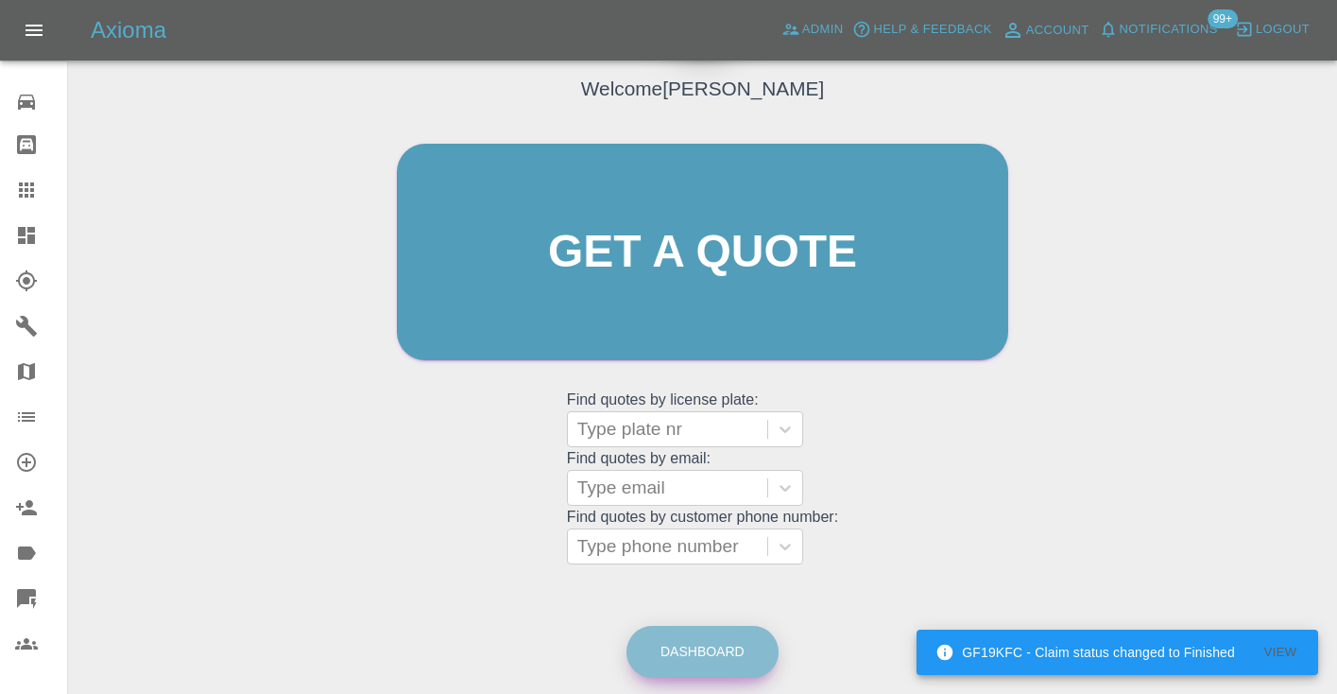
click at [716, 646] on link "Dashboard" at bounding box center [703, 652] width 152 height 52
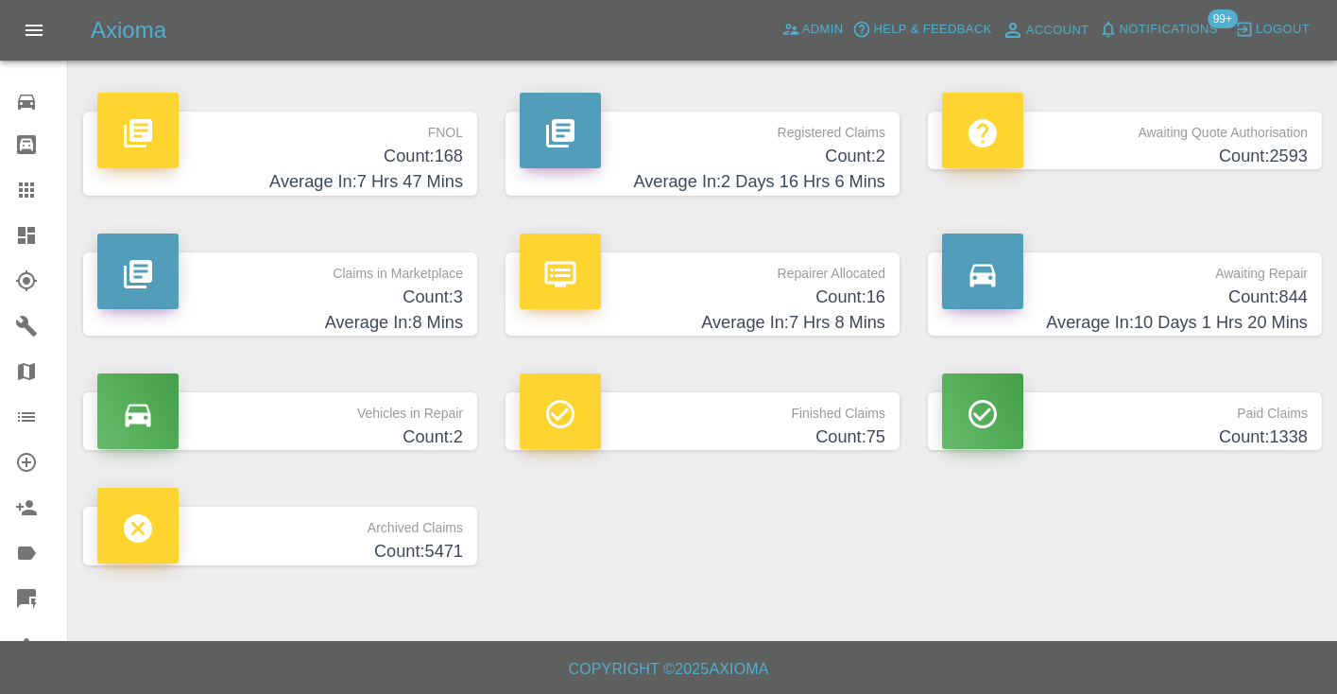
click at [1261, 278] on p "Awaiting Repair" at bounding box center [1125, 268] width 366 height 32
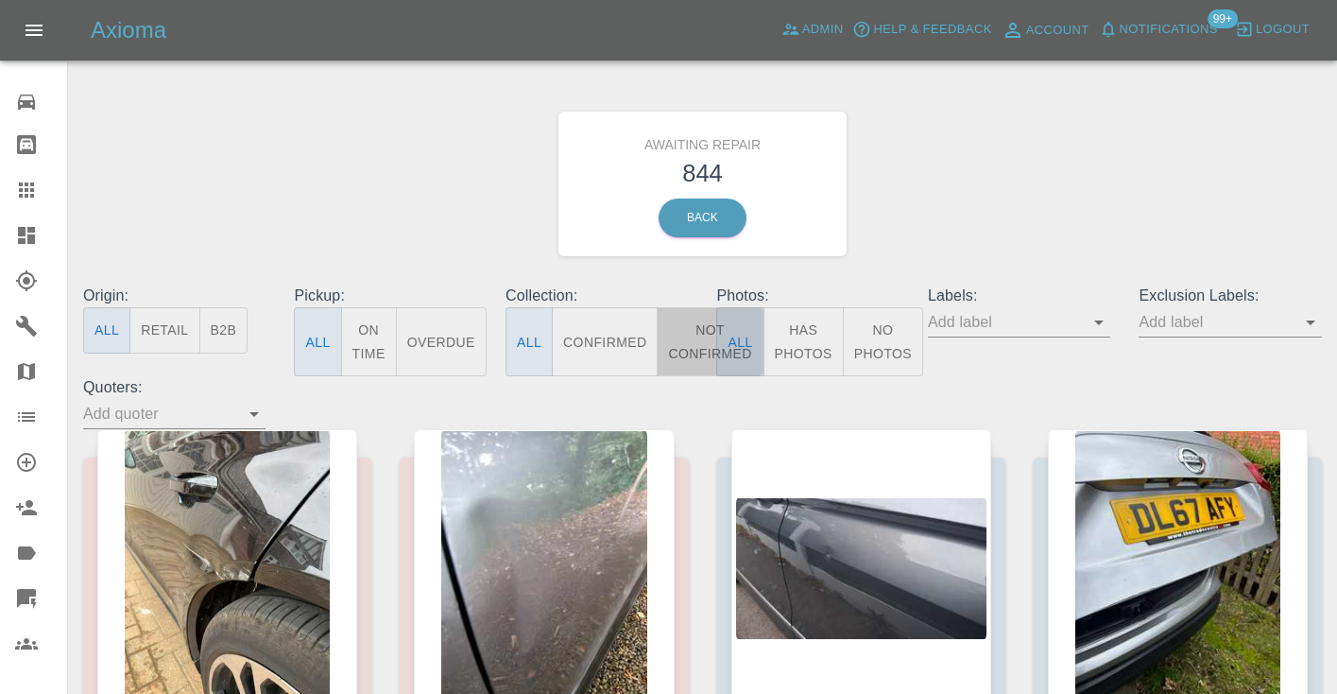
click at [693, 334] on button "Not Confirmed" at bounding box center [710, 341] width 106 height 69
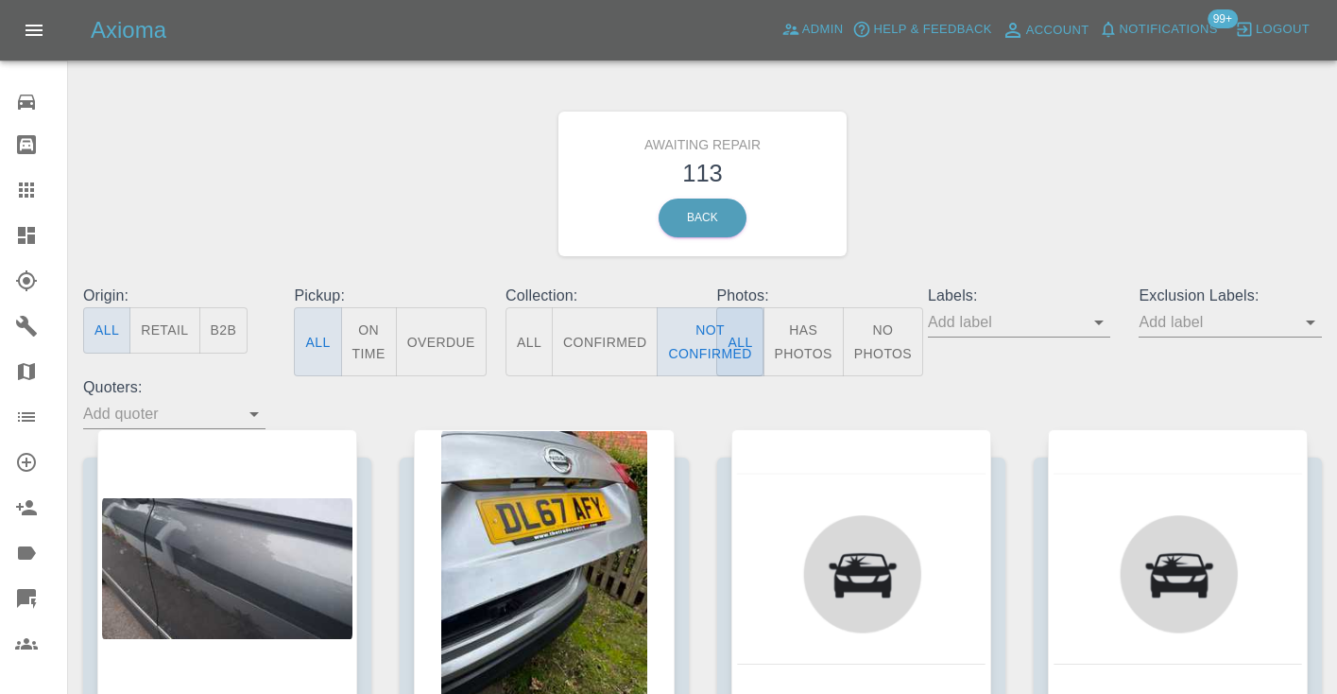
click at [1023, 211] on div "Awaiting Repair 113 Back" at bounding box center [702, 183] width 1267 height 201
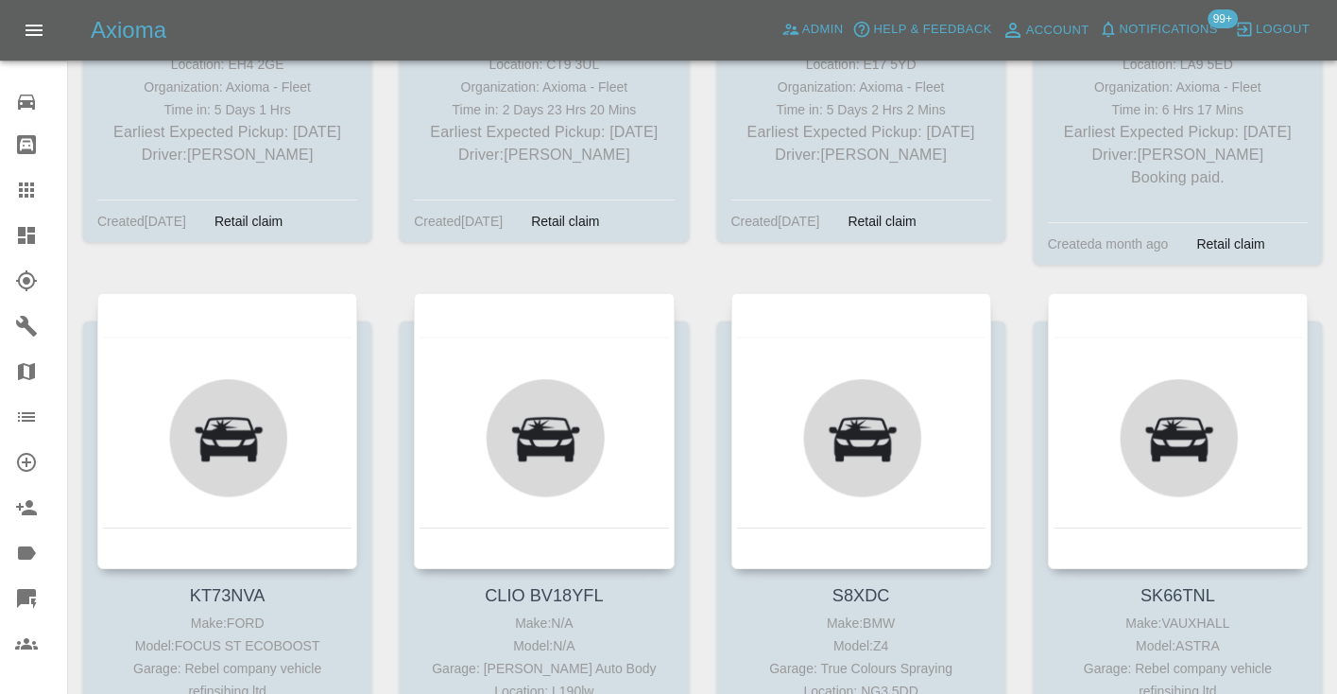
scroll to position [5366, 0]
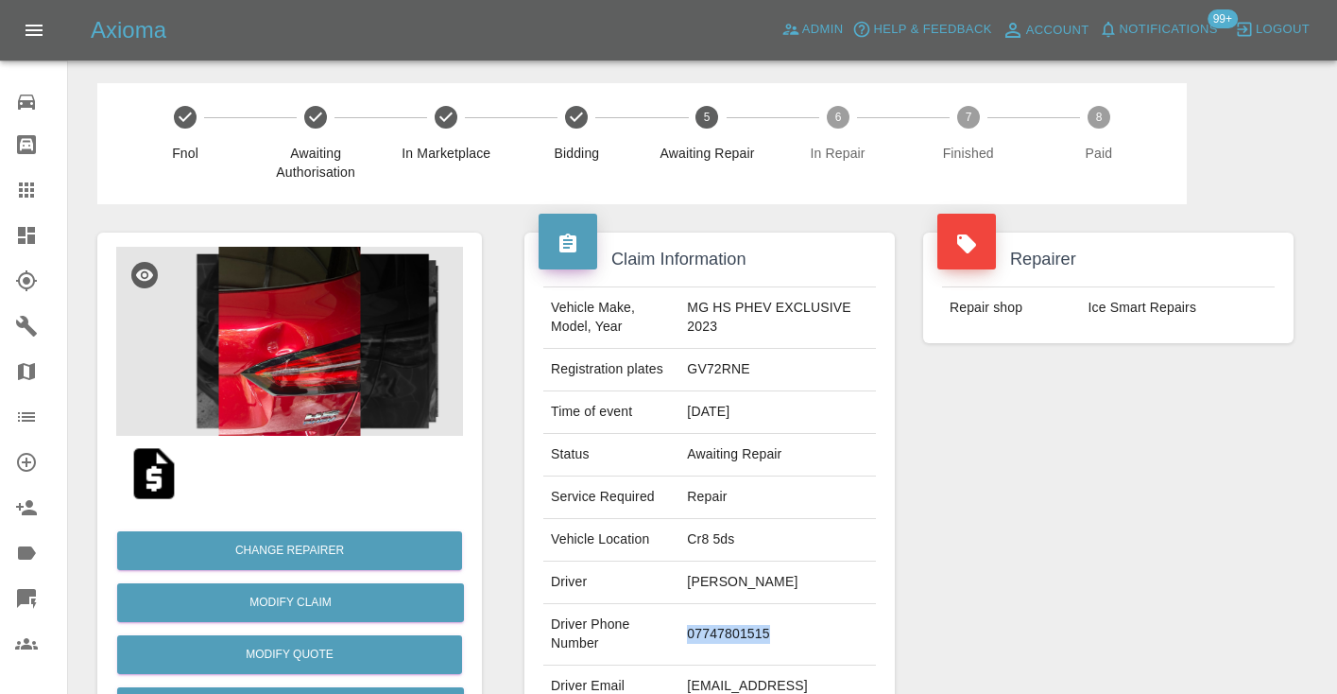
click at [727, 619] on td "07747801515" at bounding box center [777, 634] width 197 height 61
click at [956, 531] on div "Repairer Repair shop Ice Smart Repairs" at bounding box center [1108, 486] width 399 height 564
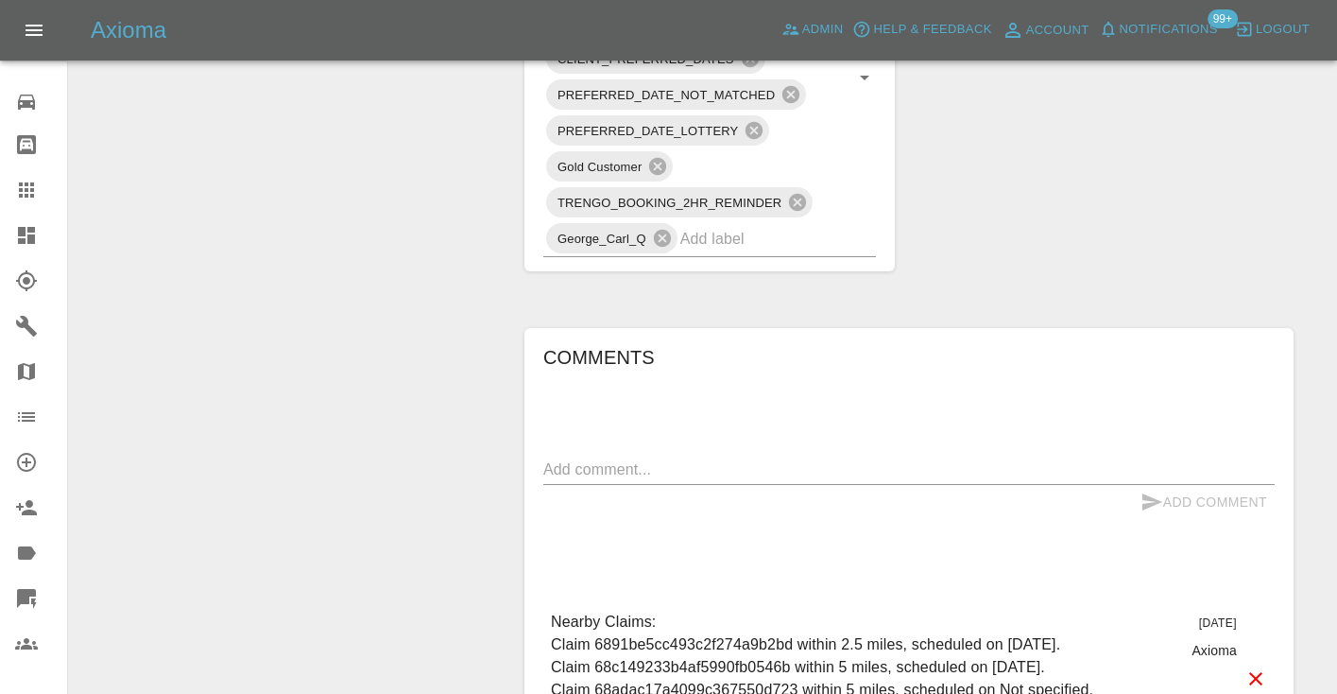
scroll to position [1296, 0]
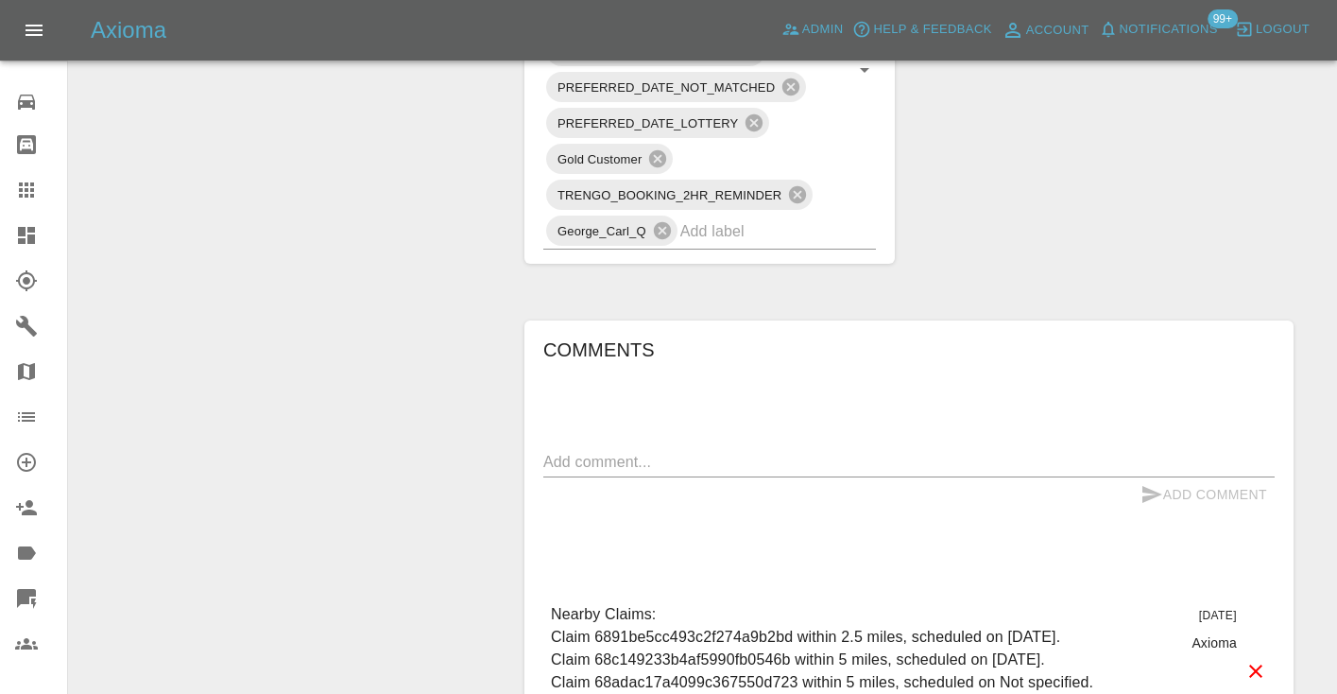
click at [580, 451] on textarea at bounding box center [908, 462] width 731 height 22
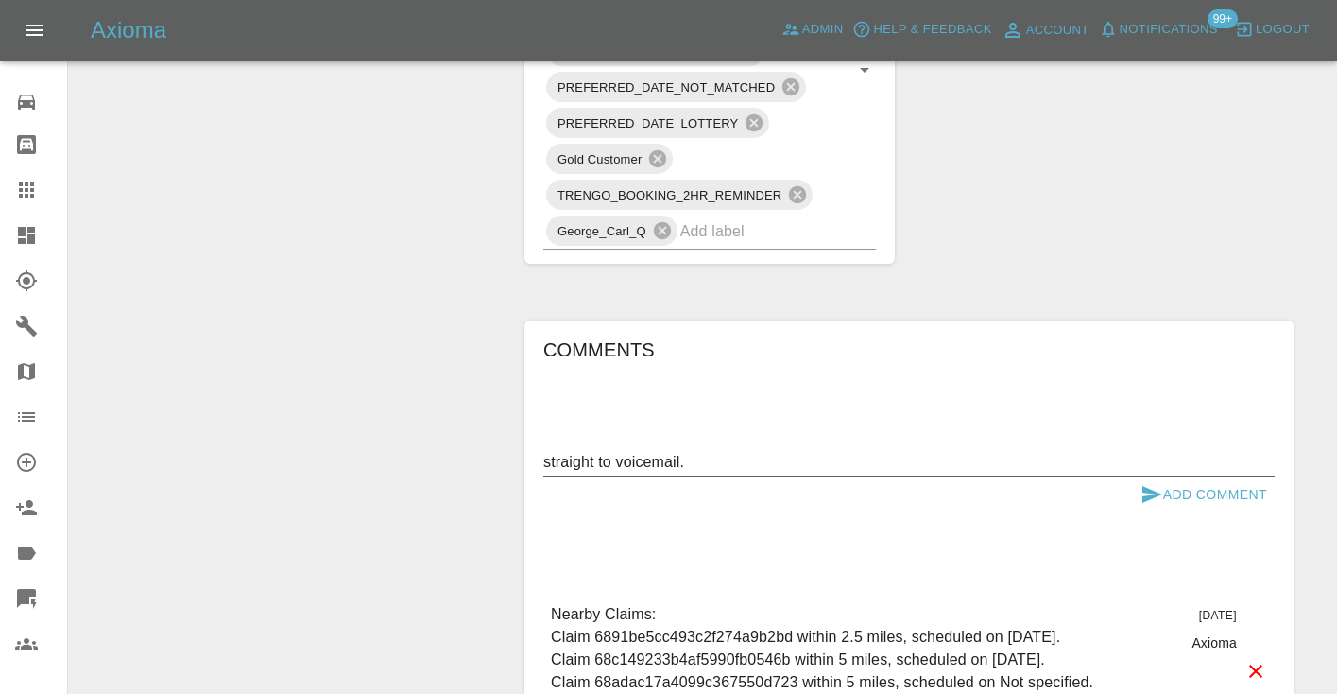
type textarea "straight to voicemail."
click at [1185, 477] on button "Add Comment" at bounding box center [1204, 494] width 142 height 35
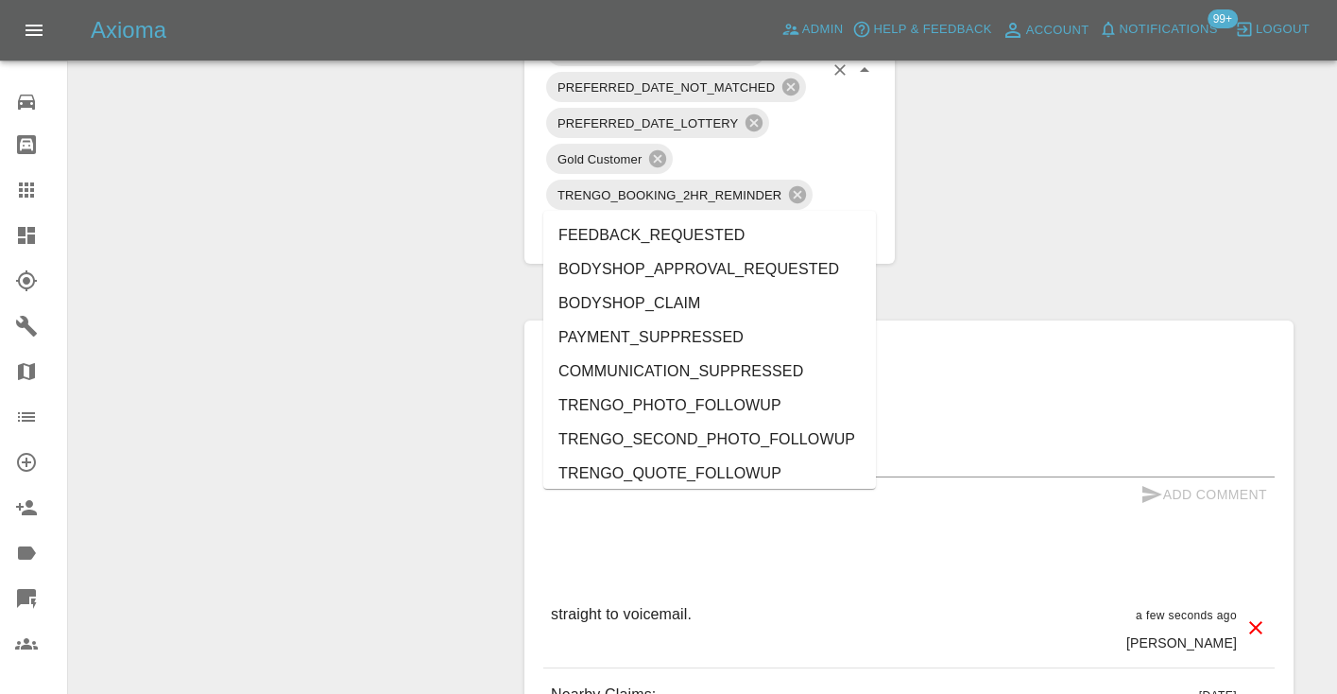
click at [714, 216] on input "text" at bounding box center [751, 230] width 143 height 29
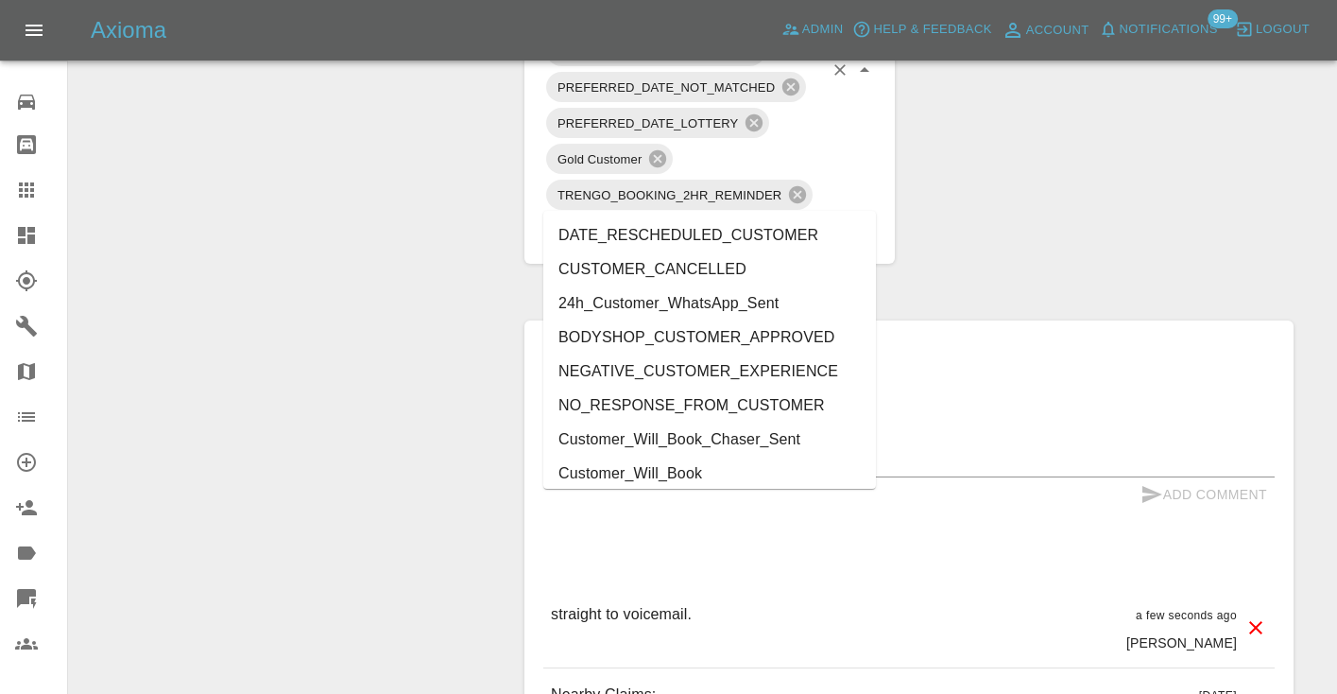
type input "cust"
click at [657, 476] on li "Customer_Will_Book" at bounding box center [709, 473] width 333 height 34
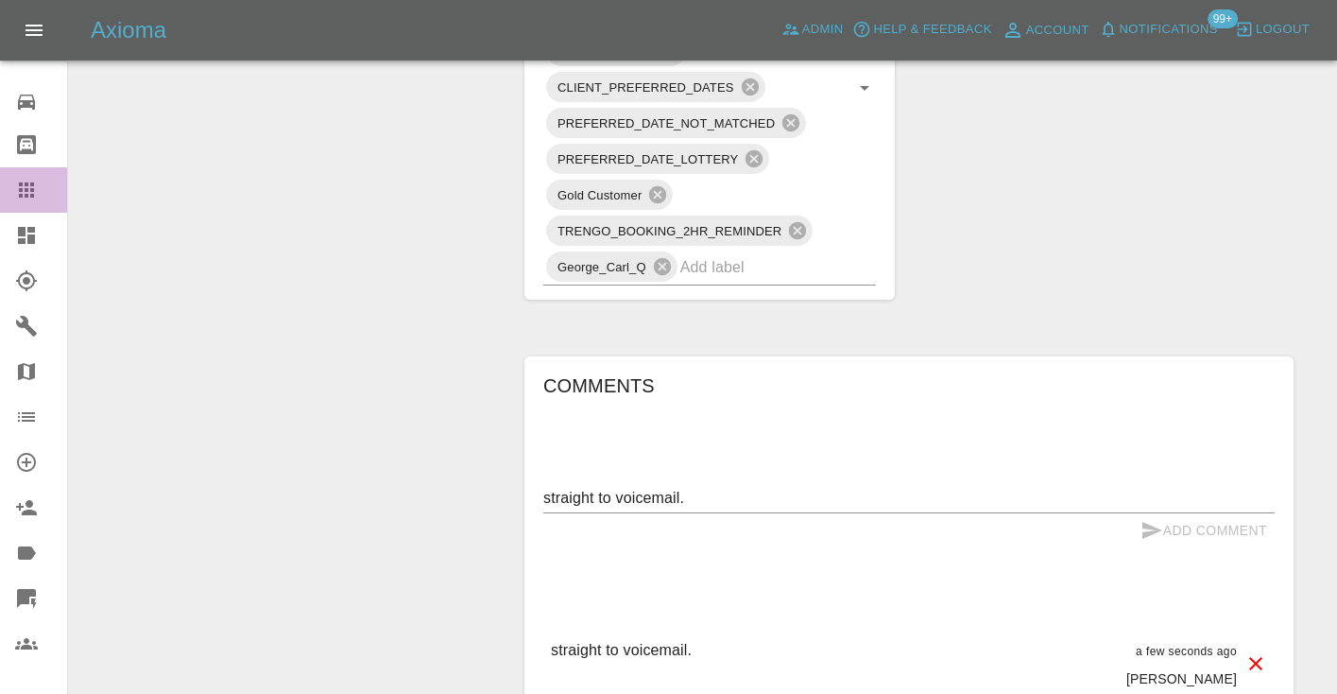
click at [36, 189] on icon at bounding box center [26, 190] width 23 height 23
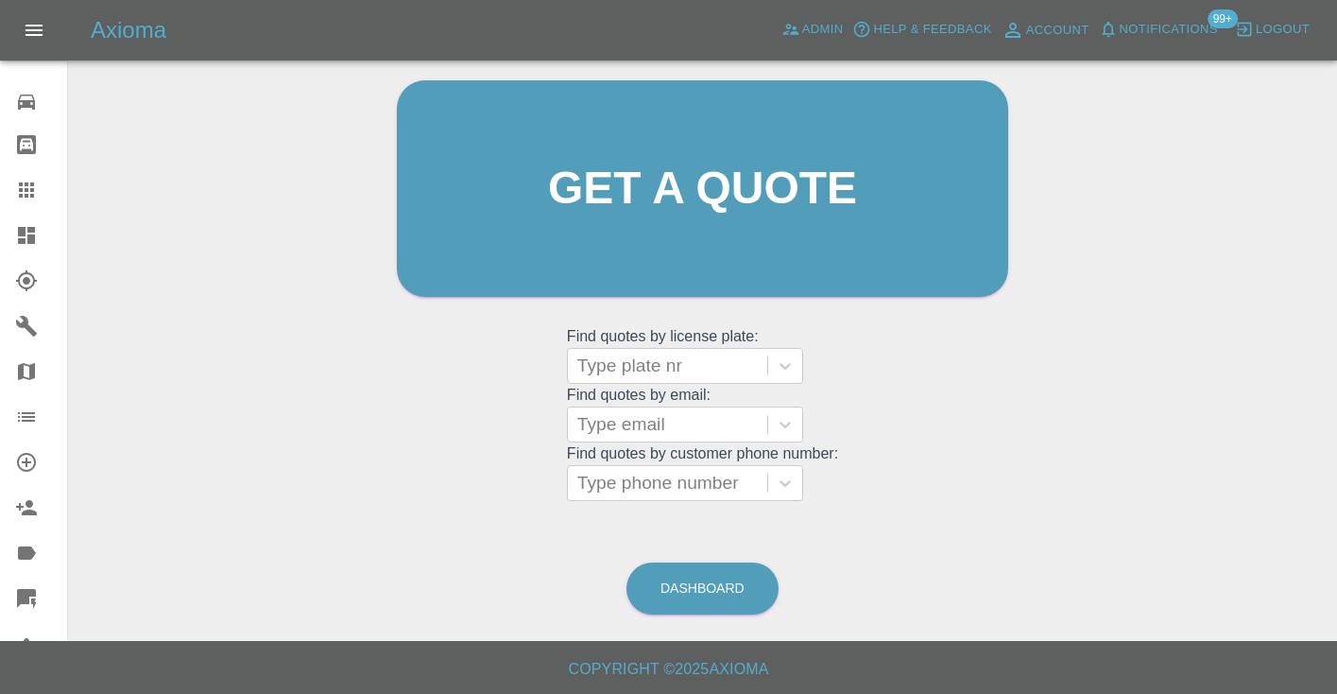
scroll to position [190, 0]
click at [614, 471] on div at bounding box center [667, 484] width 180 height 26
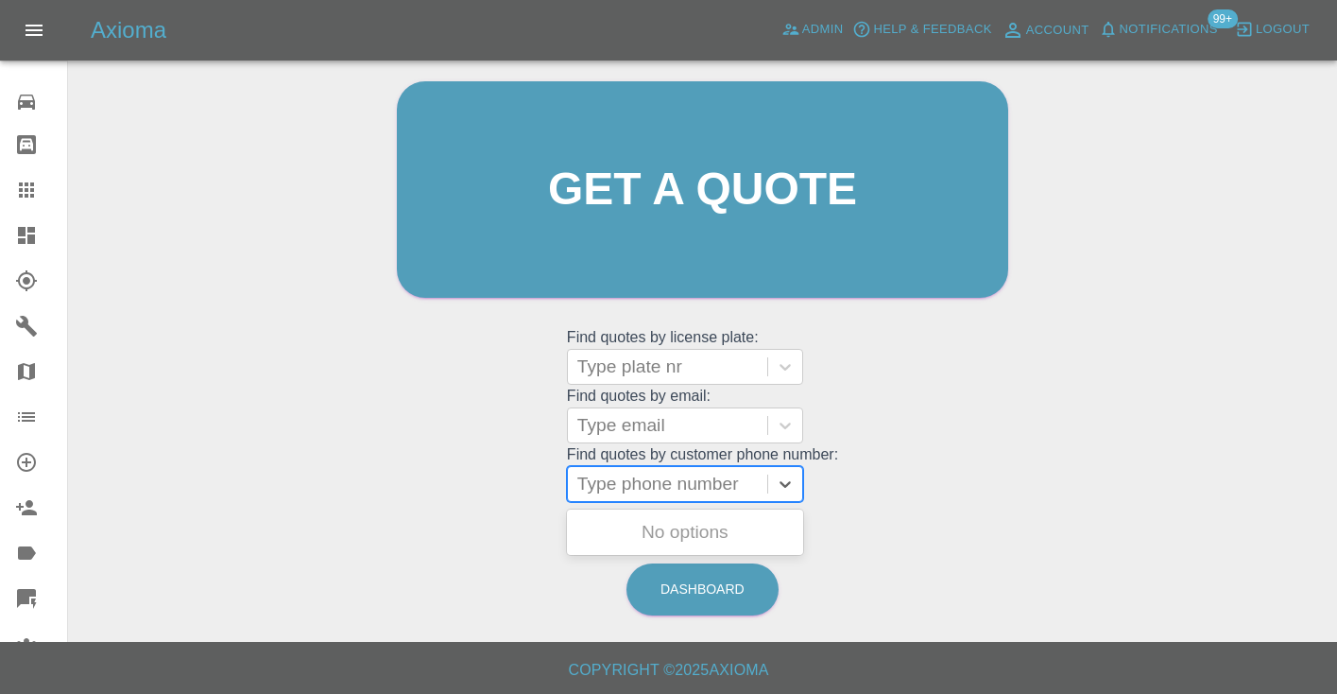
paste input "07897339759"
type input "07897339759"
click at [682, 359] on div at bounding box center [667, 366] width 180 height 26
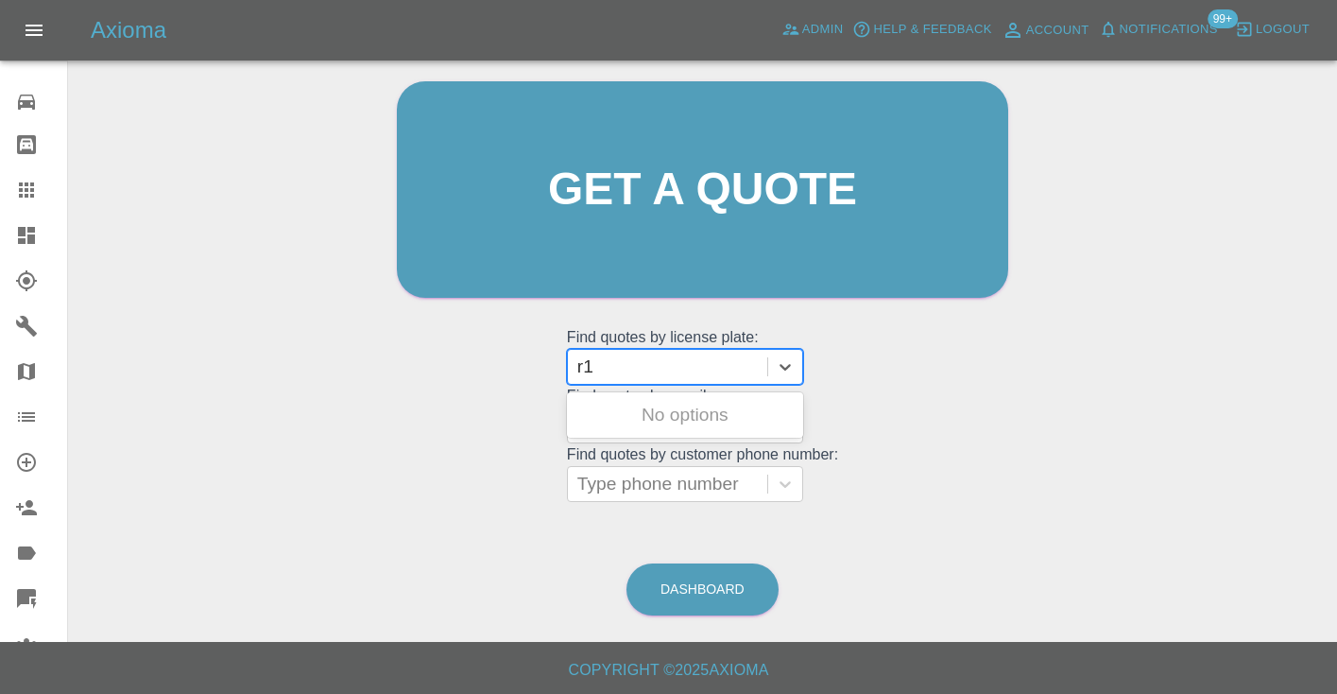
type input "r"
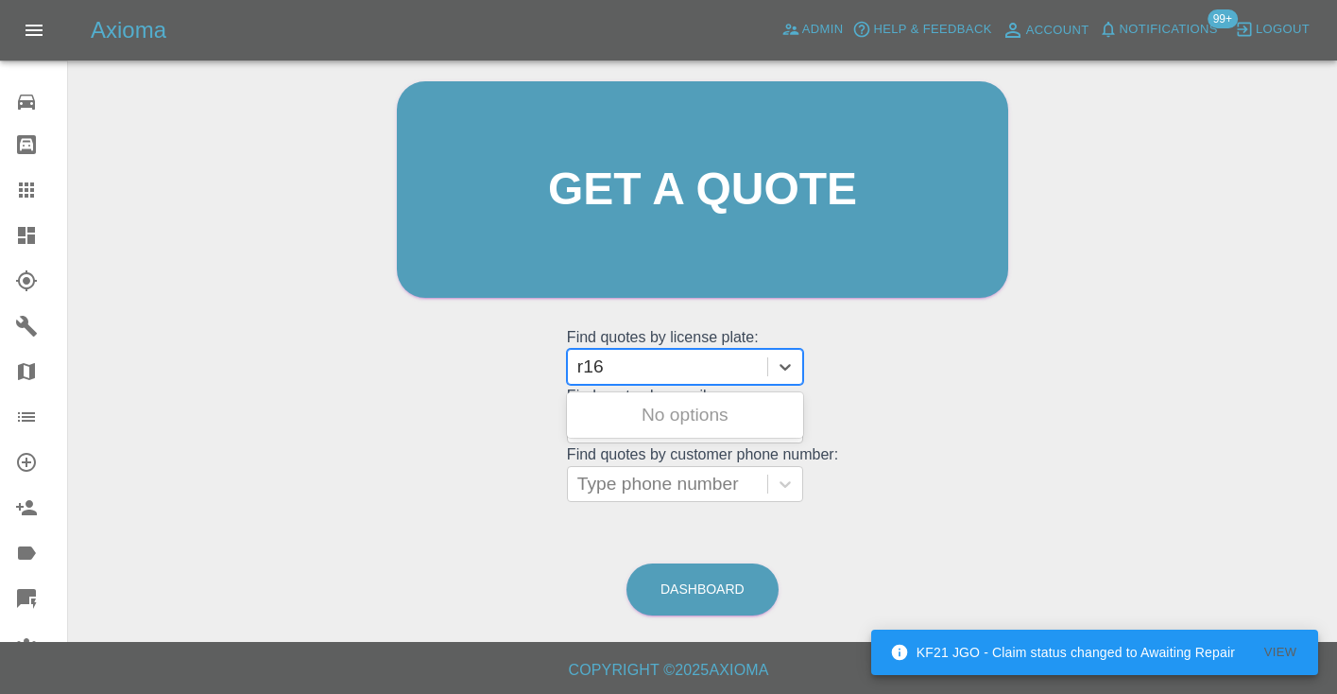
type input "r16r"
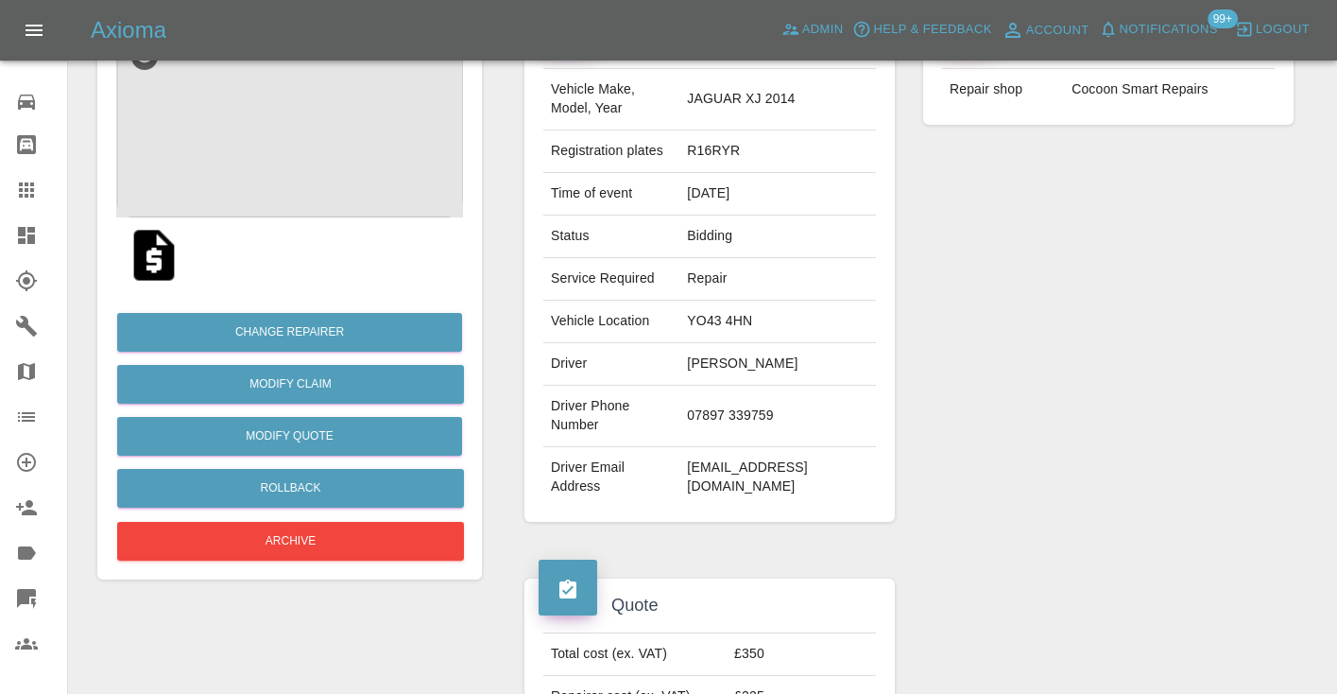
scroll to position [212, 0]
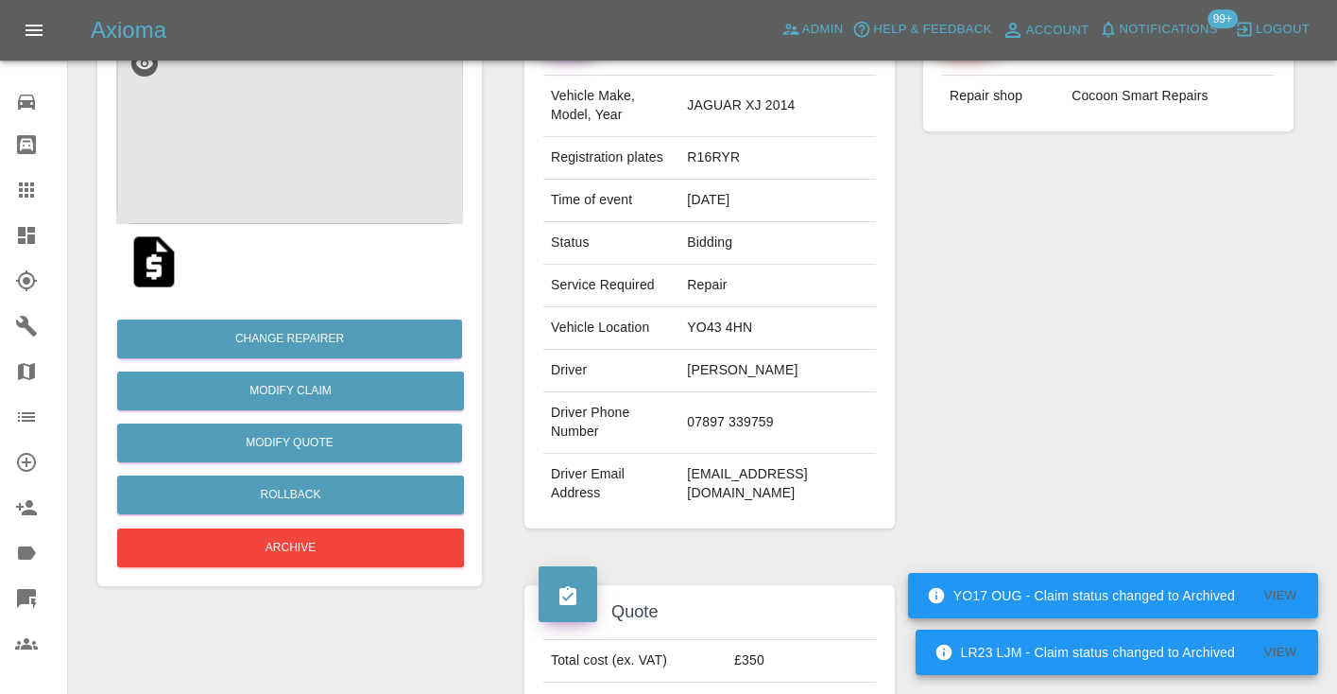
click at [1170, 408] on div "Repairer Repair shop Cocoon Smart Repairs" at bounding box center [1108, 274] width 399 height 564
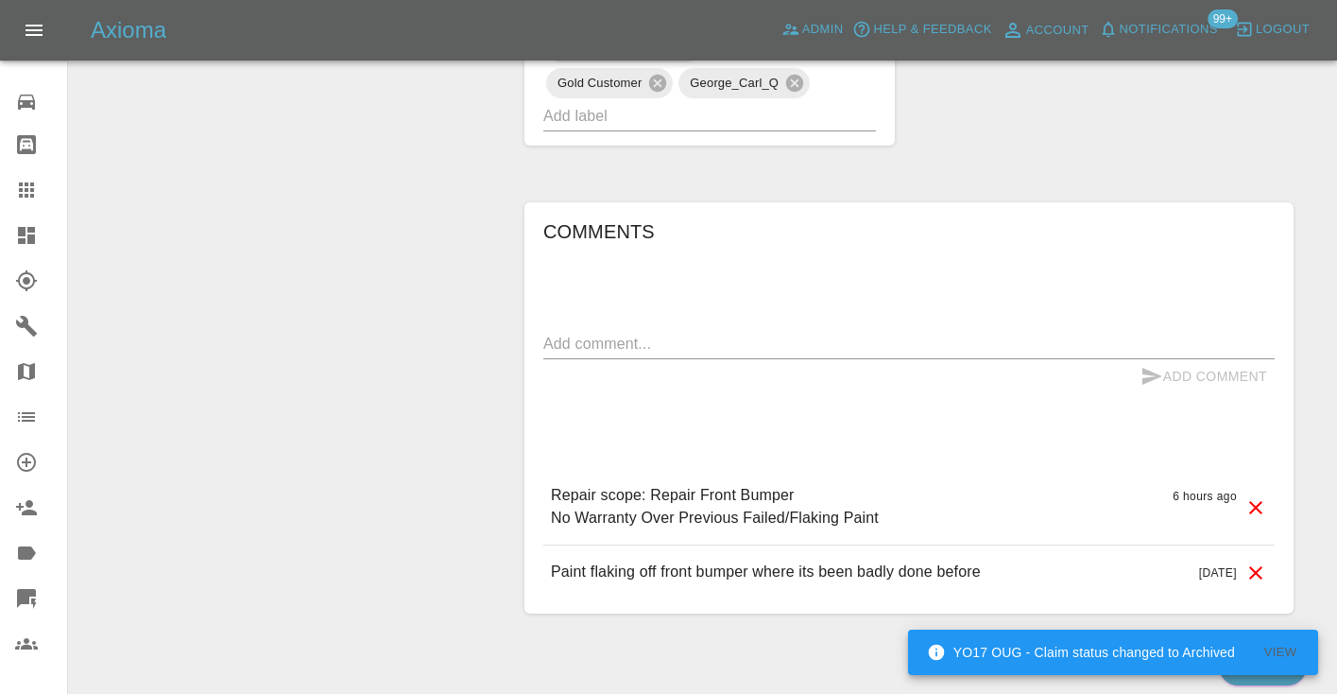
scroll to position [1161, 0]
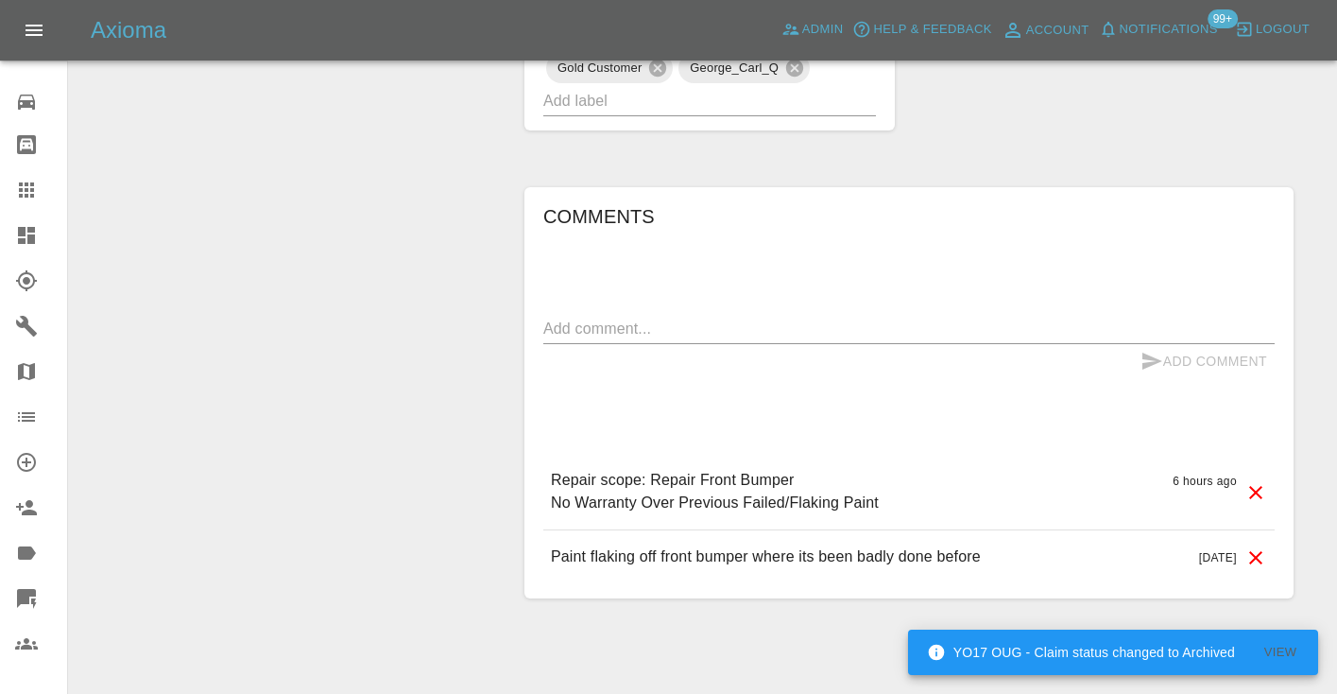
click at [630, 318] on textarea at bounding box center [908, 329] width 731 height 22
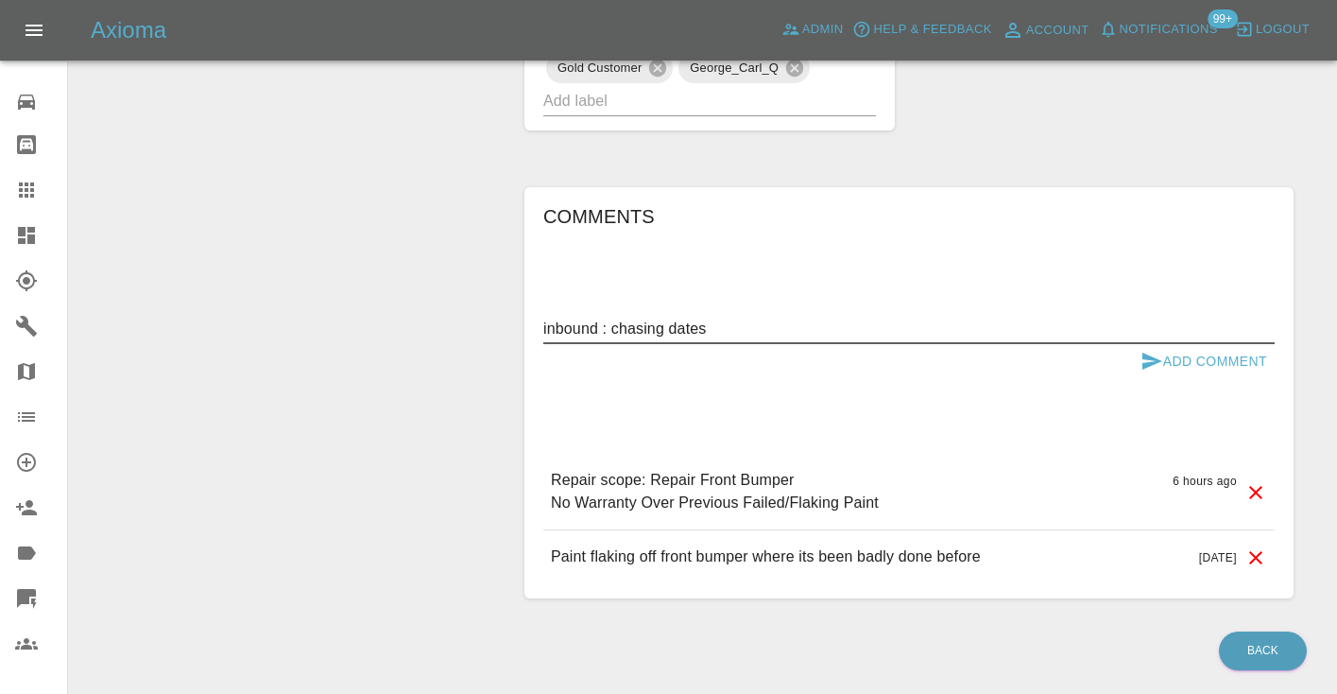
type textarea "inbound : chasing dates"
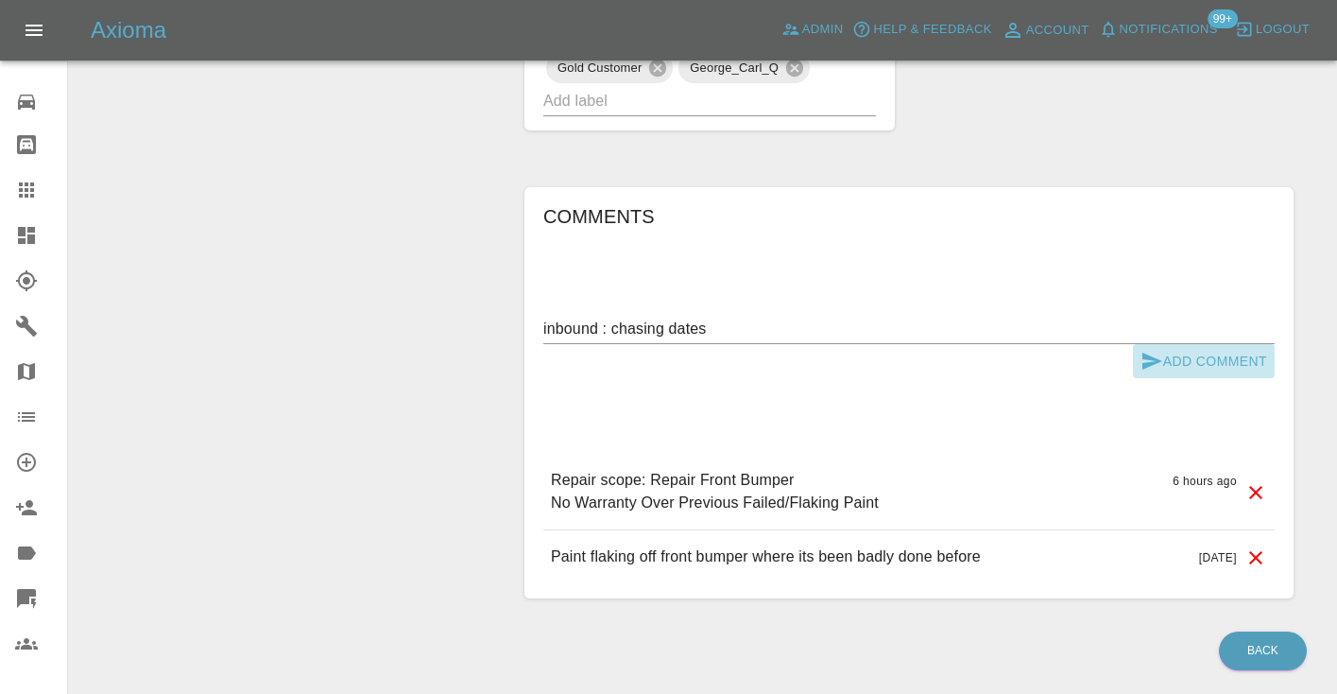
click at [1176, 344] on button "Add Comment" at bounding box center [1204, 361] width 142 height 35
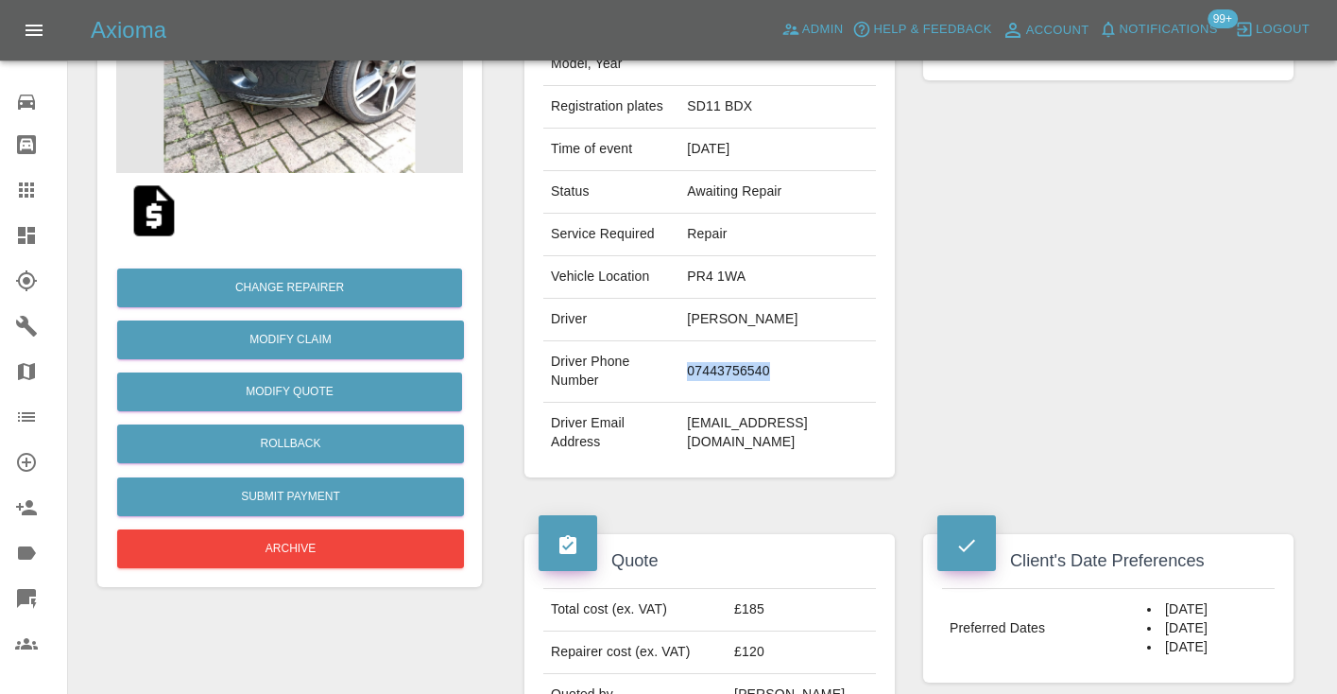
scroll to position [264, 0]
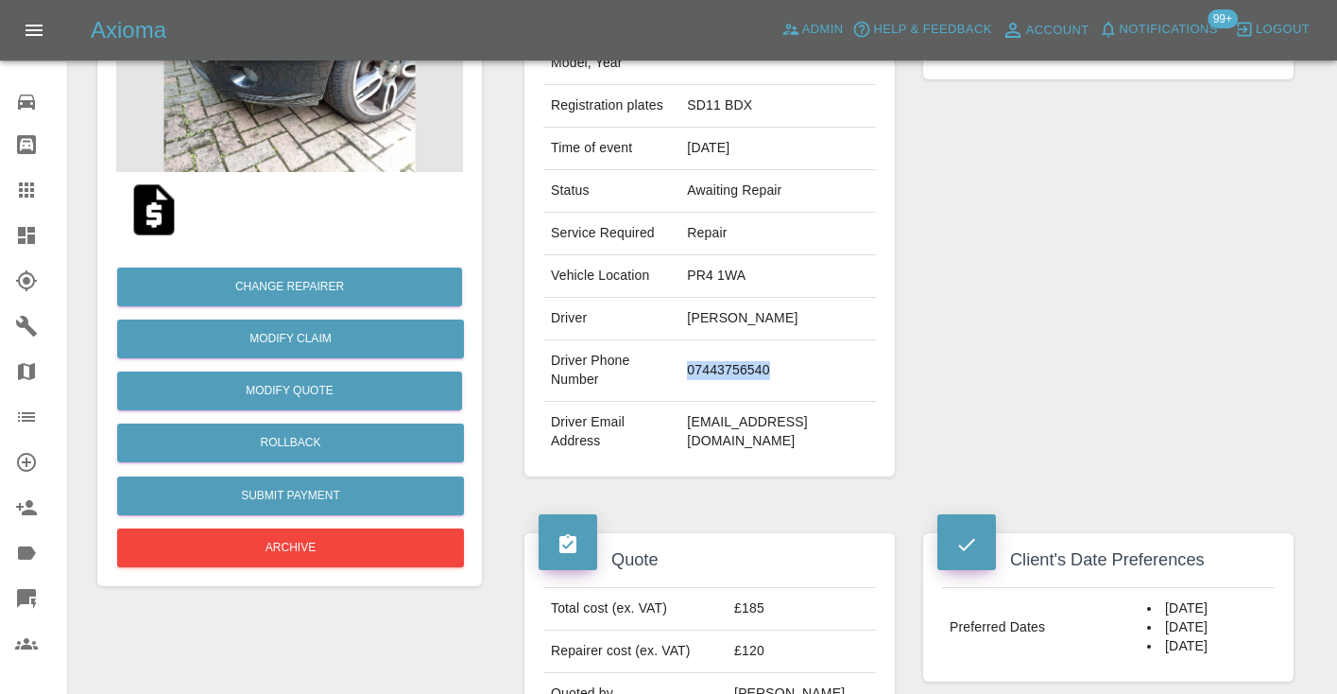
click at [29, 187] on icon at bounding box center [26, 190] width 23 height 23
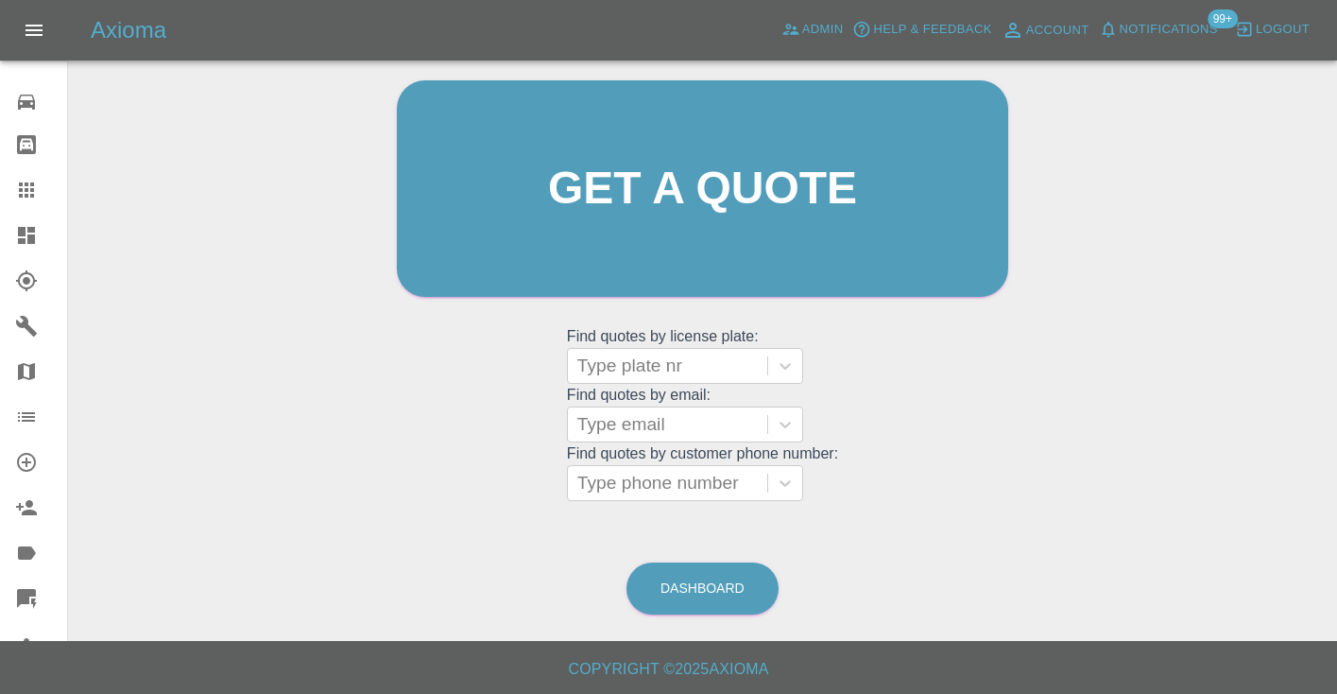
scroll to position [128, 0]
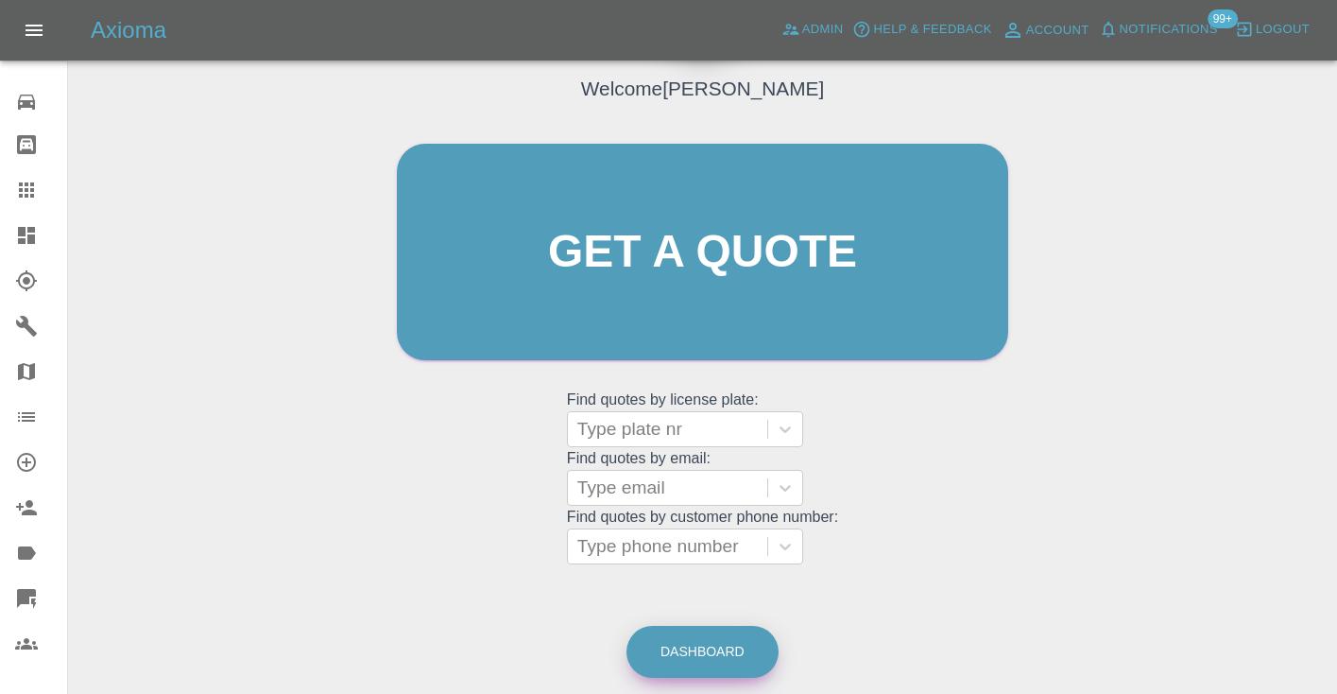
click at [728, 634] on link "Dashboard" at bounding box center [703, 652] width 152 height 52
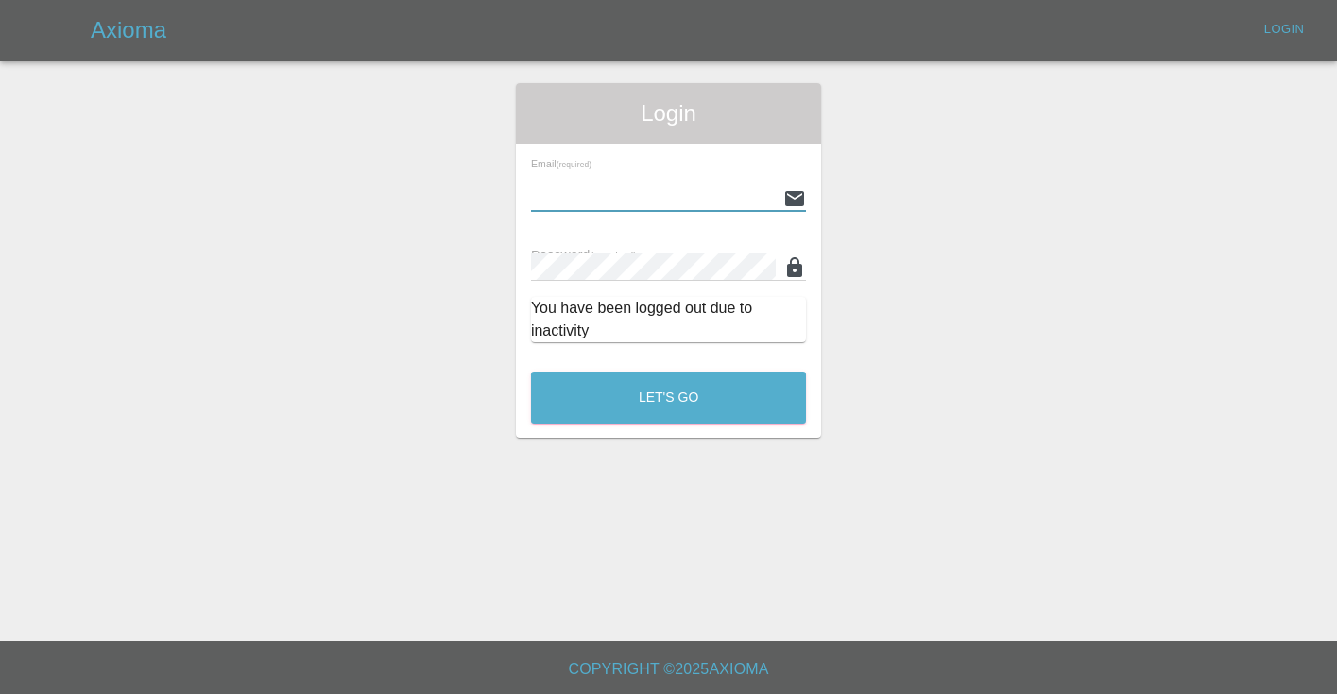
type input "[EMAIL_ADDRESS][DOMAIN_NAME]"
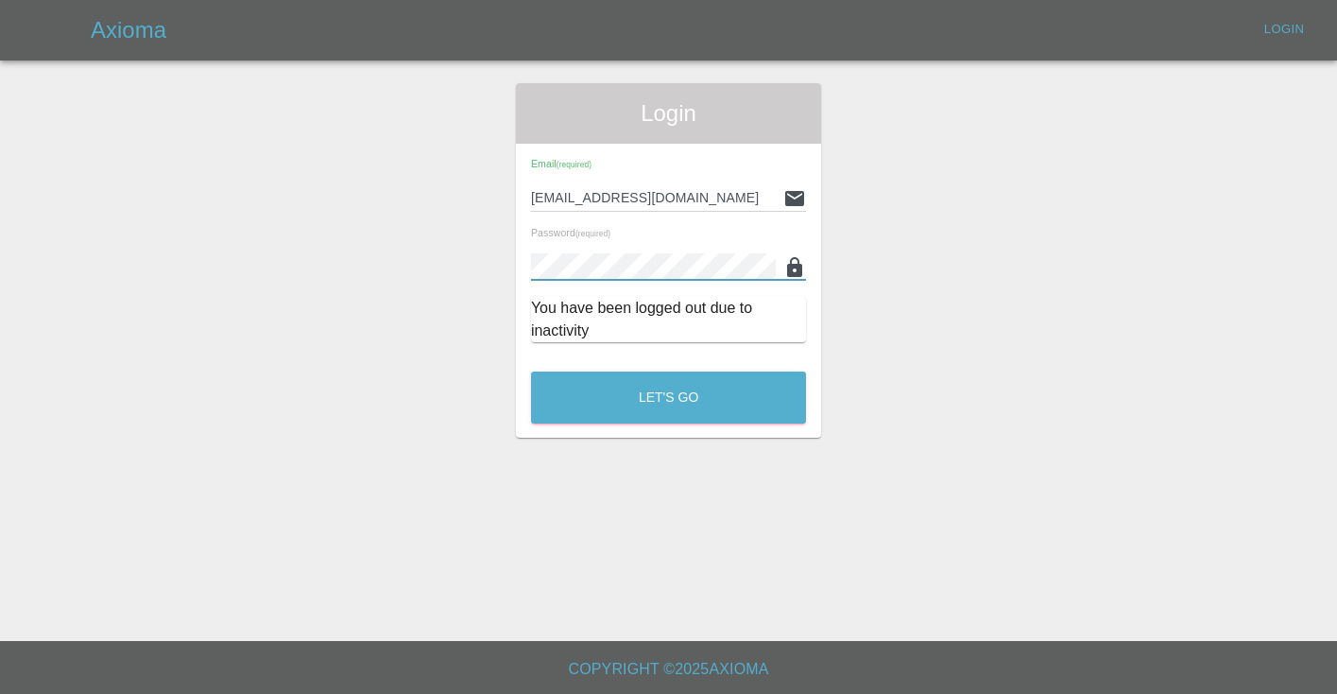
click at [668, 397] on button "Let's Go" at bounding box center [668, 397] width 275 height 52
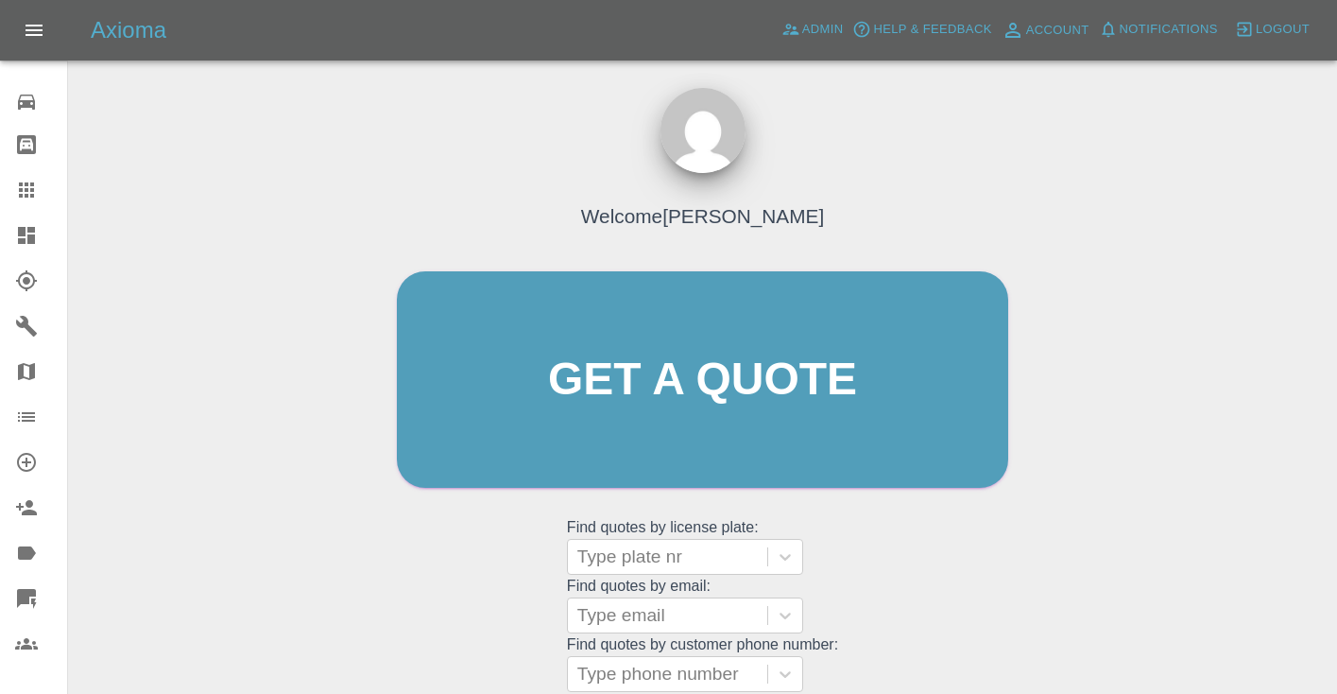
click at [1018, 505] on div "Get a quote Get a quote" at bounding box center [702, 379] width 651 height 254
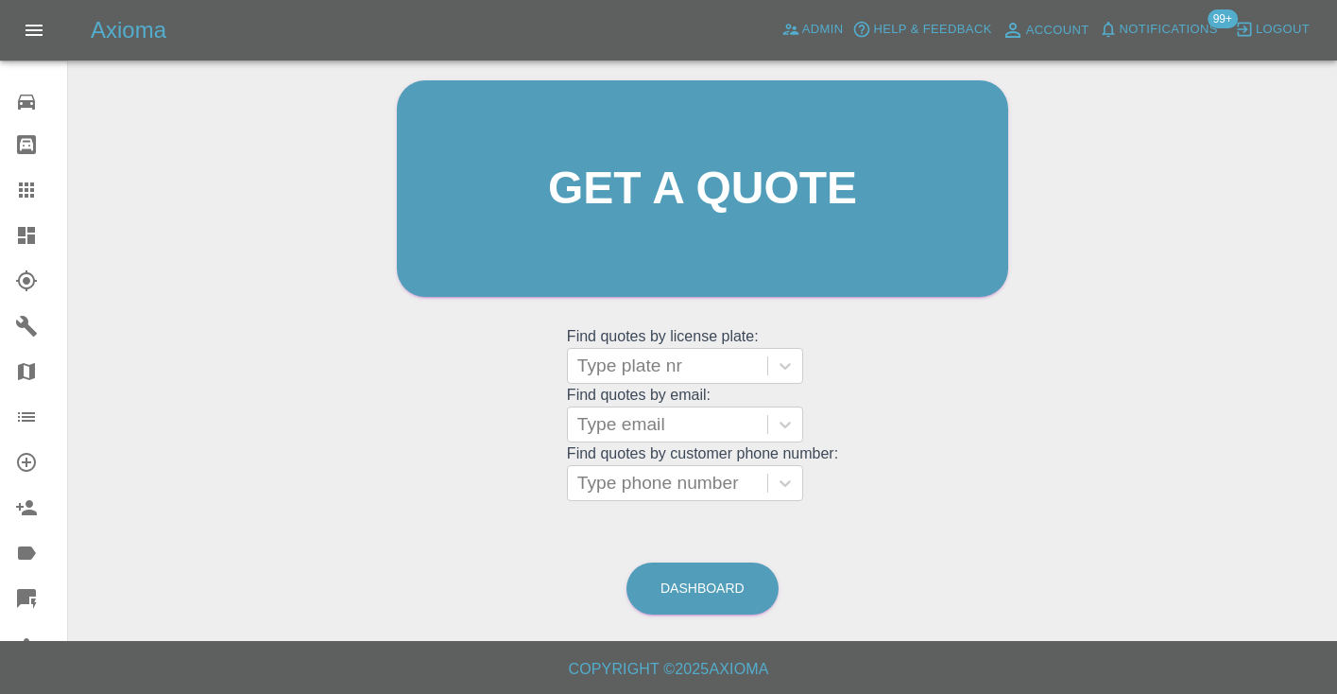
scroll to position [190, 0]
click at [713, 590] on link "Dashboard" at bounding box center [703, 589] width 152 height 52
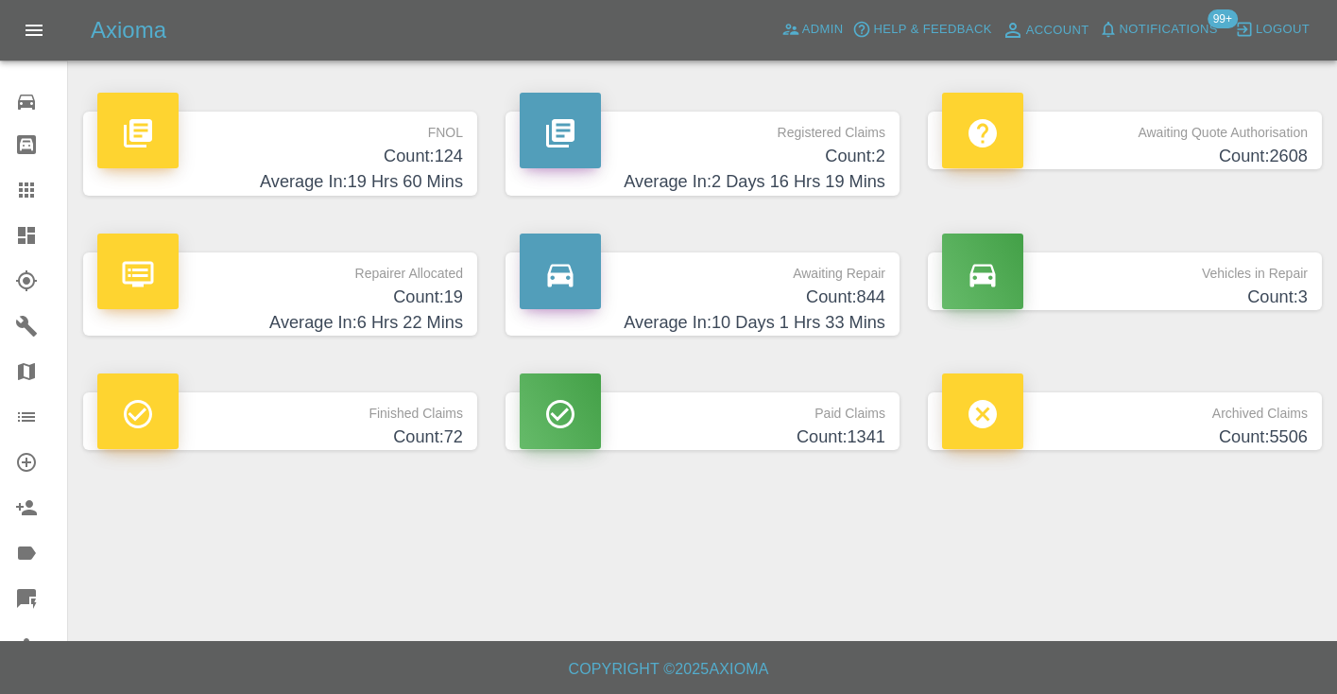
click at [850, 312] on h4 "Average In: 10 Days 1 Hrs 33 Mins" at bounding box center [703, 323] width 366 height 26
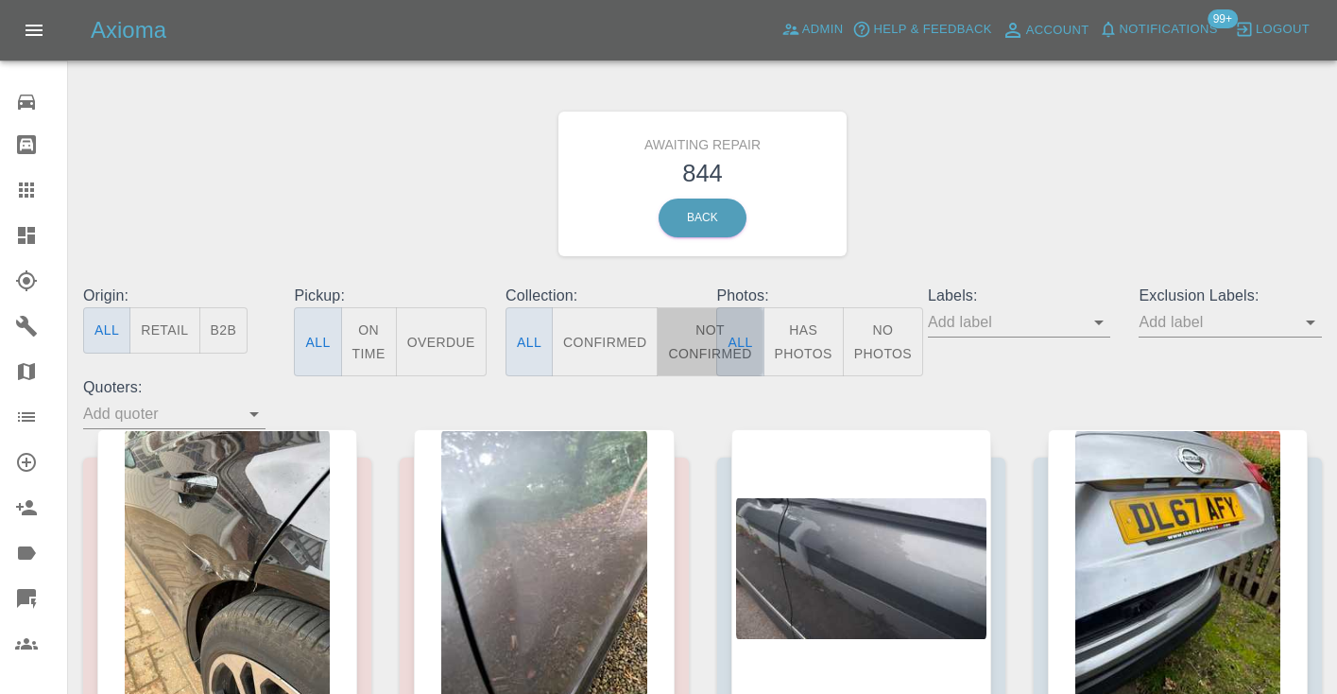
click at [683, 350] on button "Not Confirmed" at bounding box center [710, 341] width 106 height 69
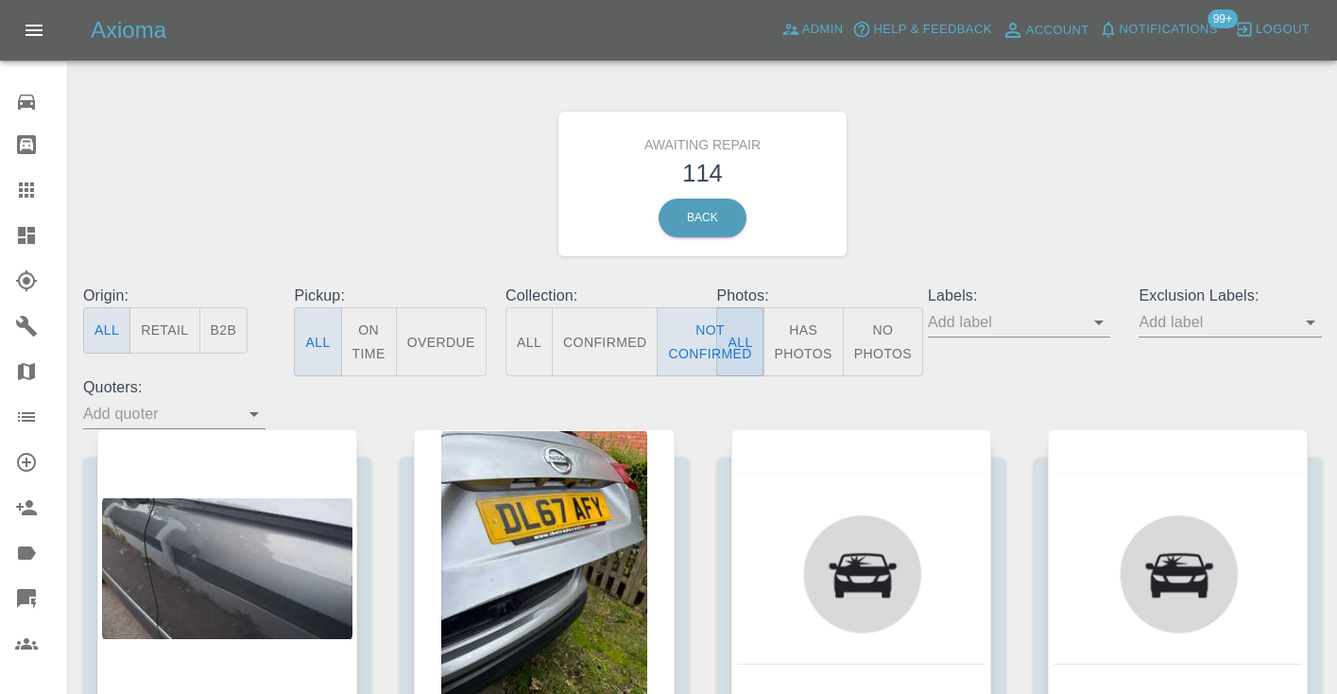
click at [1021, 207] on div "Awaiting Repair 114 Back" at bounding box center [702, 183] width 1267 height 201
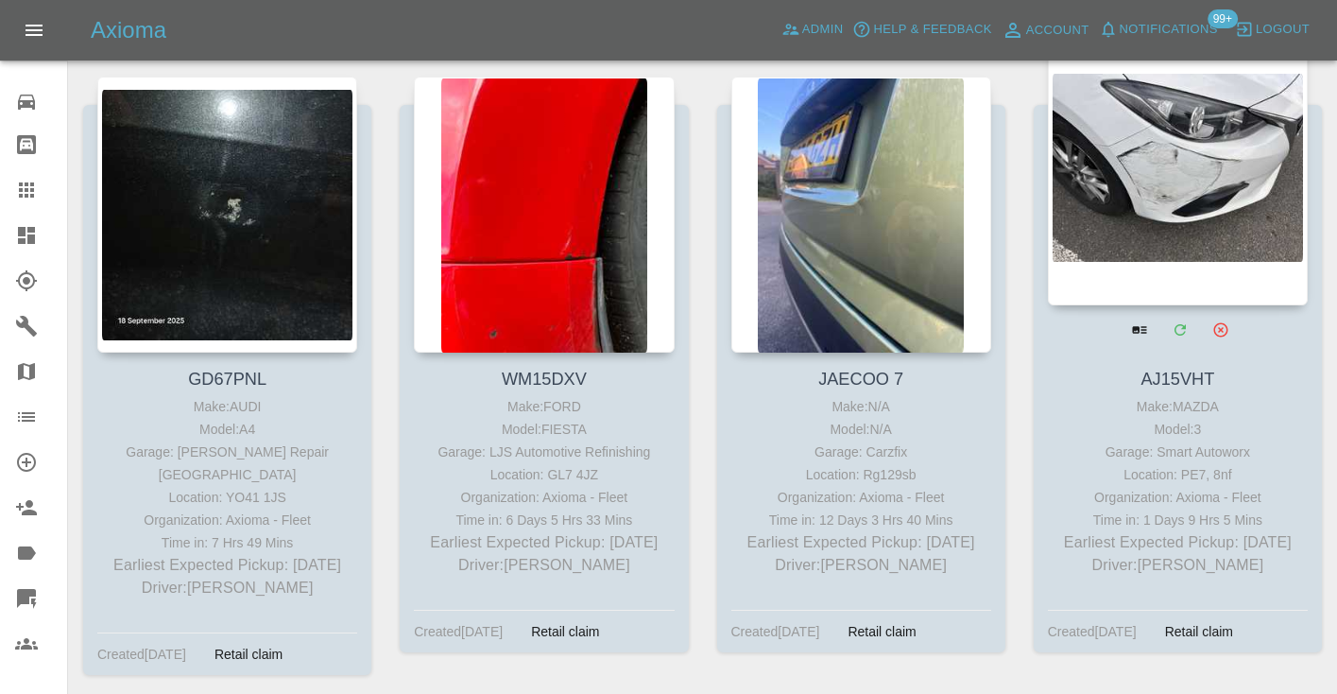
scroll to position [11099, 0]
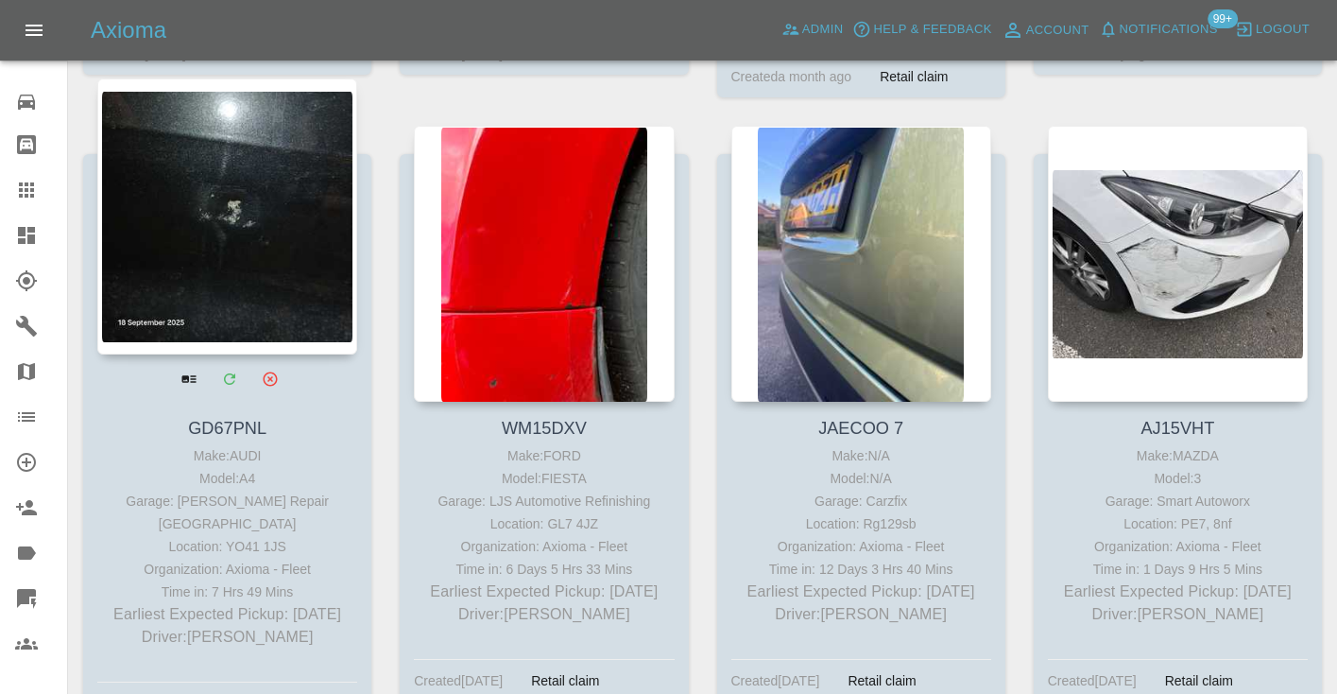
click at [213, 251] on div at bounding box center [227, 216] width 260 height 276
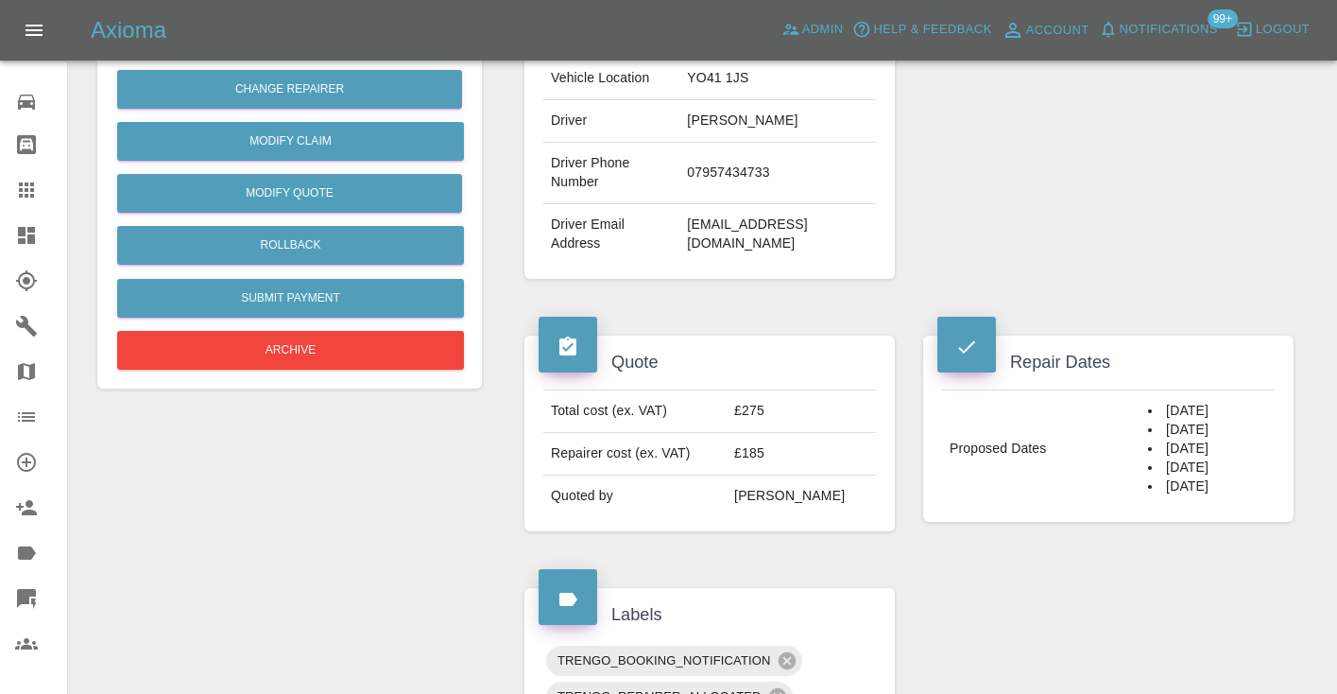
scroll to position [476, 0]
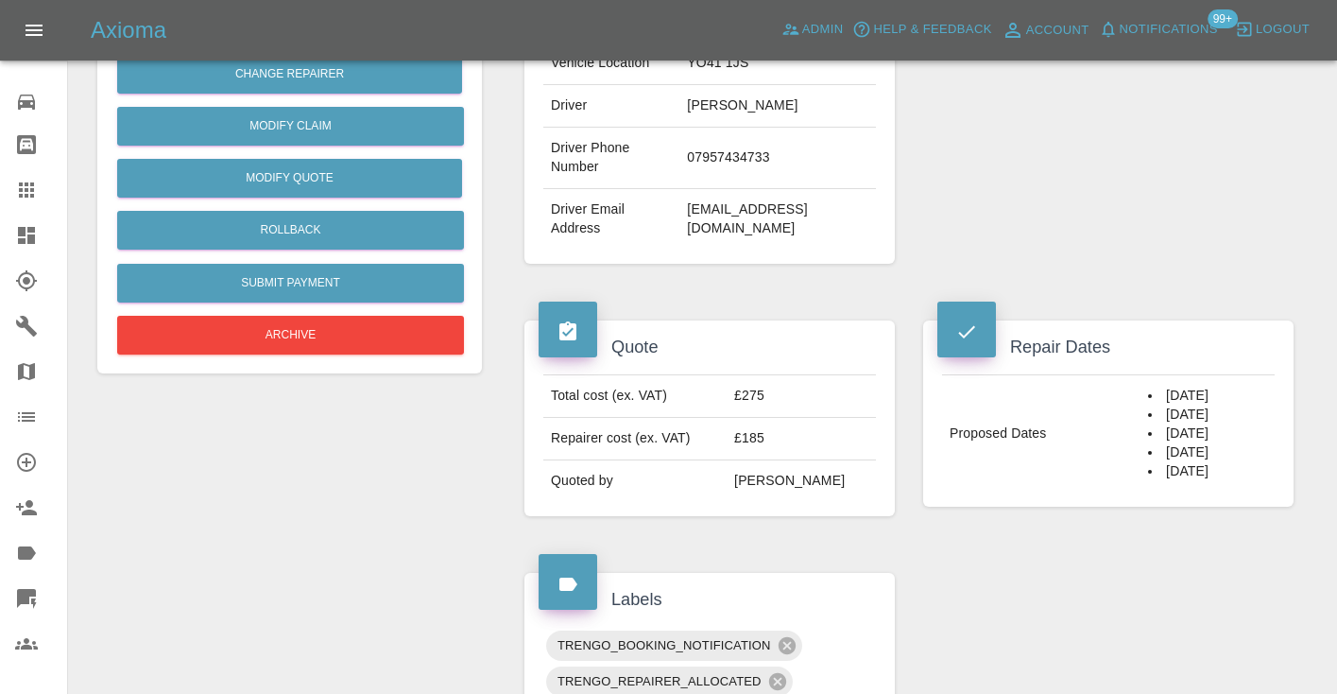
click at [700, 189] on td "07957434733" at bounding box center [777, 158] width 197 height 61
copy td "07957434733"
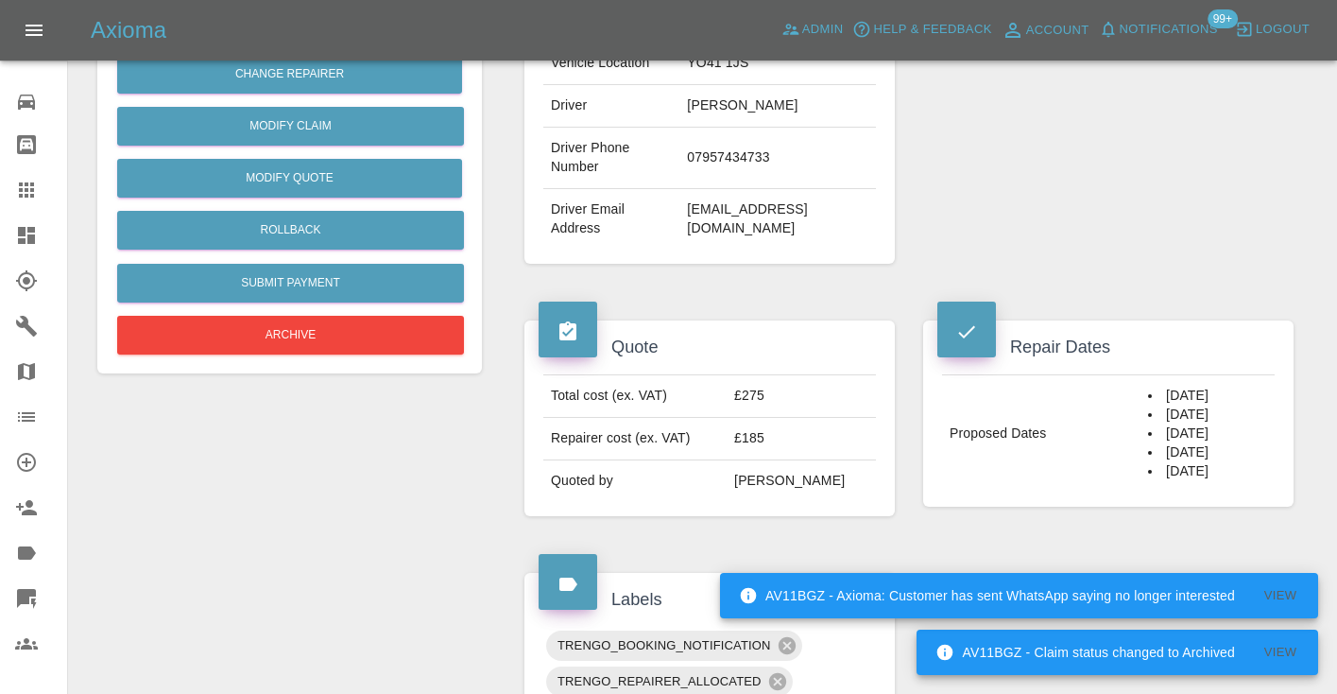
click at [1027, 151] on div "Repairer Repair shop [PERSON_NAME] Repair [GEOGRAPHIC_DATA]" at bounding box center [1108, 10] width 399 height 564
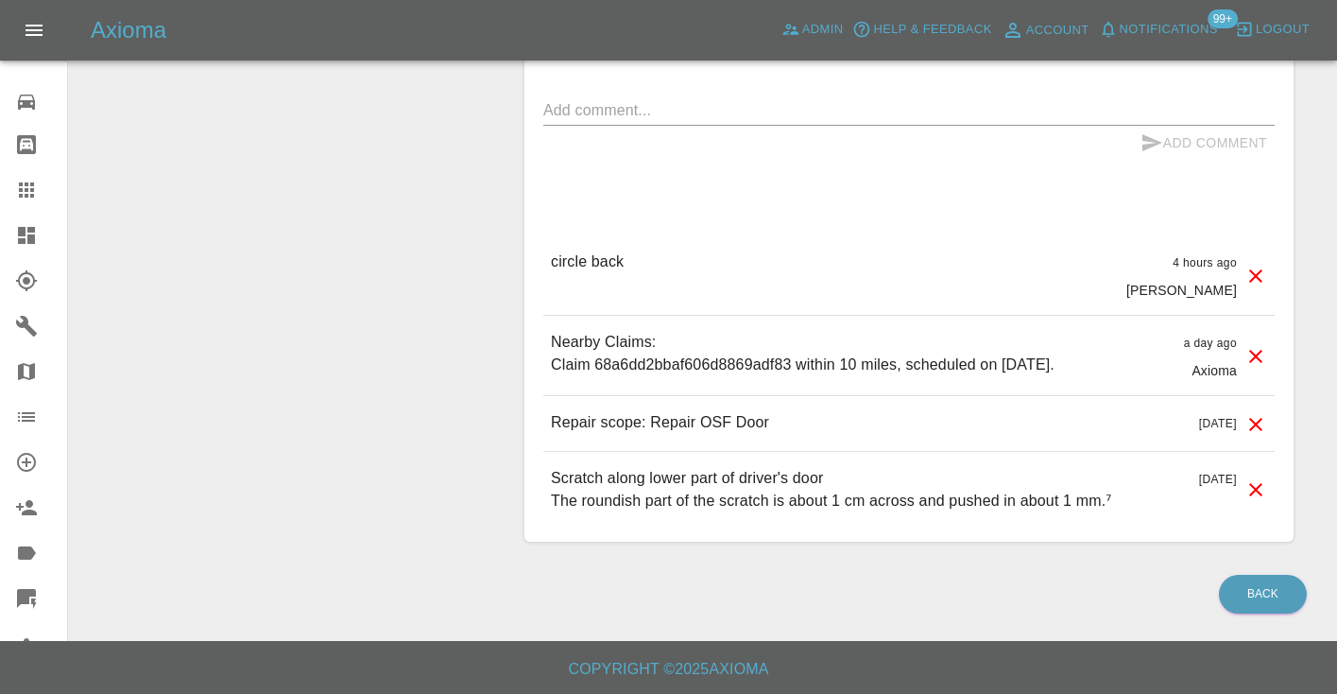
scroll to position [1567, 0]
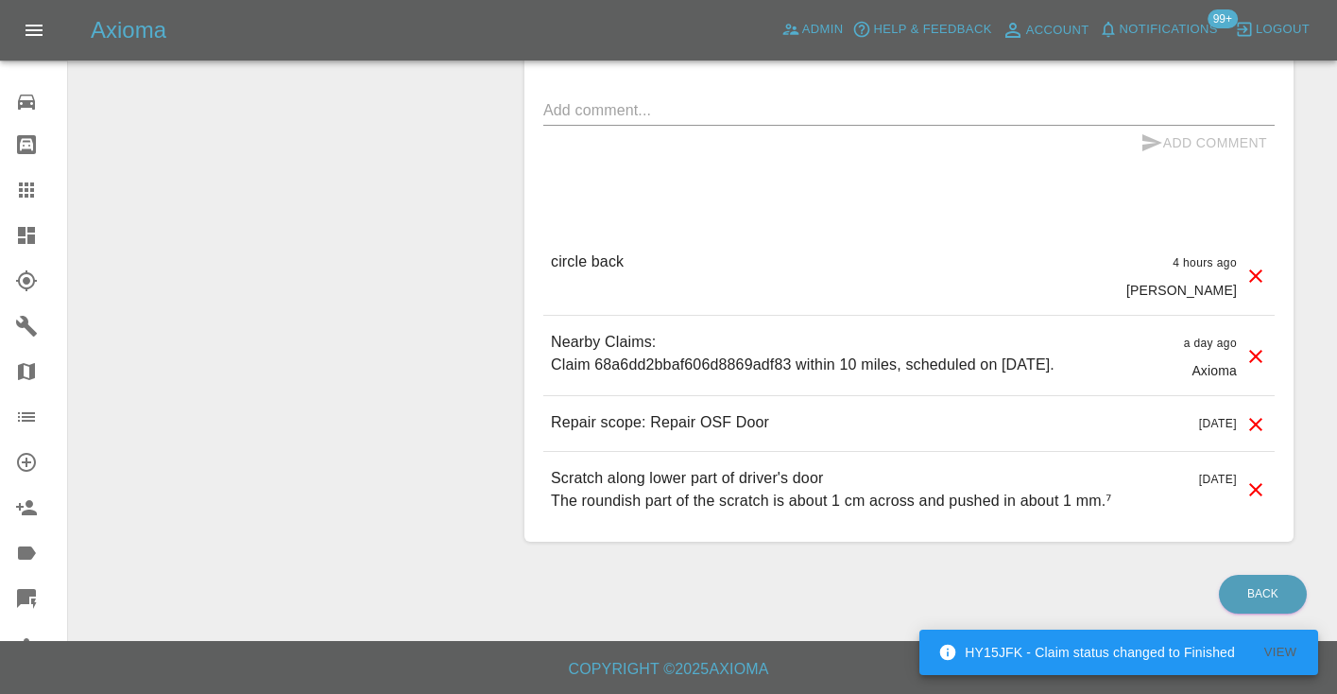
click at [564, 126] on div "x" at bounding box center [908, 110] width 731 height 30
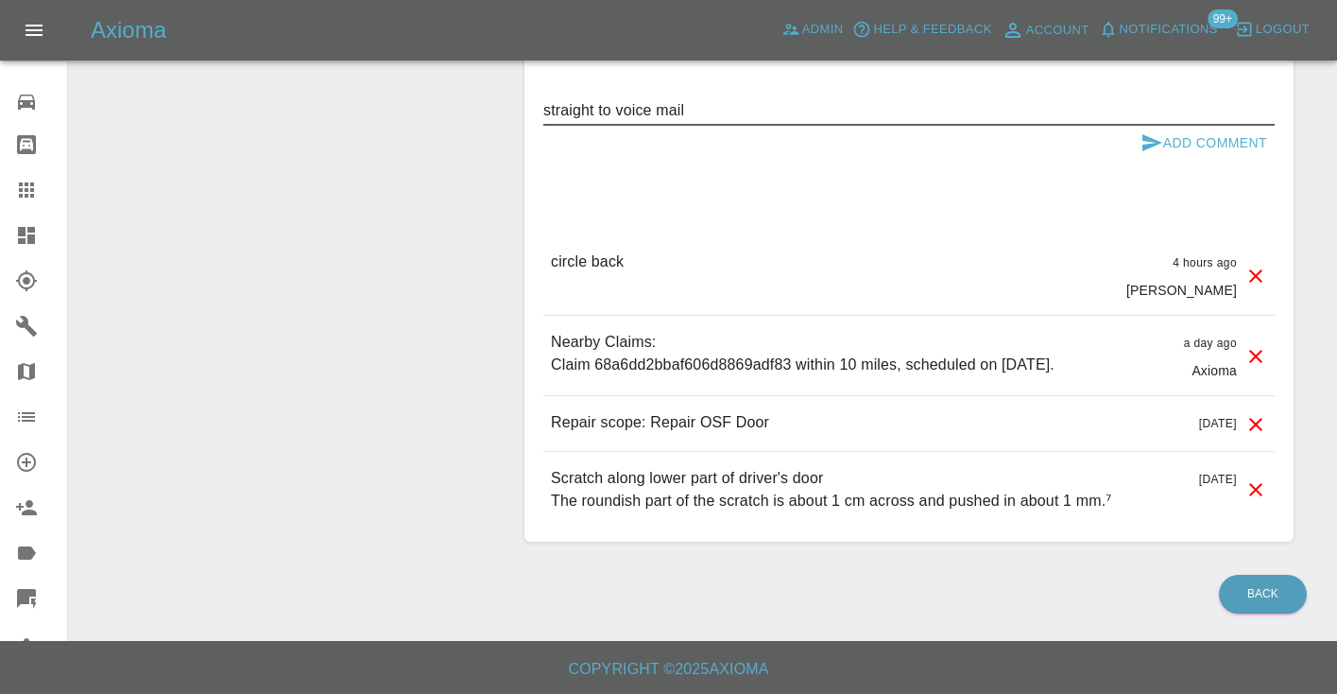
type textarea "straight to voice mail"
click at [1172, 161] on button "Add Comment" at bounding box center [1204, 143] width 142 height 35
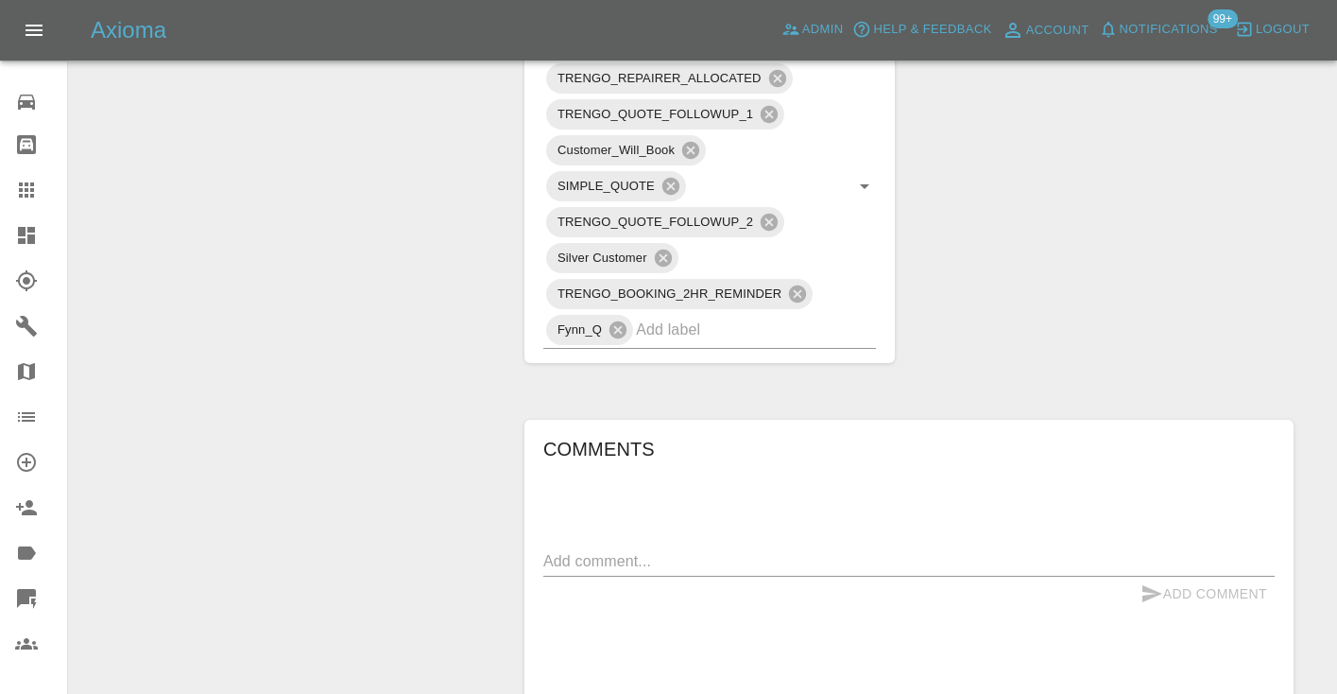
scroll to position [1072, 0]
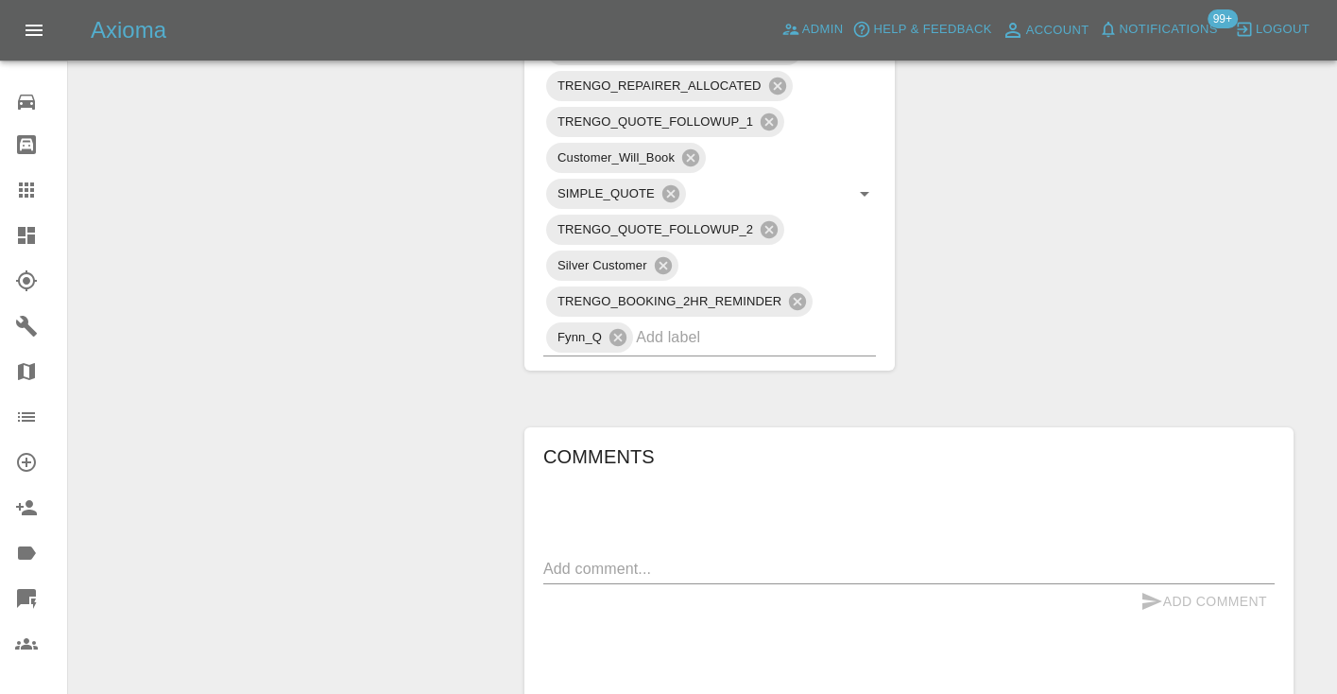
click at [42, 195] on div at bounding box center [41, 190] width 53 height 23
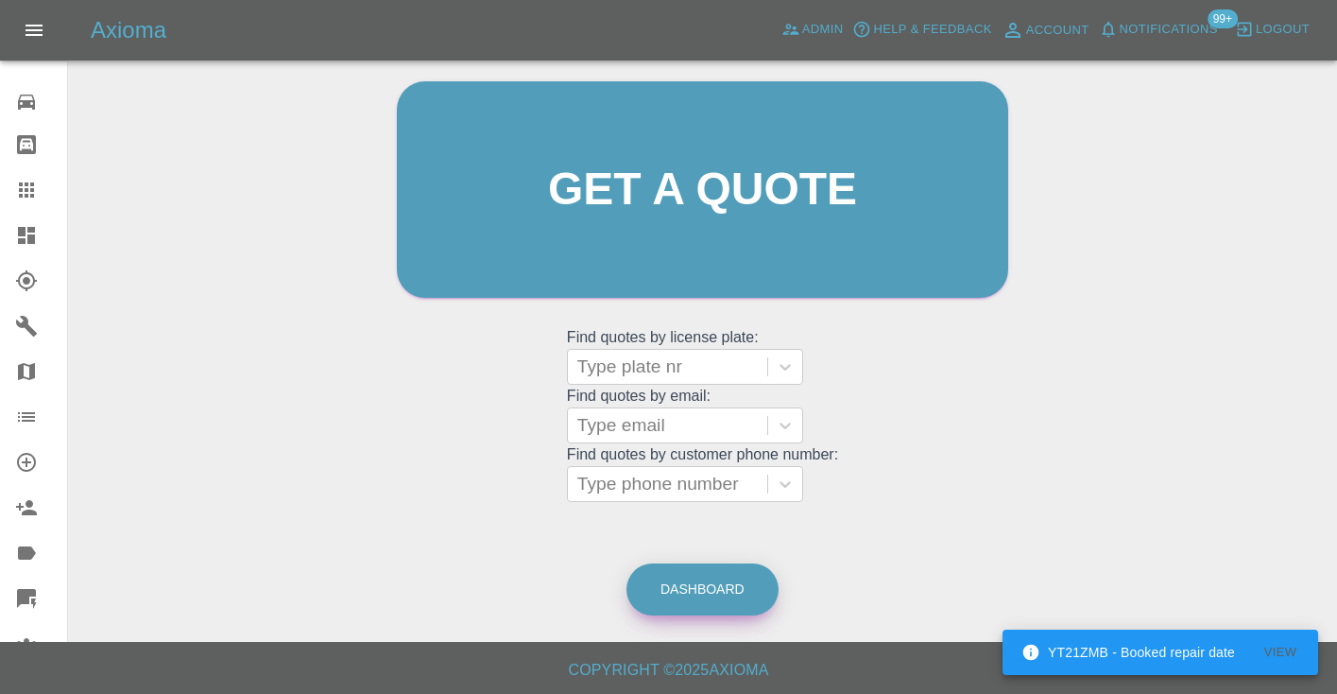
click at [713, 588] on link "Dashboard" at bounding box center [703, 589] width 152 height 52
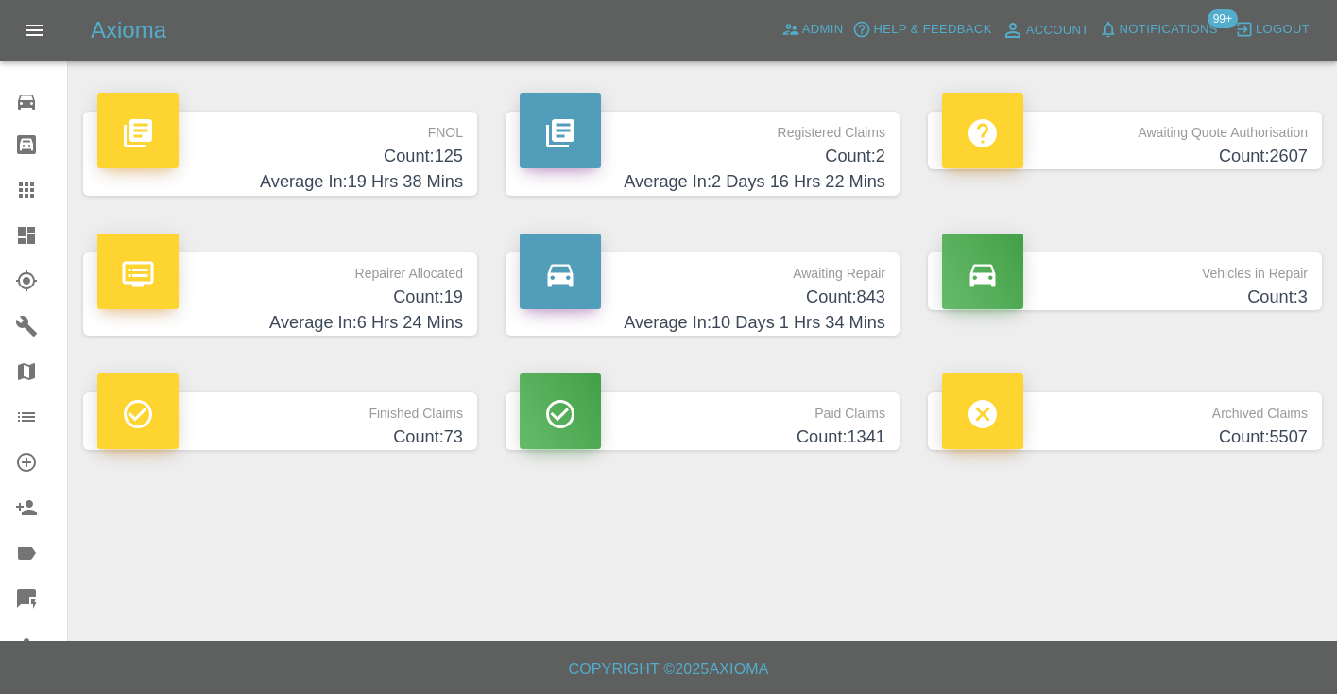
click at [864, 315] on h4 "Average In: 10 Days 1 Hrs 34 Mins" at bounding box center [703, 323] width 366 height 26
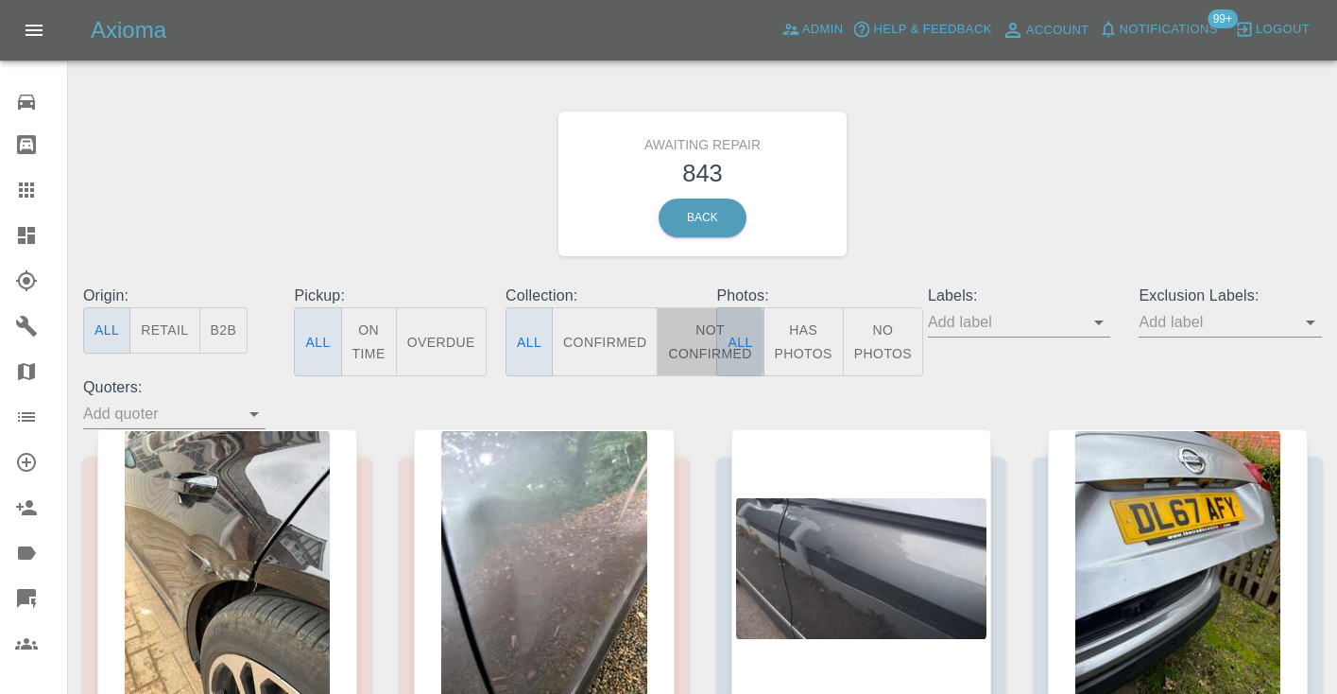
click at [699, 323] on button "Not Confirmed" at bounding box center [710, 341] width 106 height 69
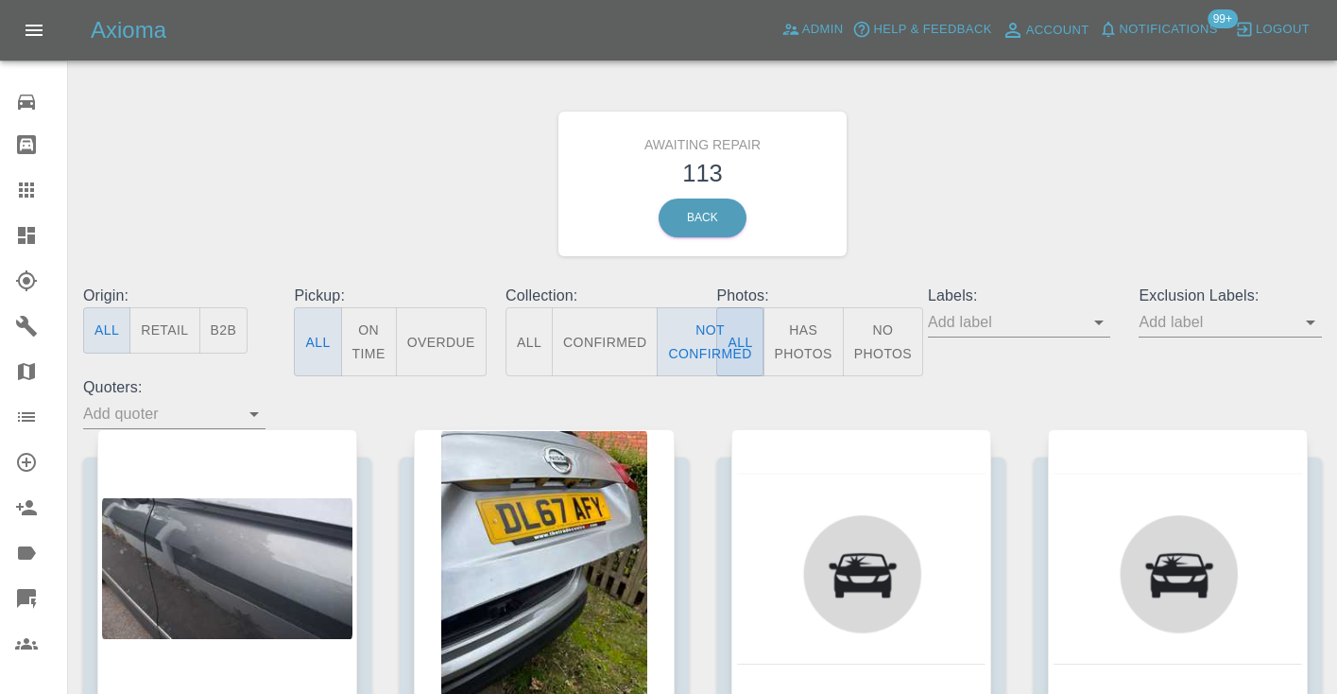
click at [998, 198] on div "Awaiting Repair 113 Back" at bounding box center [702, 183] width 1267 height 201
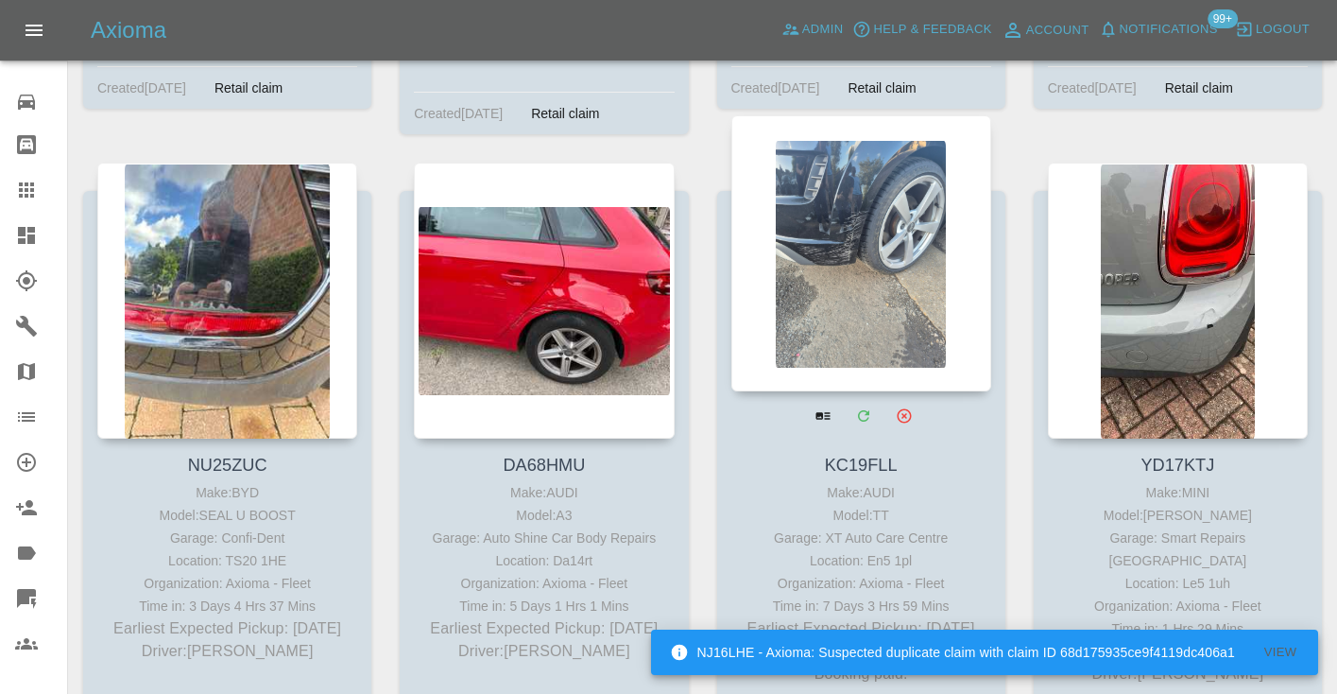
scroll to position [8526, 0]
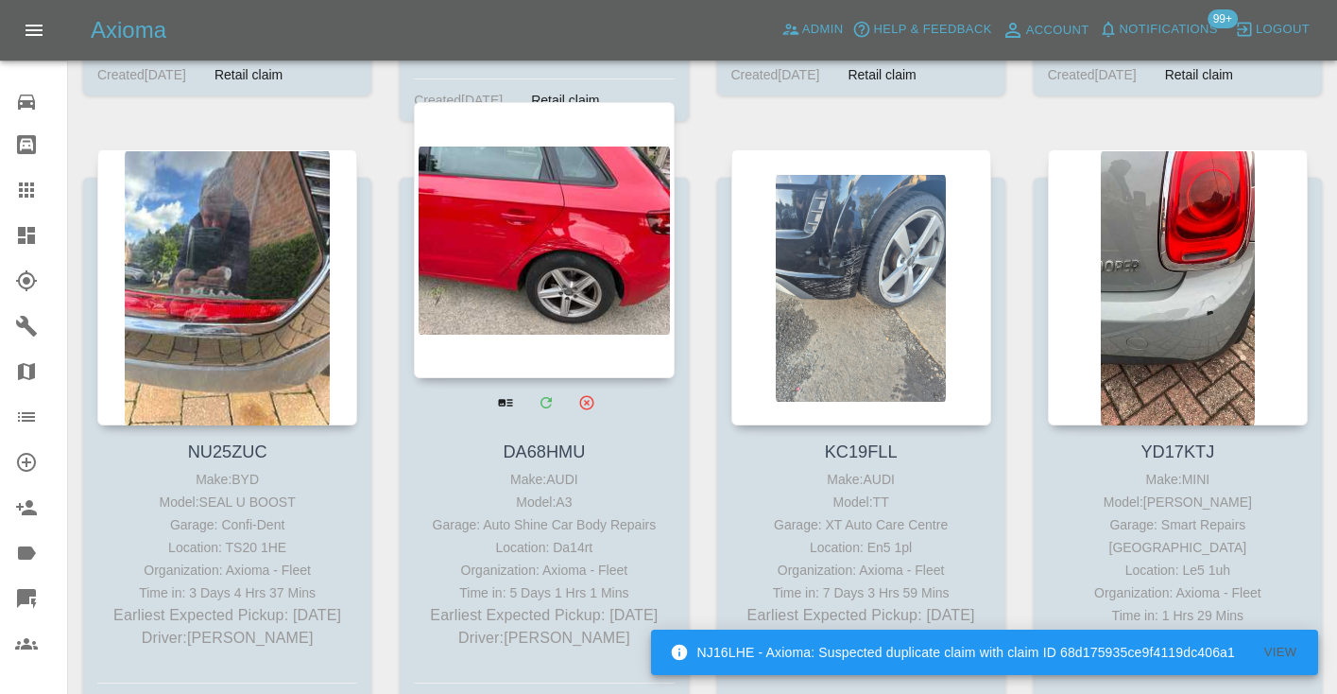
click at [594, 296] on div at bounding box center [544, 240] width 260 height 276
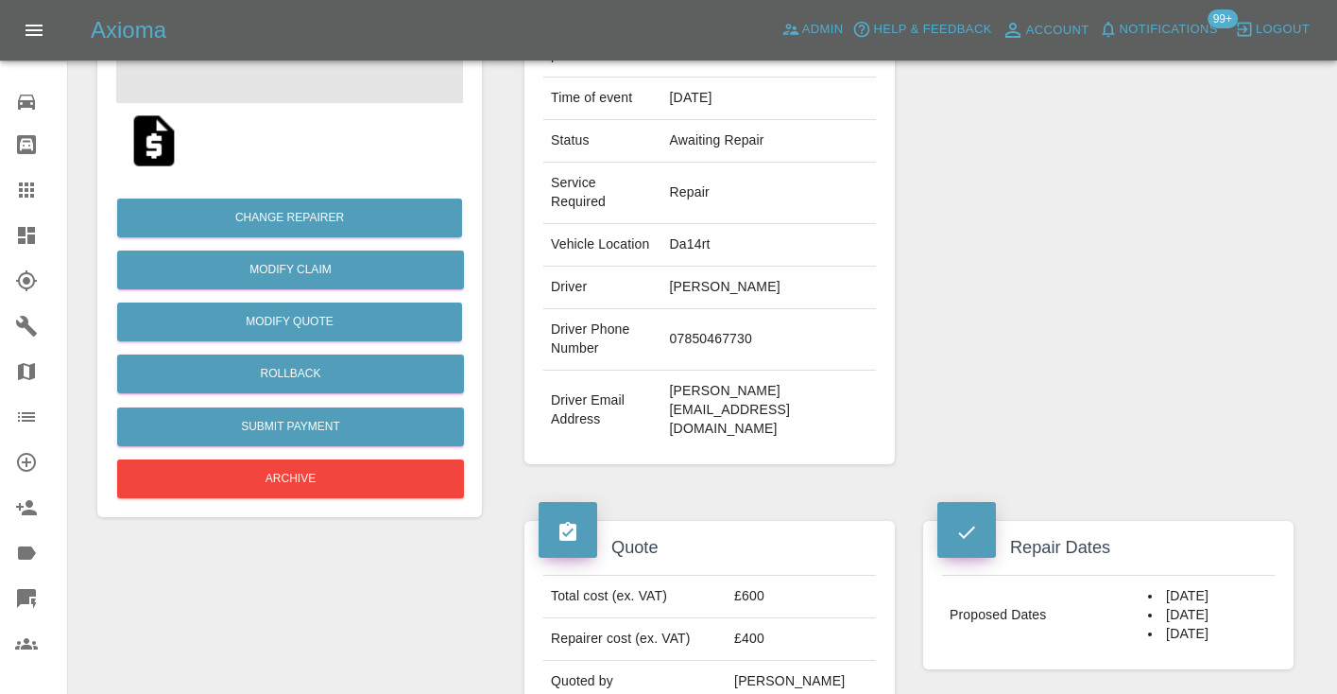
scroll to position [284, 0]
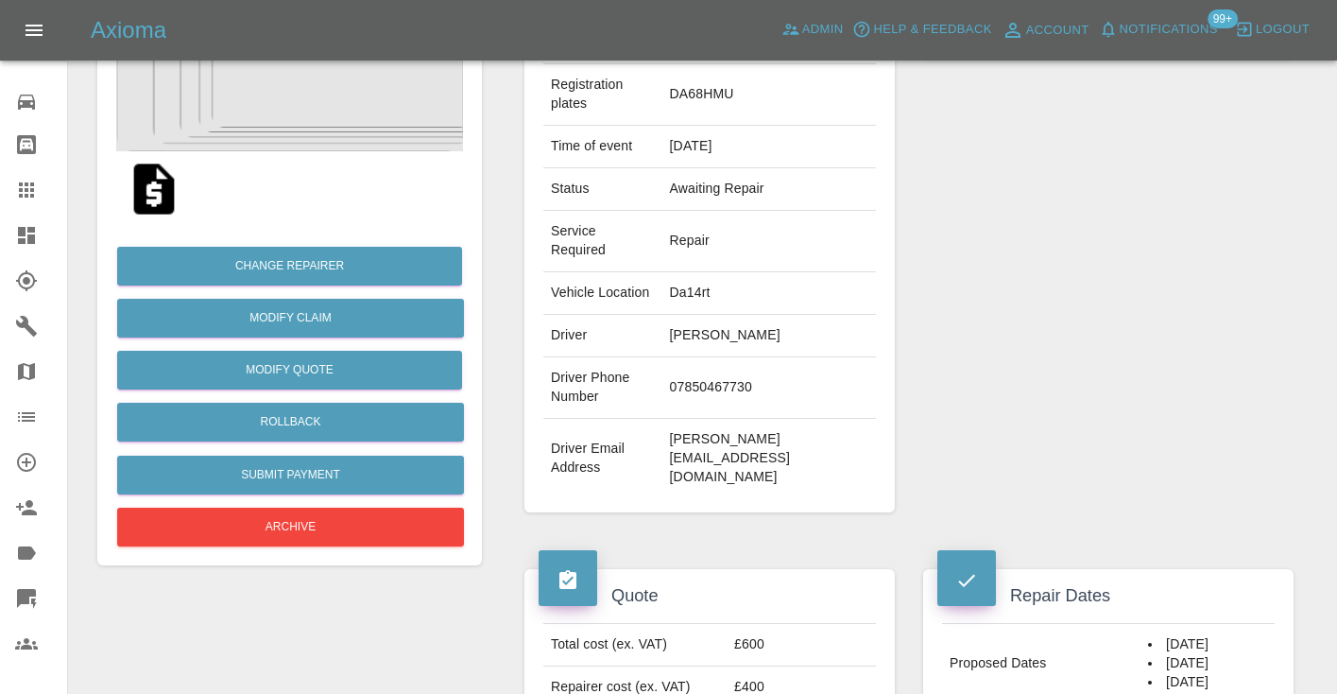
click at [770, 357] on td "07850467730" at bounding box center [769, 387] width 214 height 61
copy td "07850467730"
